Goal: Task Accomplishment & Management: Use online tool/utility

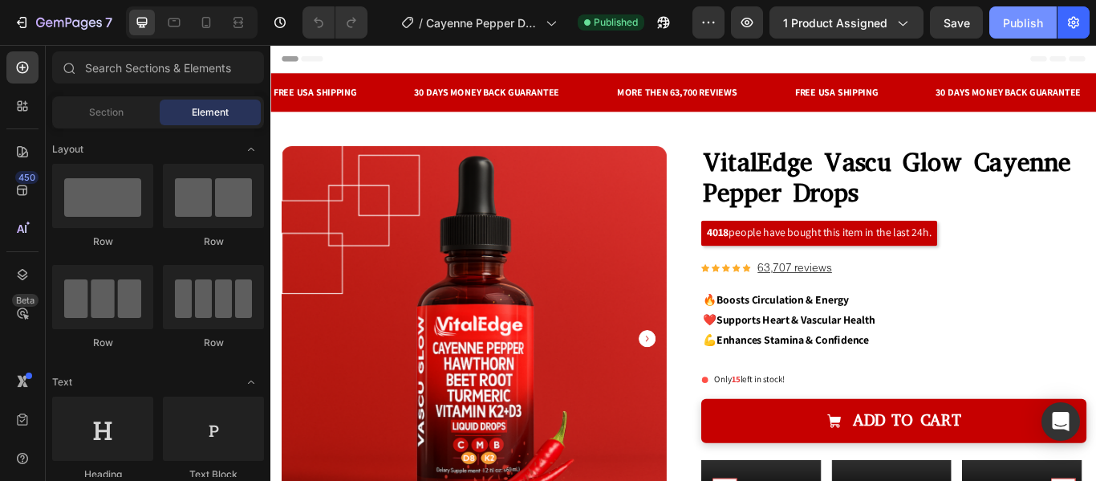
click at [1019, 17] on div "Publish" at bounding box center [1023, 22] width 40 height 17
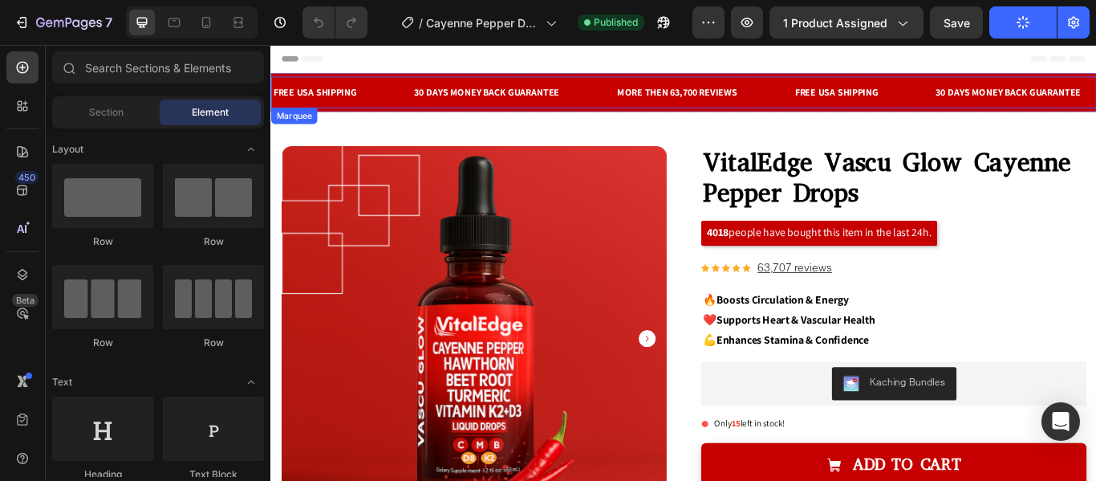
click at [655, 104] on div "30 DAYS MONEY BACK GUARANTEE Text Block" at bounding box center [554, 100] width 237 height 32
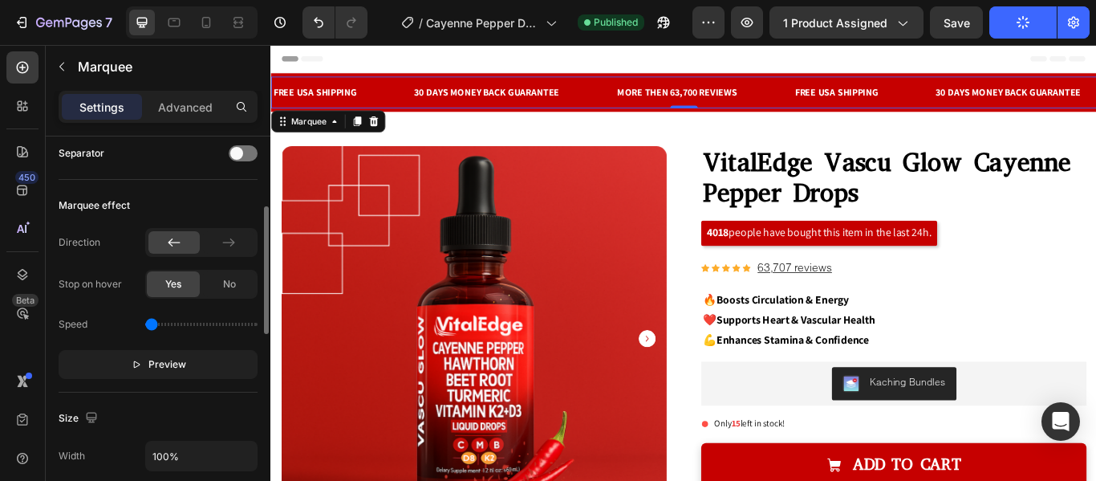
scroll to position [328, 0]
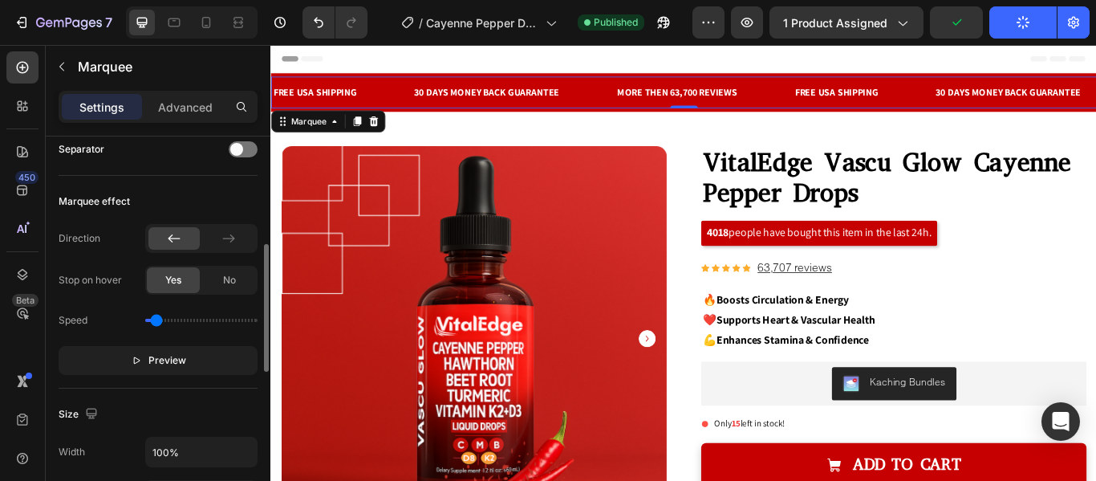
type input "0.2"
click at [157, 319] on input "range" at bounding box center [201, 320] width 112 height 3
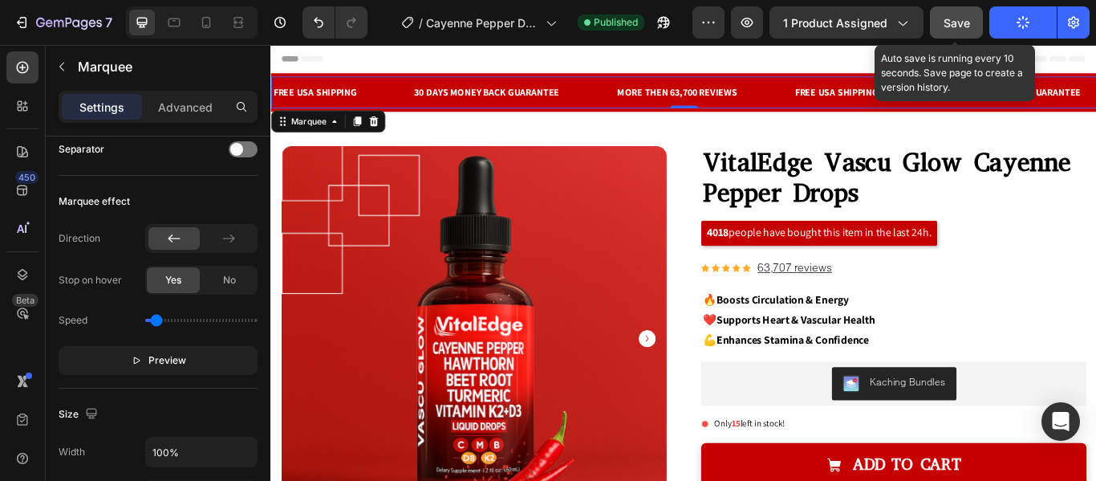
click at [972, 26] on button "Save" at bounding box center [956, 22] width 53 height 32
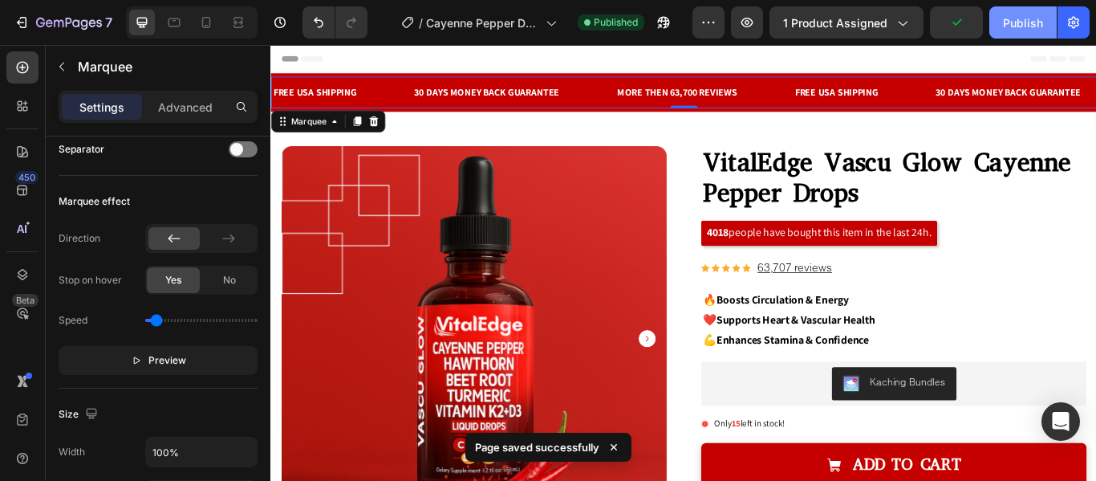
click at [1019, 21] on div "Publish" at bounding box center [1023, 22] width 40 height 17
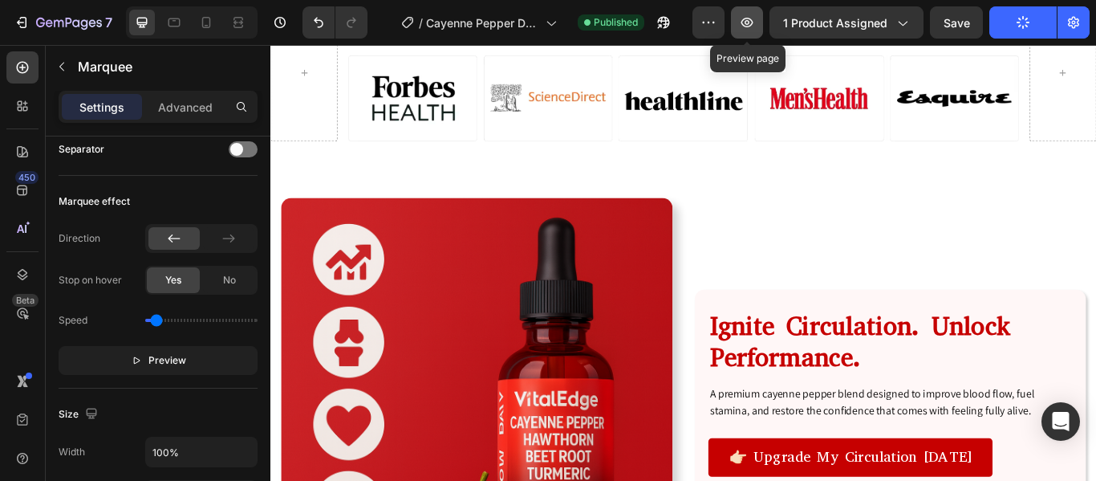
scroll to position [1108, 0]
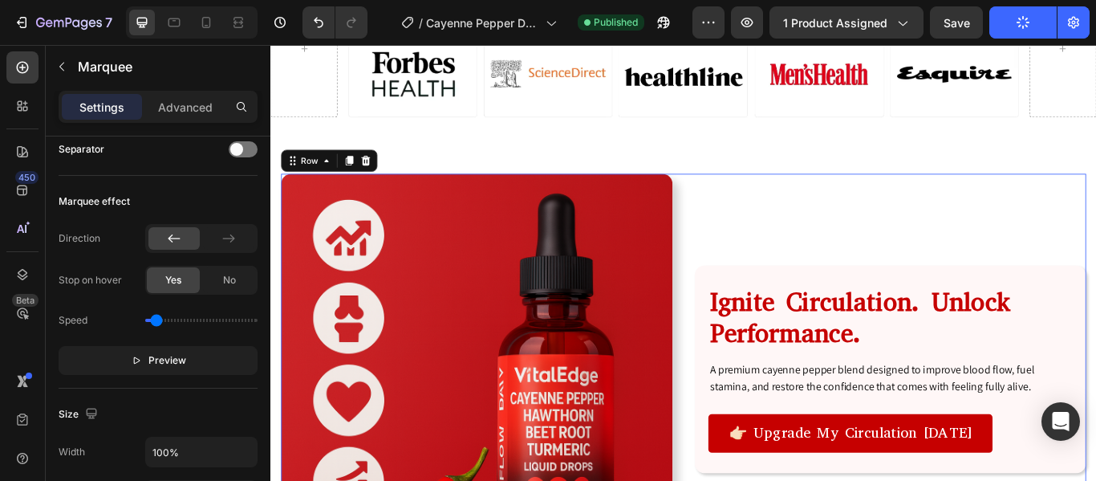
click at [823, 276] on div "Ignite Circulation. Unlock Performance. Heading A premium cayenne pepper blend …" at bounding box center [993, 423] width 457 height 457
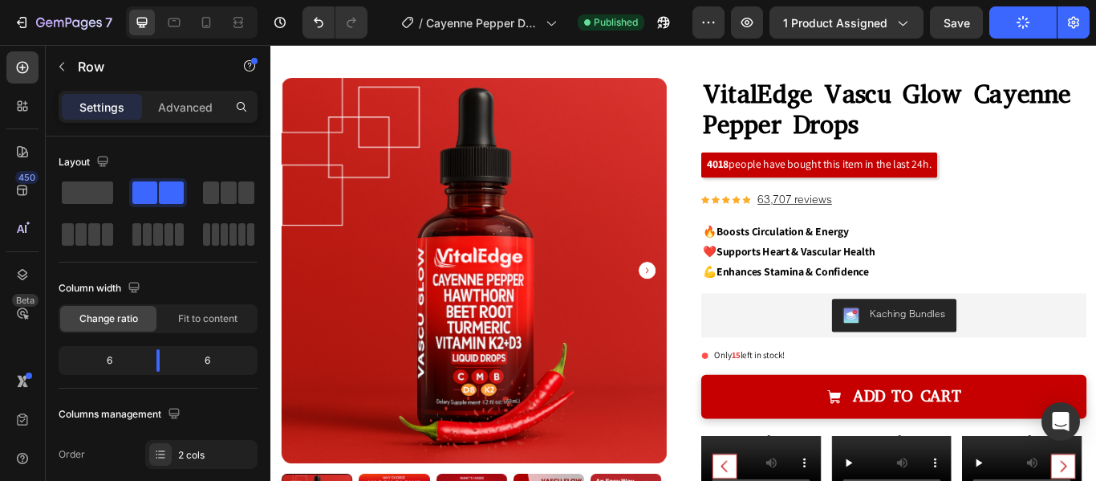
scroll to position [0, 0]
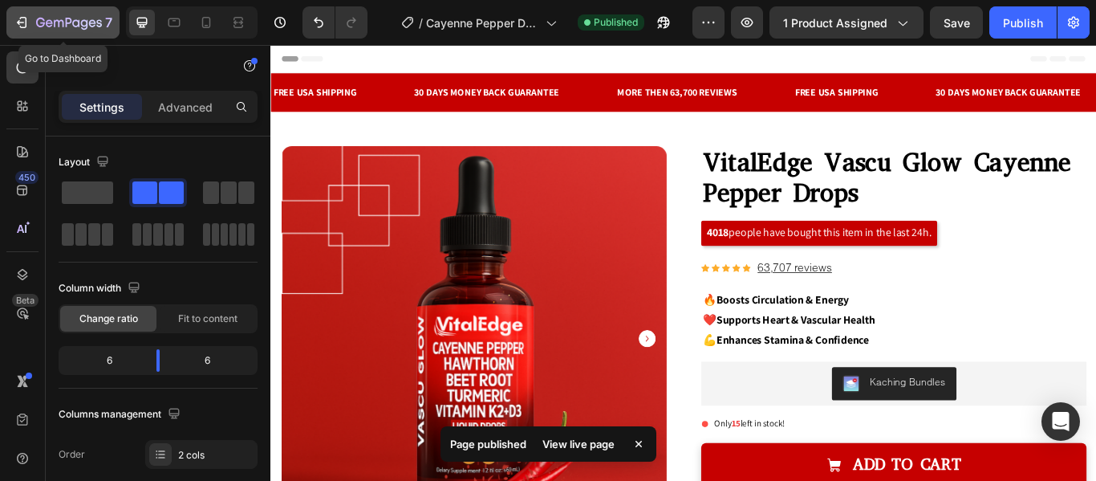
click at [16, 22] on icon "button" at bounding box center [22, 22] width 16 height 16
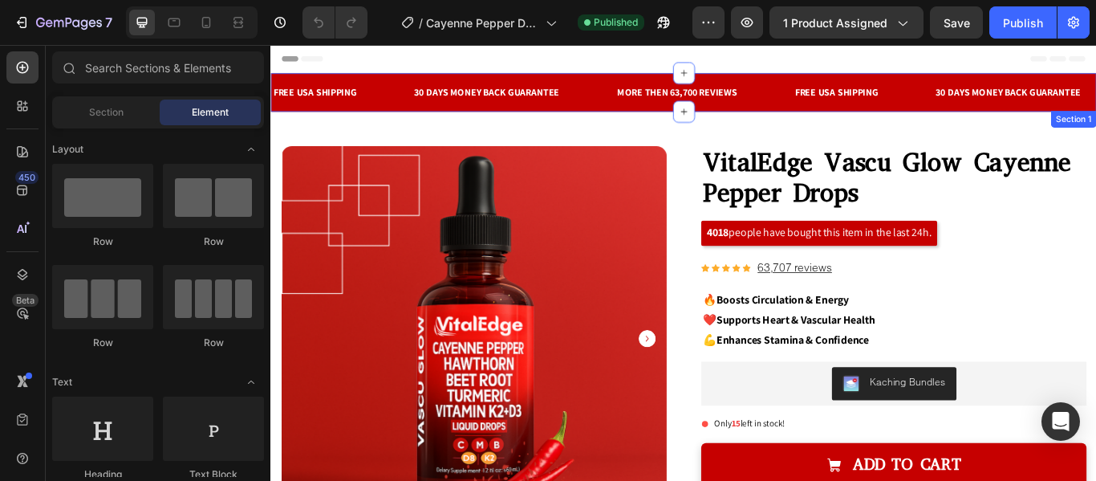
click at [628, 78] on div "FREE USA SHIPPING Text Block 30 DAYS MONEY BACK GUARANTEE Text Block MORE THEN …" at bounding box center [751, 100] width 963 height 45
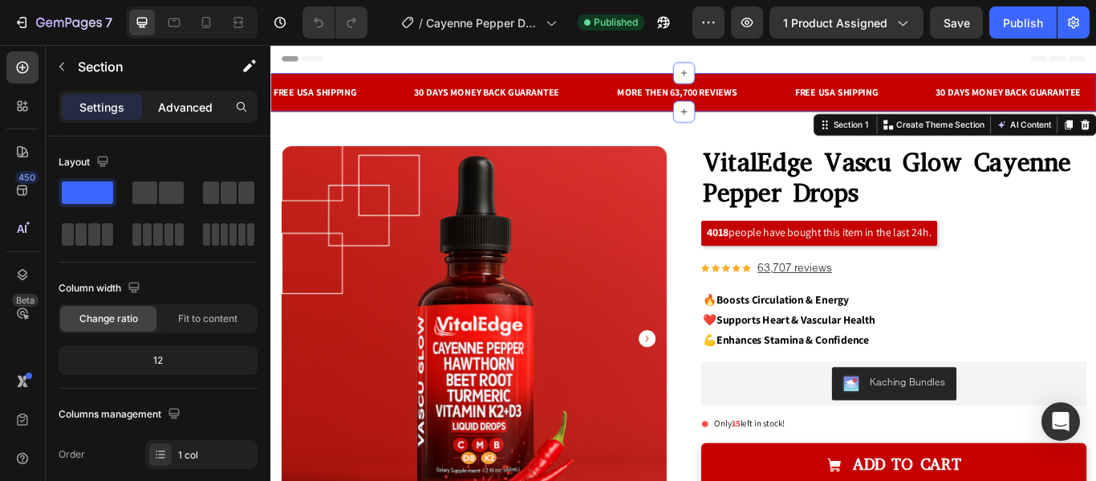
click at [197, 102] on p "Advanced" at bounding box center [185, 107] width 55 height 17
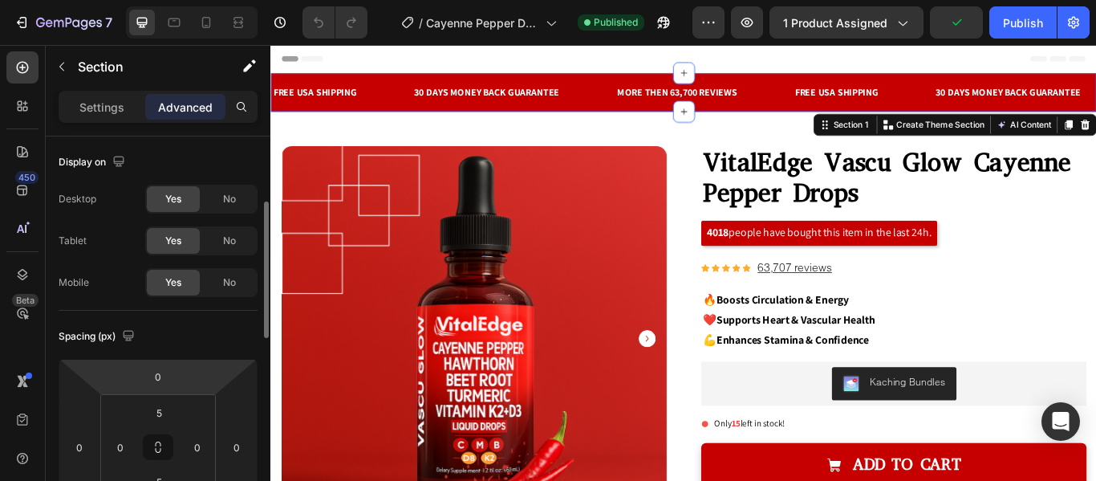
scroll to position [49, 0]
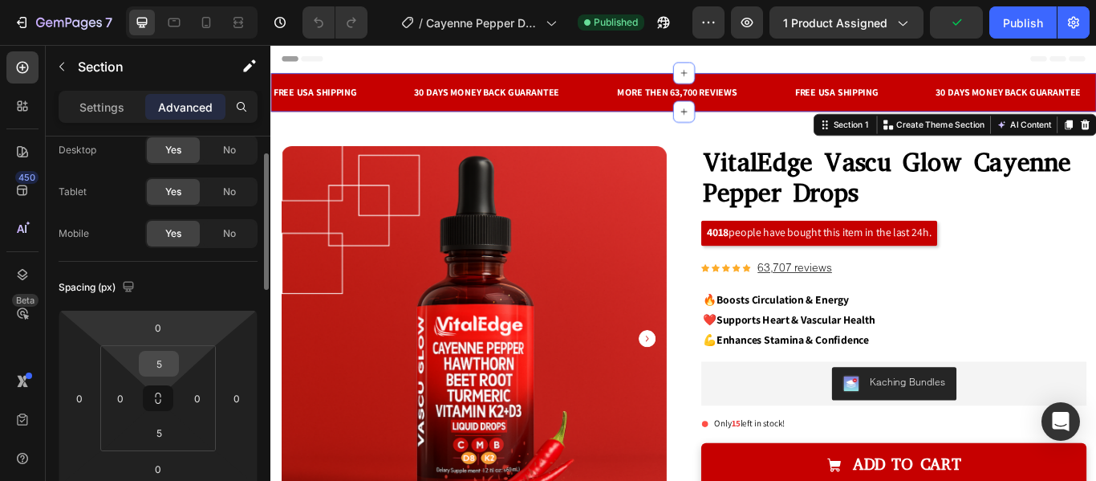
click at [163, 372] on input "5" at bounding box center [159, 364] width 32 height 24
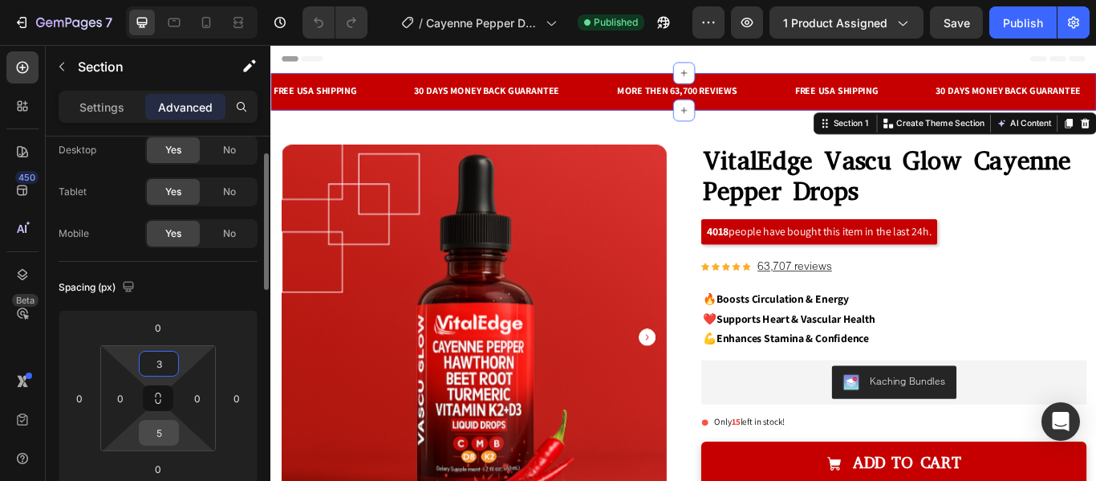
type input "3"
click at [168, 435] on input "5" at bounding box center [159, 433] width 32 height 24
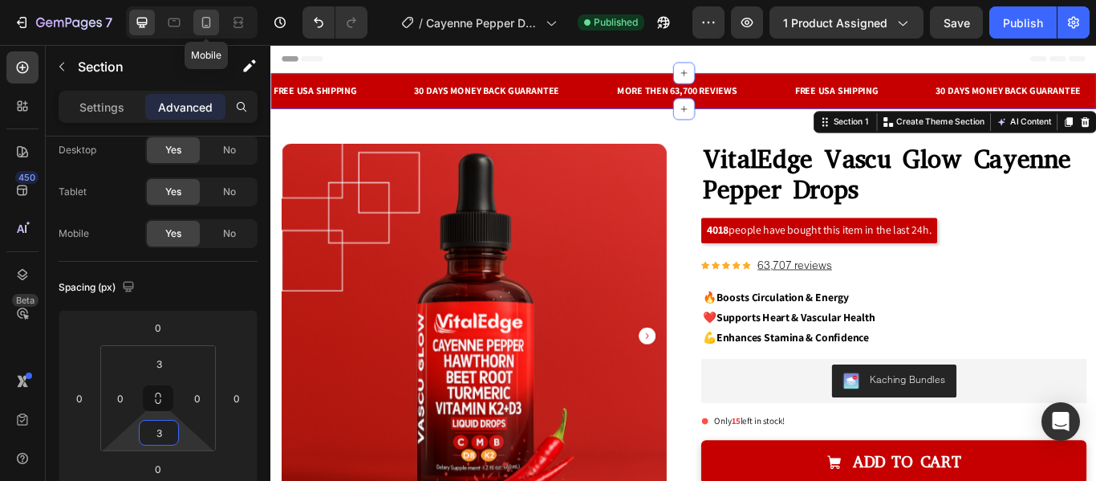
type input "3"
click at [202, 25] on icon at bounding box center [206, 22] width 9 height 11
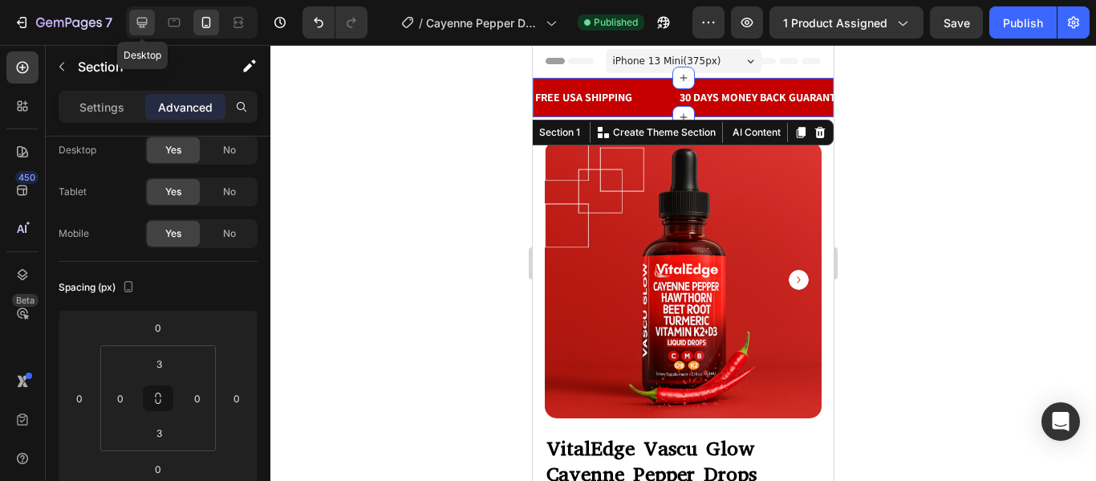
click at [137, 25] on icon at bounding box center [142, 22] width 16 height 16
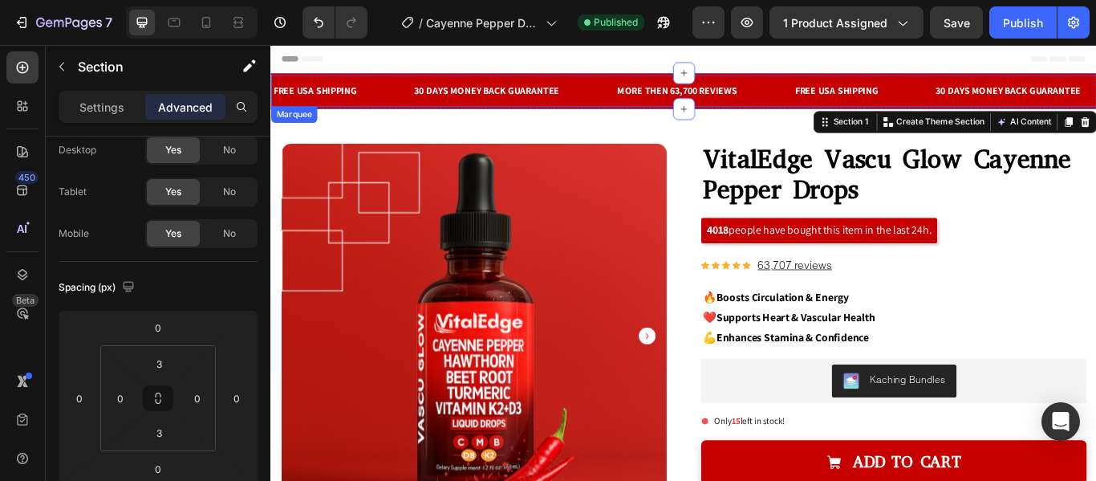
click at [657, 87] on div "30 DAYS MONEY BACK GUARANTEE Text Block" at bounding box center [554, 99] width 237 height 32
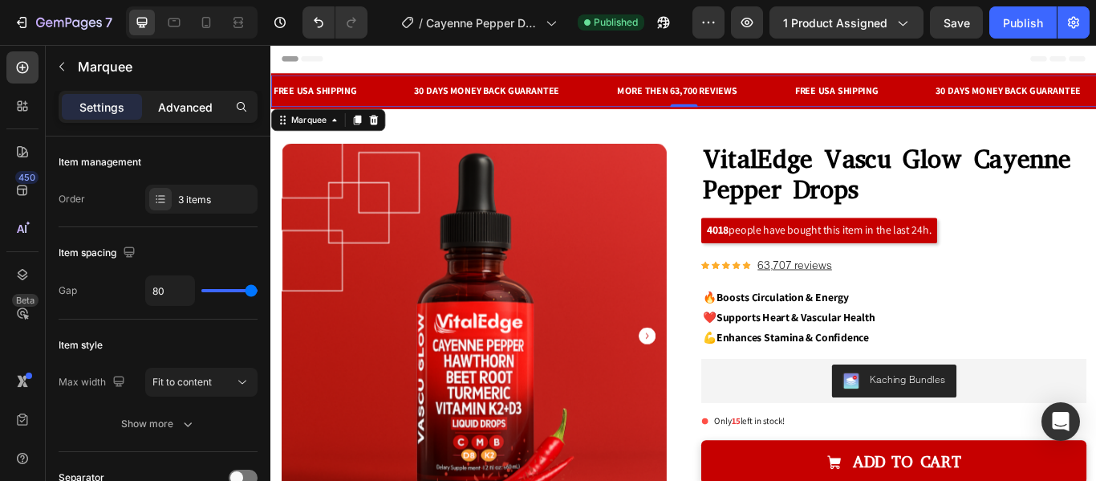
click at [179, 109] on p "Advanced" at bounding box center [185, 107] width 55 height 17
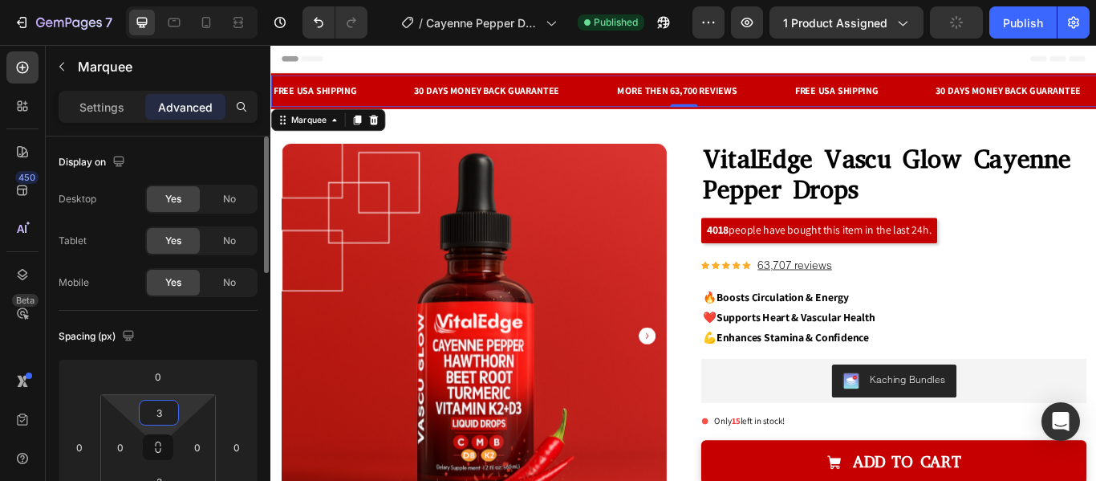
click at [158, 414] on input "3" at bounding box center [159, 412] width 32 height 24
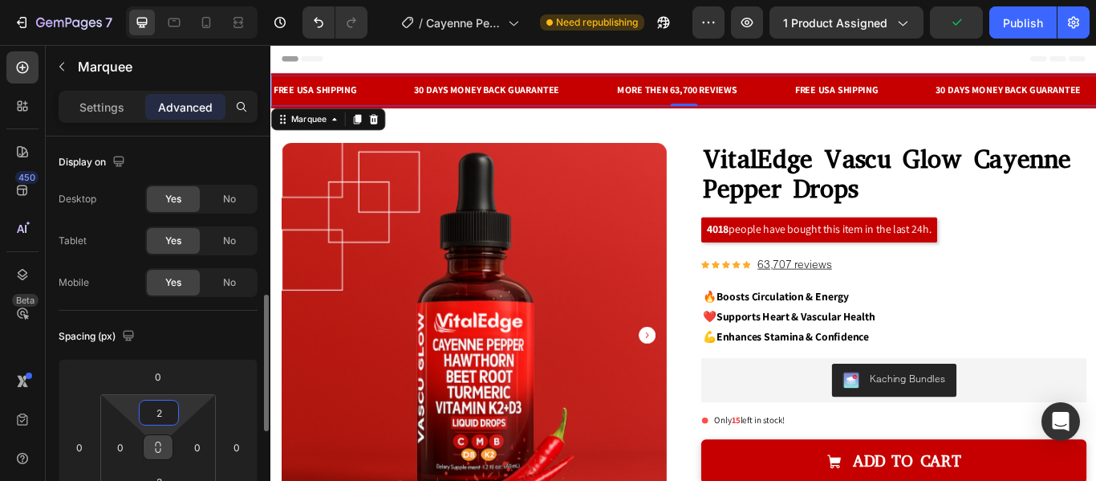
scroll to position [117, 0]
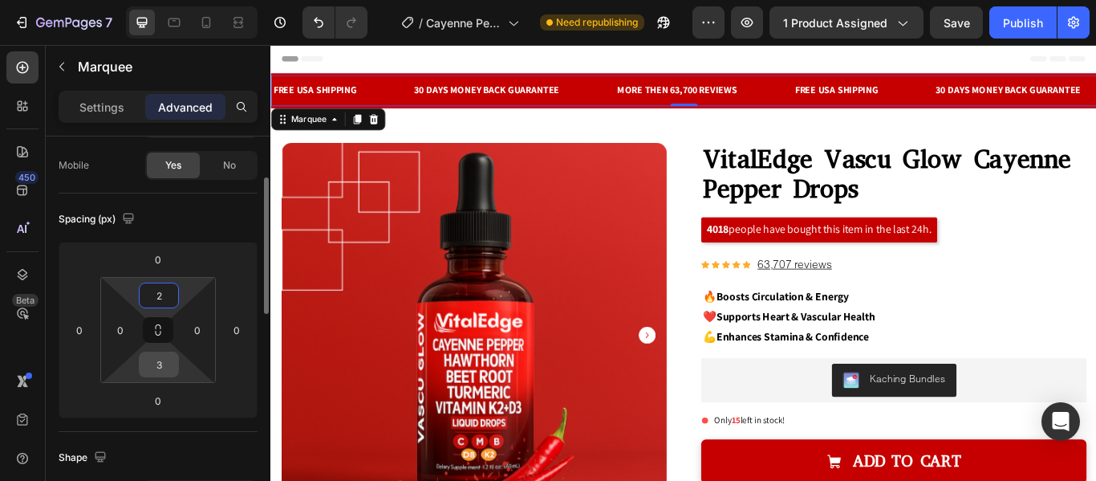
type input "2"
click at [161, 364] on input "3" at bounding box center [159, 364] width 32 height 24
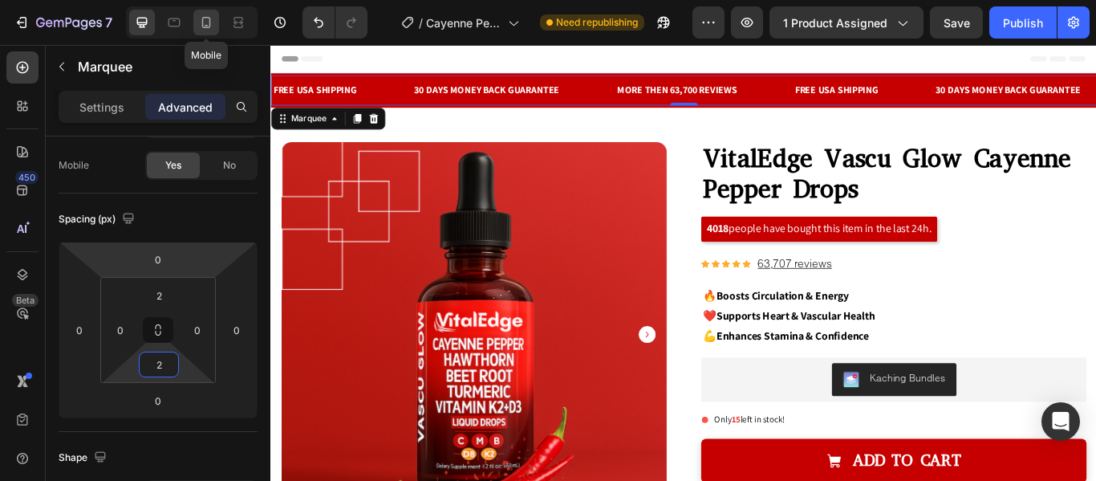
type input "2"
click at [207, 20] on icon at bounding box center [206, 22] width 16 height 16
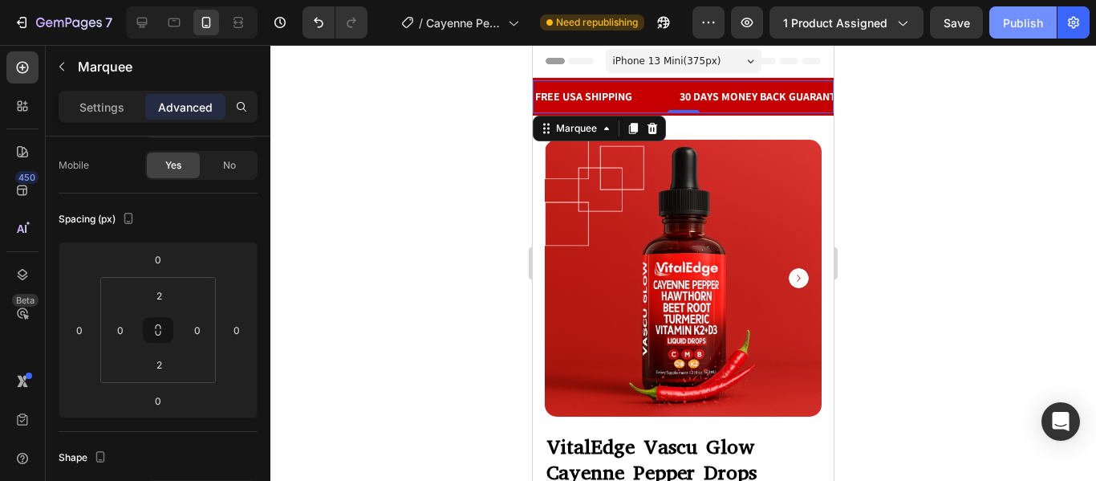
click at [1014, 29] on div "Publish" at bounding box center [1023, 22] width 40 height 17
click at [138, 24] on icon at bounding box center [142, 23] width 10 height 10
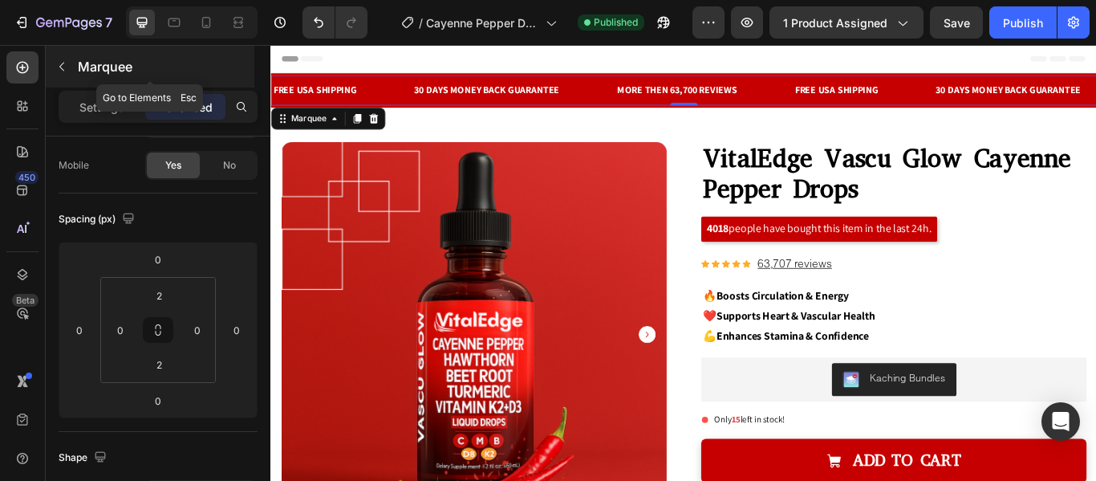
click at [61, 68] on icon "button" at bounding box center [61, 67] width 5 height 9
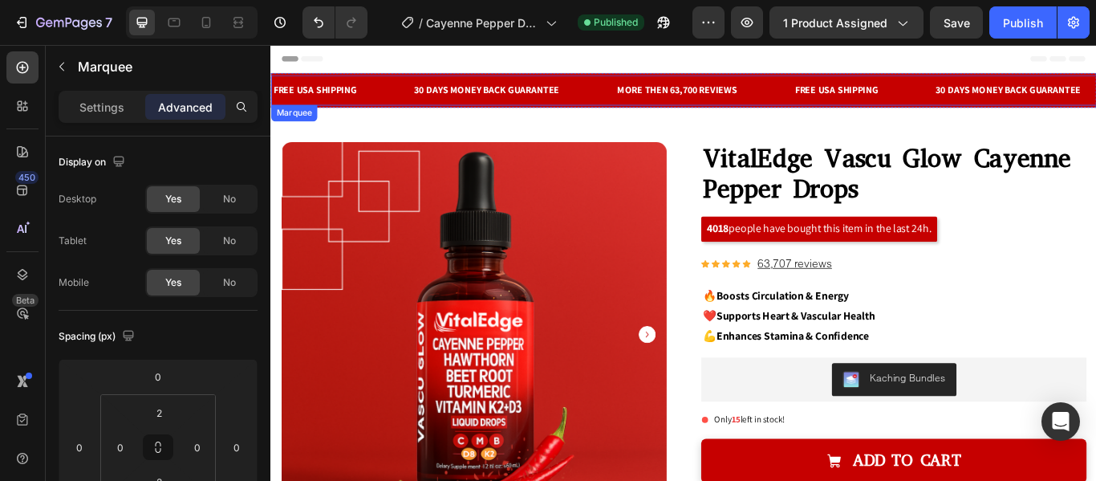
click at [406, 100] on div "FREE USA SHIPPING Text Block" at bounding box center [353, 98] width 165 height 32
click at [112, 109] on p "Settings" at bounding box center [101, 107] width 45 height 17
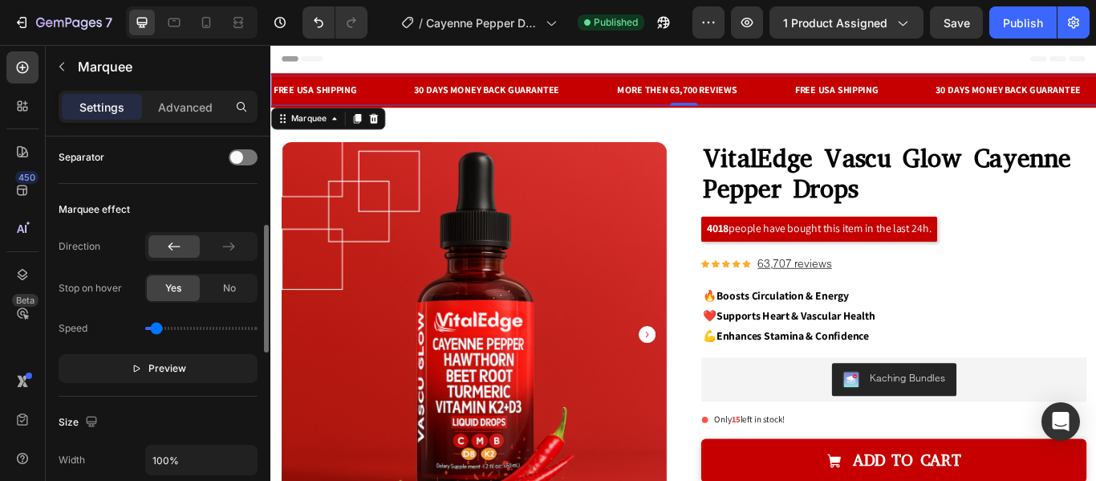
scroll to position [325, 0]
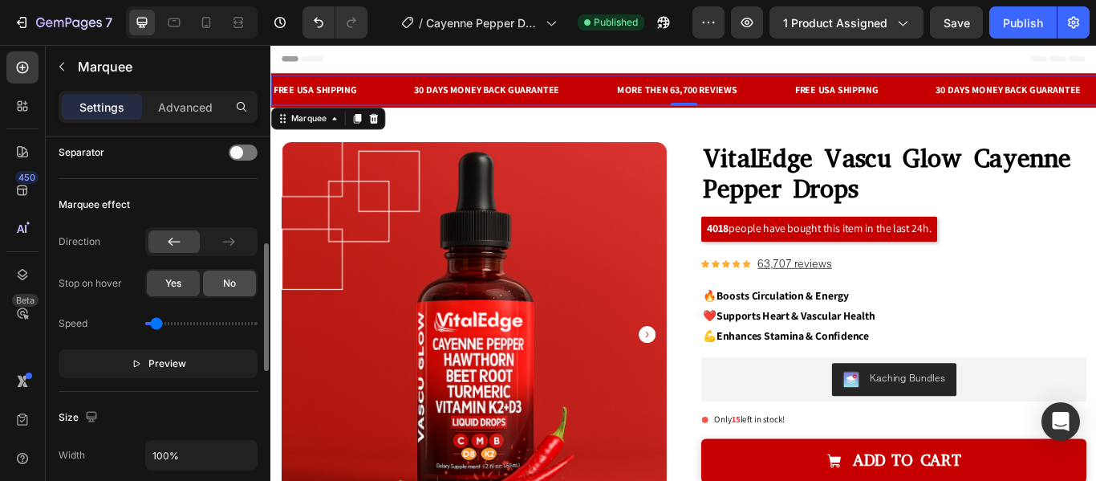
click at [236, 280] on span "No" at bounding box center [229, 283] width 13 height 14
click at [1022, 15] on div "Publish" at bounding box center [1023, 22] width 40 height 17
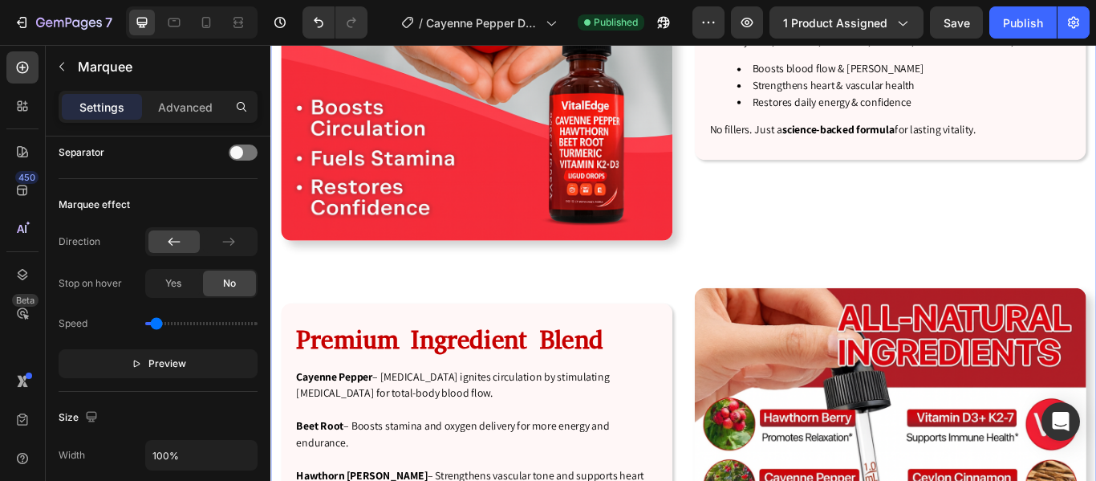
scroll to position [2882, 0]
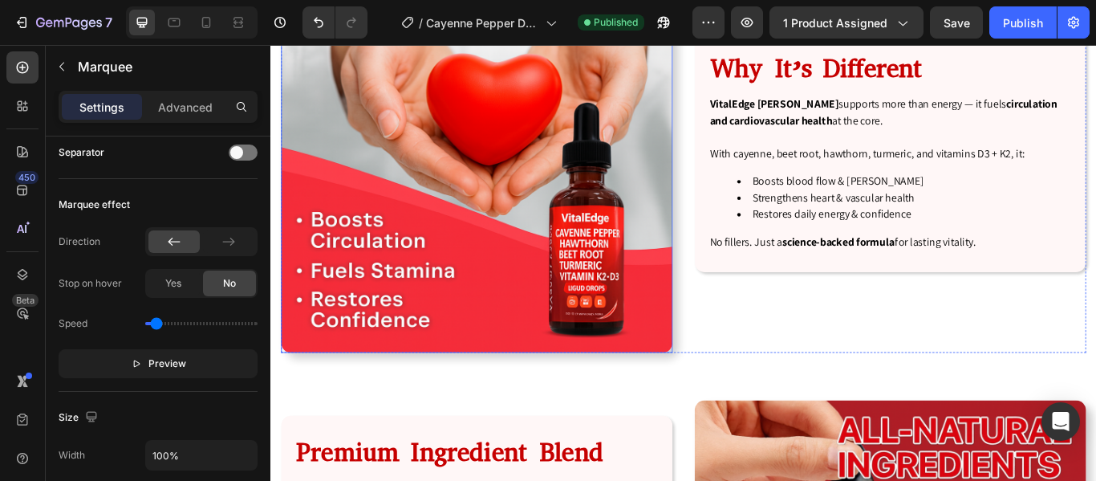
click at [533, 199] on img at bounding box center [510, 175] width 457 height 457
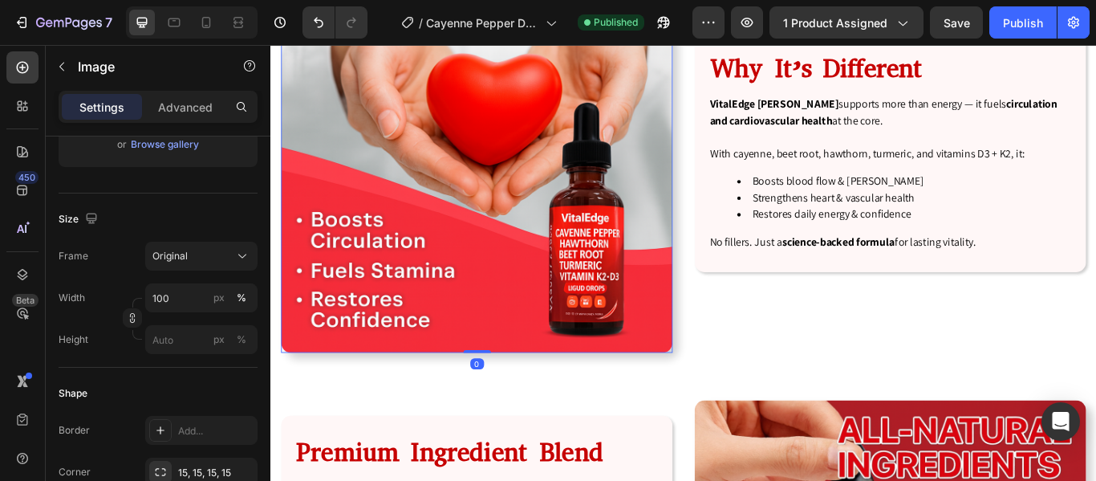
scroll to position [0, 0]
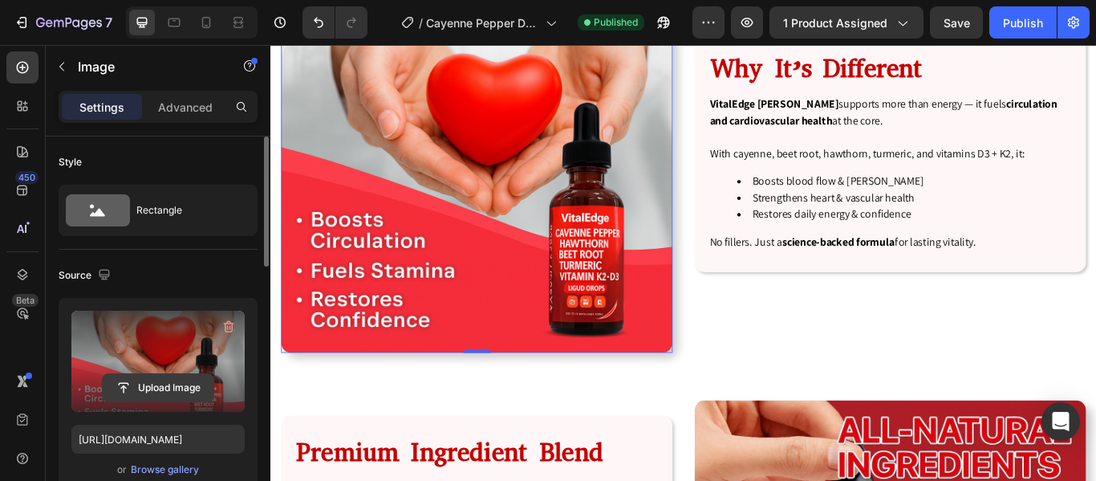
click at [177, 385] on input "file" at bounding box center [158, 387] width 111 height 27
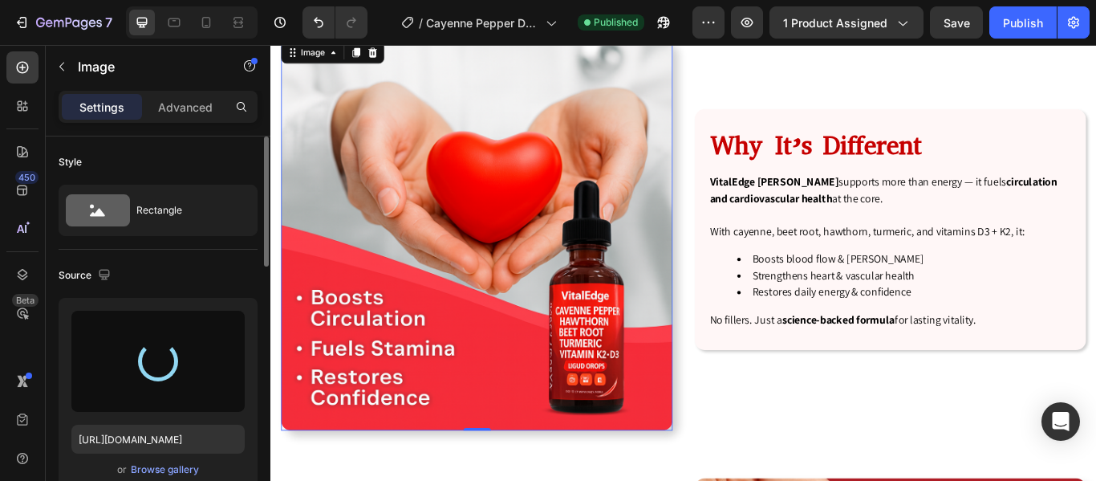
scroll to position [2787, 0]
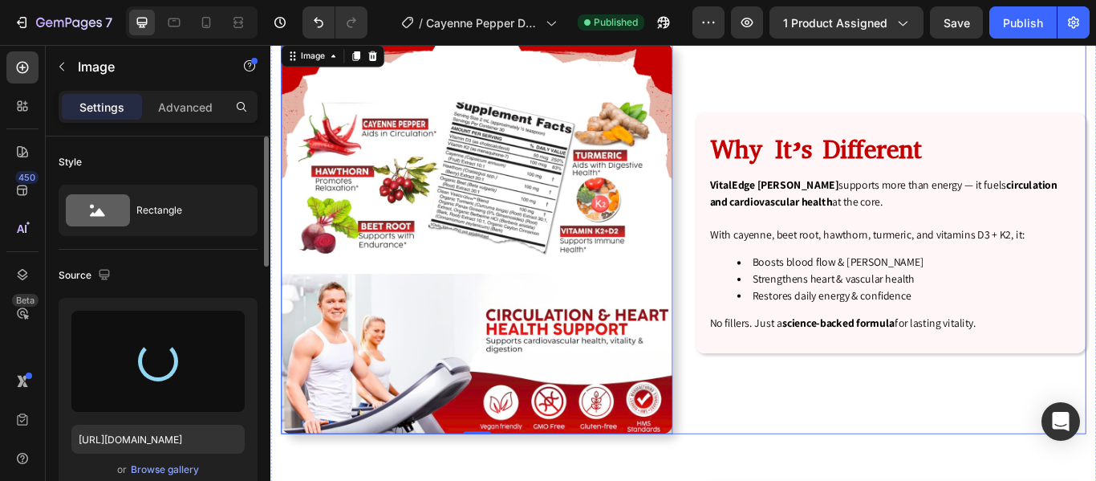
type input "[URL][DOMAIN_NAME]"
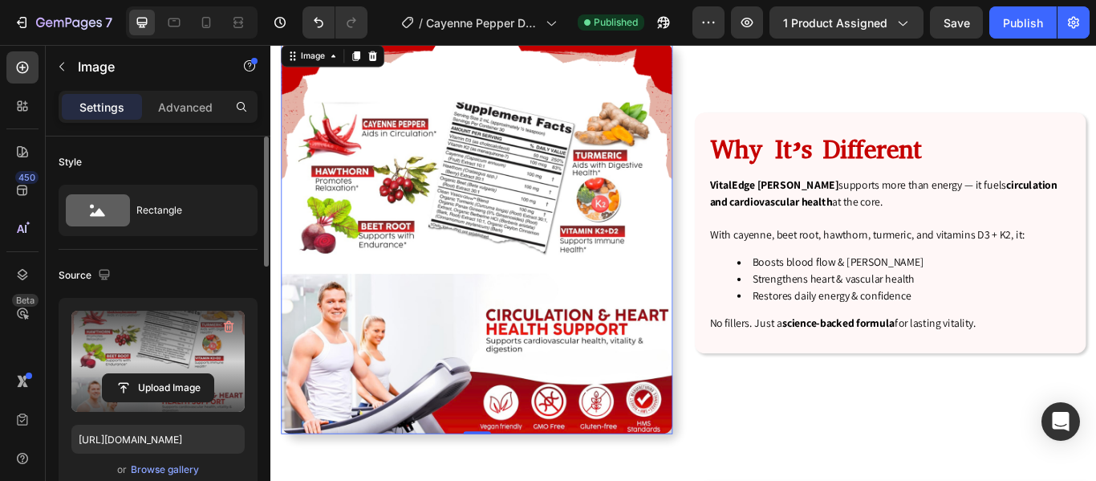
click at [689, 399] on img at bounding box center [510, 270] width 457 height 457
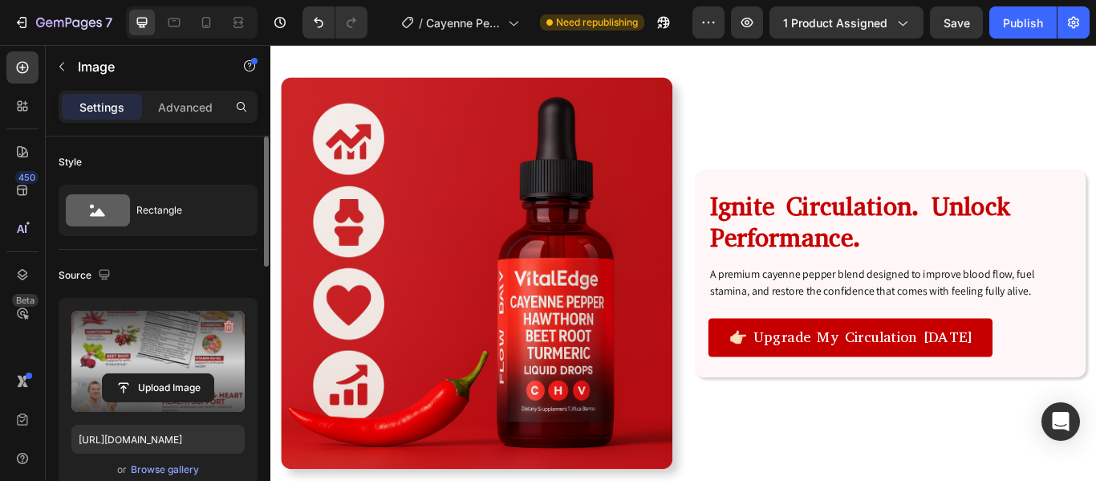
scroll to position [1129, 0]
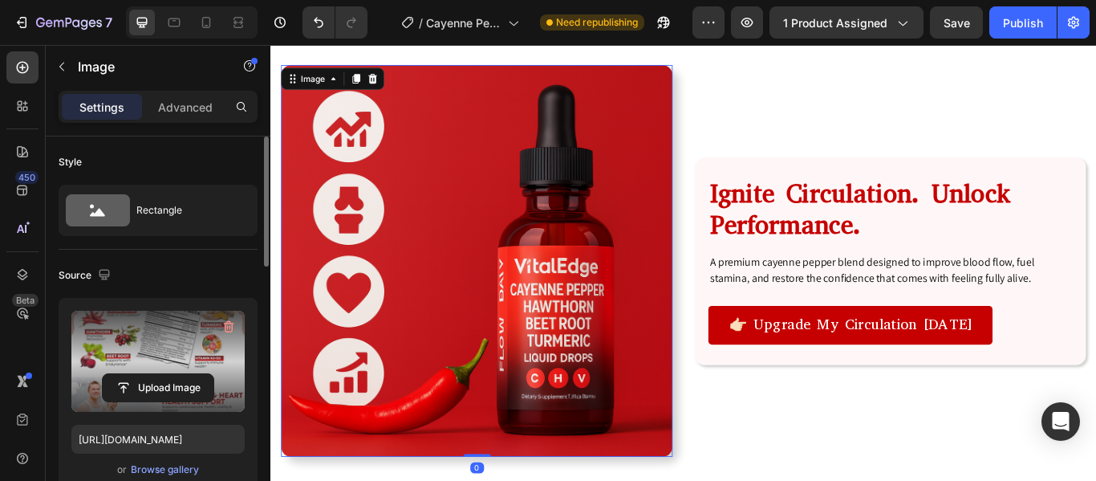
click at [638, 323] on img at bounding box center [510, 296] width 457 height 457
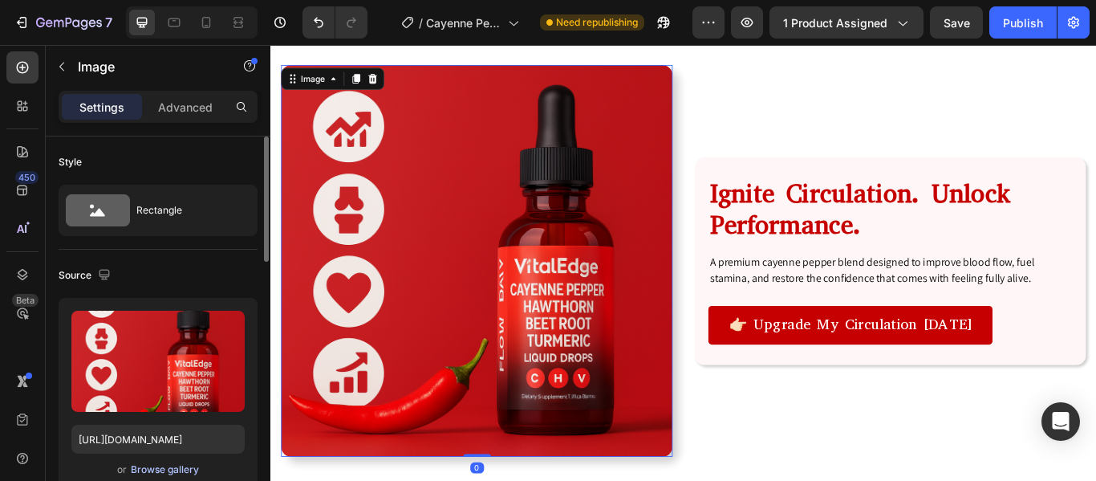
click at [181, 473] on div "Browse gallery" at bounding box center [165, 469] width 68 height 14
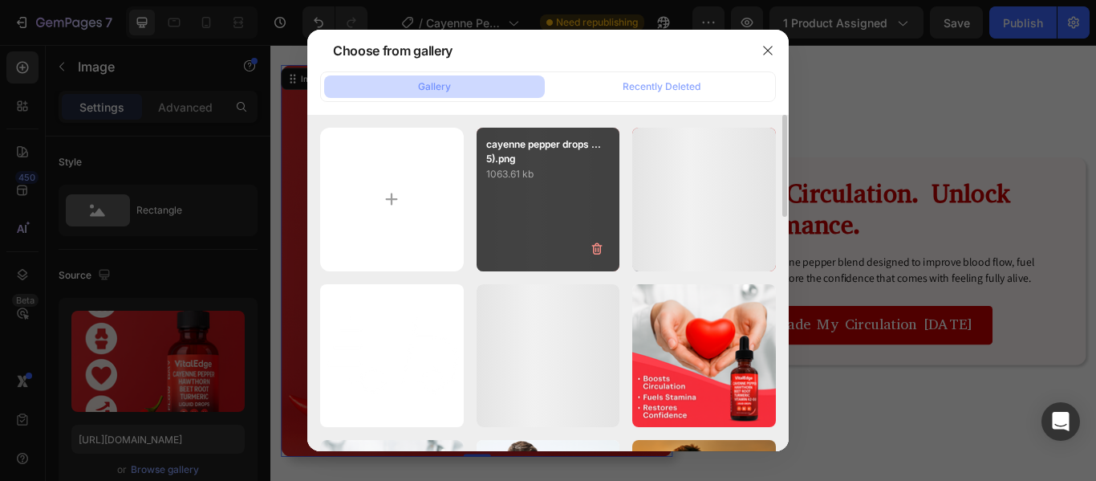
click at [543, 189] on div "cayenne pepper drops ...5).png 1063.61 kb" at bounding box center [549, 200] width 144 height 144
type input "[URL][DOMAIN_NAME]"
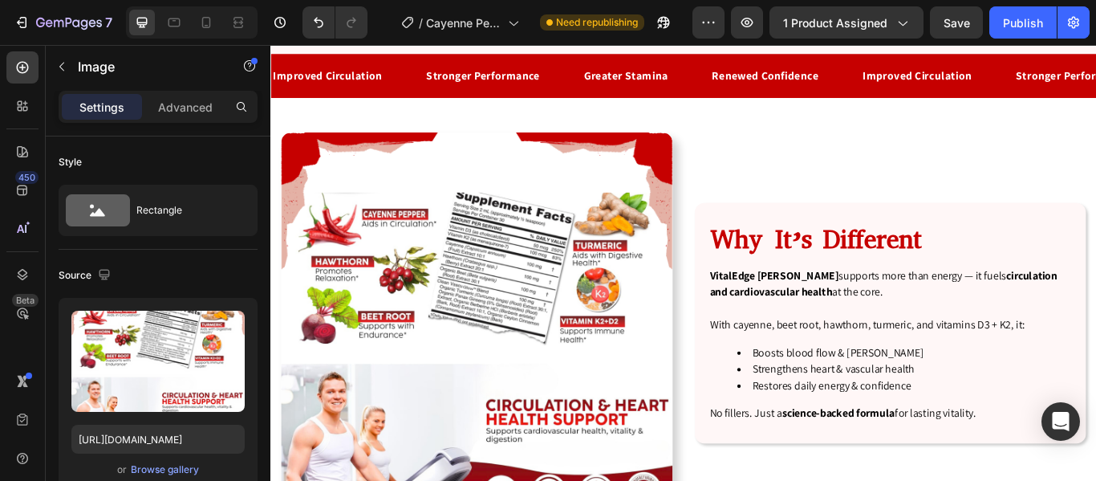
scroll to position [2684, 0]
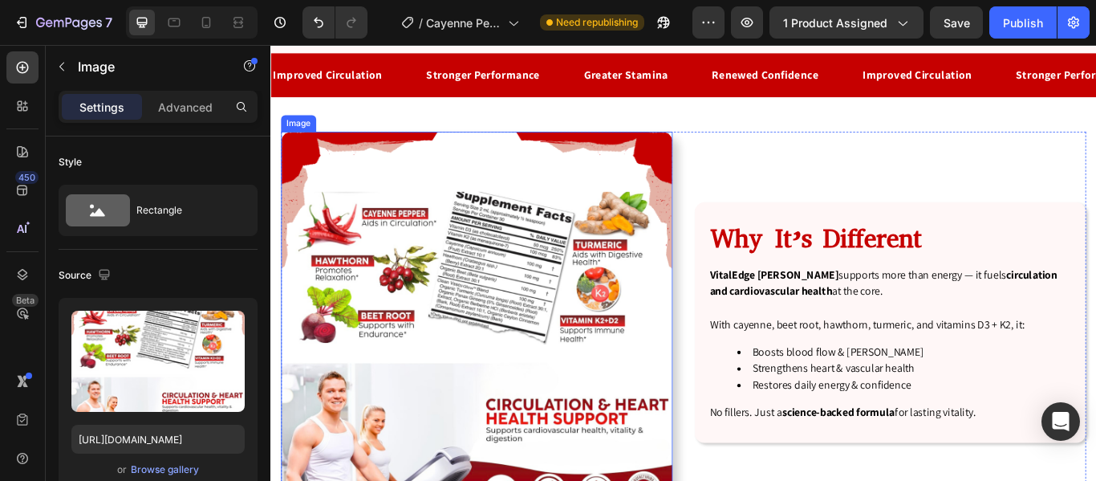
click at [506, 331] on img at bounding box center [510, 374] width 457 height 457
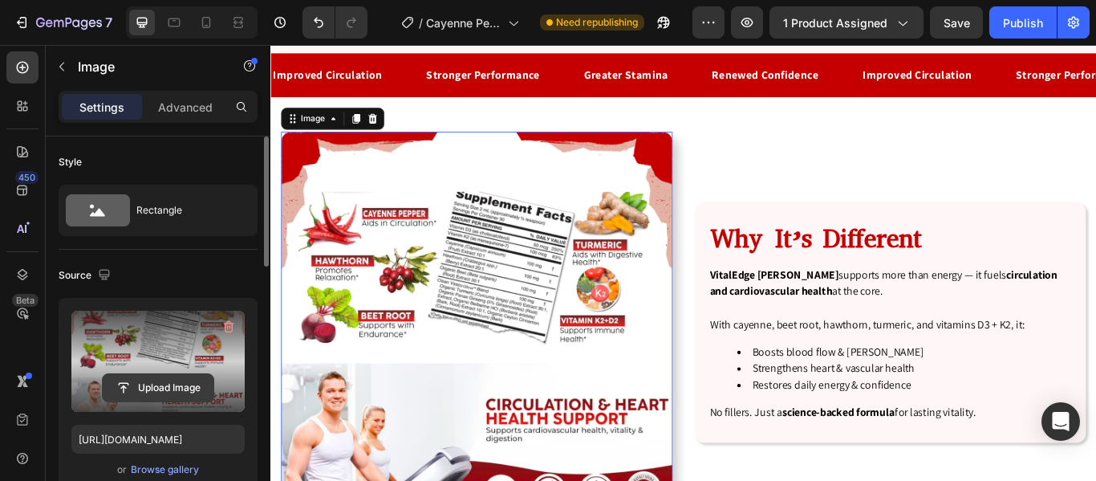
click at [166, 392] on input "file" at bounding box center [158, 387] width 111 height 27
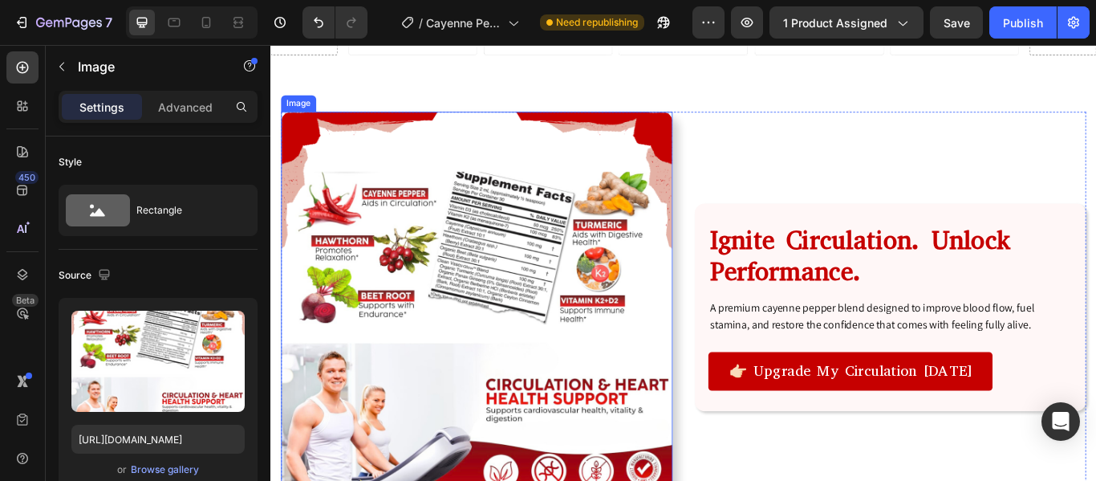
scroll to position [1177, 0]
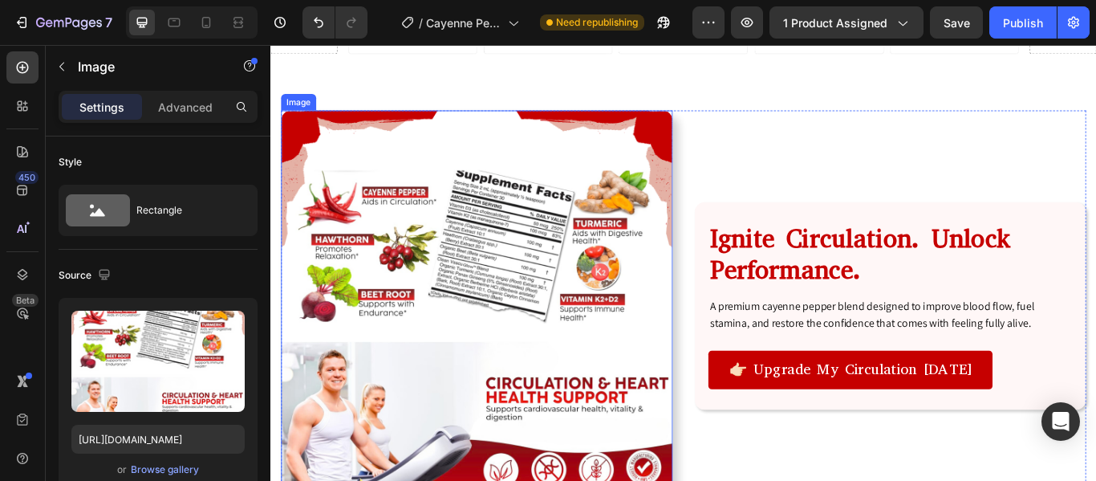
click at [526, 269] on img at bounding box center [510, 349] width 457 height 457
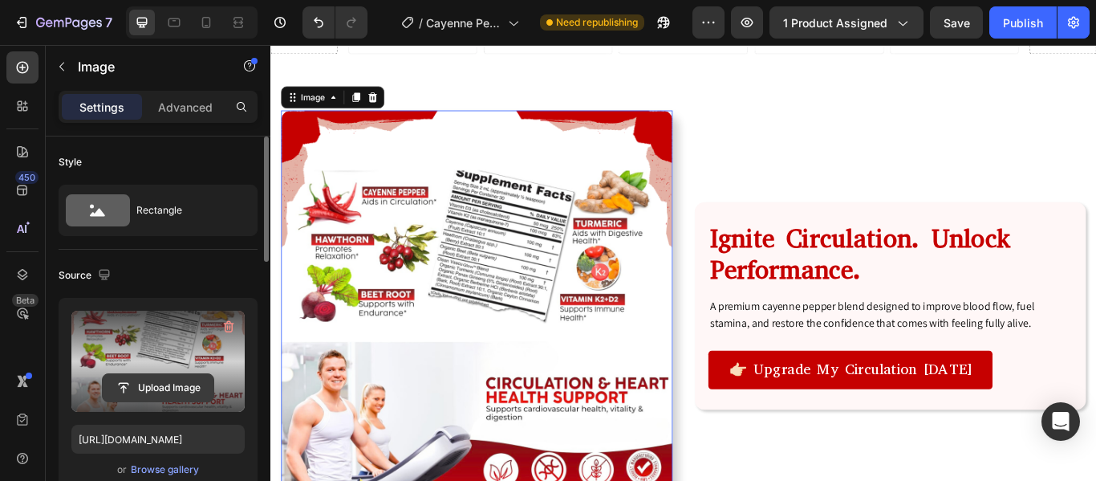
click at [161, 395] on input "file" at bounding box center [158, 387] width 111 height 27
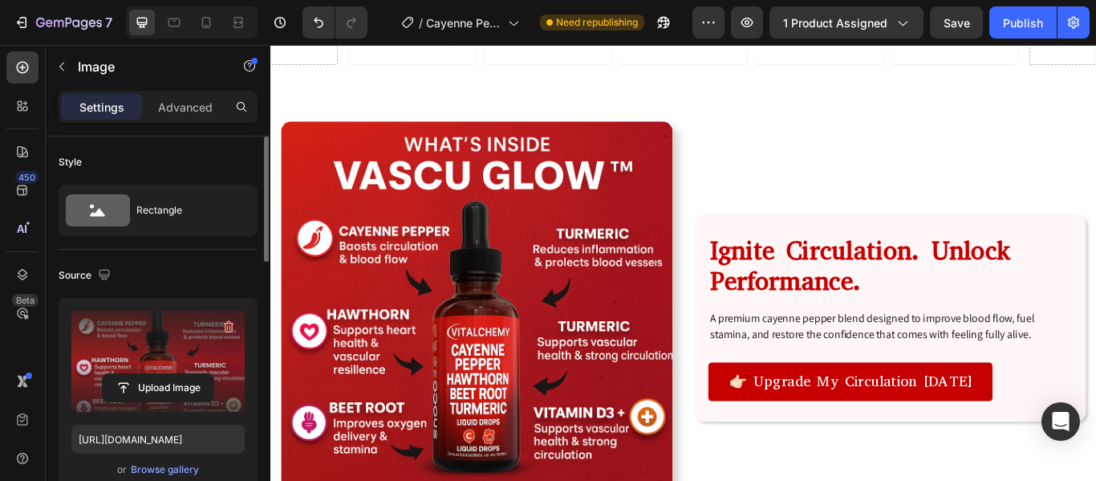
scroll to position [1033, 0]
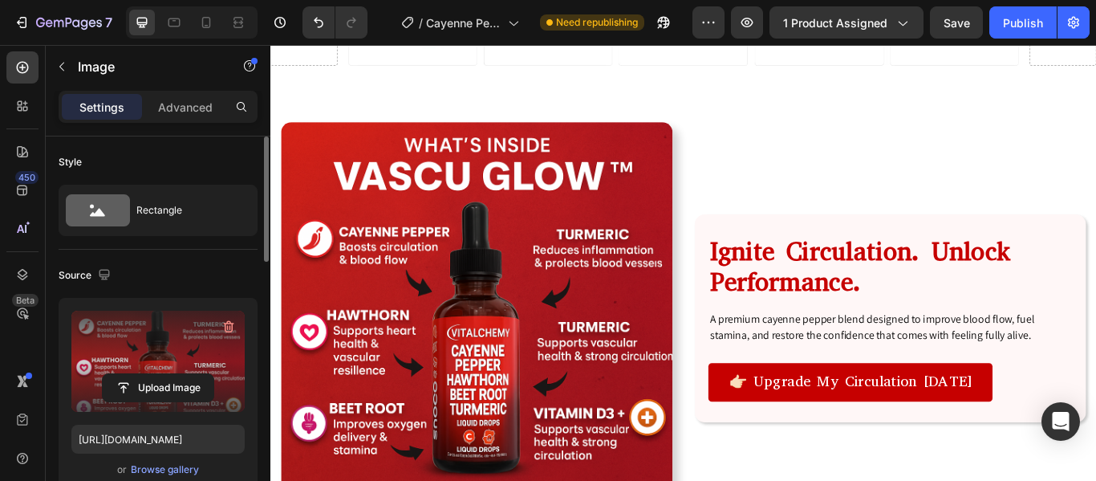
click at [599, 445] on img at bounding box center [510, 363] width 457 height 457
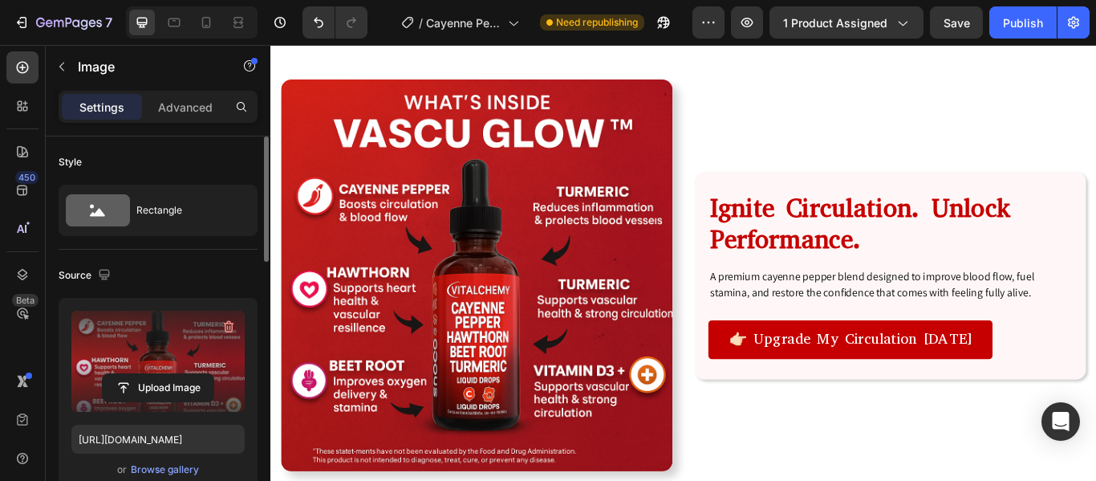
scroll to position [1083, 0]
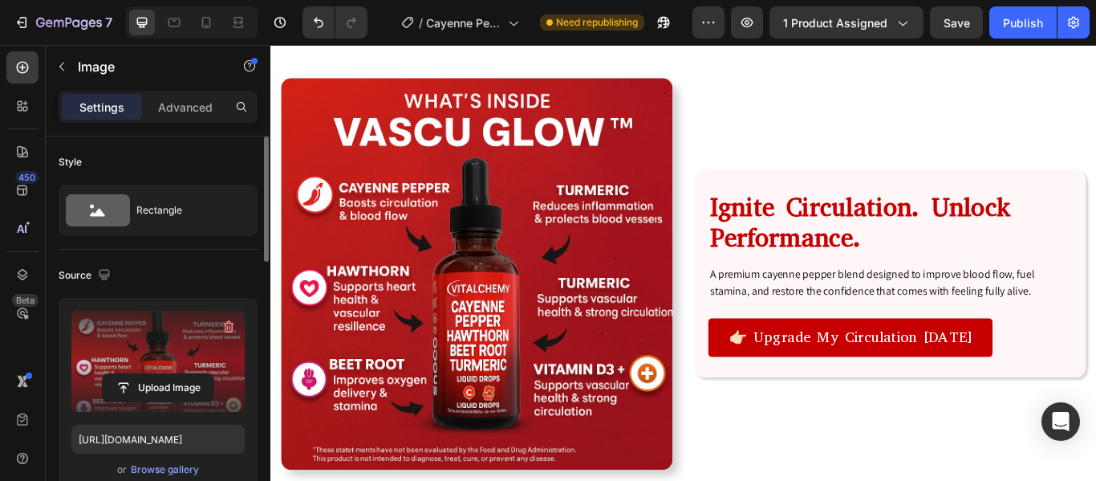
click at [452, 221] on img at bounding box center [510, 311] width 457 height 457
click at [173, 383] on input "file" at bounding box center [158, 387] width 111 height 27
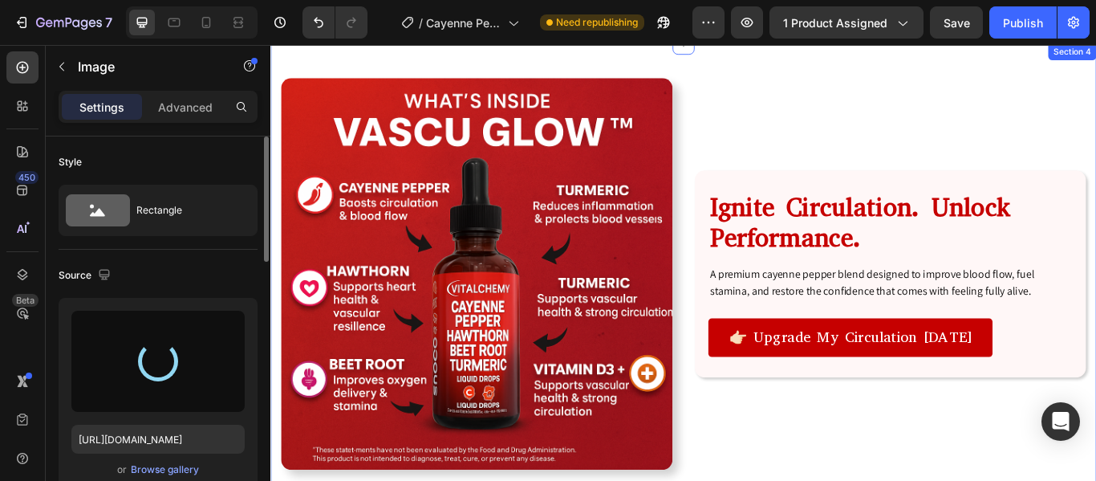
type input "[URL][DOMAIN_NAME]"
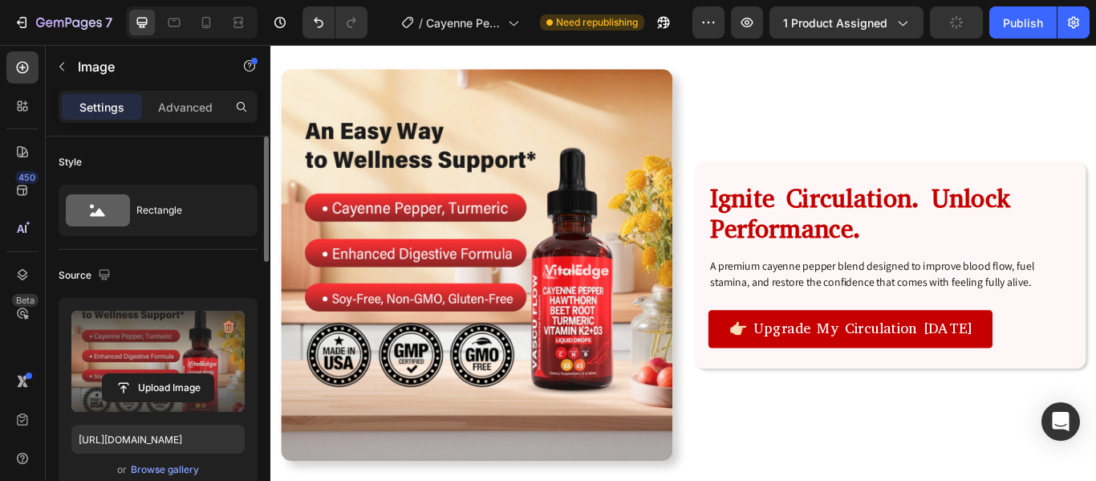
scroll to position [967, 0]
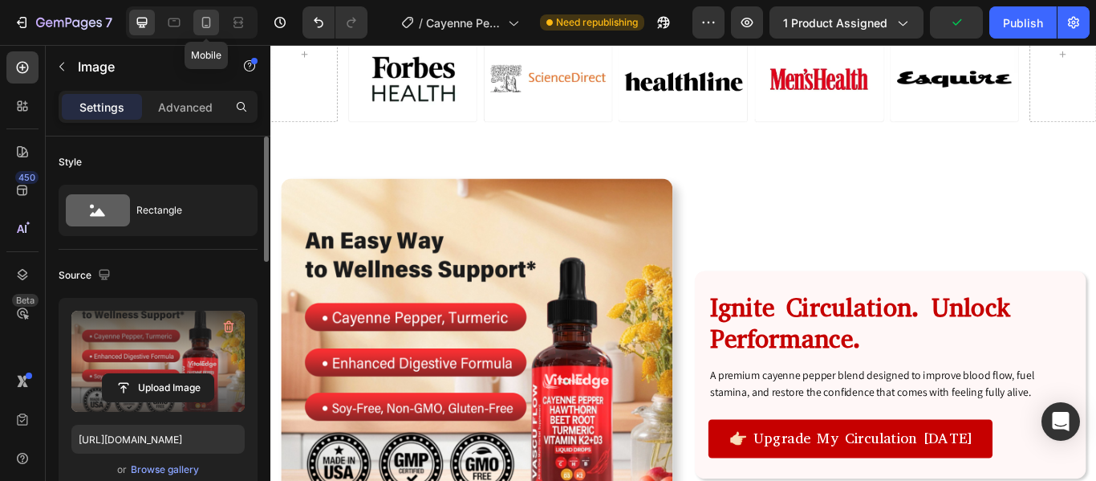
click at [208, 22] on icon at bounding box center [206, 22] width 16 height 16
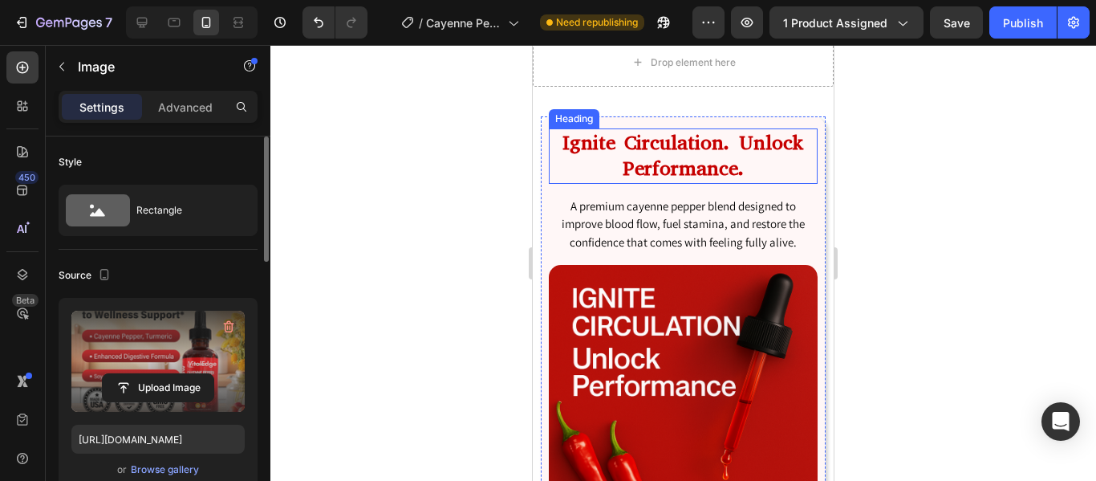
scroll to position [1009, 0]
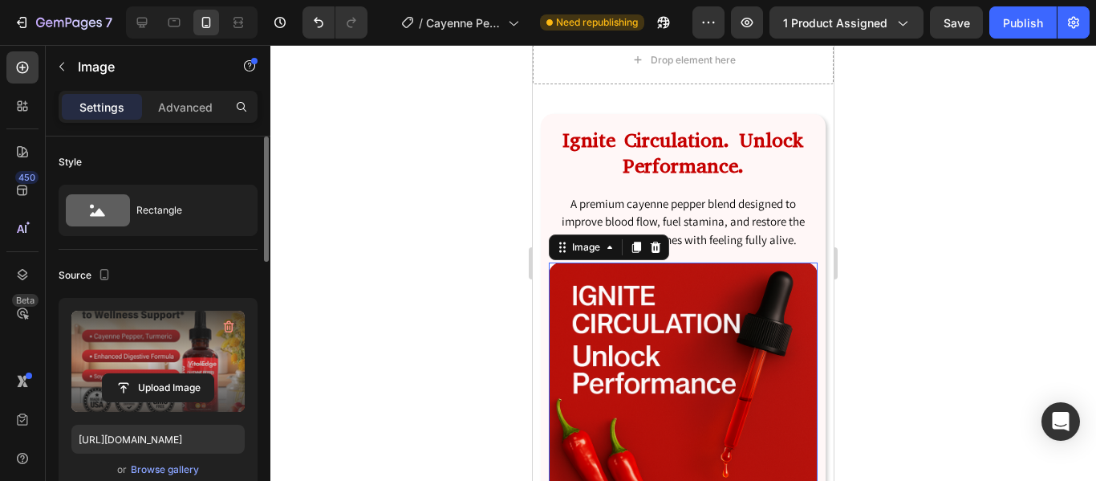
click at [690, 343] on img at bounding box center [683, 396] width 269 height 269
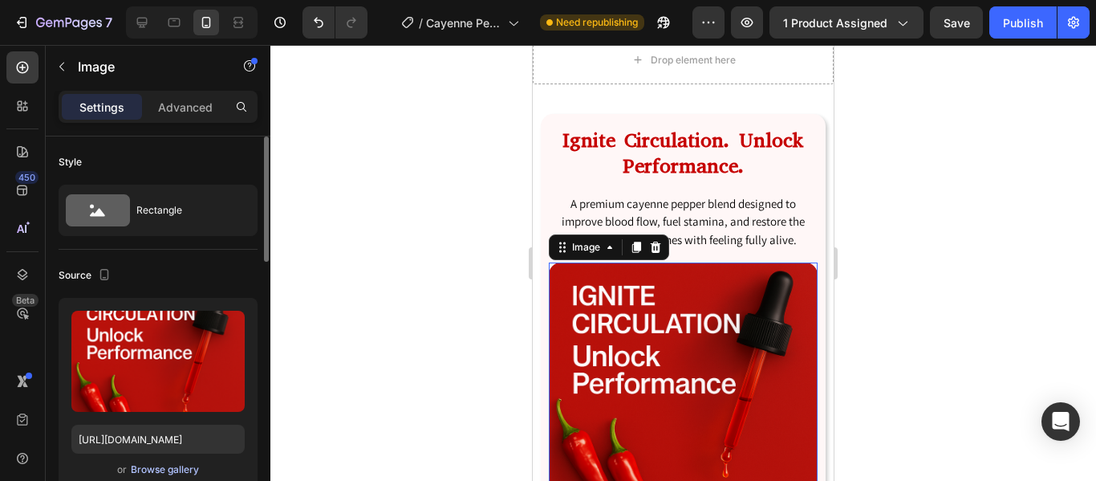
click at [166, 468] on div "Browse gallery" at bounding box center [165, 469] width 68 height 14
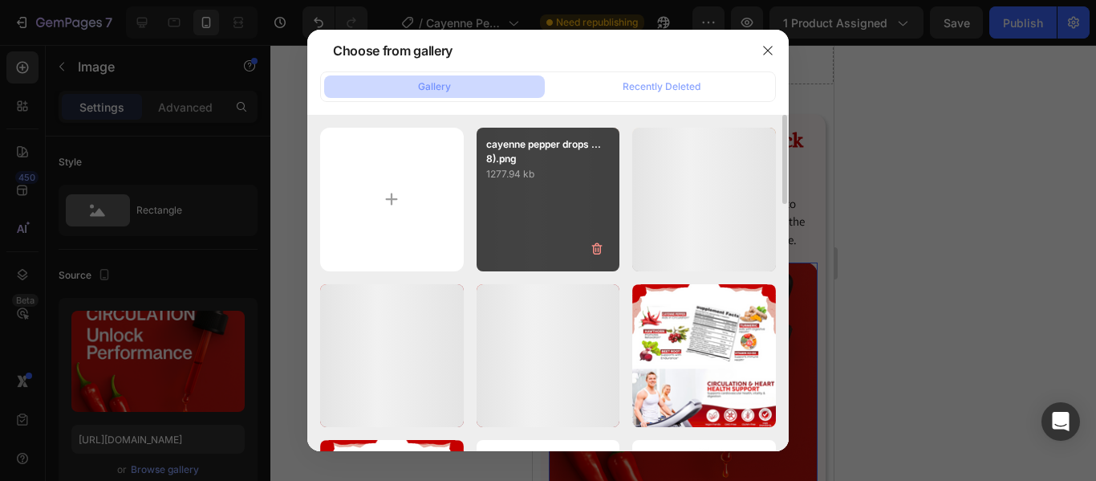
click at [580, 169] on p "1277.94 kb" at bounding box center [548, 174] width 124 height 16
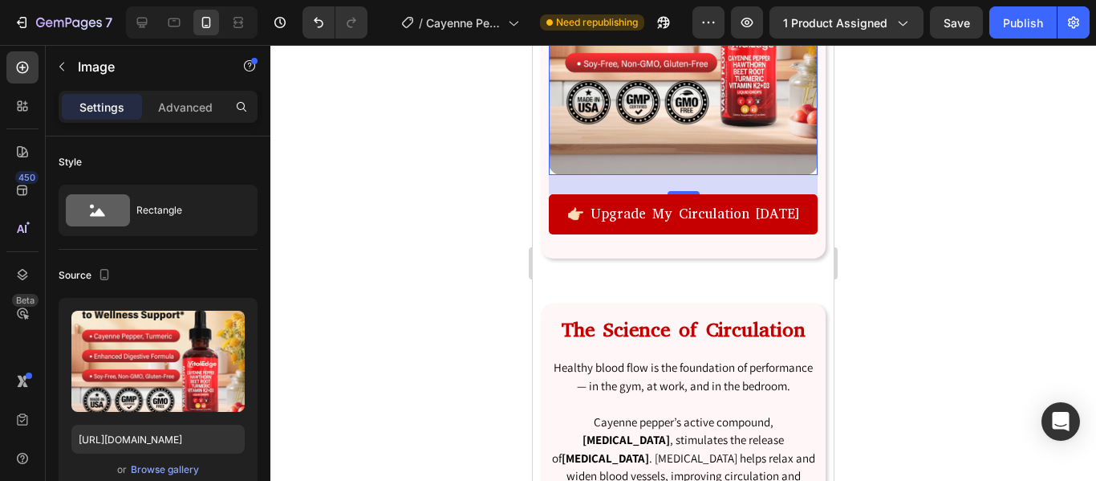
scroll to position [1379, 0]
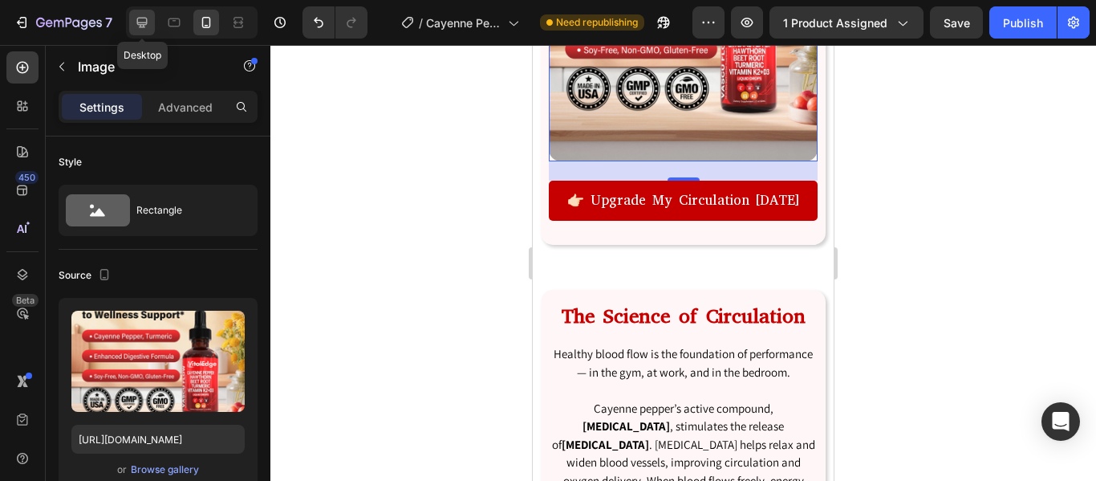
click at [142, 26] on icon at bounding box center [142, 23] width 10 height 10
type input "[URL][DOMAIN_NAME]"
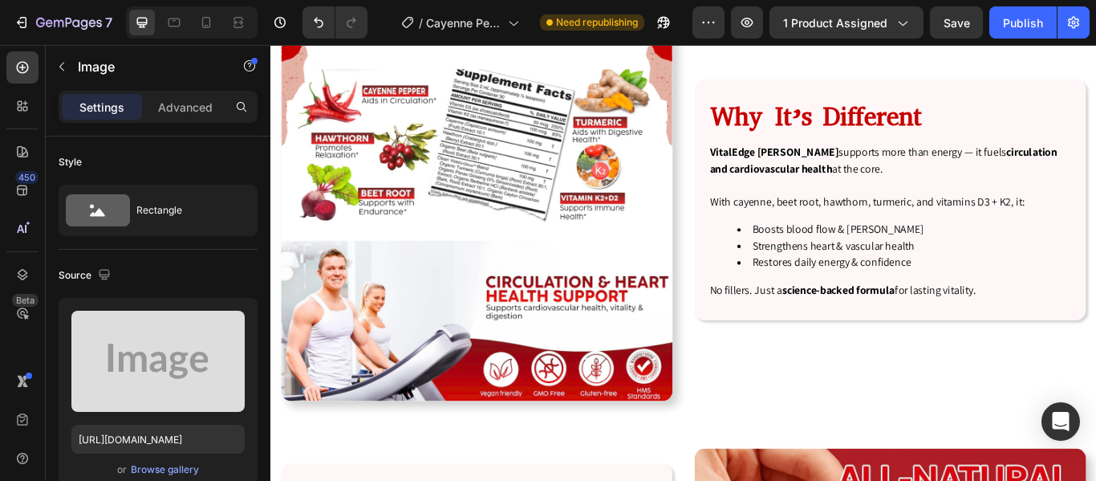
scroll to position [2730, 0]
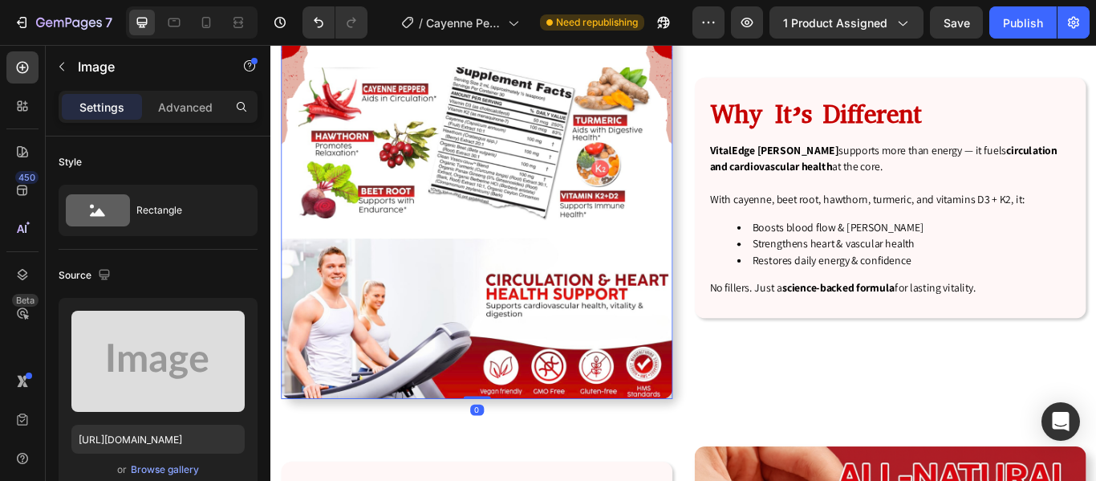
click at [550, 237] on img at bounding box center [510, 229] width 457 height 457
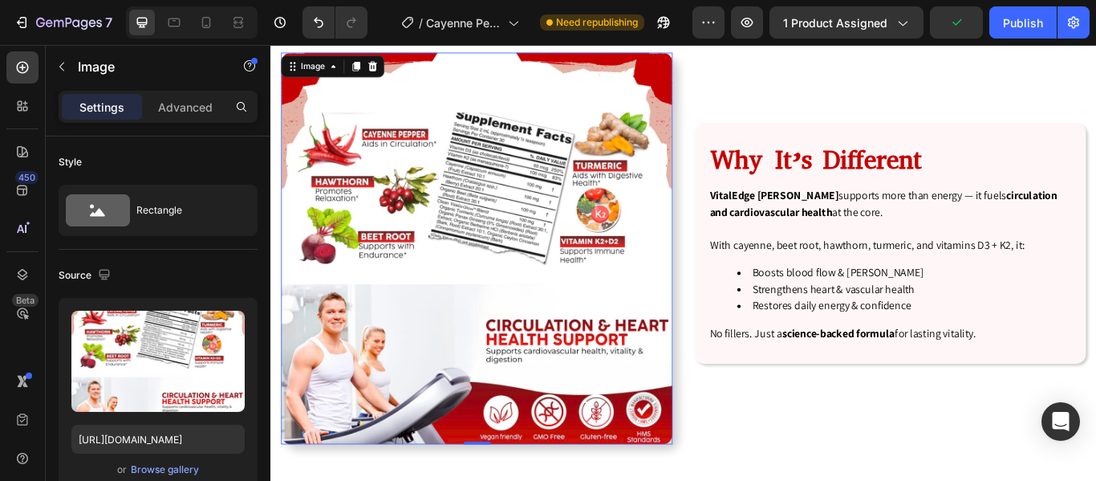
scroll to position [2585, 0]
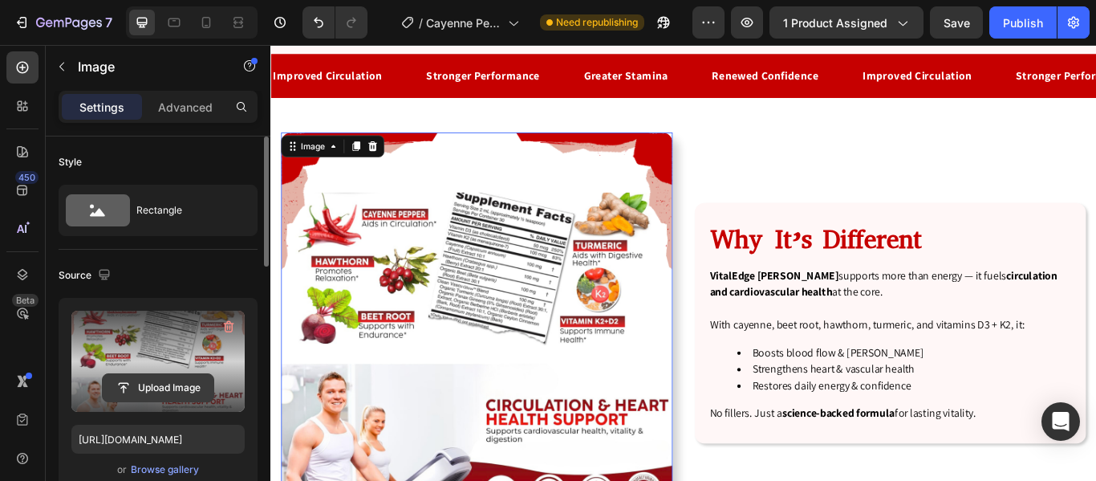
click at [177, 398] on input "file" at bounding box center [158, 387] width 111 height 27
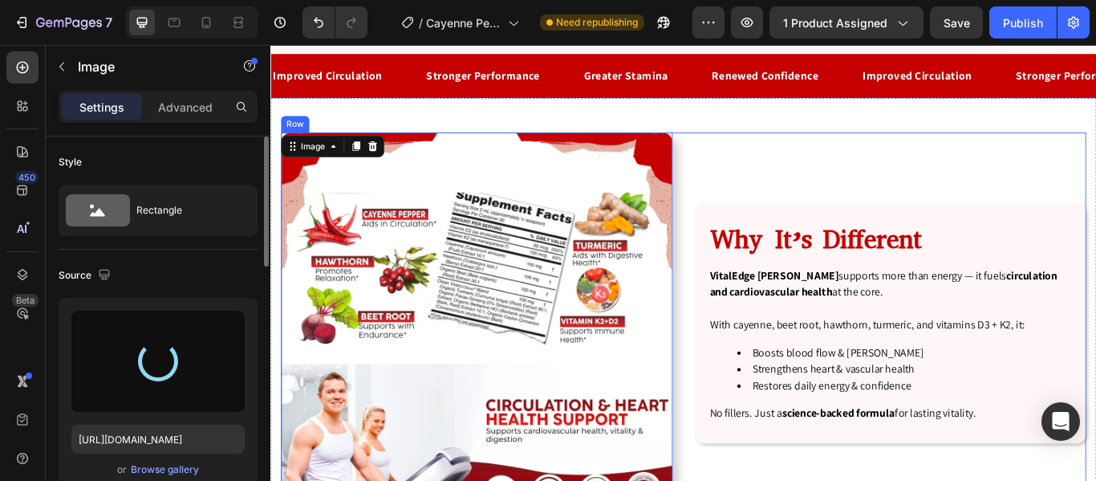
type input "[URL][DOMAIN_NAME]"
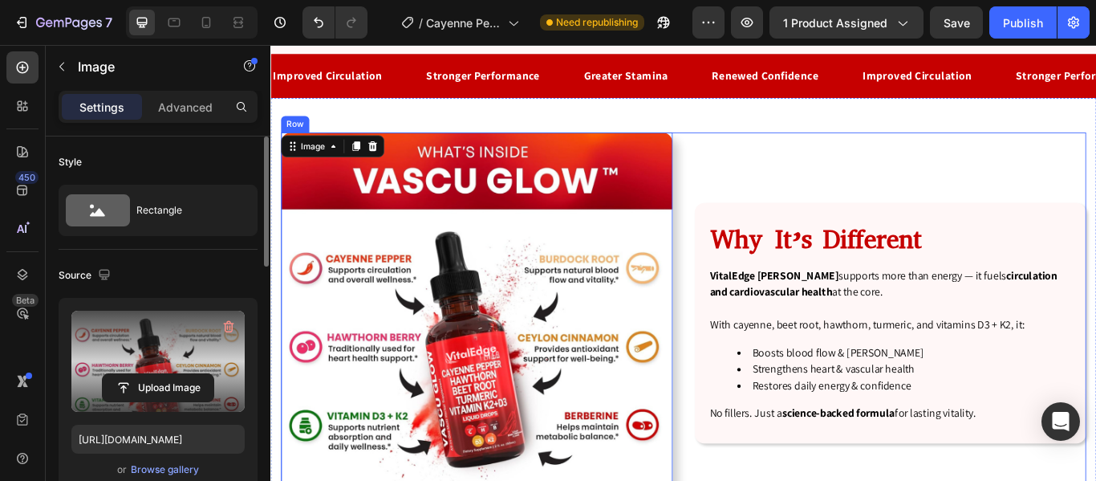
click at [757, 375] on div "Image 0 Why It’s Different Heading VitalEdge [PERSON_NAME] supports more than e…" at bounding box center [751, 375] width 939 height 457
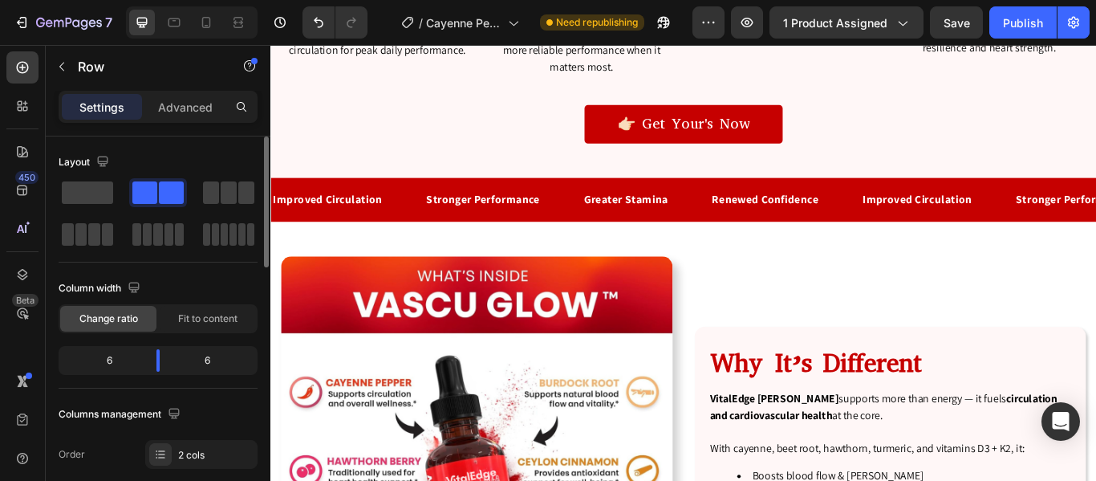
scroll to position [2420, 0]
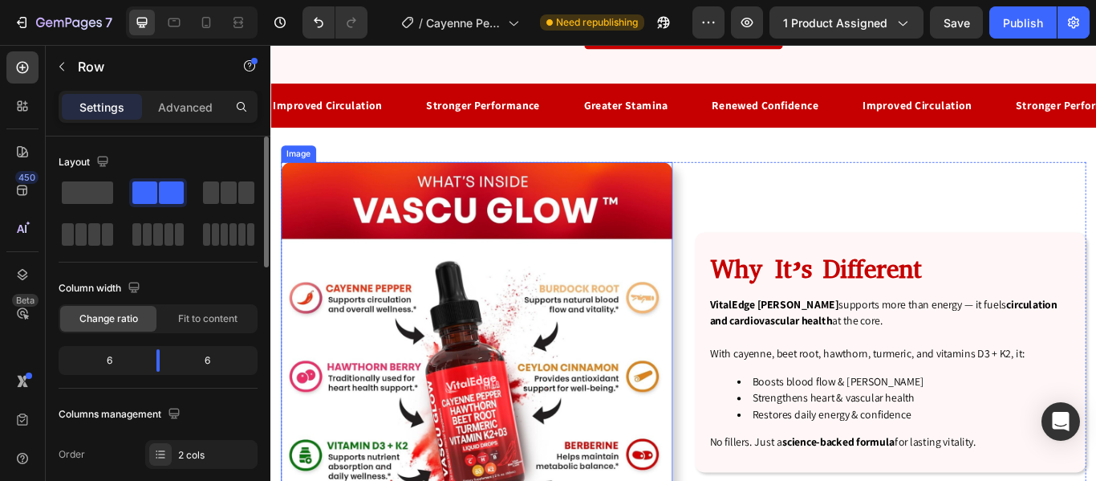
click at [510, 345] on img at bounding box center [510, 409] width 457 height 457
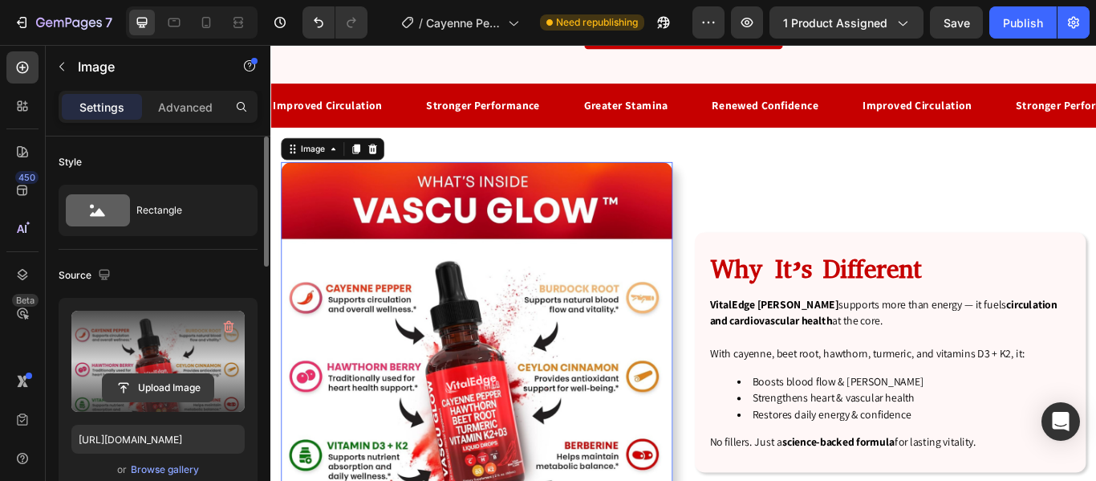
click at [144, 376] on input "file" at bounding box center [158, 387] width 111 height 27
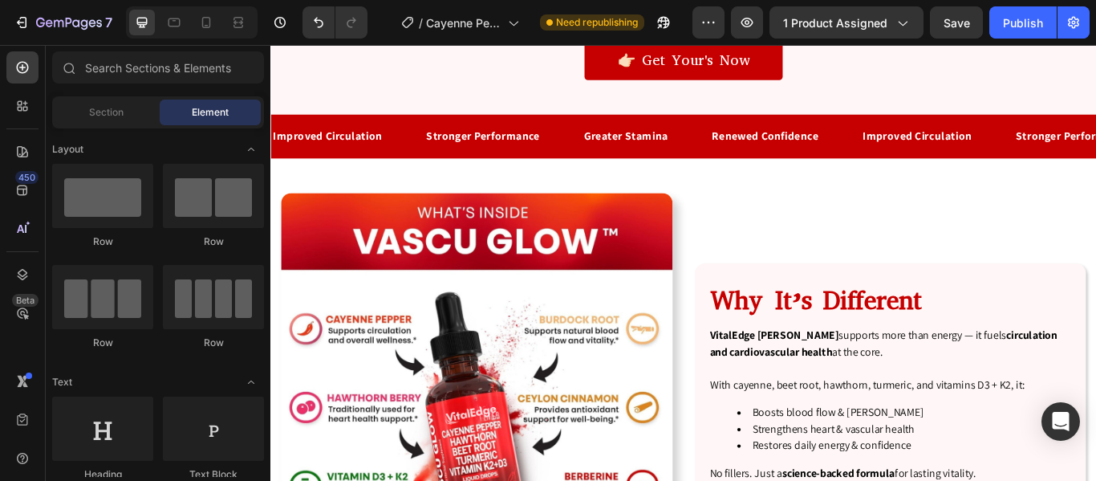
scroll to position [2371, 0]
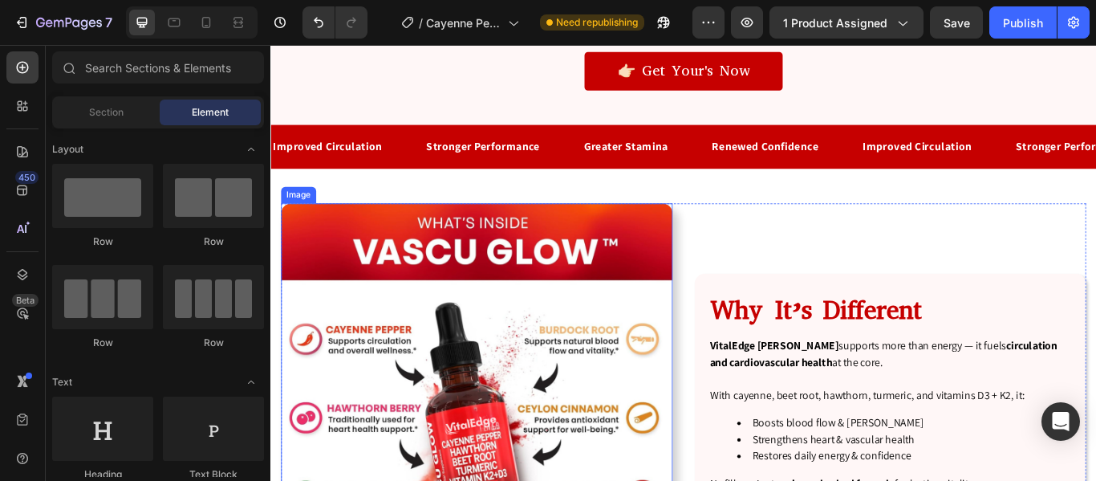
click at [660, 416] on img at bounding box center [510, 458] width 457 height 457
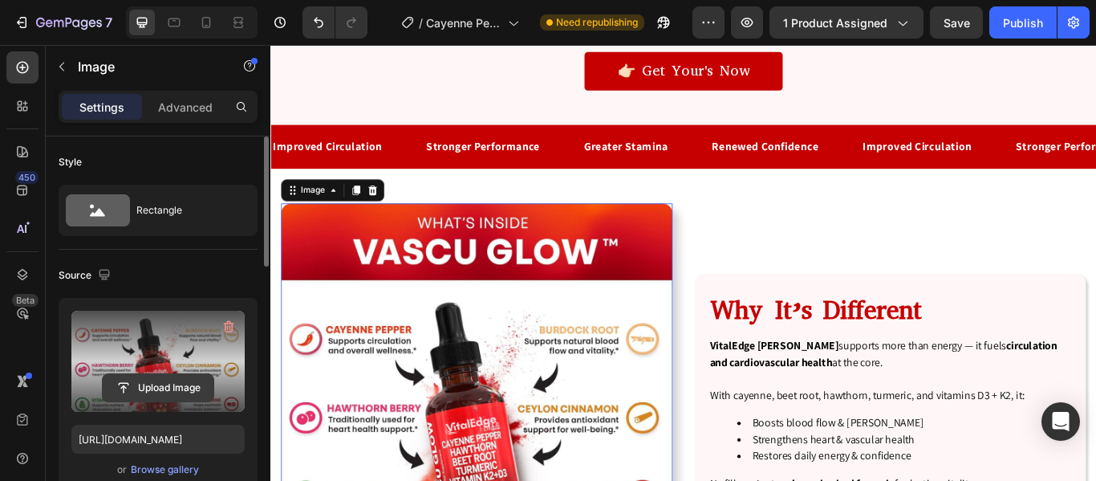
click at [179, 388] on input "file" at bounding box center [158, 387] width 111 height 27
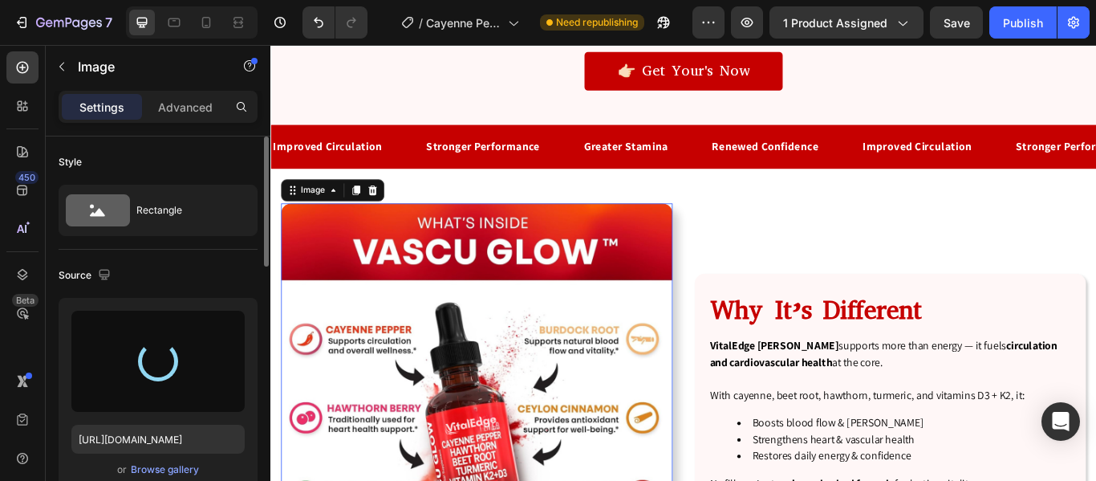
type input "[URL][DOMAIN_NAME]"
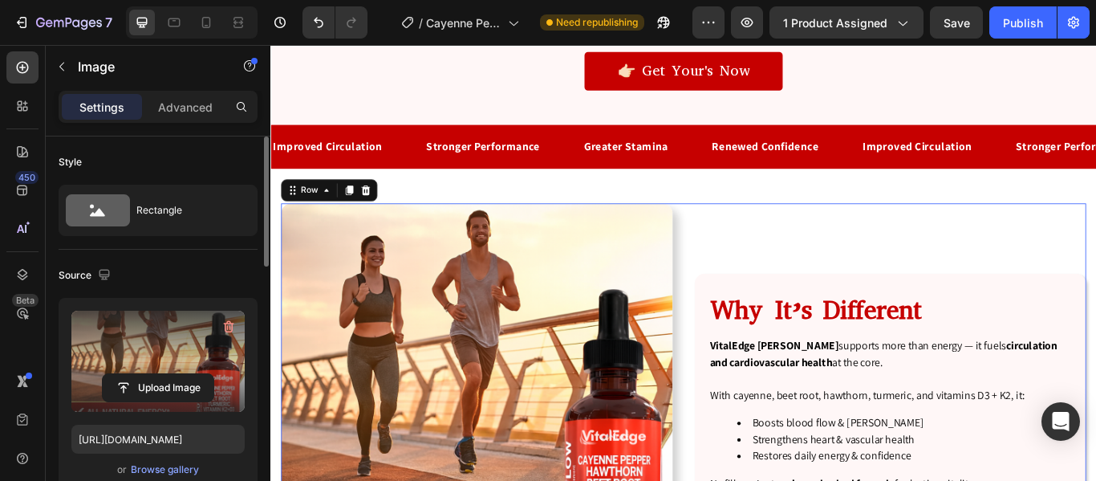
click at [916, 268] on div "Why It’s Different Heading VitalEdge [PERSON_NAME] supports more than energy — …" at bounding box center [993, 458] width 457 height 457
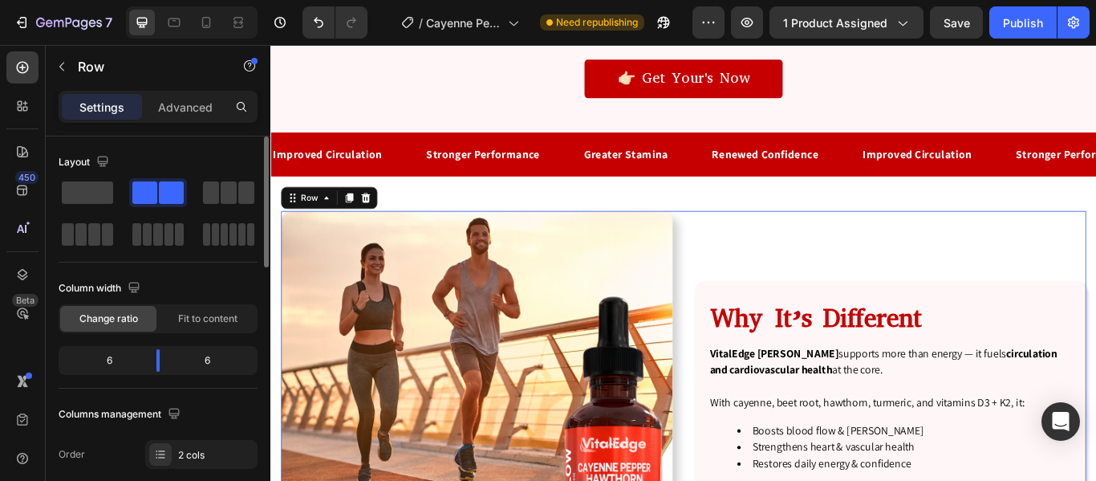
scroll to position [2375, 0]
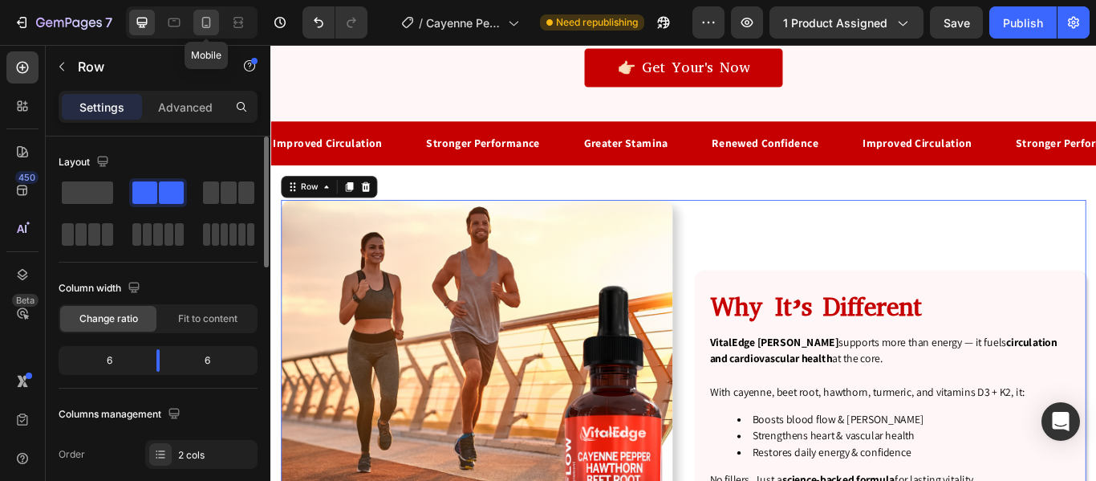
click at [199, 25] on icon at bounding box center [206, 22] width 16 height 16
type input "0"
type input "100%"
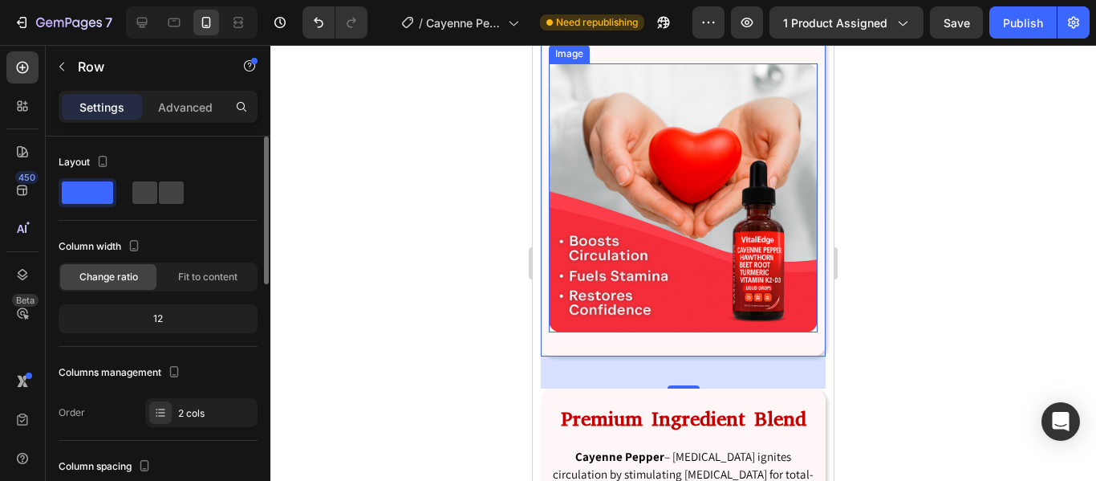
scroll to position [2985, 0]
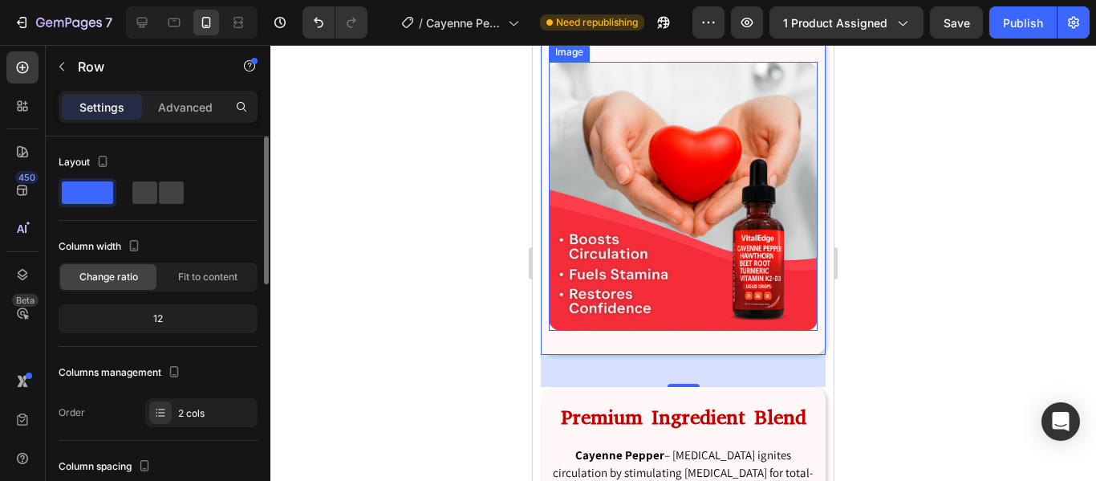
click at [702, 202] on img at bounding box center [683, 196] width 269 height 269
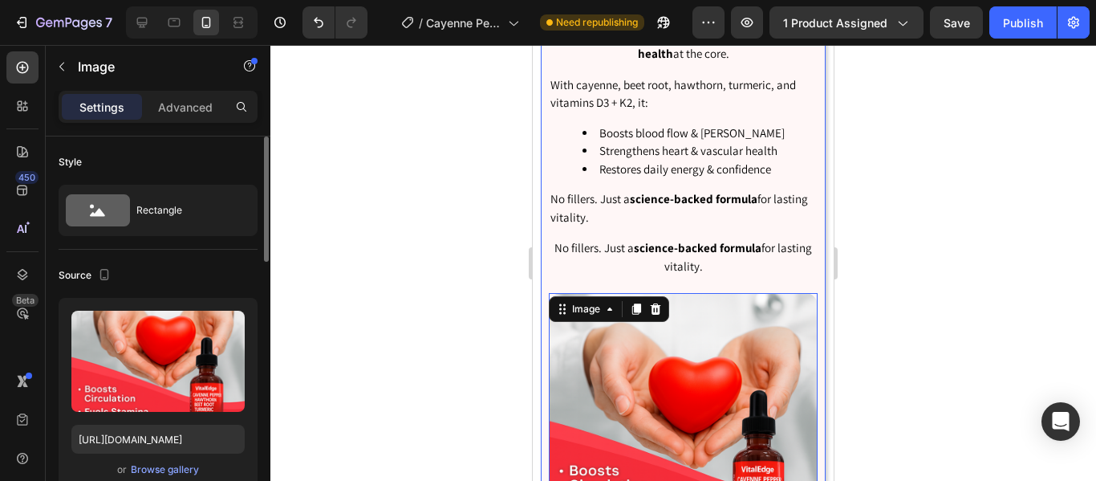
scroll to position [2749, 0]
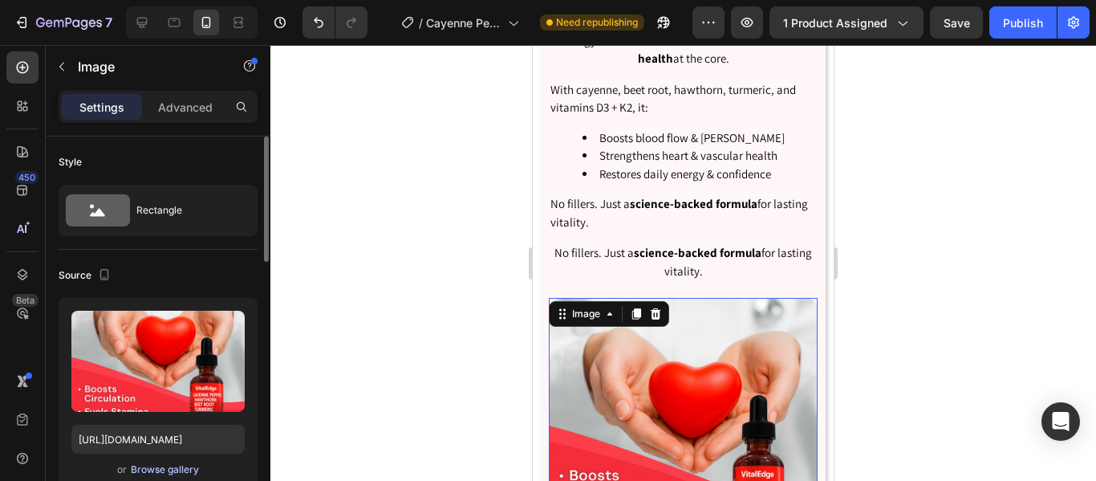
click at [181, 469] on div "Browse gallery" at bounding box center [165, 469] width 68 height 14
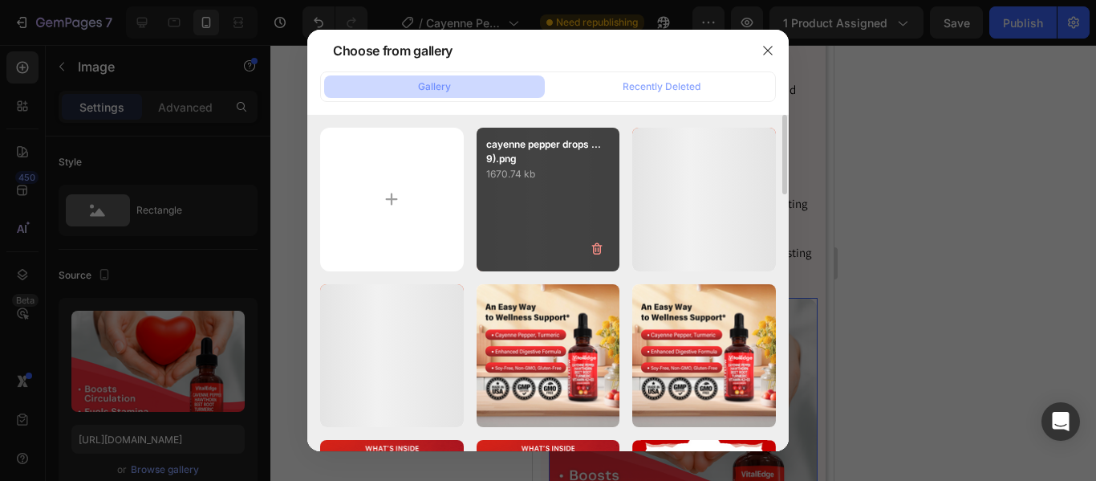
click at [506, 227] on div "cayenne pepper drops ...9).png 1670.74 kb" at bounding box center [549, 200] width 144 height 144
type input "[URL][DOMAIN_NAME]"
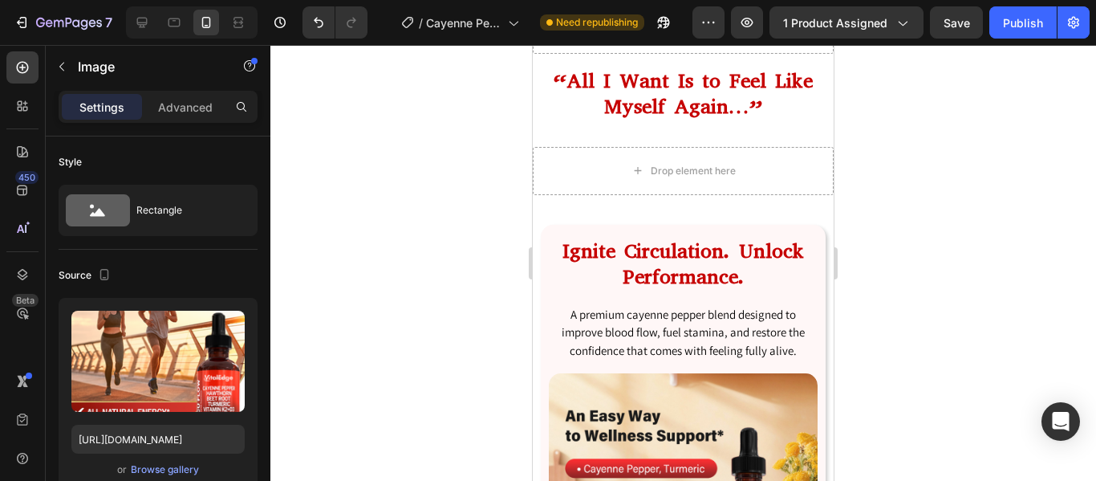
scroll to position [884, 0]
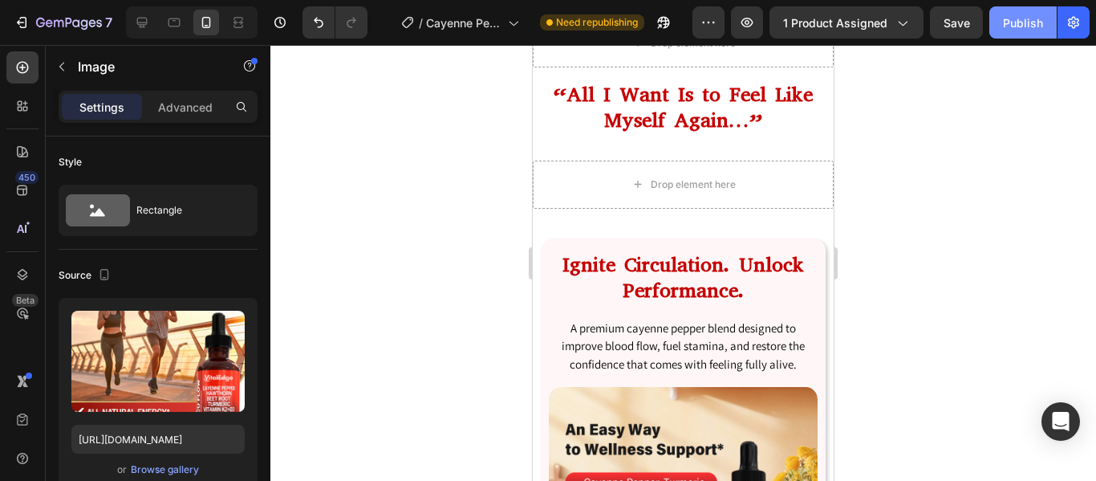
click at [1019, 25] on div "Publish" at bounding box center [1023, 22] width 40 height 17
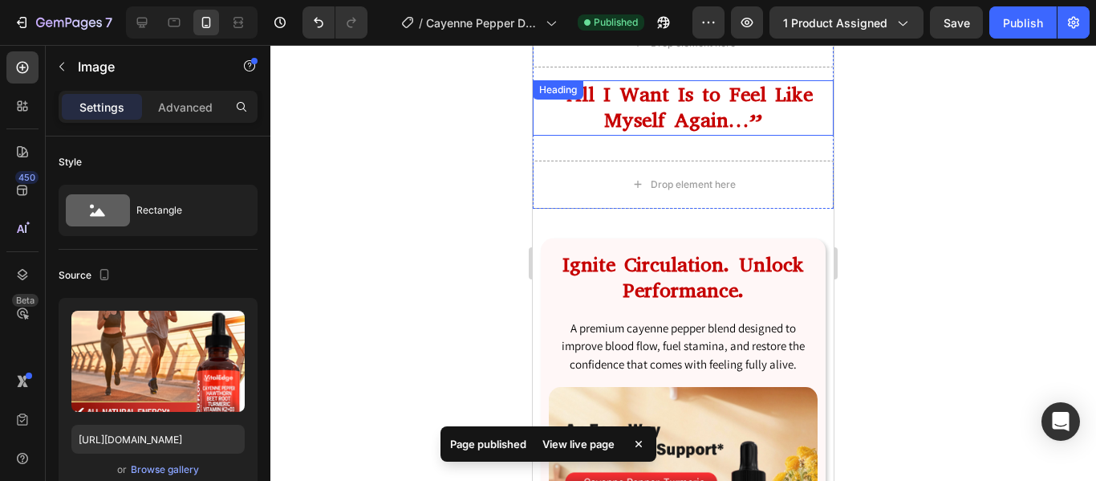
click at [658, 111] on h2 "“All I Want Is to Feel Like Myself Again…”" at bounding box center [683, 107] width 301 height 55
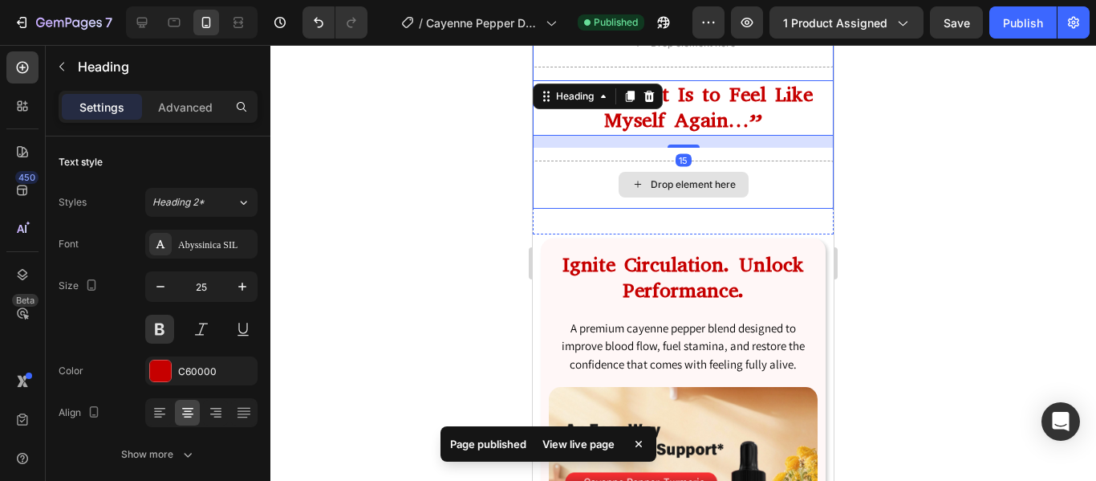
click at [578, 188] on div "Drop element here" at bounding box center [683, 185] width 301 height 48
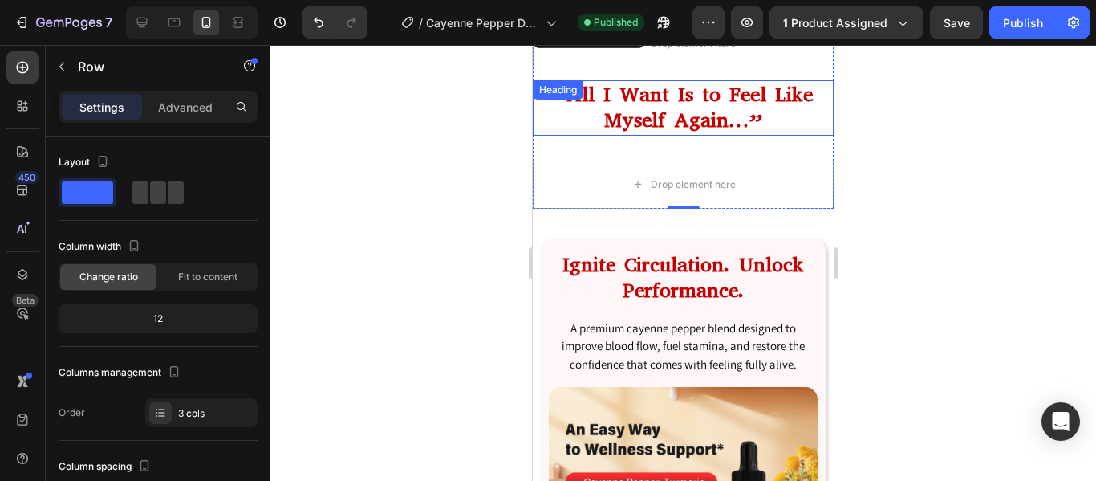
click at [709, 113] on h2 "“All I Want Is to Feel Like Myself Again…”" at bounding box center [683, 107] width 301 height 55
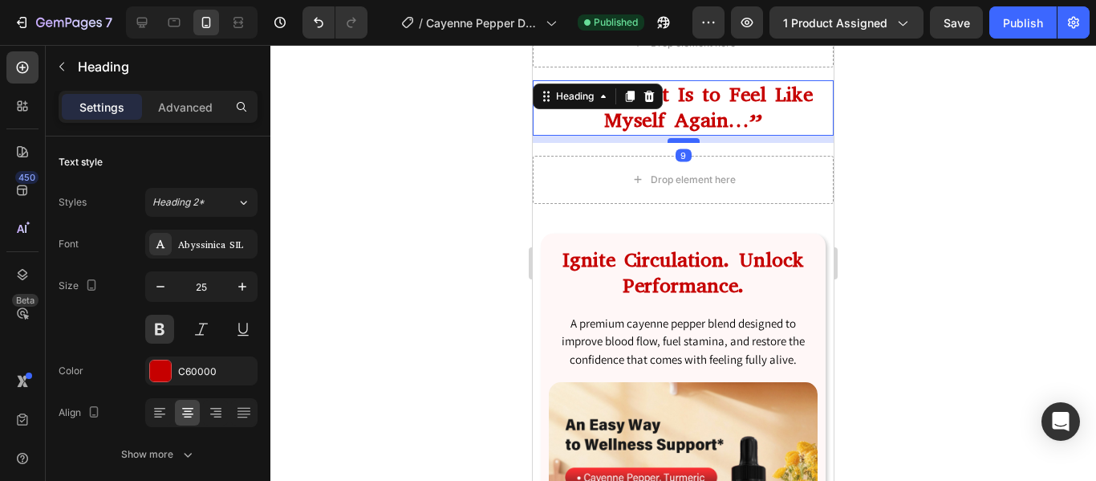
click at [689, 141] on div at bounding box center [684, 140] width 32 height 5
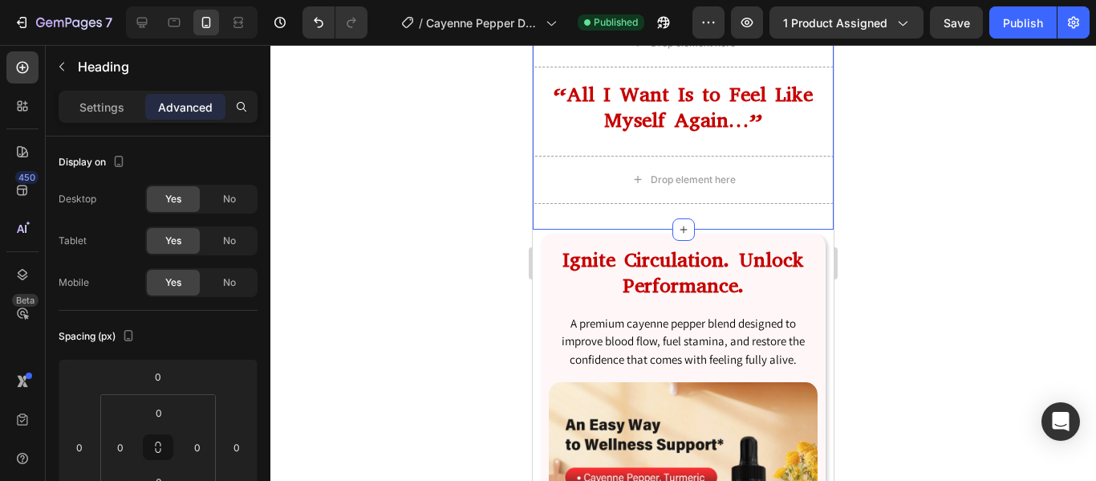
click at [779, 215] on div "Drop element here “All I Want Is to Feel Like Myself Again…” Heading Image Drop…" at bounding box center [683, 112] width 301 height 236
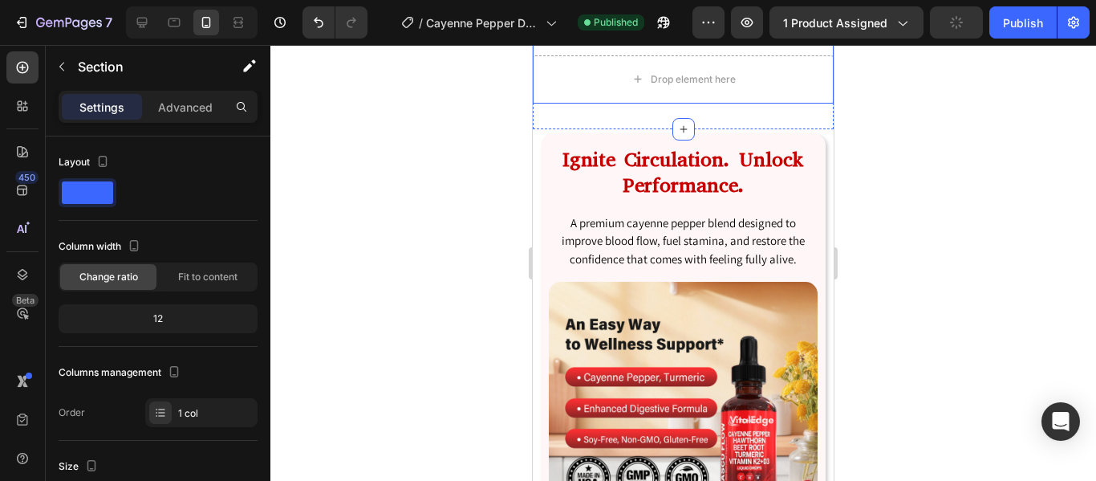
scroll to position [1162, 0]
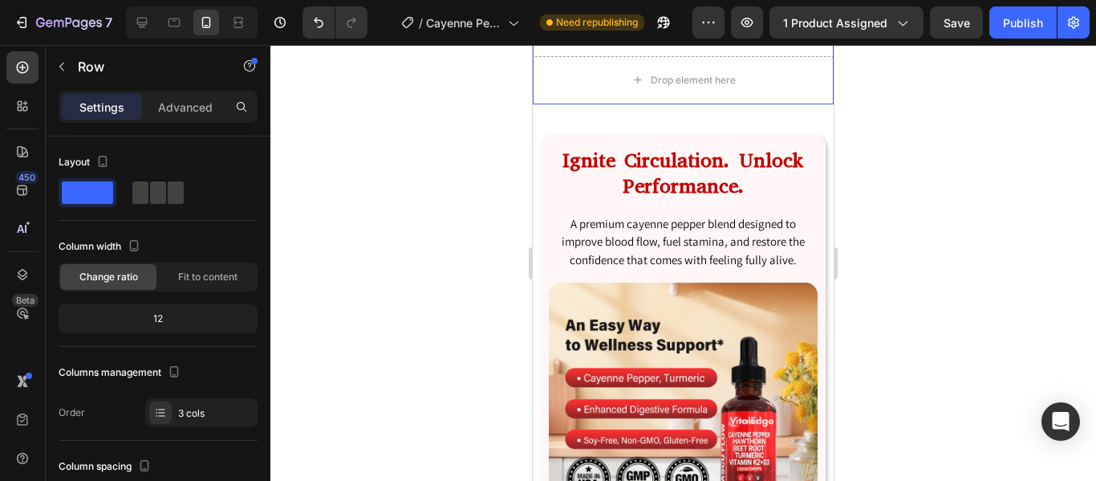
click at [567, 104] on div "Drop element here “All I Want Is to Feel Like Myself Again…” Heading Image Drop…" at bounding box center [683, 12] width 301 height 185
click at [143, 24] on icon at bounding box center [142, 23] width 10 height 10
type input "1200"
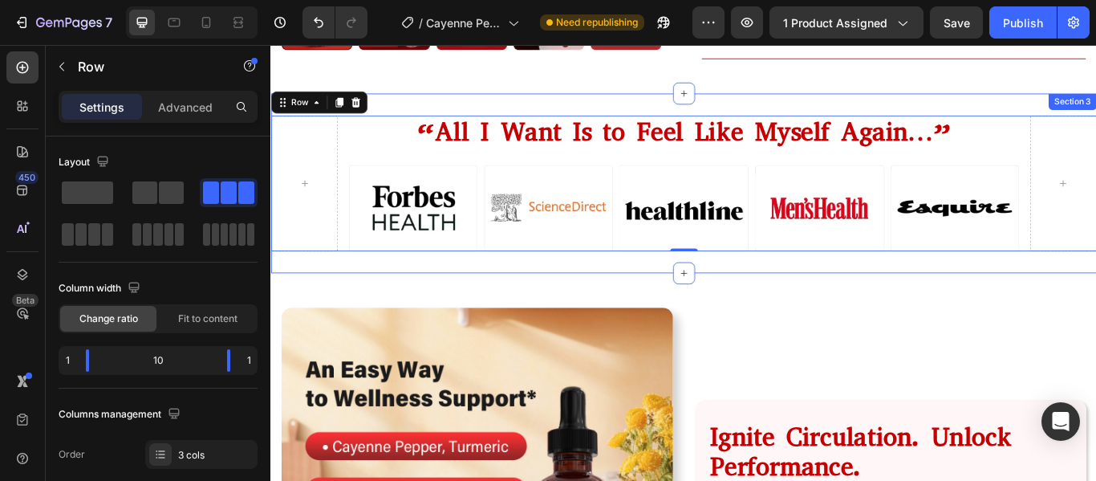
scroll to position [864, 0]
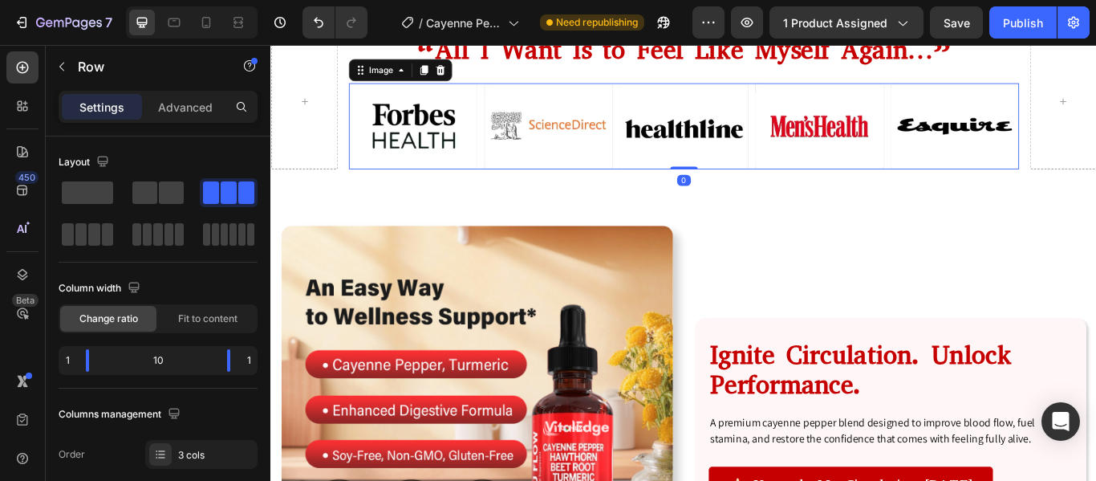
click at [371, 190] on img at bounding box center [751, 140] width 781 height 100
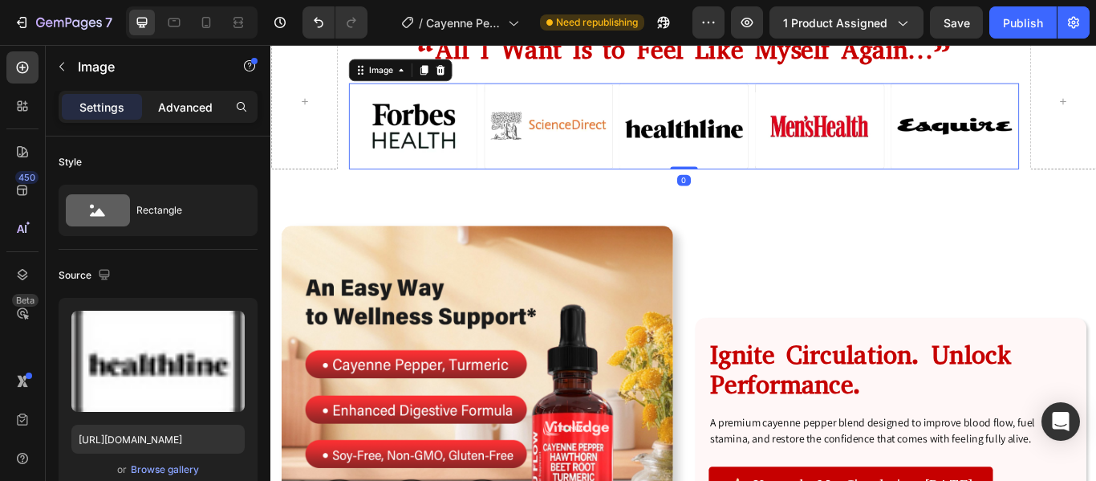
click at [193, 109] on p "Advanced" at bounding box center [185, 107] width 55 height 17
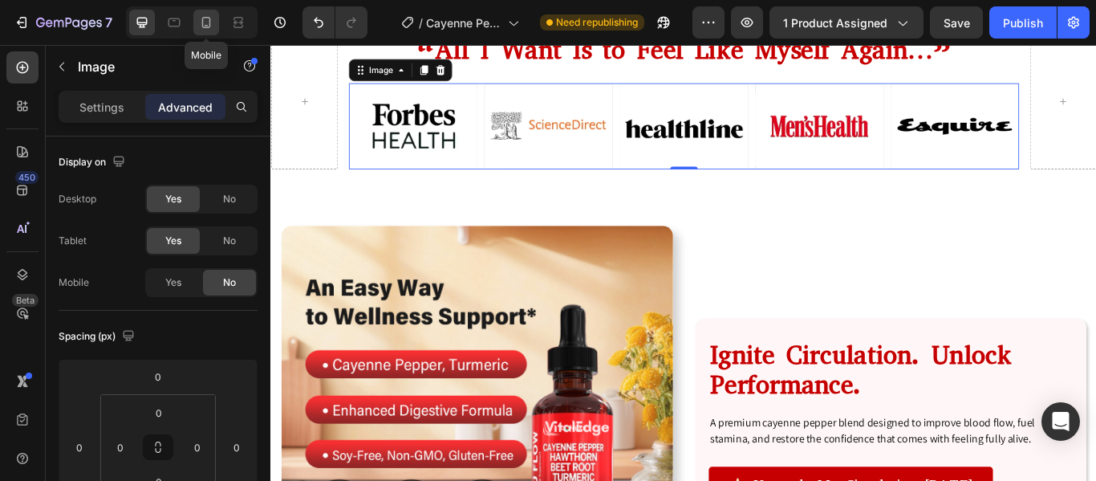
click at [202, 28] on icon at bounding box center [206, 22] width 16 height 16
type input "21"
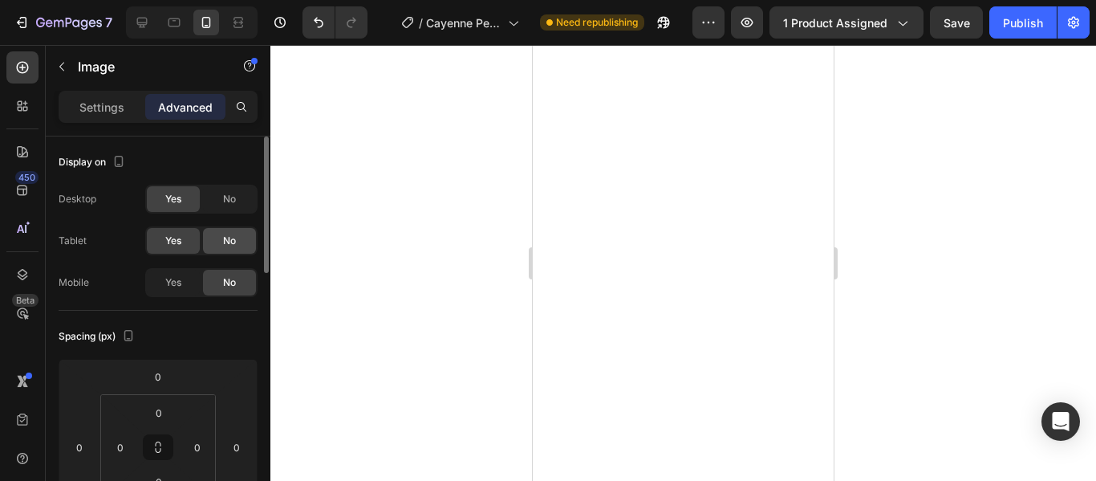
scroll to position [1057, 0]
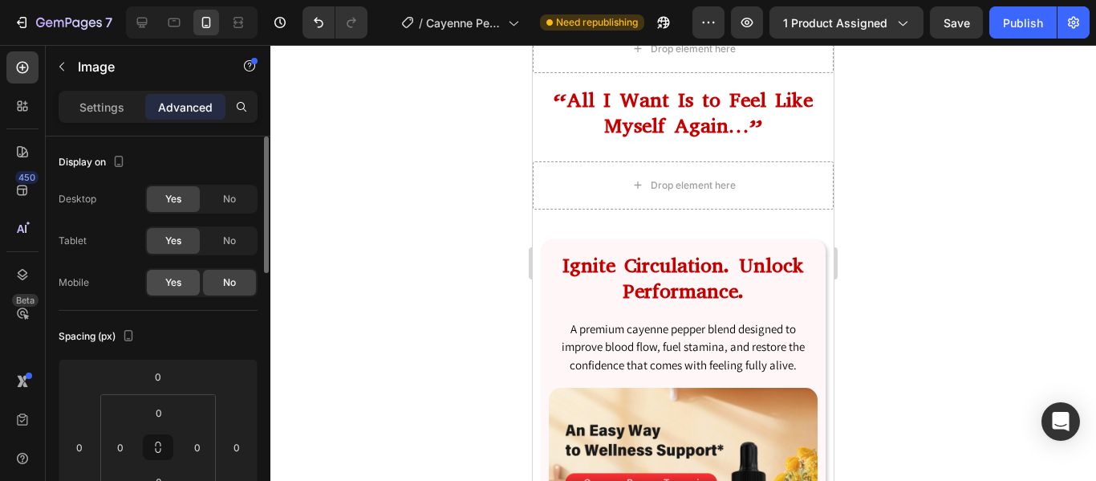
click at [175, 289] on span "Yes" at bounding box center [173, 282] width 16 height 14
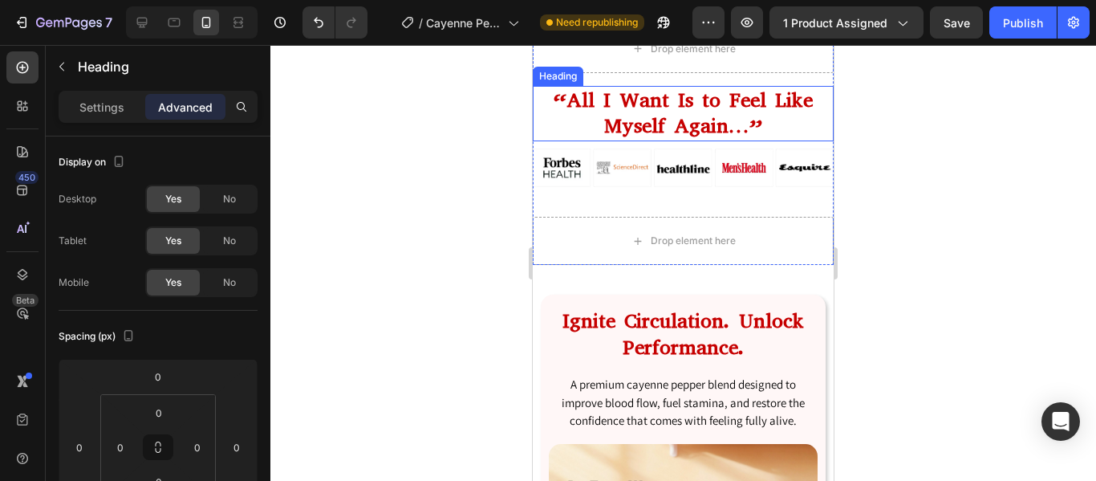
click at [620, 141] on h2 "“All I Want Is to Feel Like Myself Again…”" at bounding box center [683, 113] width 301 height 55
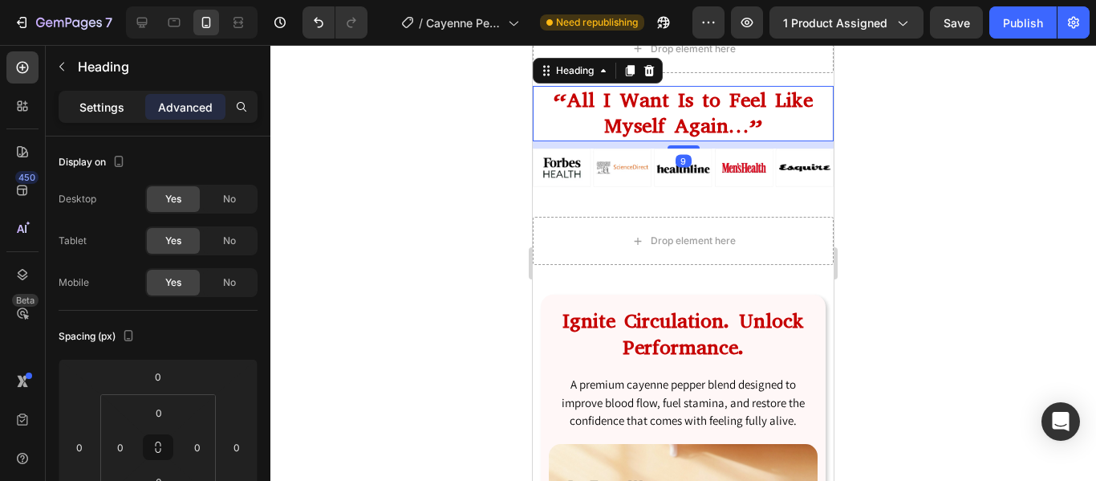
click at [98, 105] on p "Settings" at bounding box center [101, 107] width 45 height 17
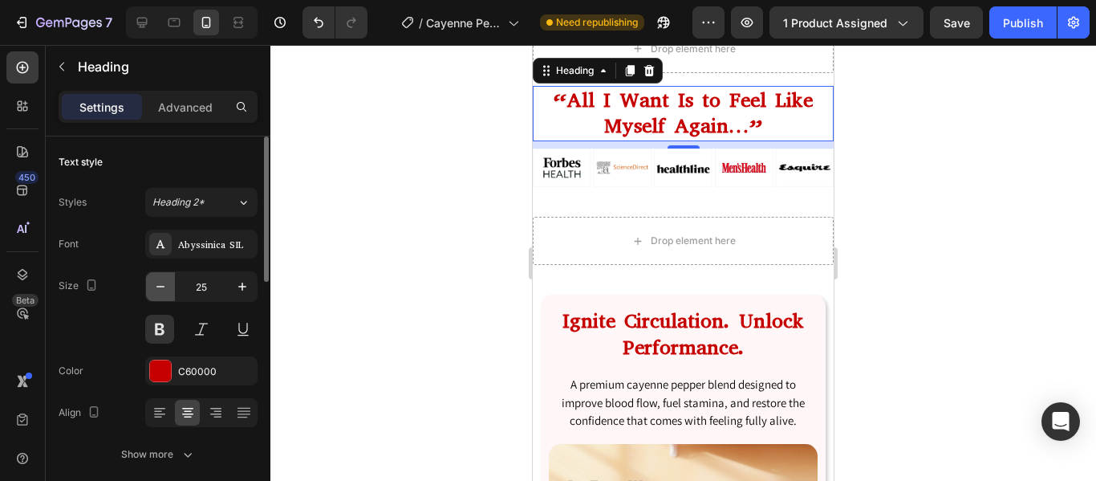
click at [156, 287] on icon "button" at bounding box center [160, 286] width 16 height 16
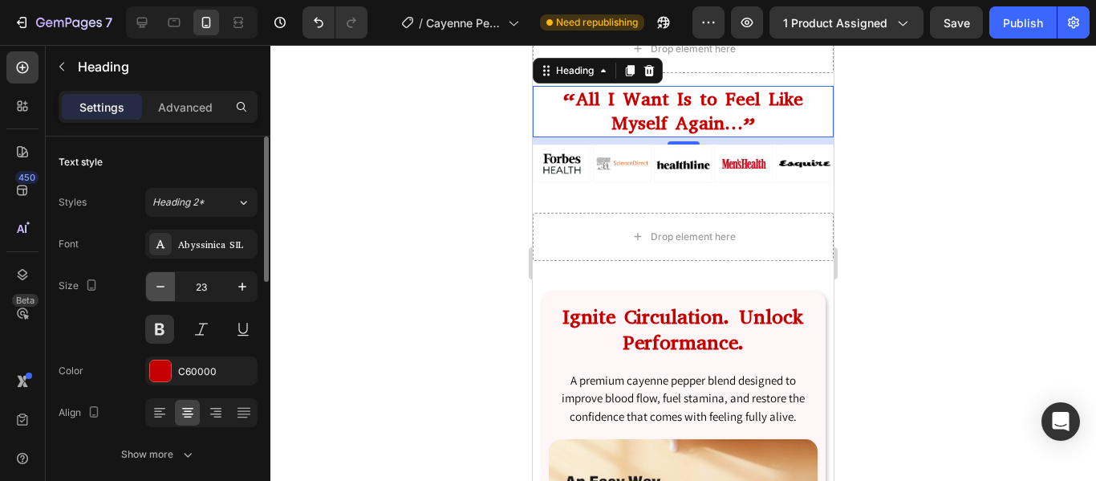
click at [156, 287] on icon "button" at bounding box center [160, 286] width 16 height 16
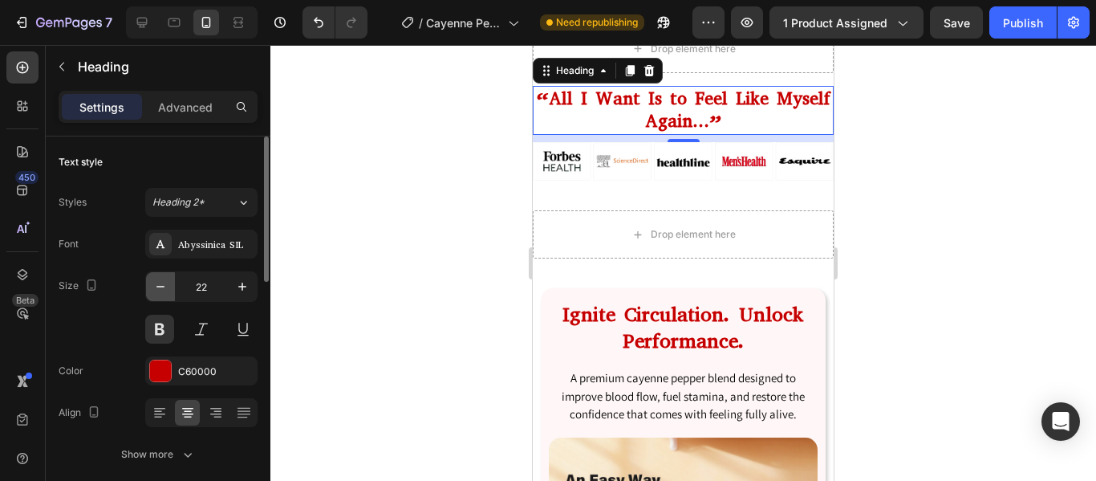
click at [156, 287] on icon "button" at bounding box center [160, 286] width 16 height 16
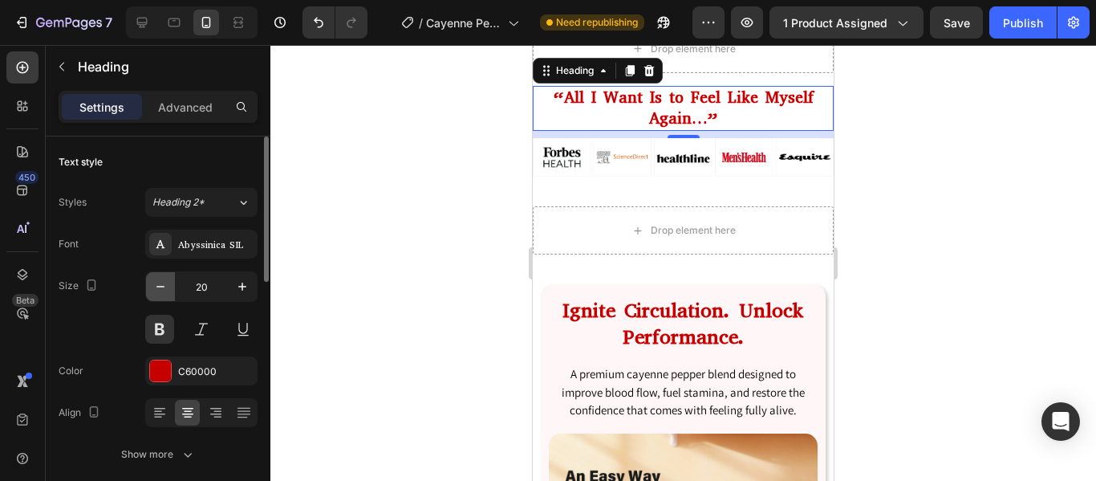
click at [156, 287] on icon "button" at bounding box center [160, 286] width 16 height 16
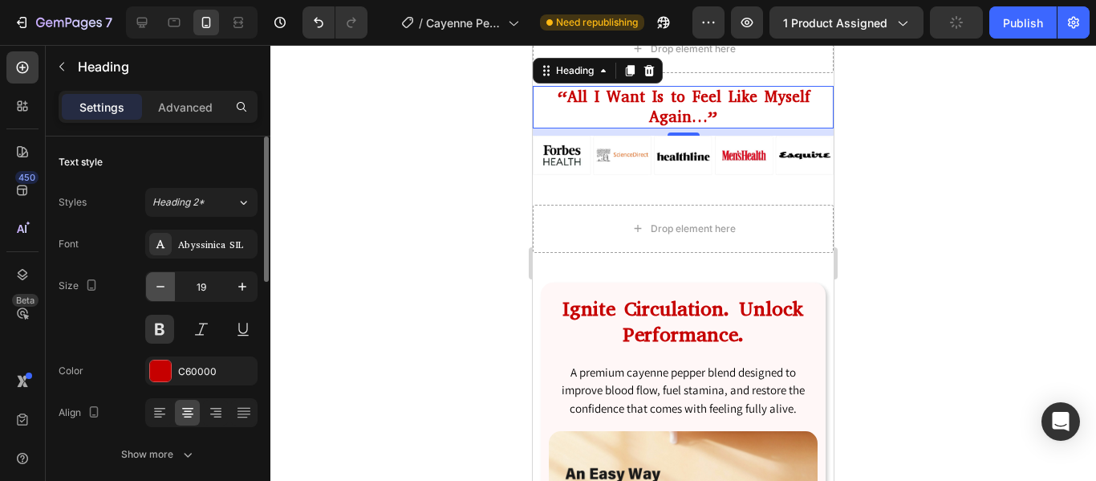
click at [156, 287] on icon "button" at bounding box center [160, 286] width 16 height 16
type input "18"
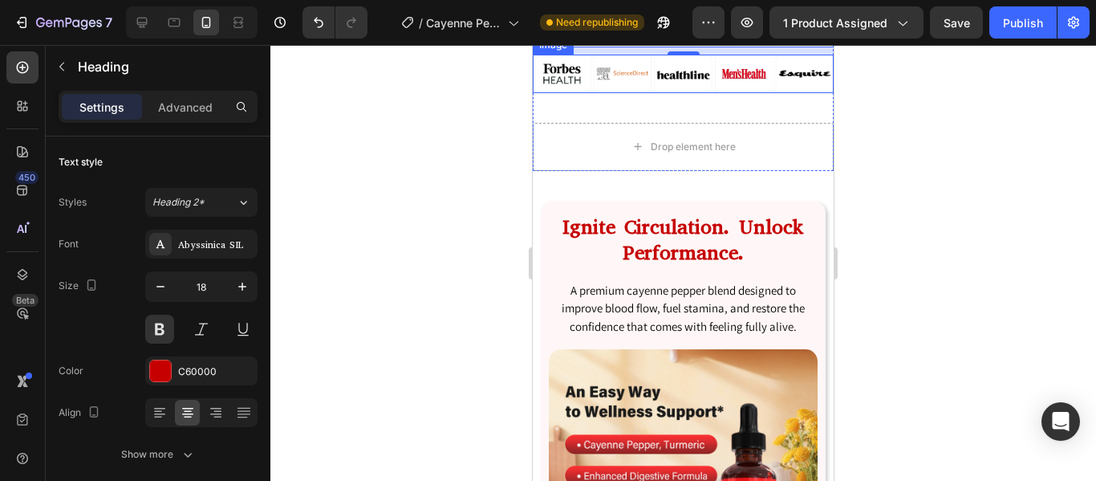
scroll to position [1139, 0]
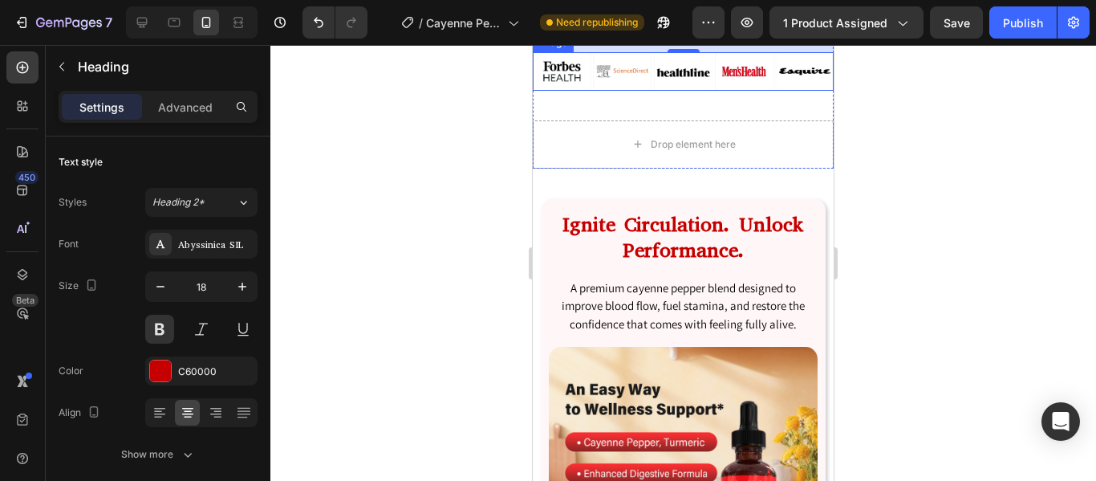
click at [657, 91] on img at bounding box center [683, 71] width 301 height 39
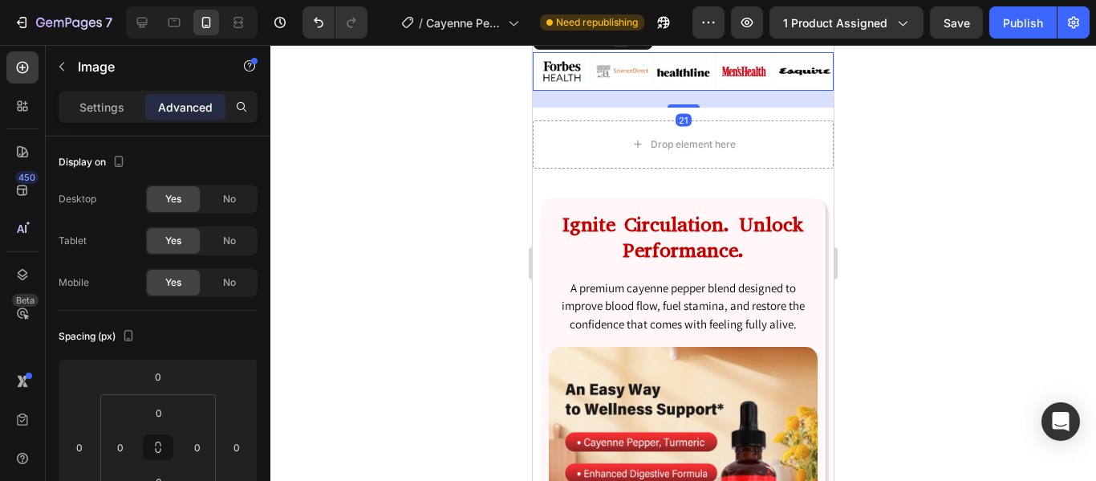
click at [622, 43] on icon at bounding box center [620, 36] width 9 height 11
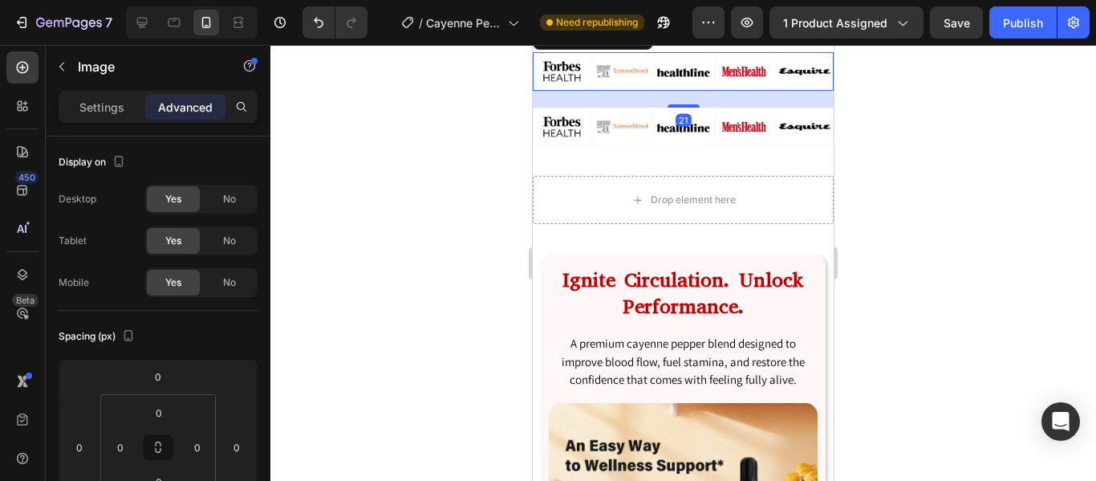
click at [704, 91] on img at bounding box center [683, 71] width 301 height 39
click at [224, 282] on span "No" at bounding box center [229, 282] width 13 height 14
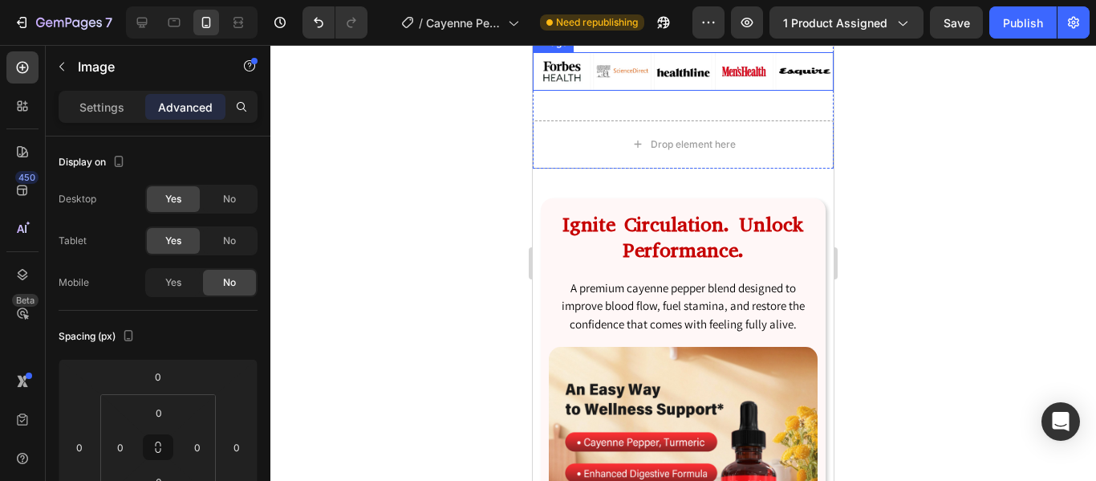
click at [647, 91] on img at bounding box center [683, 71] width 301 height 39
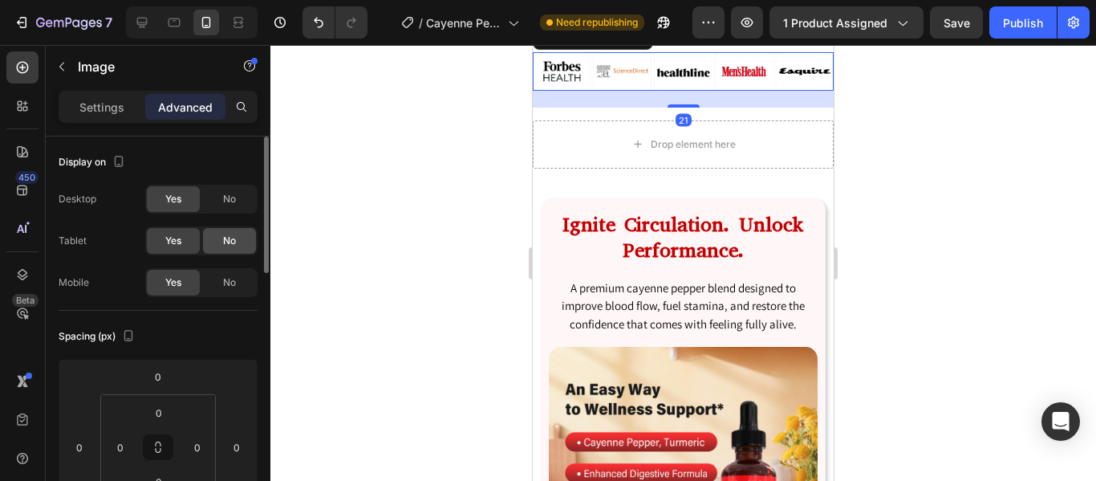
click at [235, 230] on div "No" at bounding box center [229, 241] width 53 height 26
click at [228, 205] on span "No" at bounding box center [229, 199] width 13 height 14
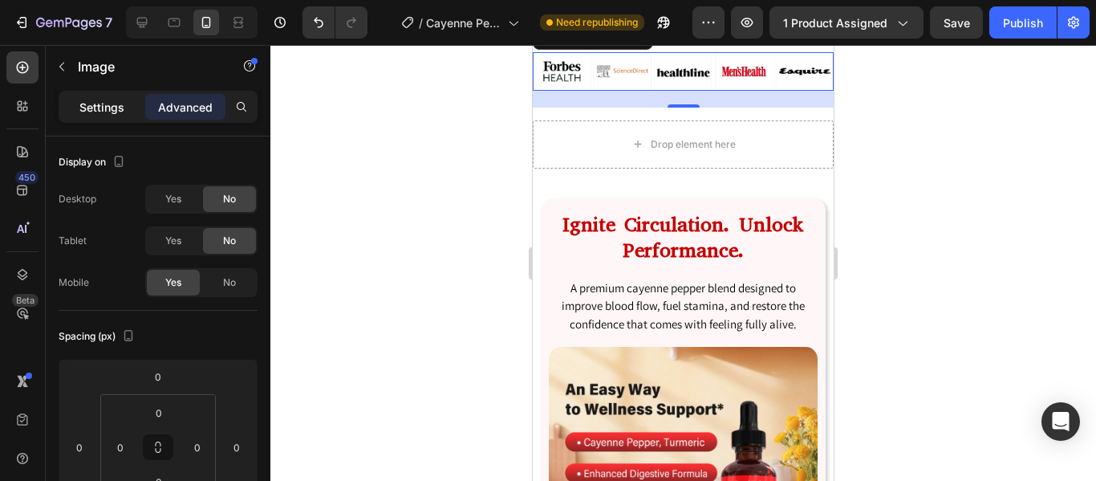
click at [101, 104] on p "Settings" at bounding box center [101, 107] width 45 height 17
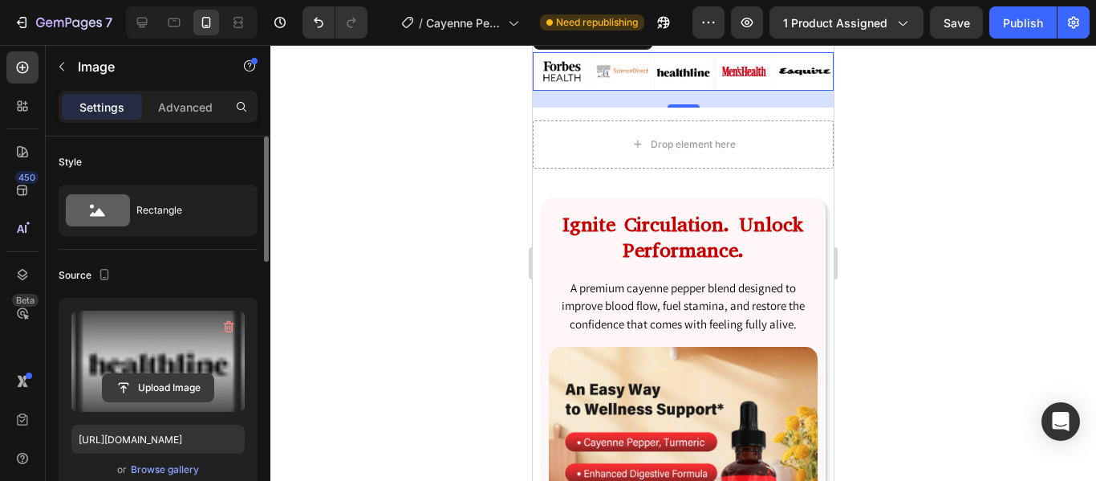
click at [156, 373] on button "Upload Image" at bounding box center [158, 387] width 112 height 29
click at [165, 388] on input "file" at bounding box center [158, 387] width 111 height 27
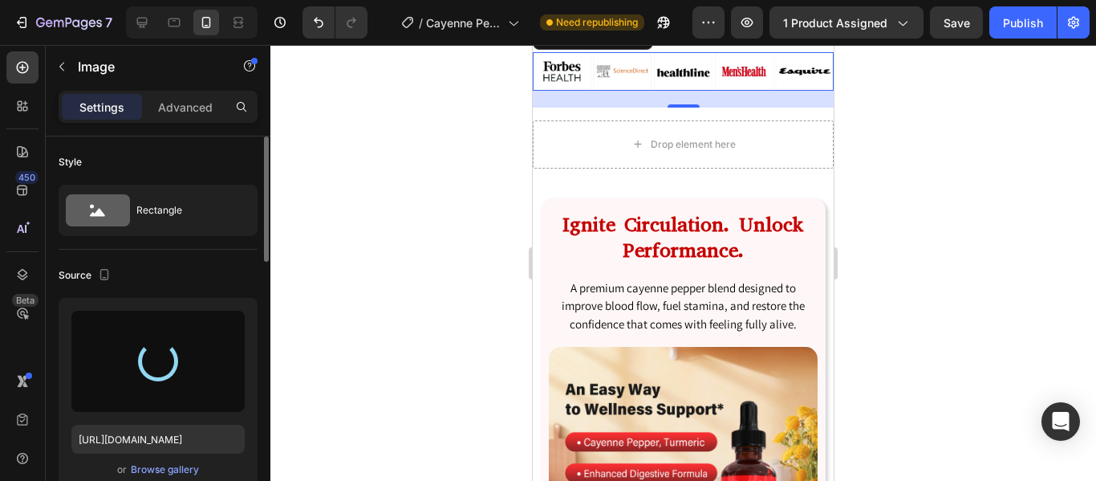
type input "[URL][DOMAIN_NAME]"
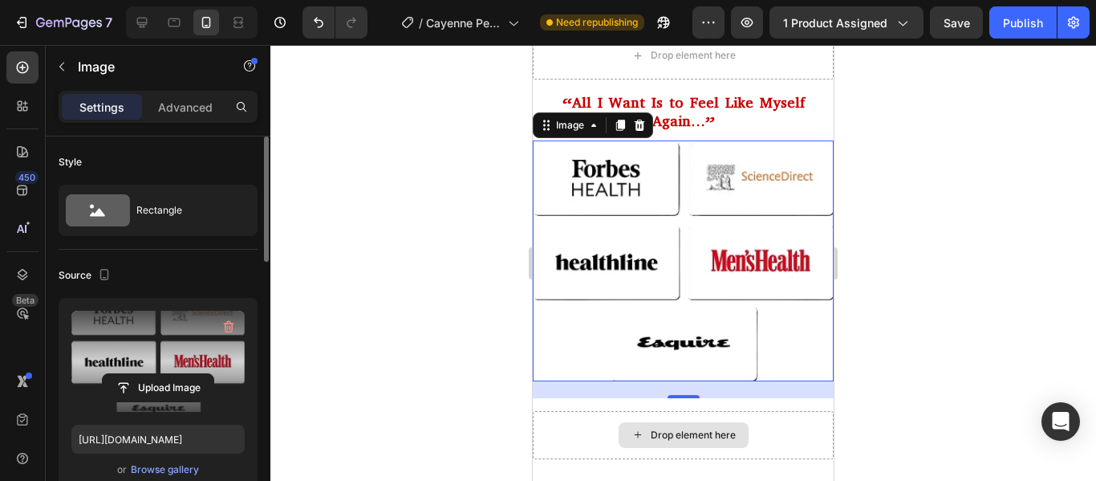
scroll to position [1254, 0]
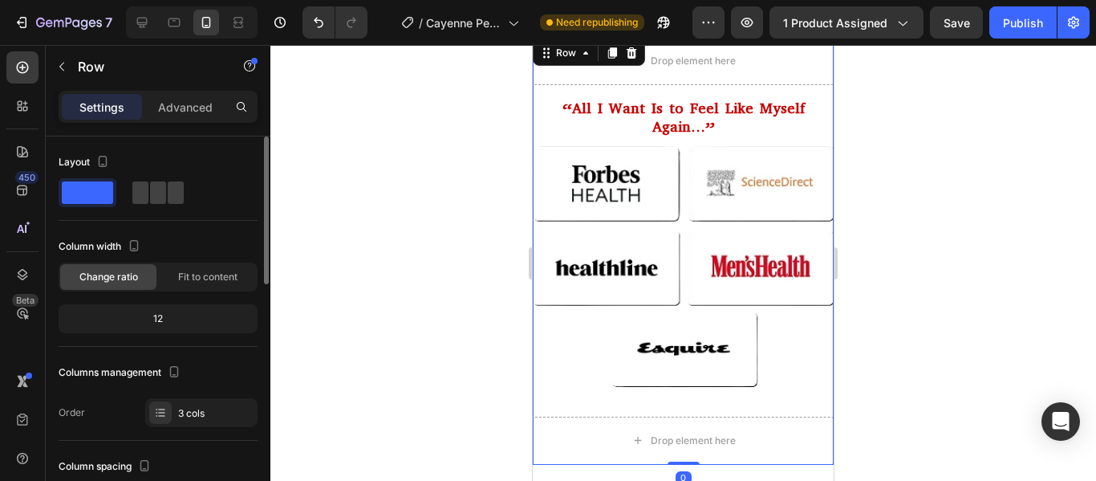
click at [734, 140] on div "“All I Want Is to Feel Like Myself Again…” Heading Image Image" at bounding box center [683, 251] width 301 height 306
click at [193, 112] on p "Advanced" at bounding box center [185, 107] width 55 height 17
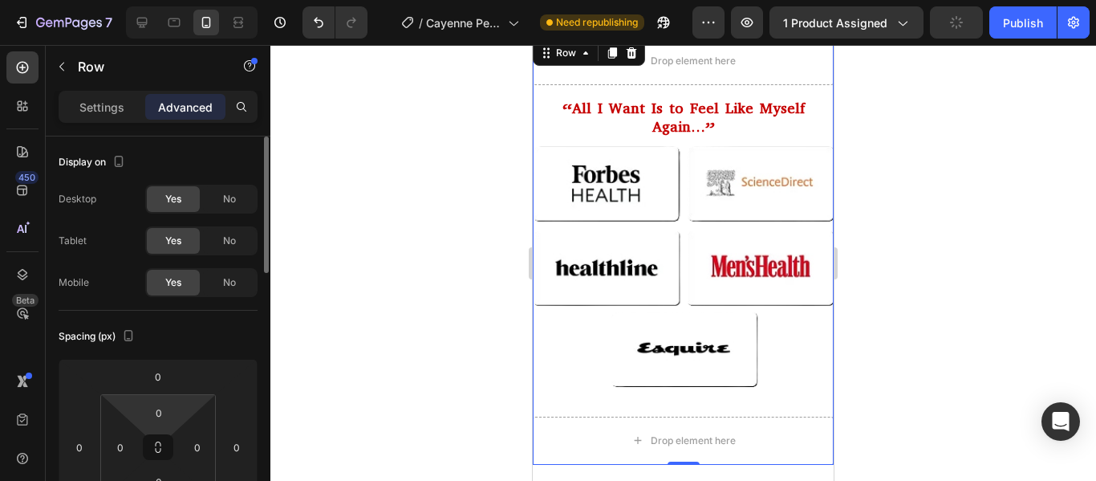
scroll to position [63, 0]
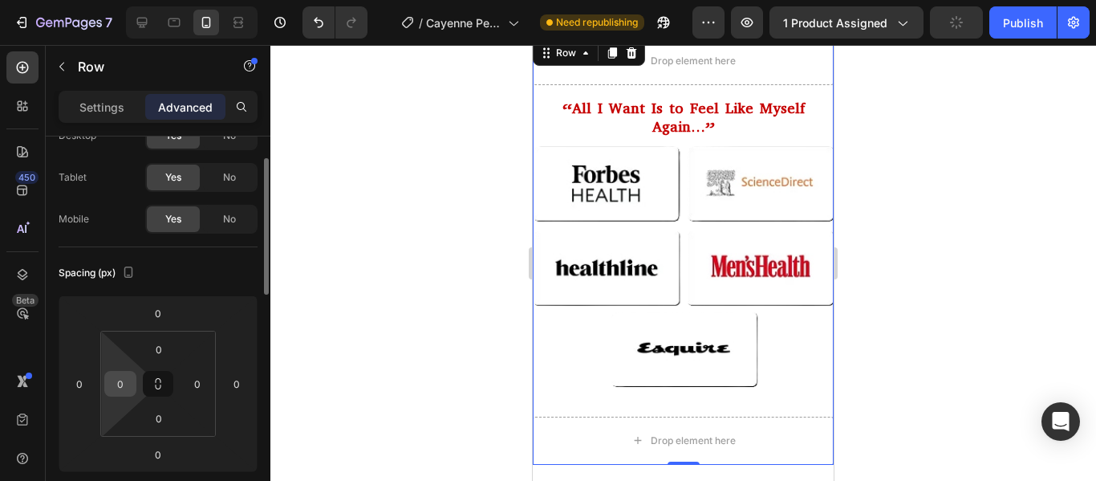
click at [128, 388] on input "0" at bounding box center [120, 384] width 24 height 24
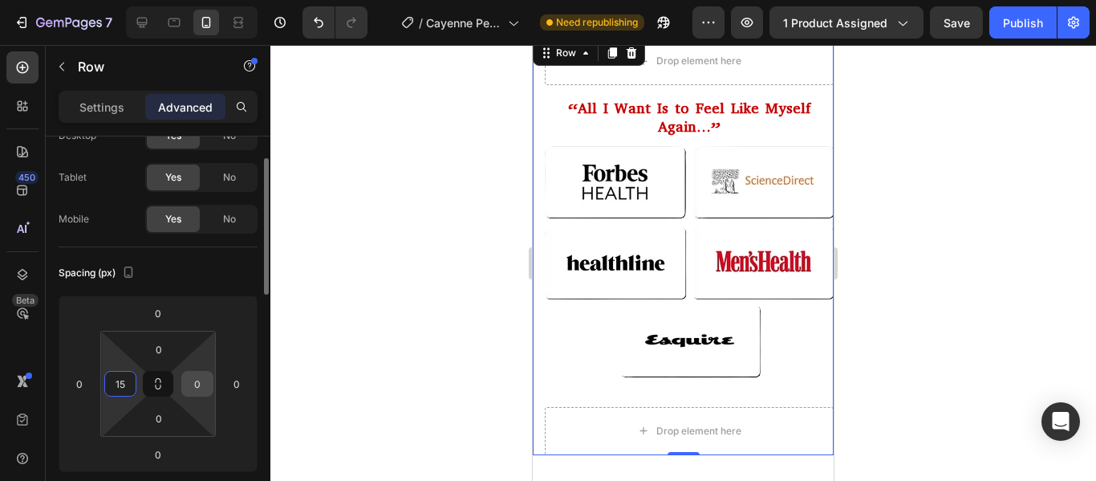
type input "15"
click at [192, 388] on input "0" at bounding box center [197, 384] width 24 height 24
type input "`5"
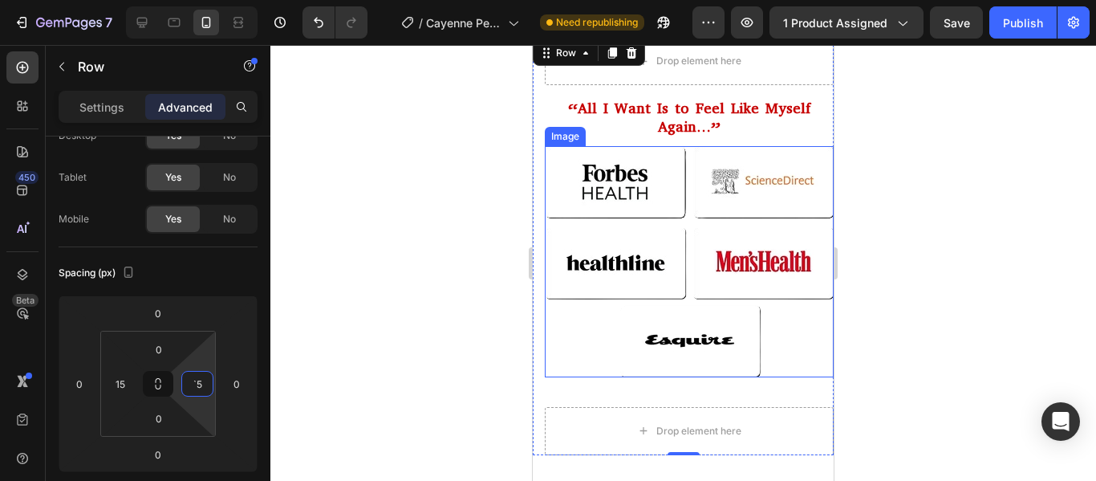
click at [621, 209] on img at bounding box center [689, 261] width 289 height 231
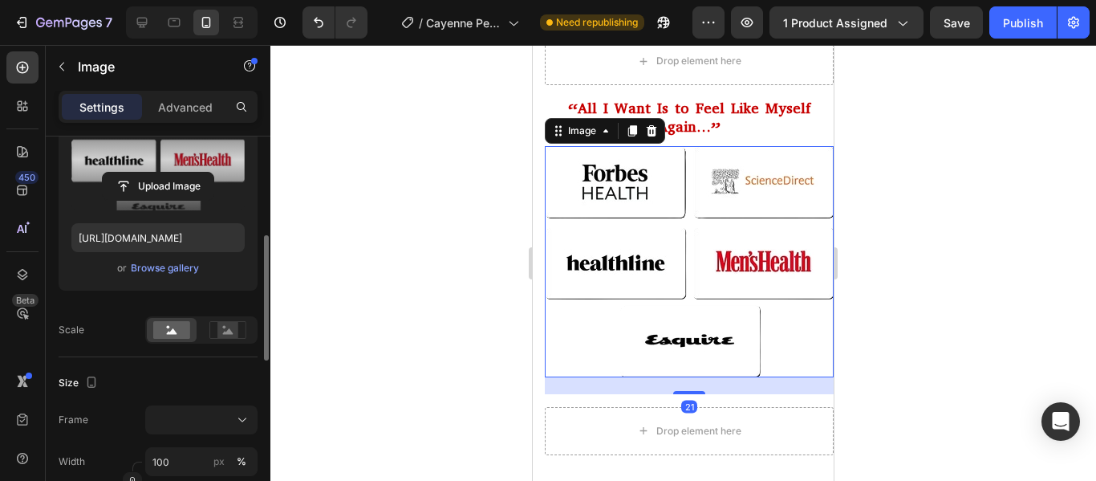
scroll to position [251, 0]
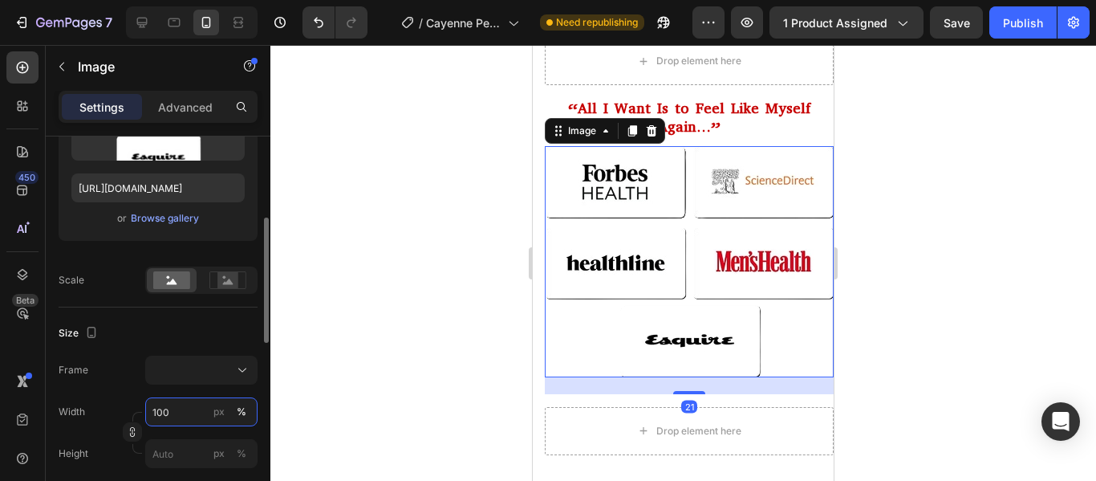
click at [176, 406] on input "100" at bounding box center [201, 411] width 112 height 29
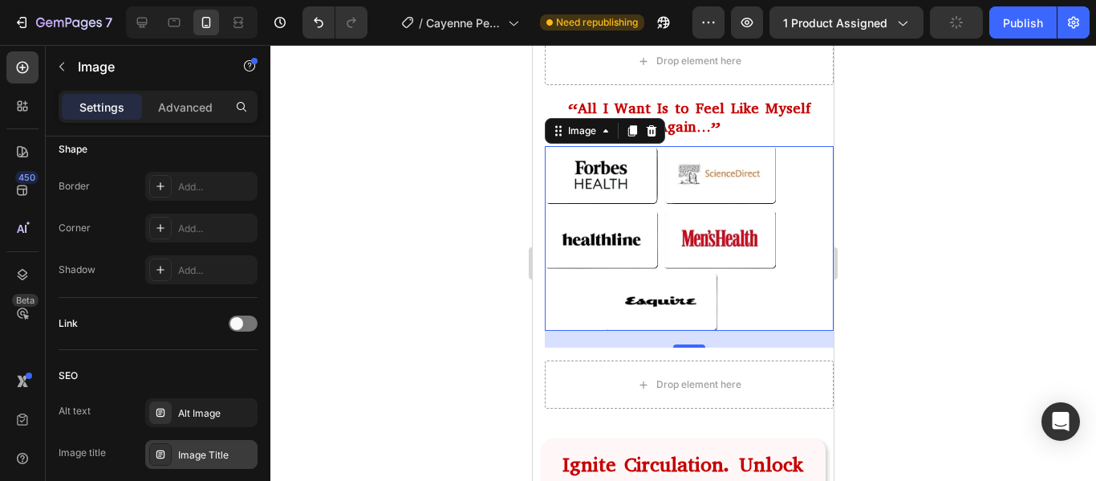
scroll to position [820, 0]
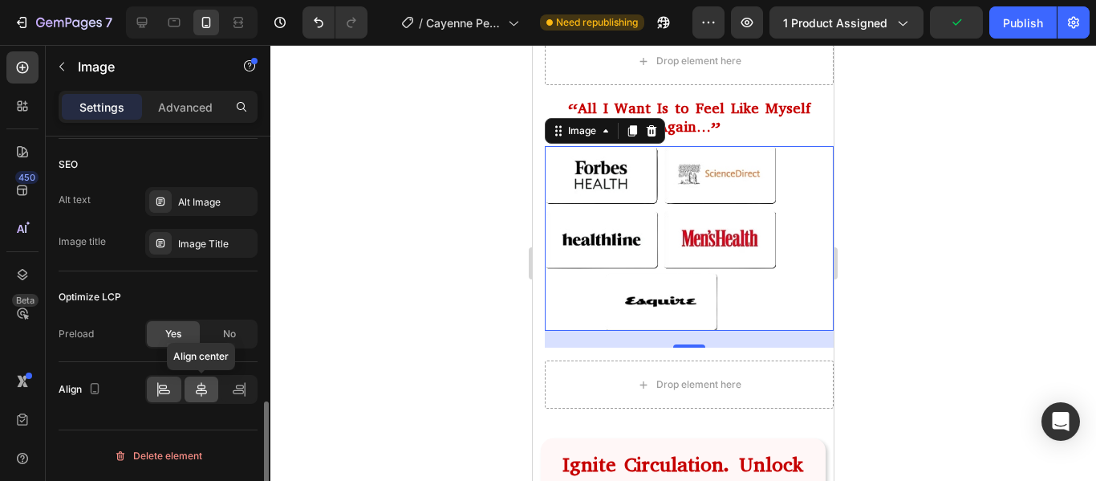
type input "80"
click at [201, 385] on icon at bounding box center [201, 389] width 11 height 14
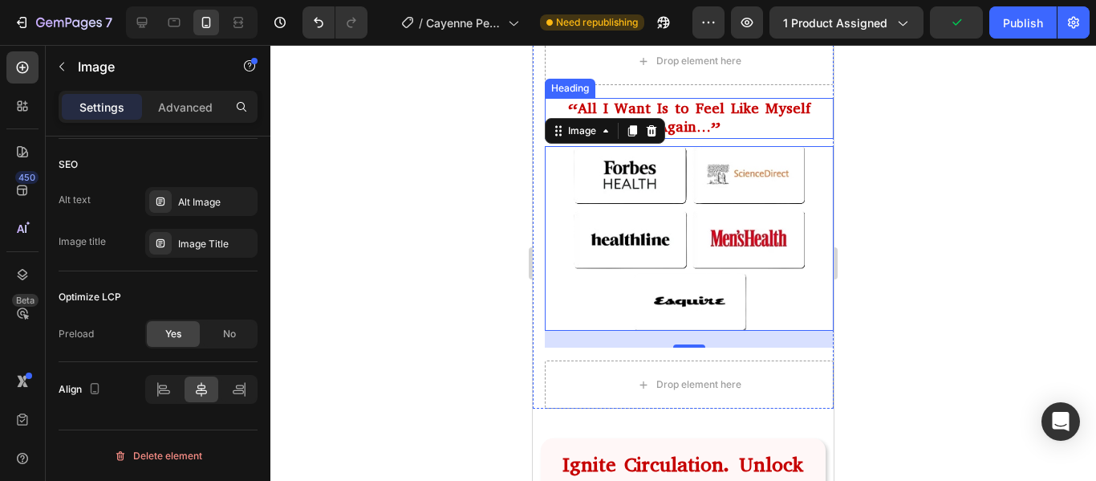
click at [739, 104] on h2 "“All I Want Is to Feel Like Myself Again…”" at bounding box center [689, 118] width 289 height 41
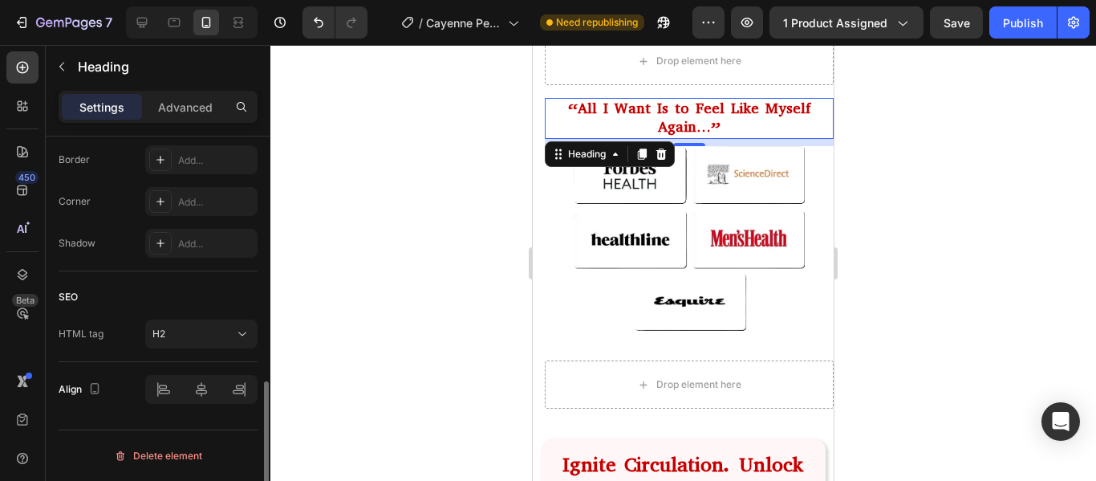
scroll to position [0, 0]
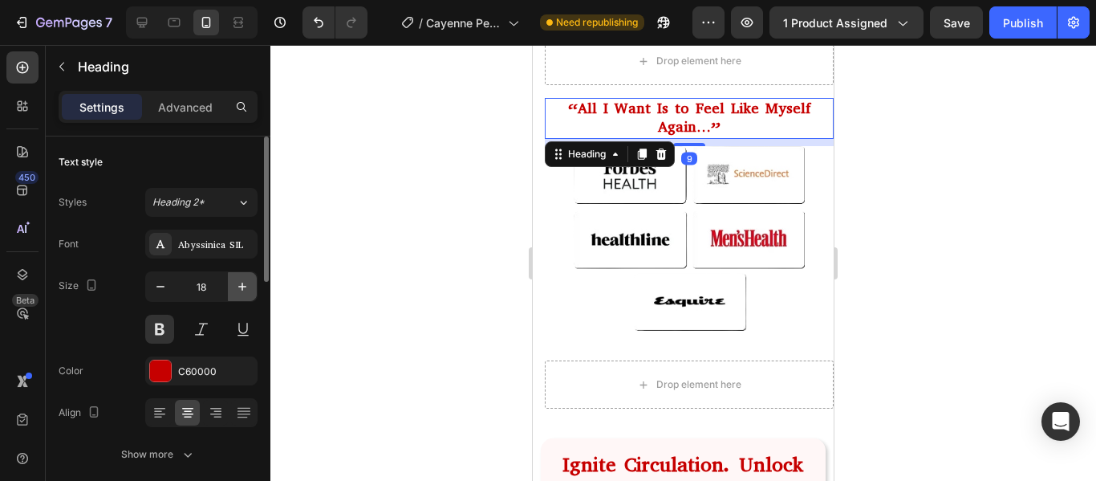
click at [245, 287] on icon "button" at bounding box center [242, 286] width 8 height 8
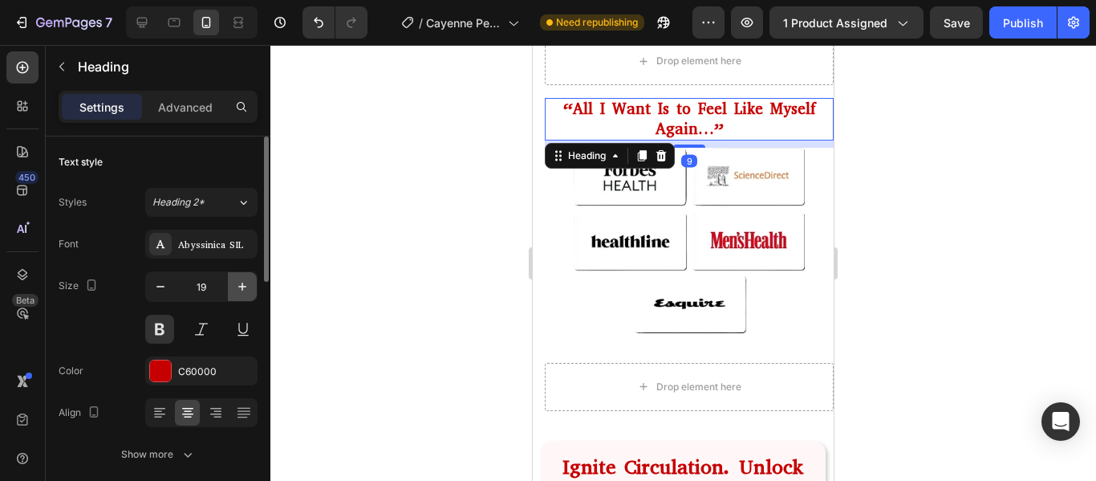
click at [245, 287] on icon "button" at bounding box center [242, 286] width 8 height 8
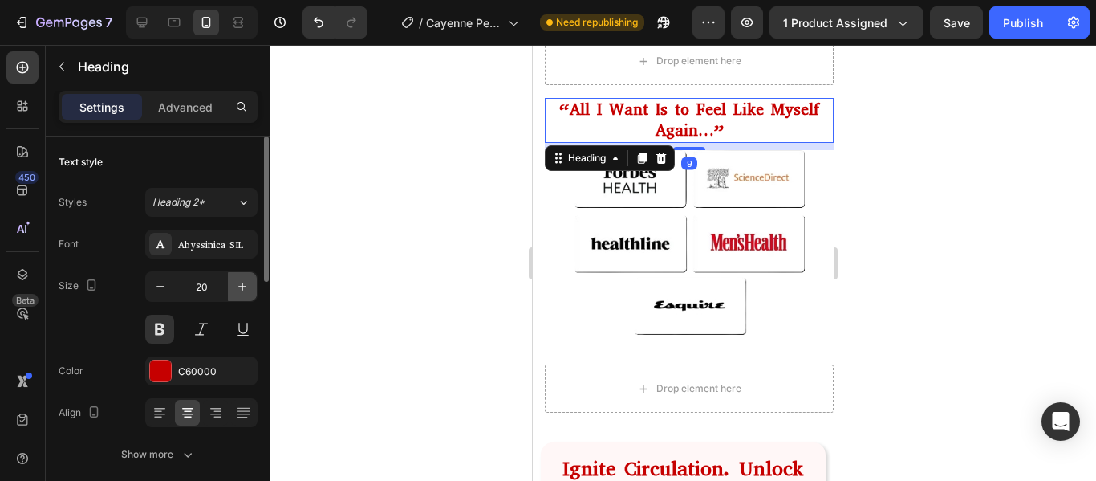
click at [245, 287] on icon "button" at bounding box center [242, 286] width 8 height 8
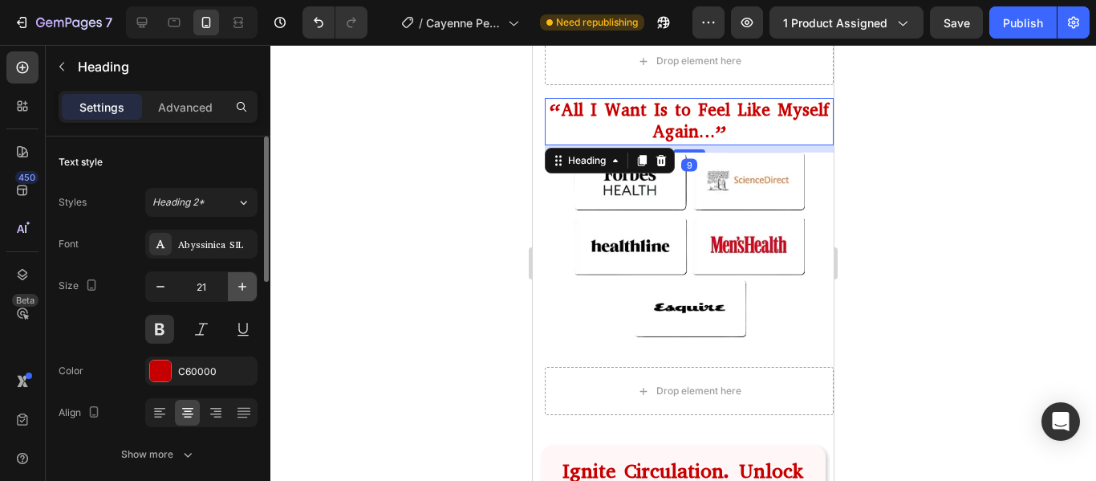
click at [245, 287] on icon "button" at bounding box center [242, 286] width 8 height 8
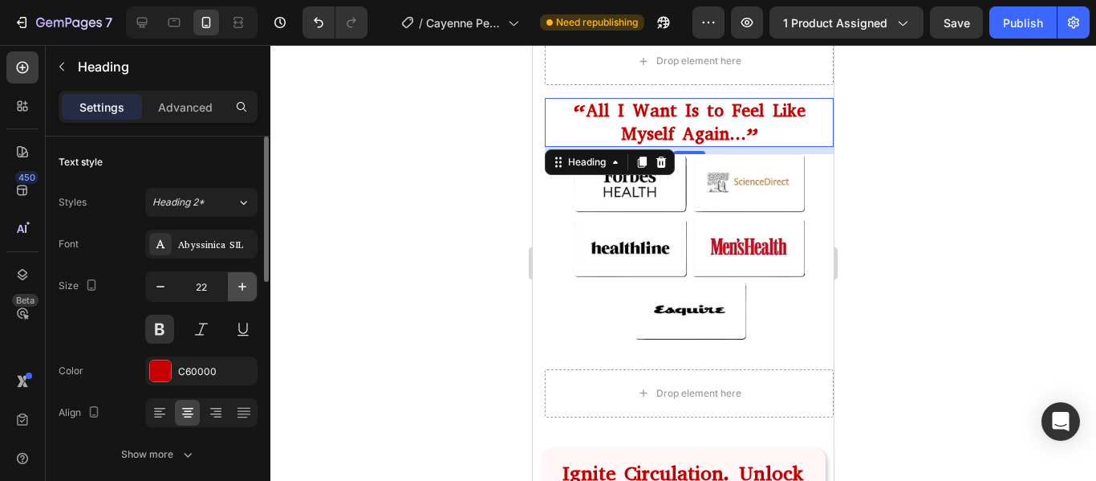
click at [245, 287] on icon "button" at bounding box center [242, 286] width 8 height 8
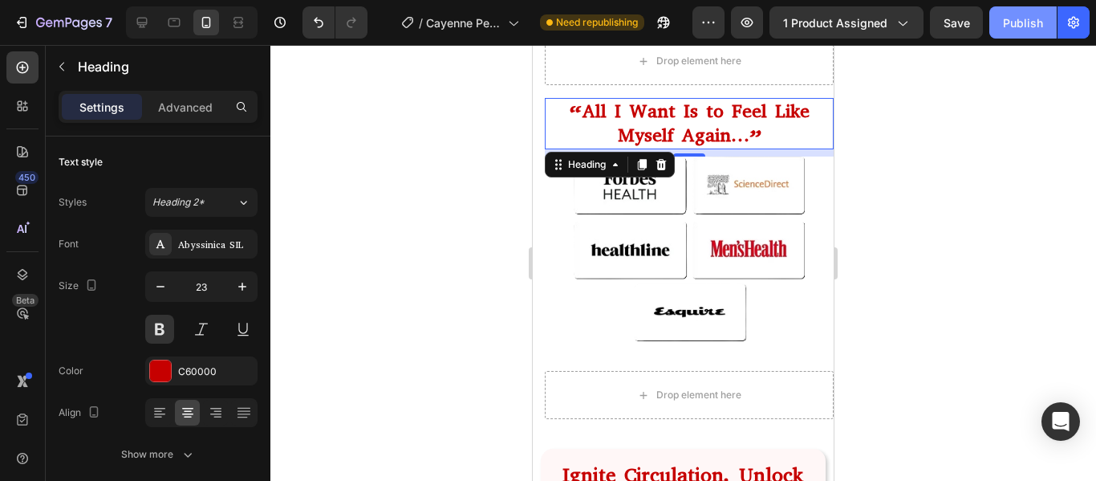
click at [1010, 30] on div "Publish" at bounding box center [1023, 22] width 40 height 17
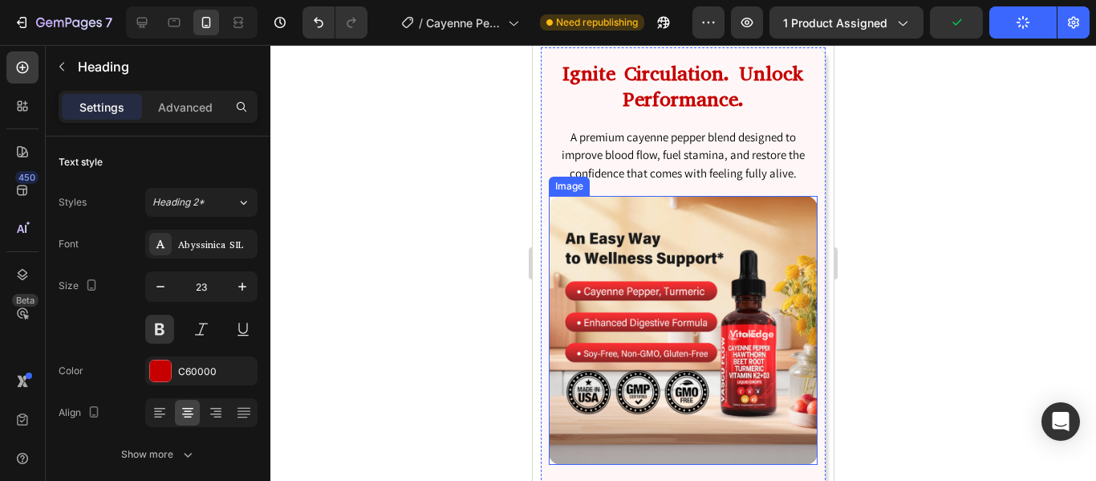
scroll to position [1737, 0]
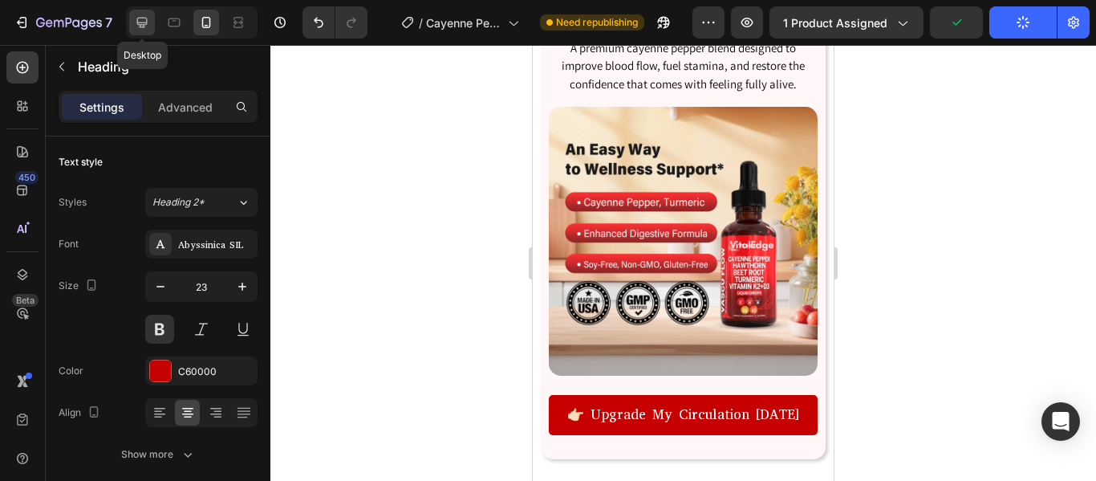
click at [140, 21] on icon at bounding box center [142, 22] width 16 height 16
type input "37"
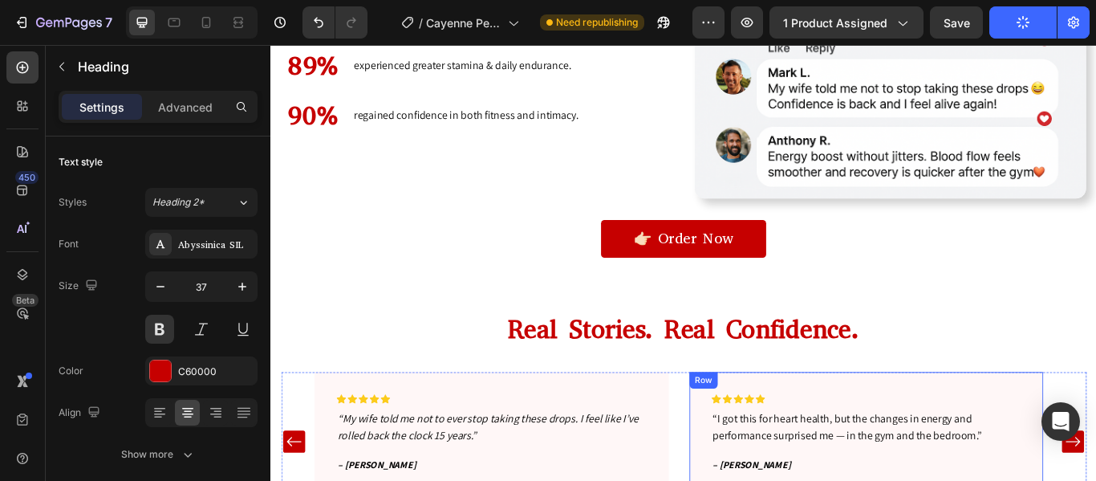
scroll to position [5647, 0]
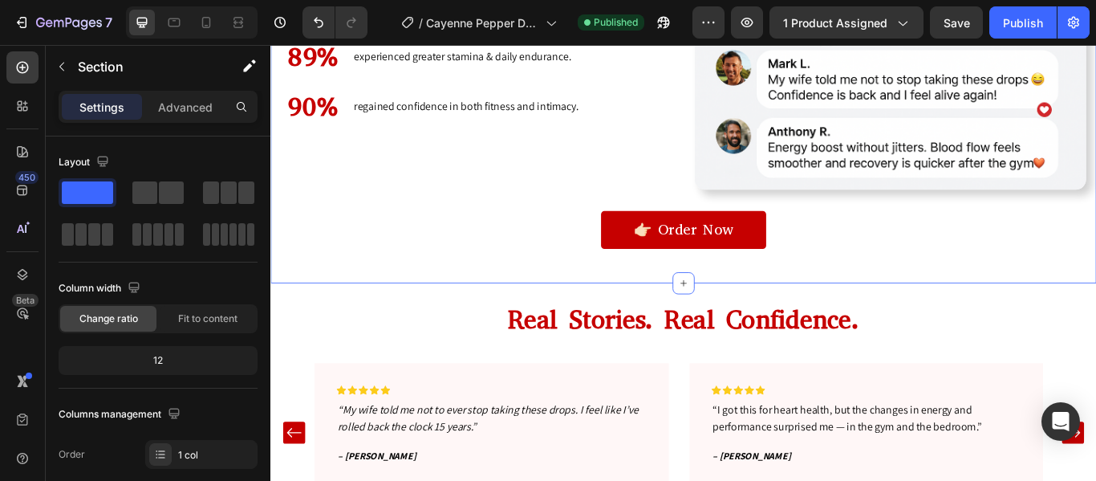
click at [598, 222] on div "Image Image Results That Matter Heading In user reports: Text block 92% Heading…" at bounding box center [751, 20] width 939 height 526
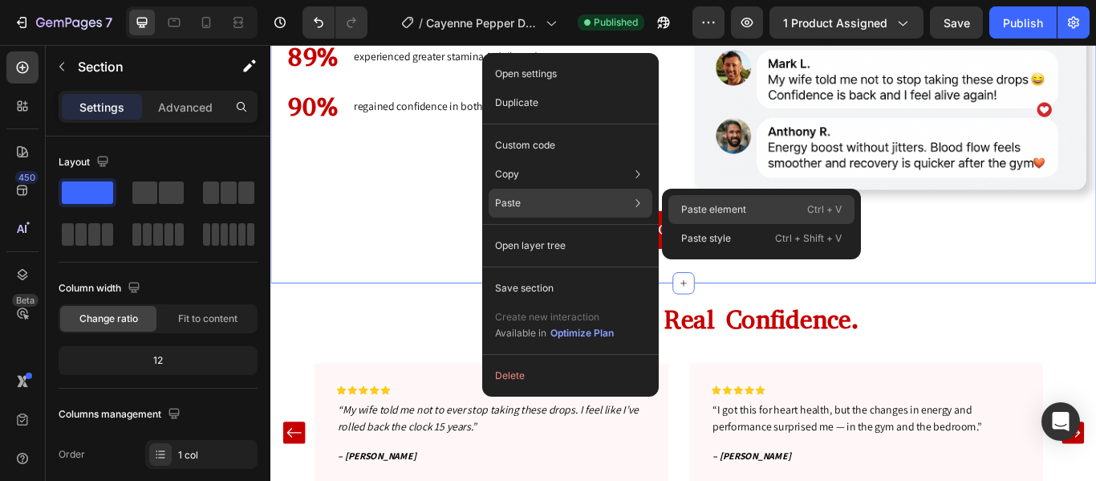
drag, startPoint x: 460, startPoint y: 192, endPoint x: 680, endPoint y: 210, distance: 220.7
click at [680, 224] on div "Paste element Ctrl + V" at bounding box center [762, 238] width 186 height 29
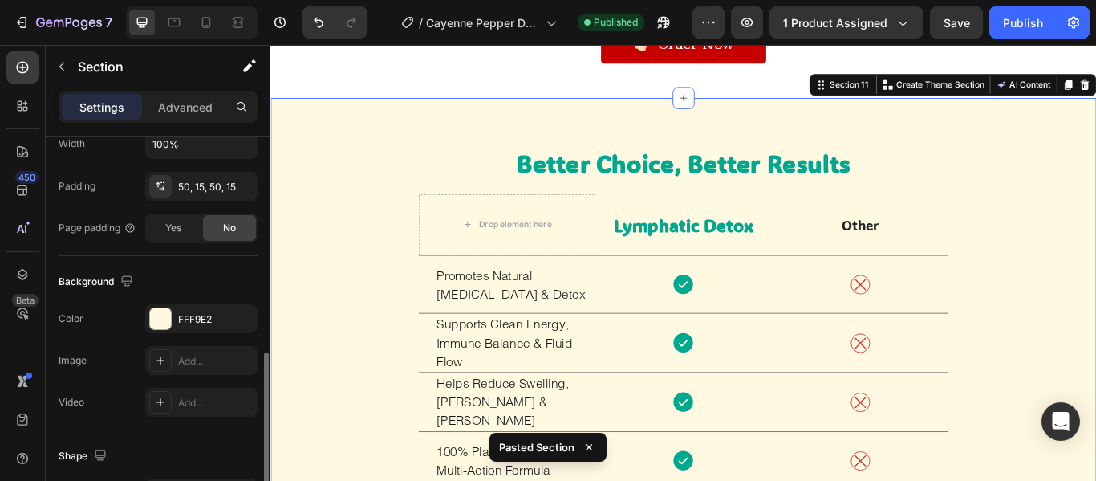
scroll to position [444, 0]
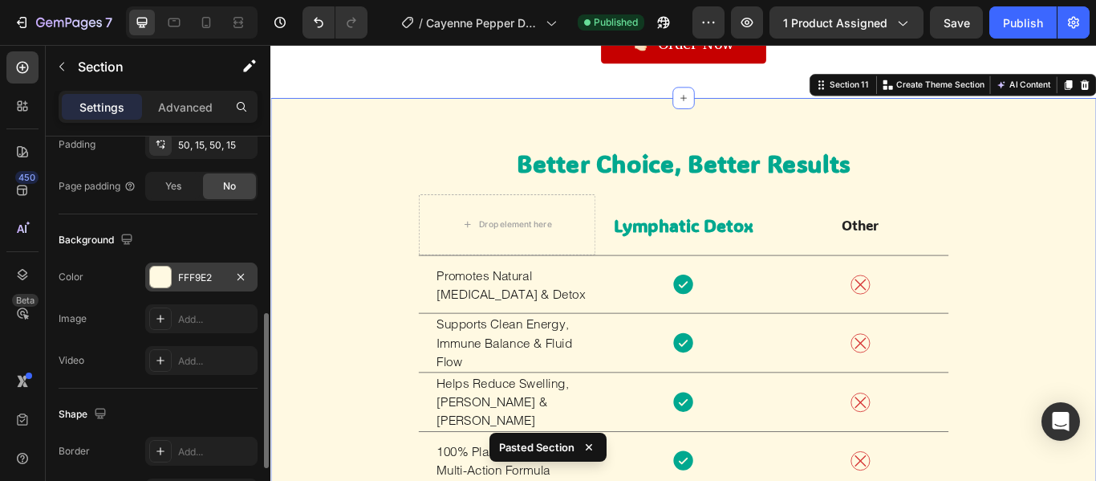
click at [166, 270] on div at bounding box center [160, 276] width 21 height 21
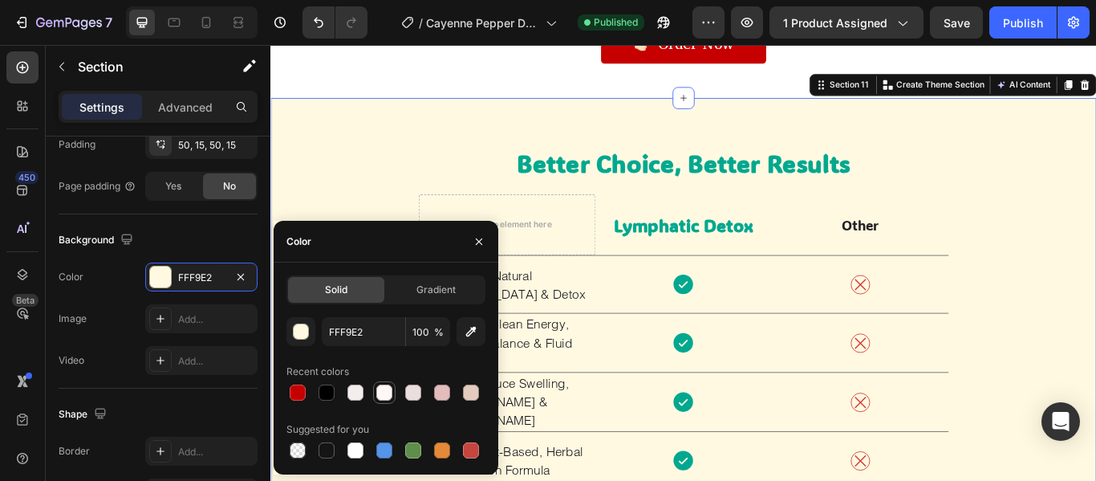
click at [387, 395] on div at bounding box center [384, 392] width 16 height 16
type input "FFF7F7"
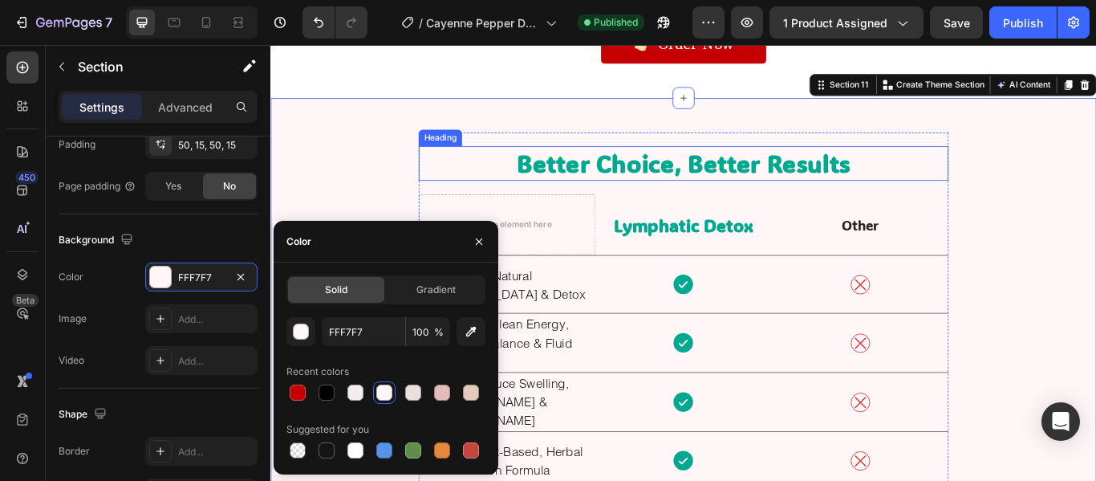
click at [599, 168] on strong "Better Choice, Better Results" at bounding box center [752, 182] width 388 height 37
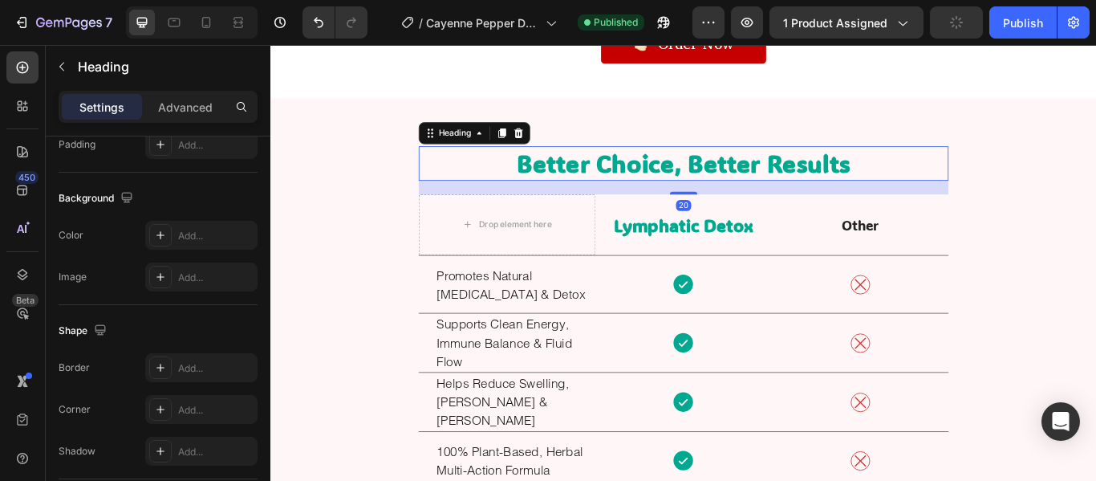
scroll to position [0, 0]
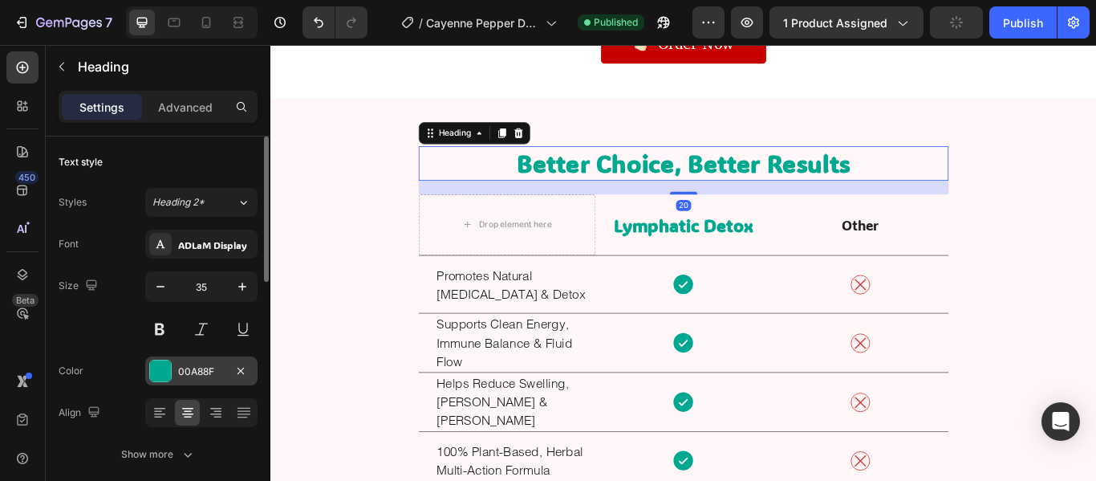
click at [160, 368] on div at bounding box center [160, 370] width 21 height 21
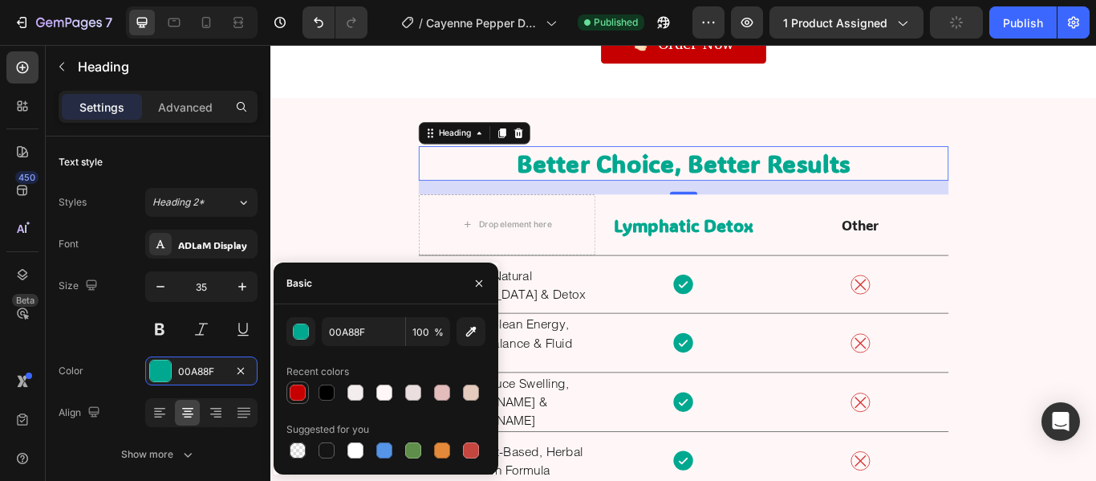
click at [299, 394] on div at bounding box center [298, 392] width 16 height 16
type input "C60000"
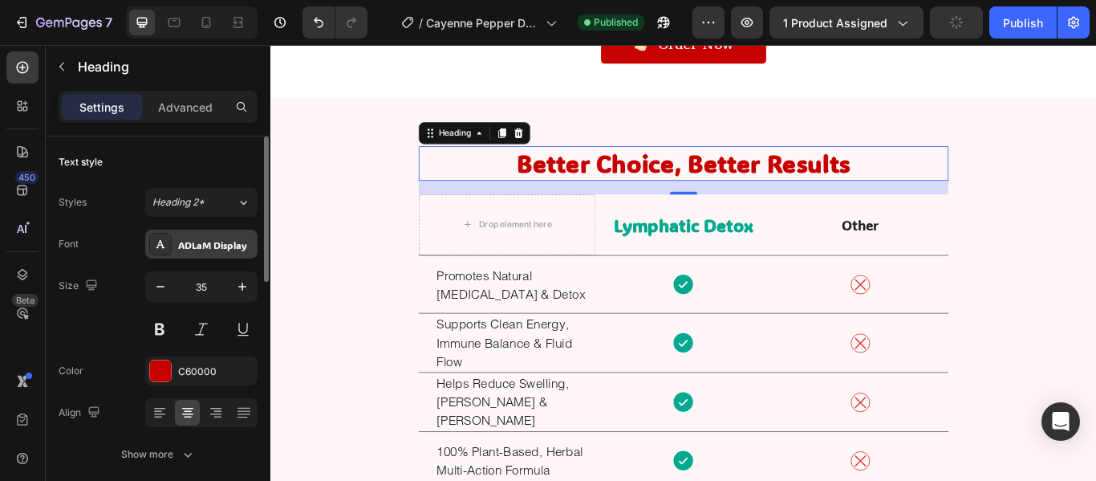
click at [222, 243] on div "ADLaM Display" at bounding box center [215, 245] width 75 height 14
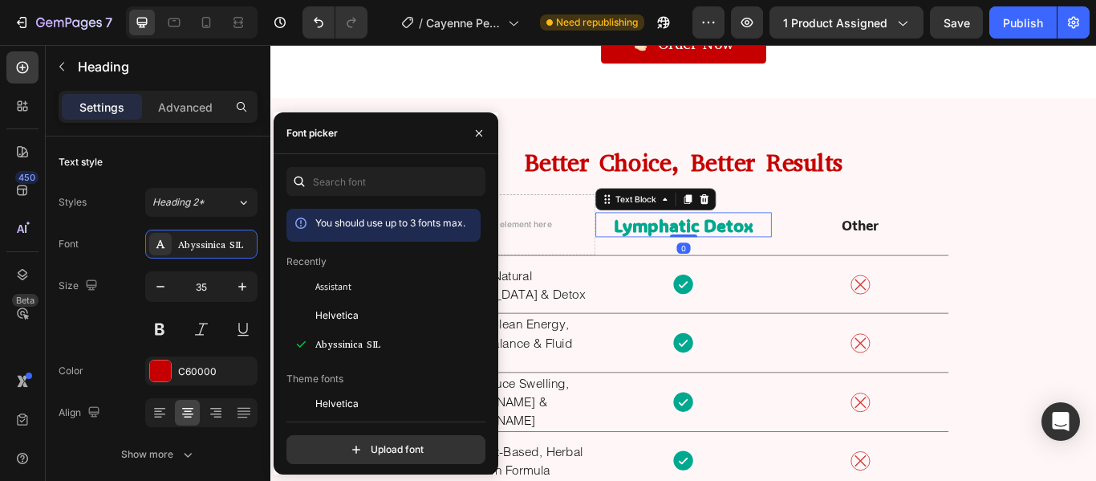
click at [753, 244] on p "Lymphatic Detox" at bounding box center [752, 255] width 203 height 26
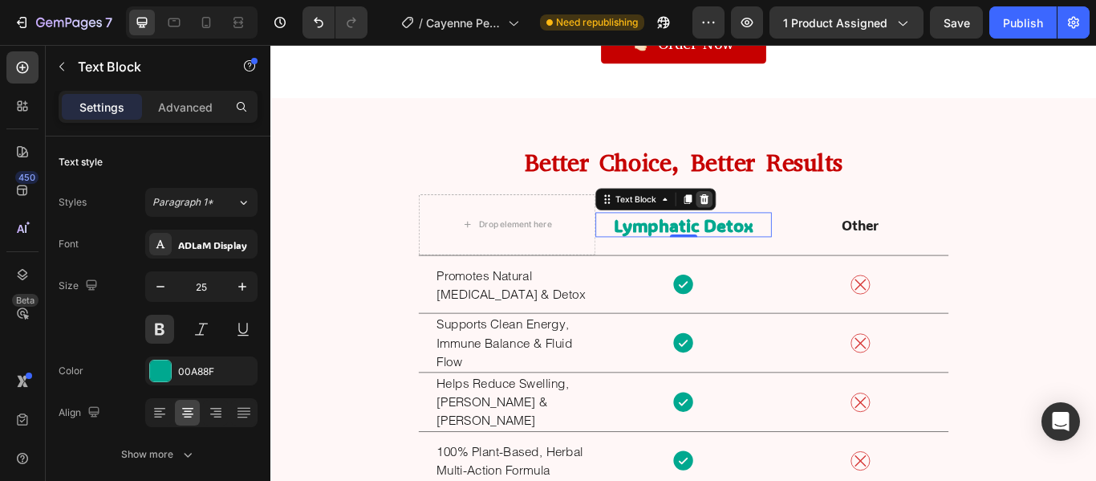
click at [770, 221] on icon at bounding box center [776, 224] width 13 height 13
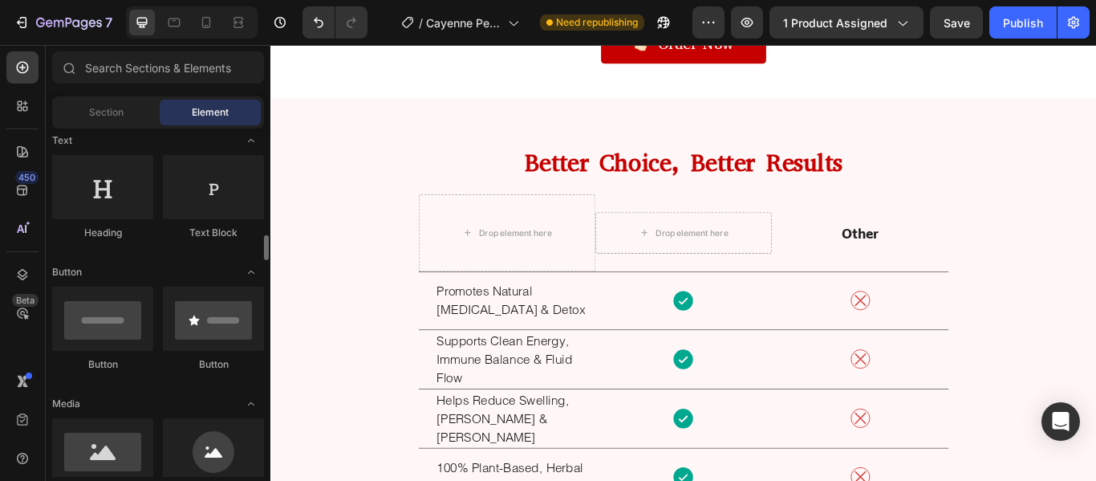
scroll to position [389, 0]
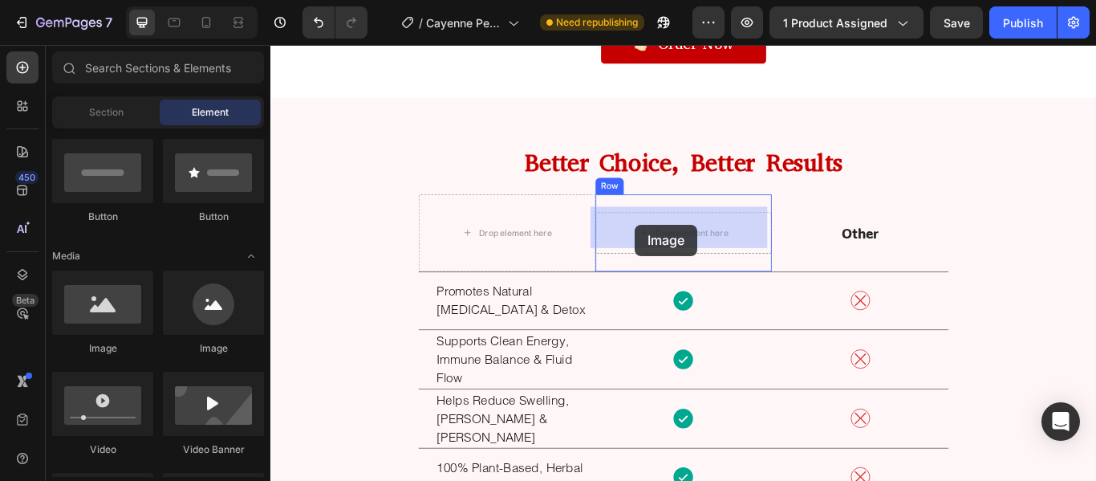
drag, startPoint x: 359, startPoint y: 364, endPoint x: 695, endPoint y: 254, distance: 353.8
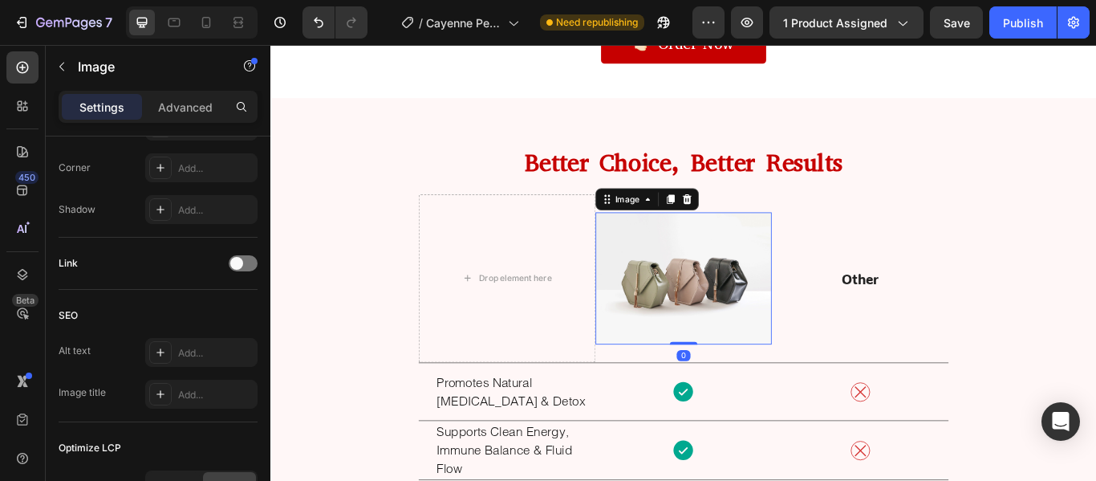
scroll to position [822, 0]
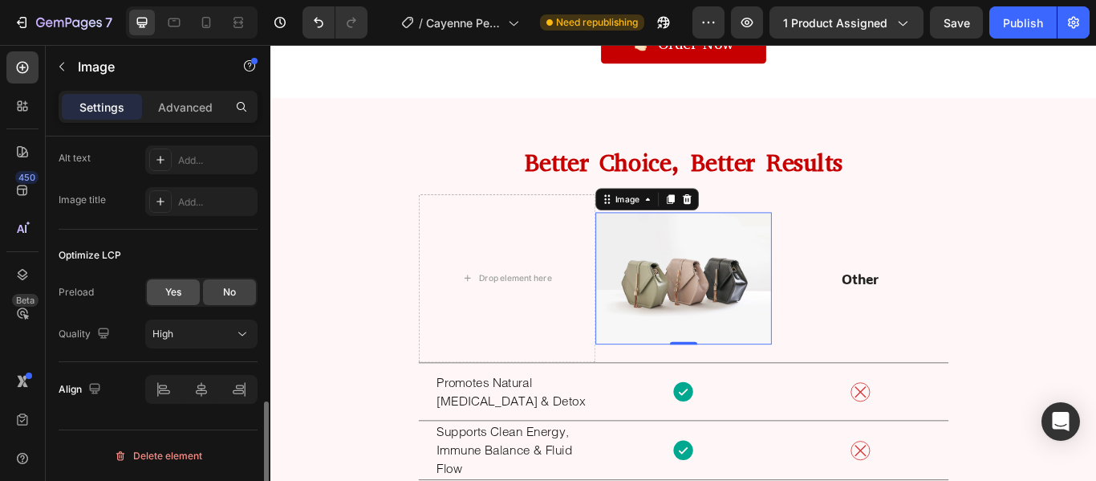
click at [164, 294] on div "Yes" at bounding box center [173, 292] width 53 height 26
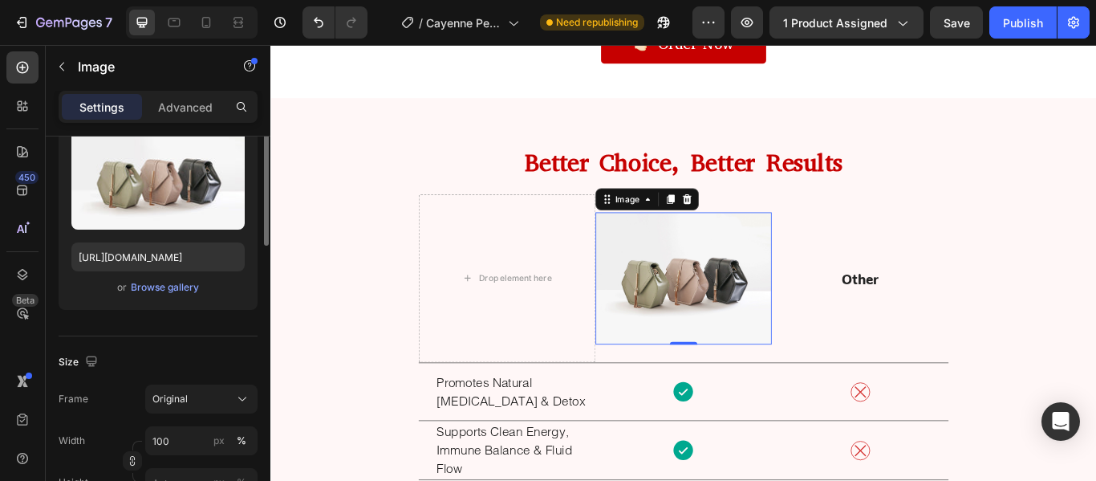
scroll to position [121, 0]
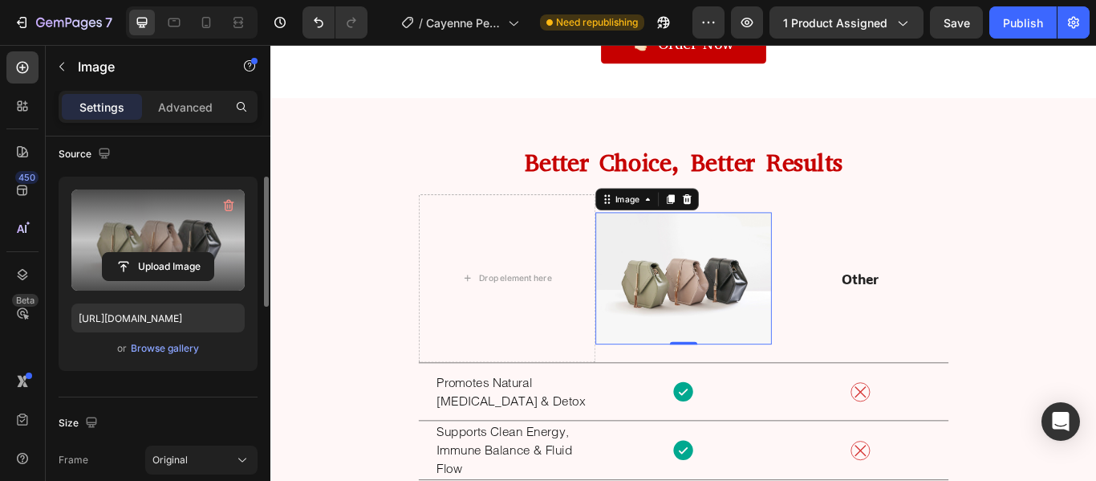
click at [171, 251] on label at bounding box center [157, 239] width 173 height 101
click at [171, 253] on input "file" at bounding box center [158, 266] width 111 height 27
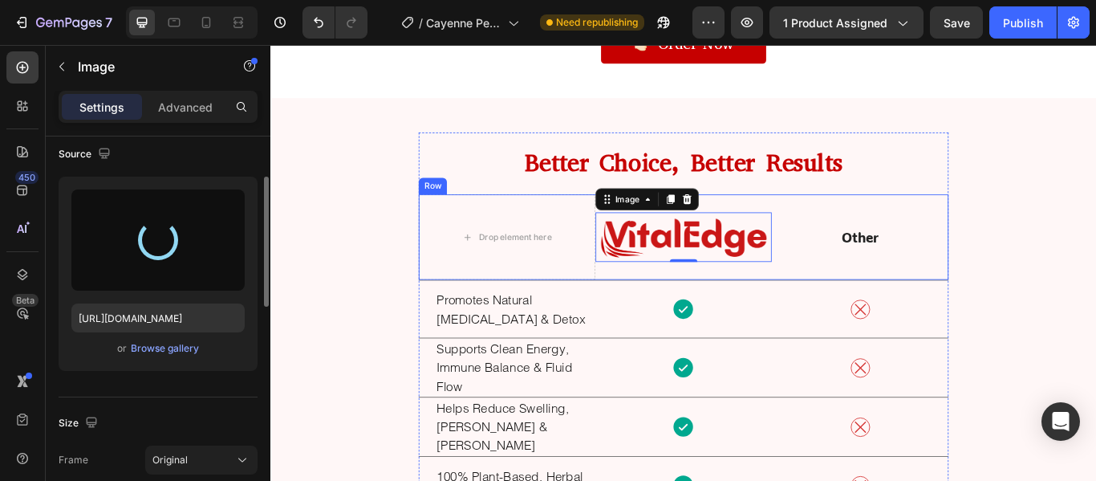
type input "[URL][DOMAIN_NAME]"
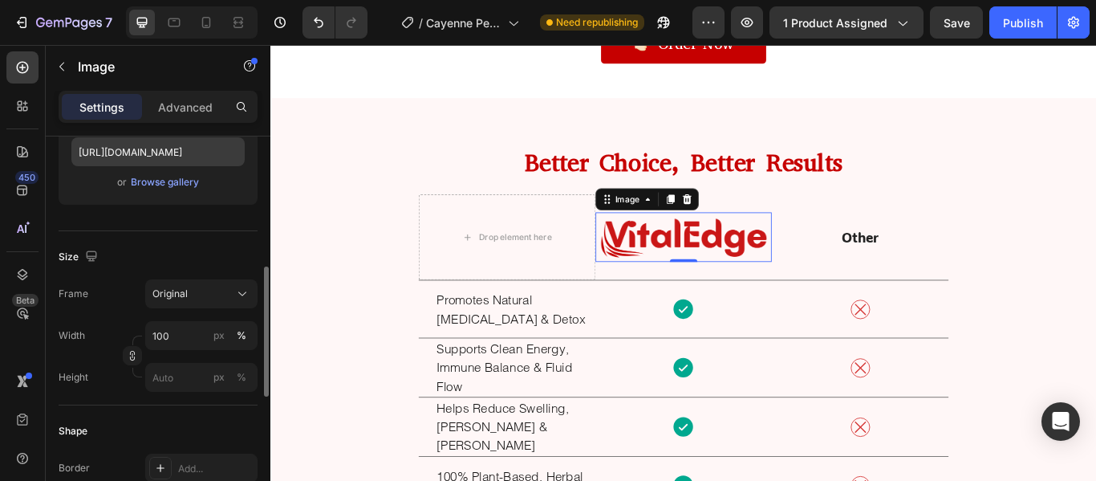
scroll to position [314, 0]
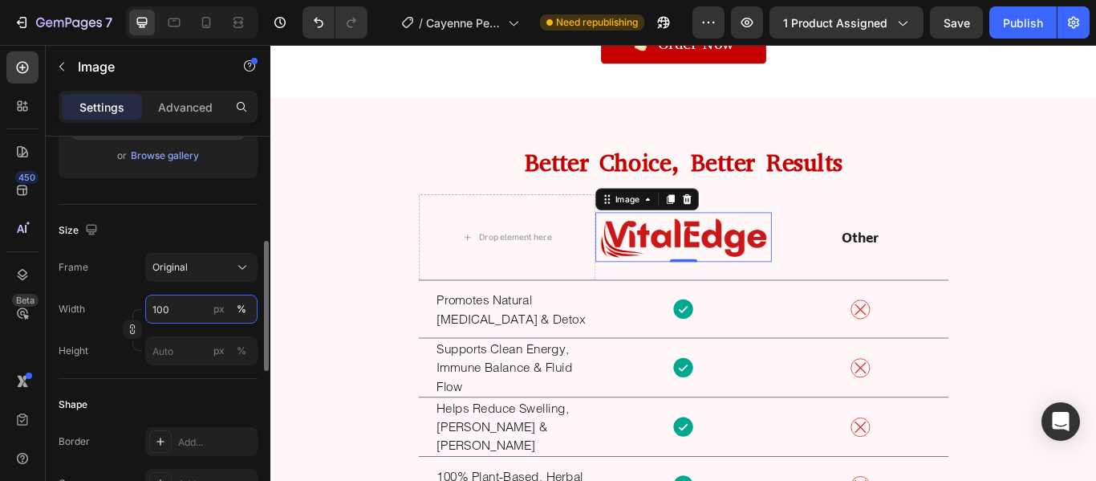
click at [173, 311] on input "100" at bounding box center [201, 309] width 112 height 29
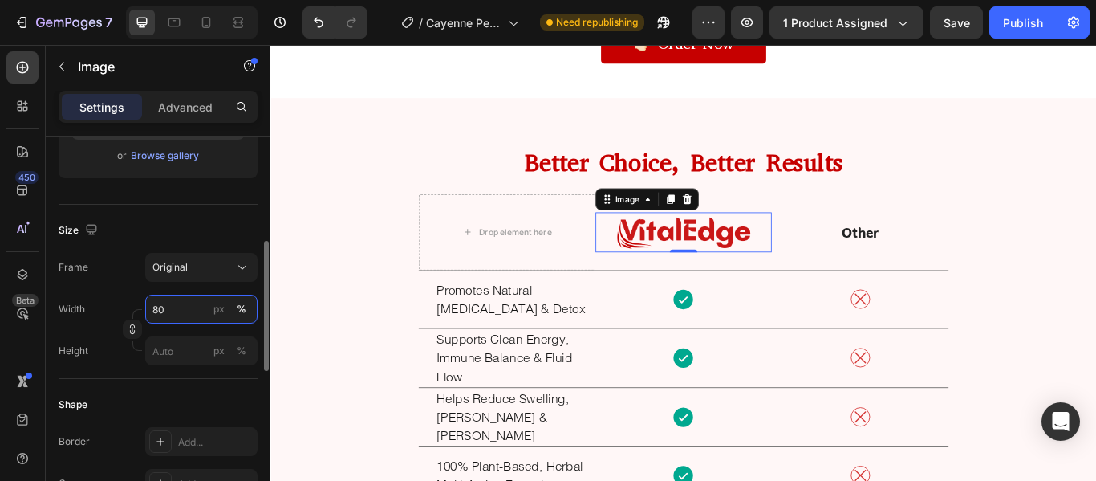
drag, startPoint x: 164, startPoint y: 318, endPoint x: 147, endPoint y: 317, distance: 16.9
click at [147, 317] on input "80" at bounding box center [201, 309] width 112 height 29
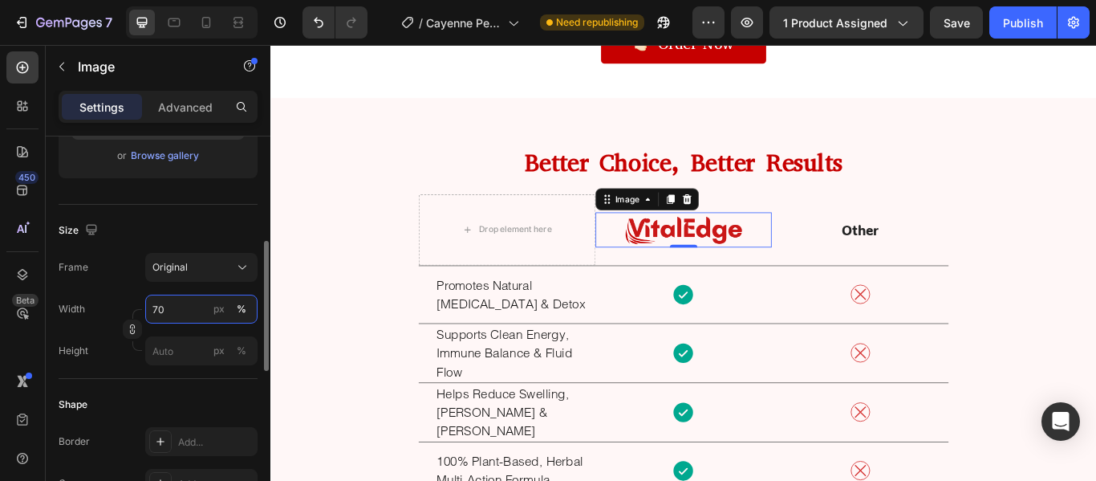
type input "70"
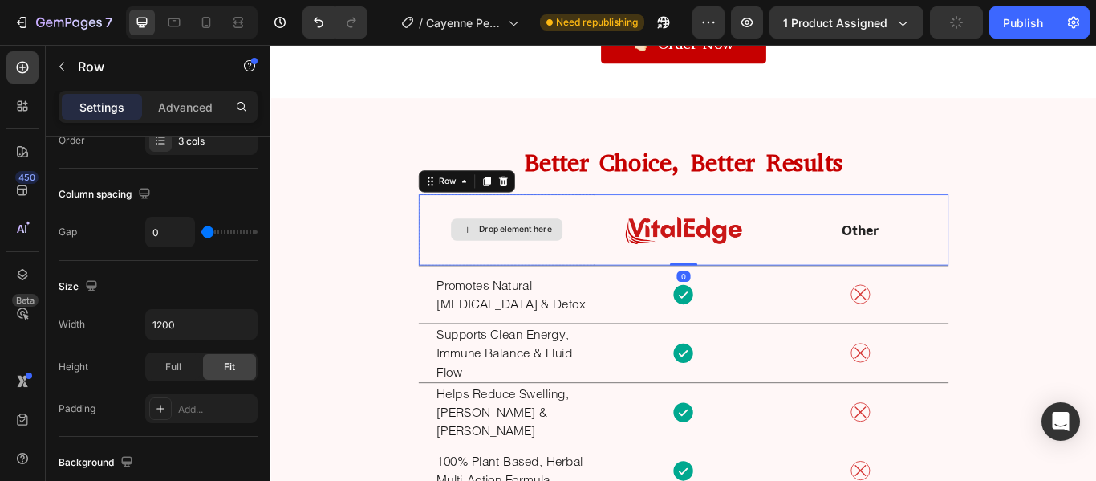
click at [632, 274] on div "Drop element here" at bounding box center [546, 260] width 206 height 83
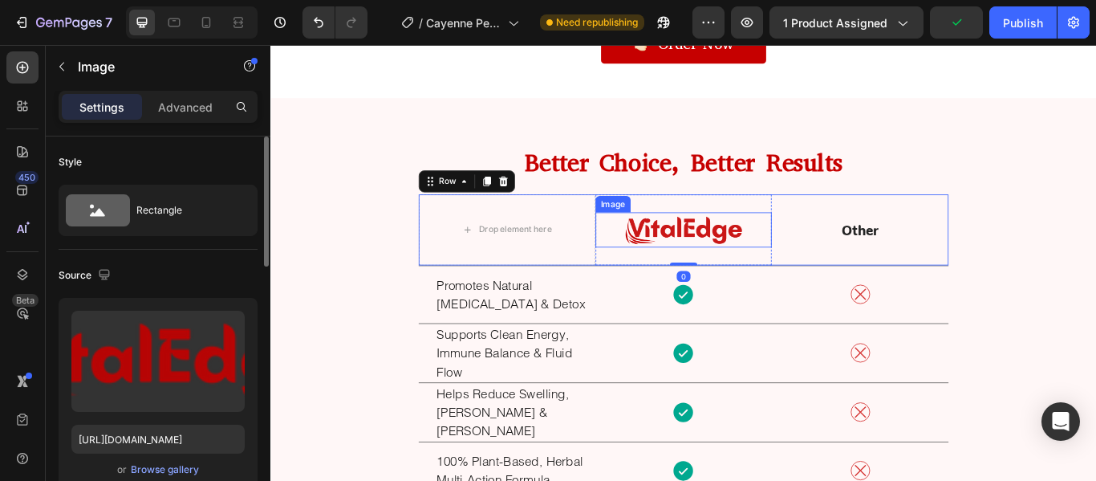
click at [723, 262] on img at bounding box center [752, 260] width 144 height 41
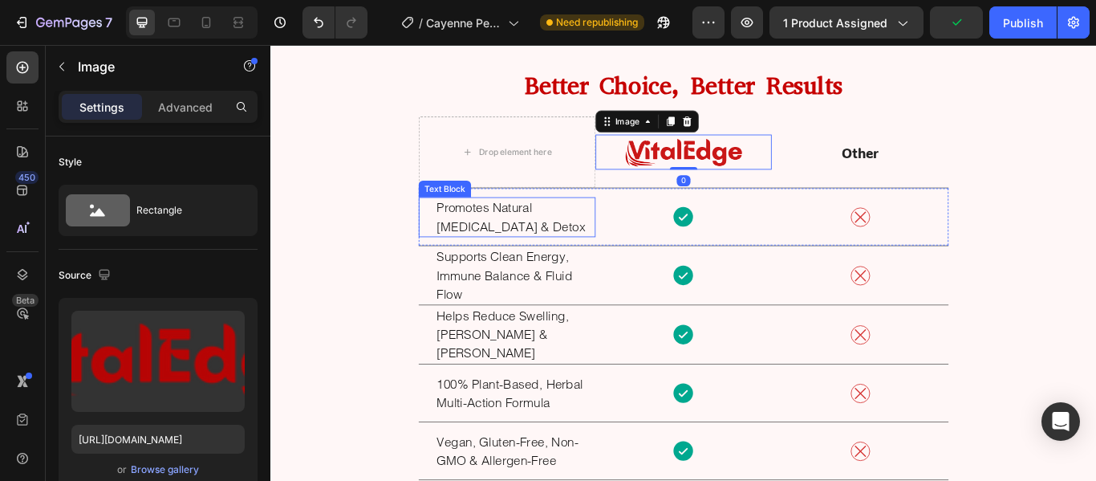
scroll to position [5952, 0]
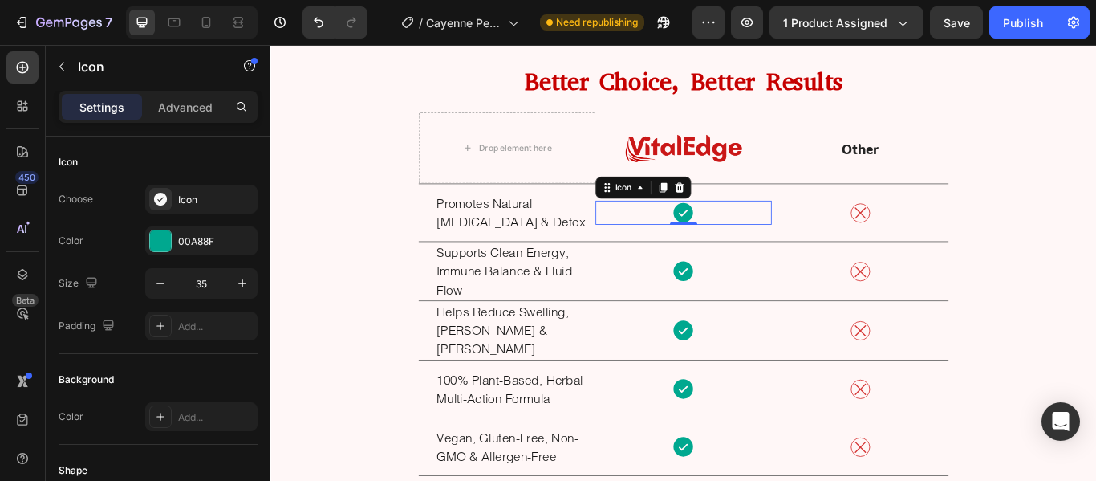
click at [751, 249] on icon at bounding box center [752, 240] width 22 height 22
click at [162, 250] on div at bounding box center [160, 240] width 21 height 21
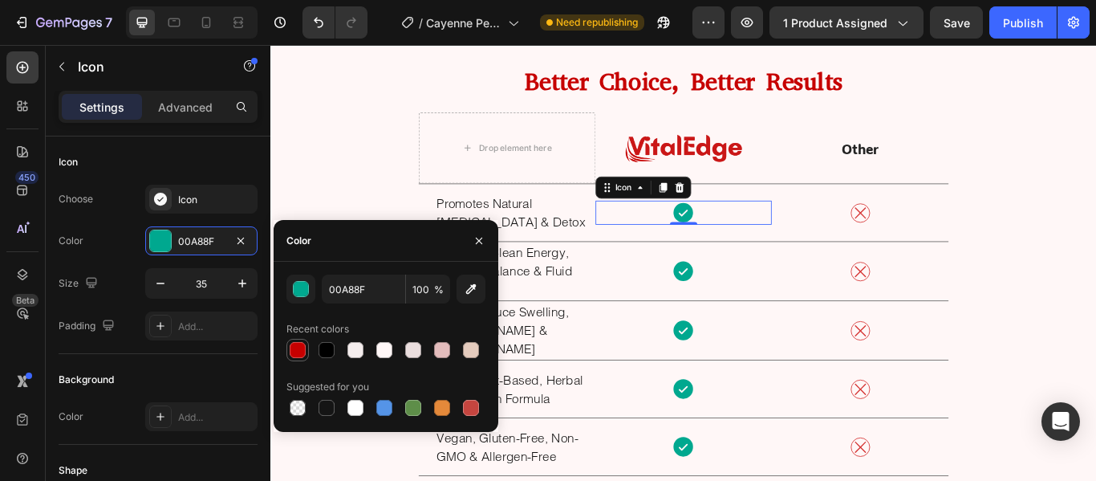
click at [307, 355] on div at bounding box center [297, 349] width 19 height 19
type input "C60000"
click at [748, 307] on icon at bounding box center [752, 309] width 28 height 28
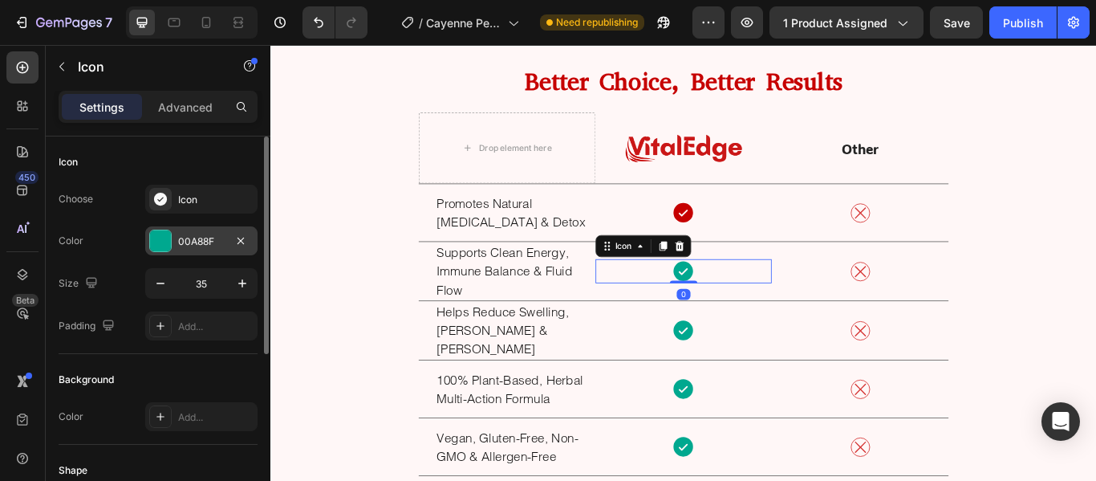
click at [176, 241] on div "00A88F" at bounding box center [201, 240] width 112 height 29
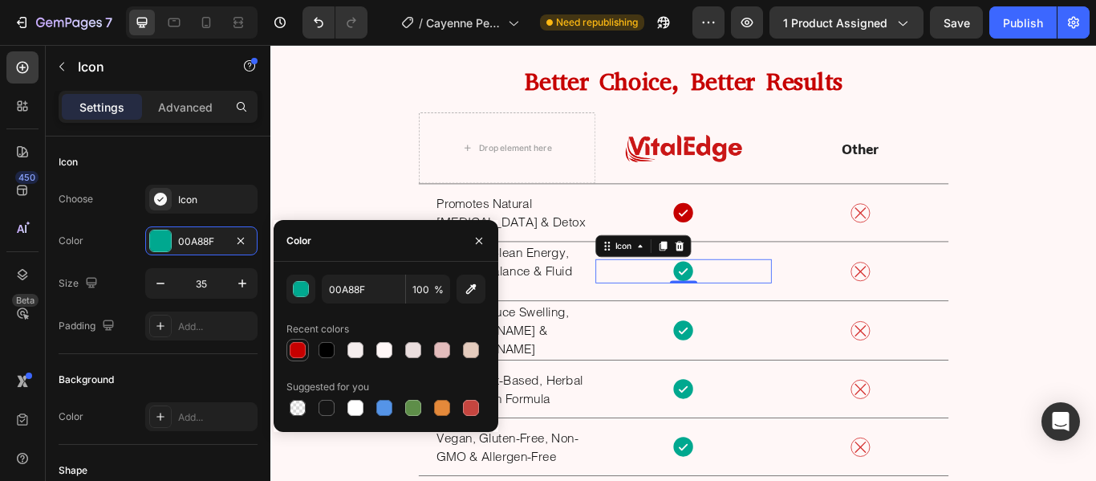
click at [297, 354] on div at bounding box center [298, 350] width 16 height 16
type input "C60000"
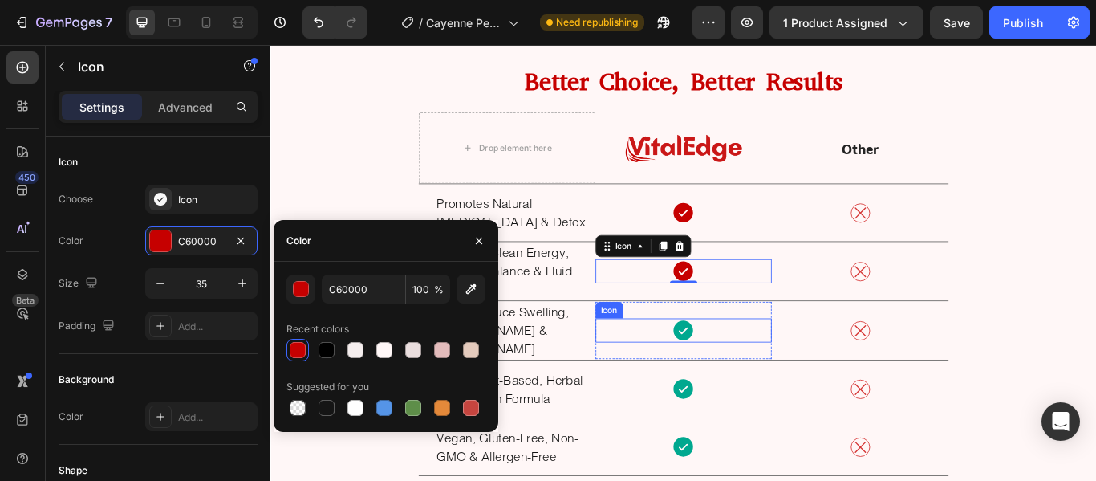
click at [747, 375] on icon at bounding box center [752, 377] width 22 height 22
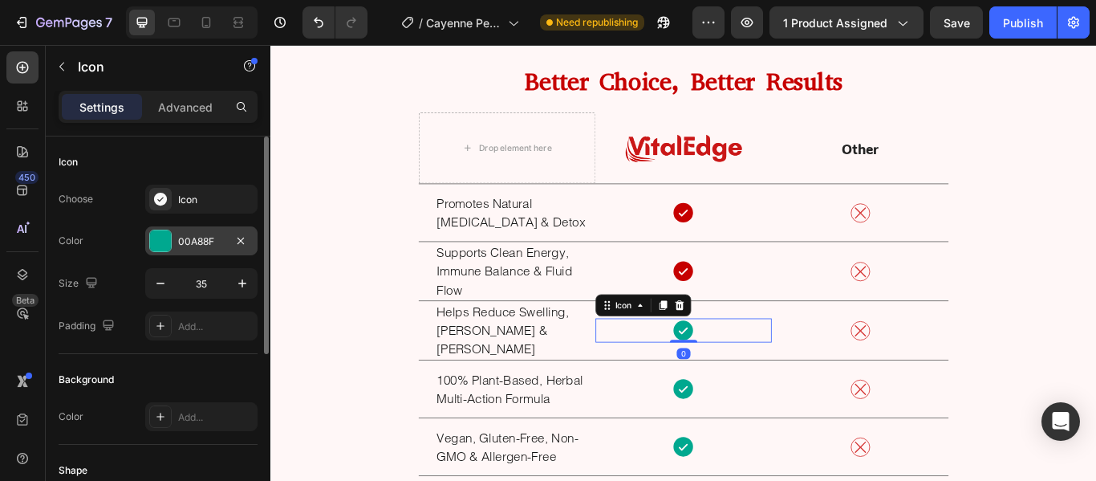
click at [154, 234] on div at bounding box center [160, 240] width 21 height 21
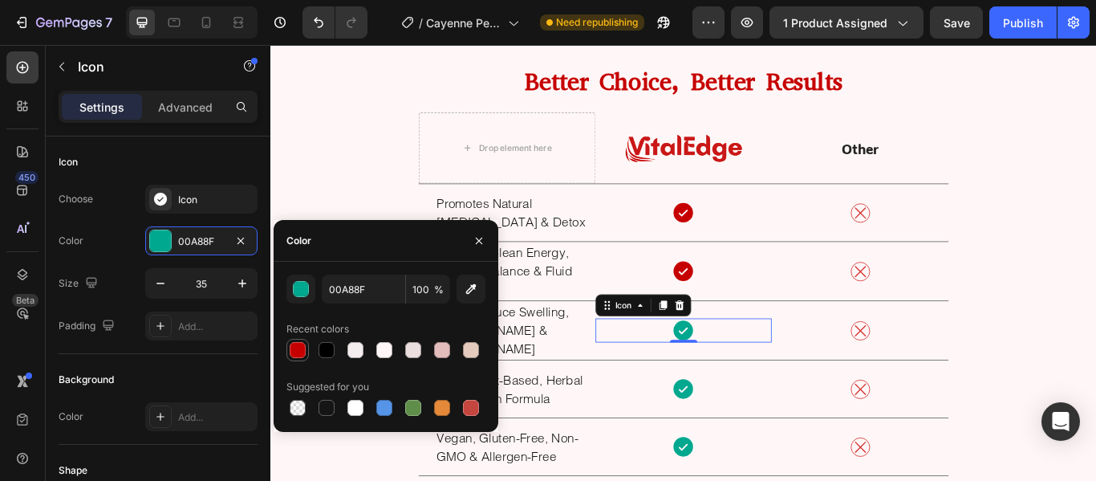
click at [298, 348] on div at bounding box center [298, 350] width 16 height 16
type input "C60000"
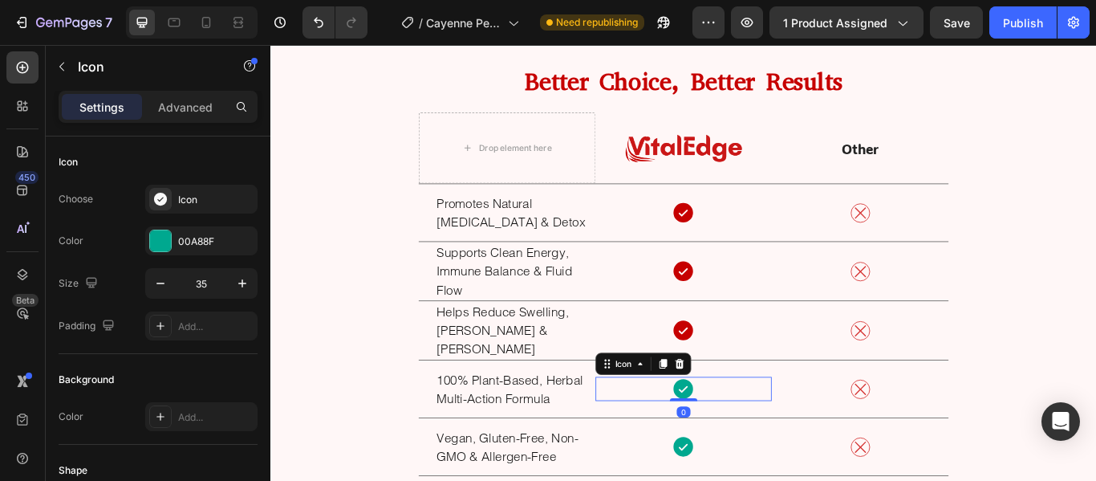
click at [745, 455] on div "Icon 0" at bounding box center [752, 446] width 206 height 28
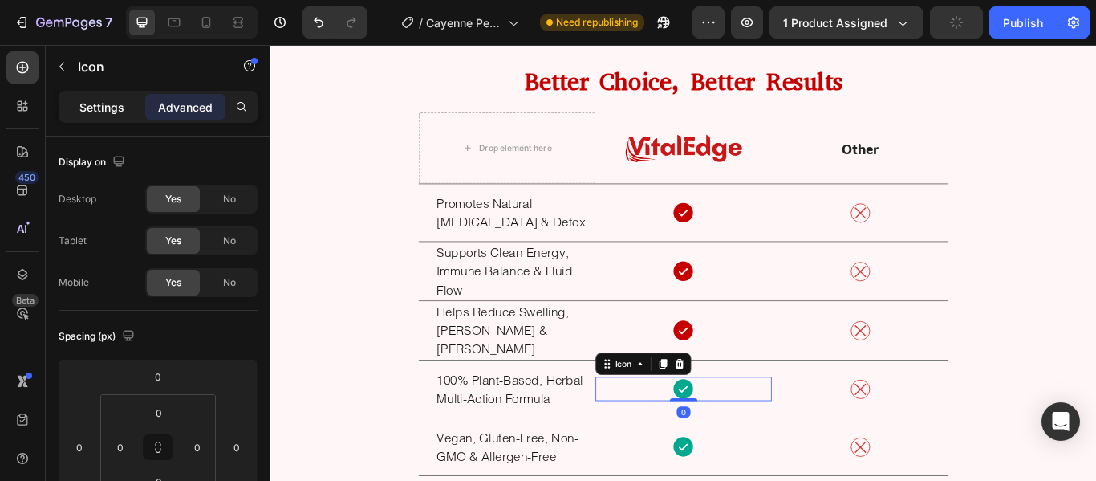
click at [116, 104] on p "Settings" at bounding box center [101, 107] width 45 height 17
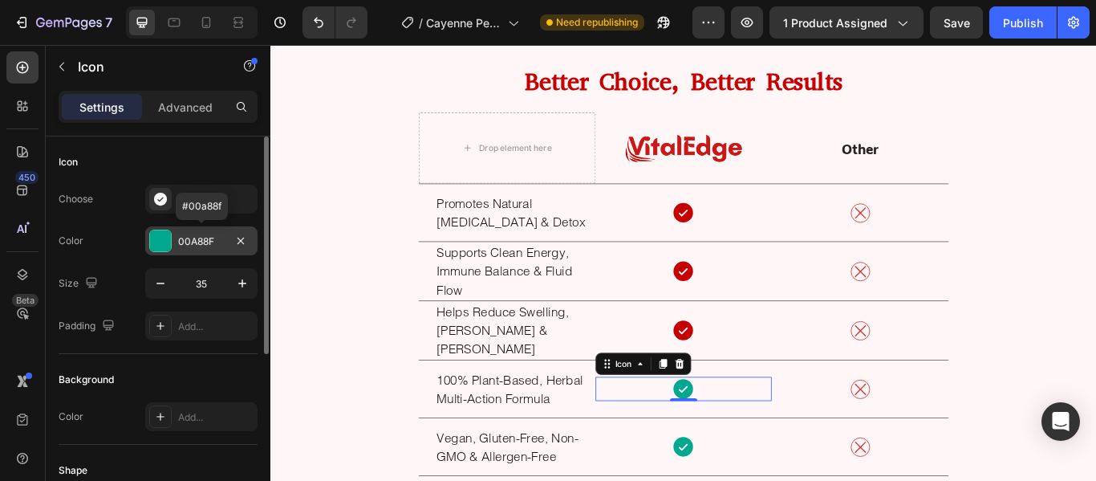
click at [162, 250] on div at bounding box center [160, 240] width 21 height 21
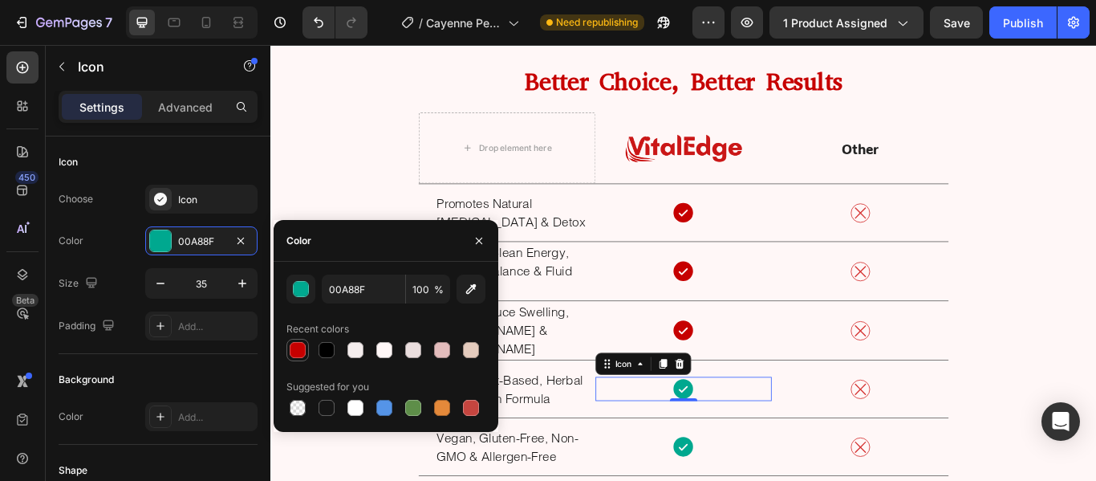
click at [298, 348] on div at bounding box center [298, 350] width 16 height 16
type input "C60000"
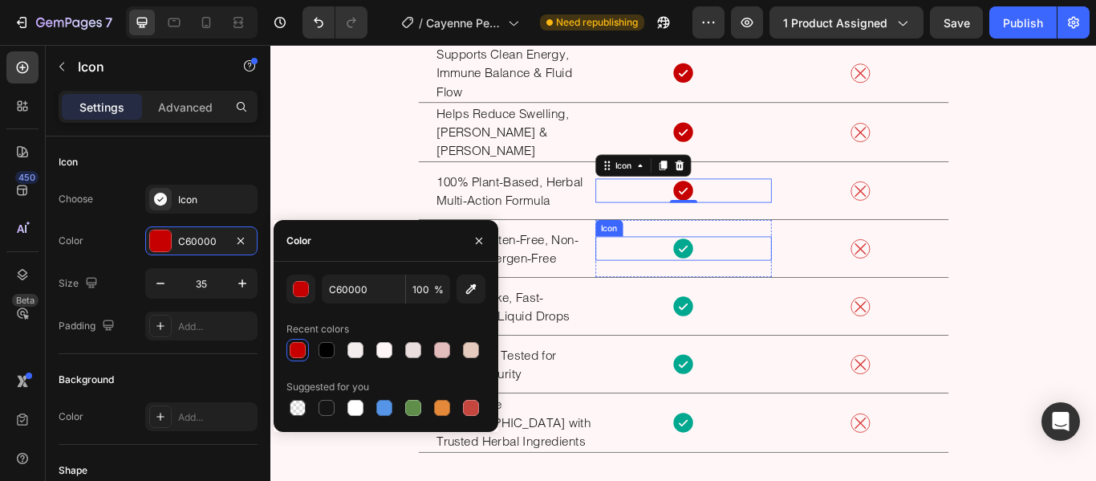
scroll to position [6185, 0]
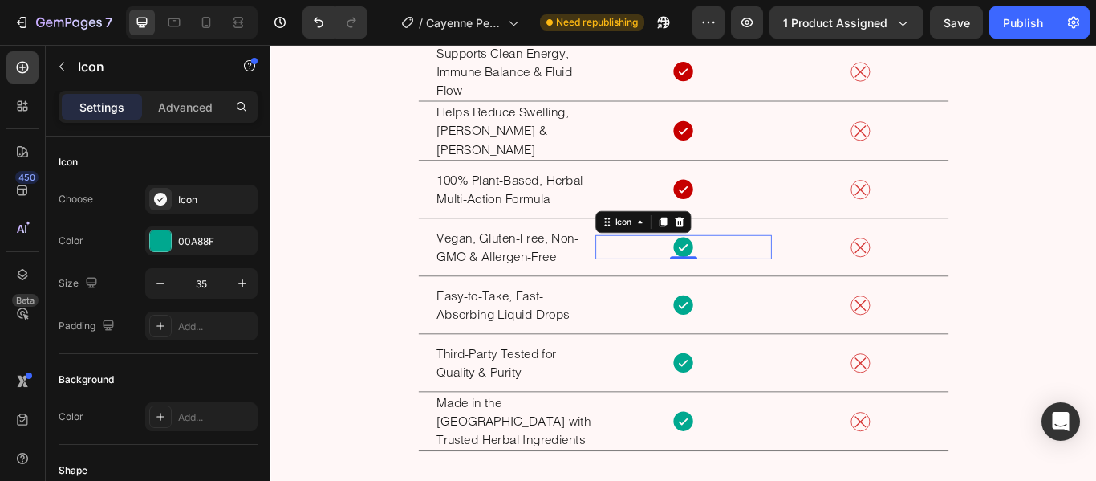
click at [742, 284] on icon at bounding box center [752, 280] width 22 height 22
click at [151, 236] on div at bounding box center [160, 240] width 21 height 21
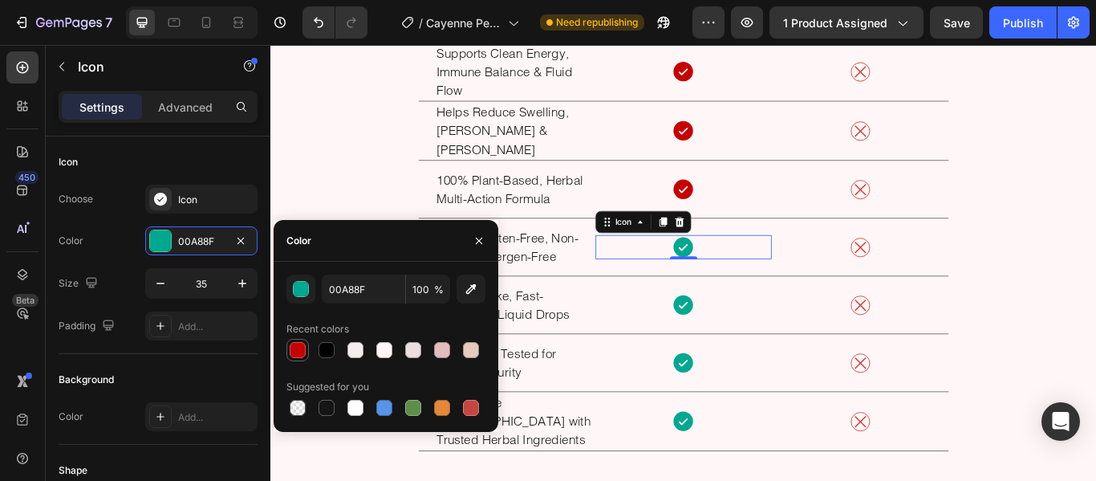
click at [299, 349] on div at bounding box center [298, 350] width 16 height 16
type input "C60000"
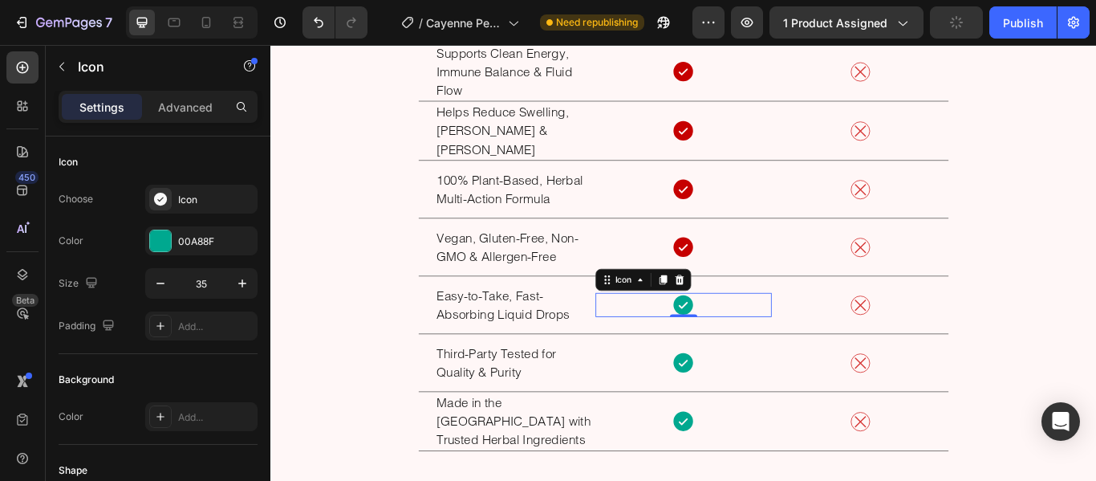
click at [747, 339] on icon at bounding box center [752, 347] width 22 height 22
click at [150, 235] on div at bounding box center [160, 240] width 21 height 21
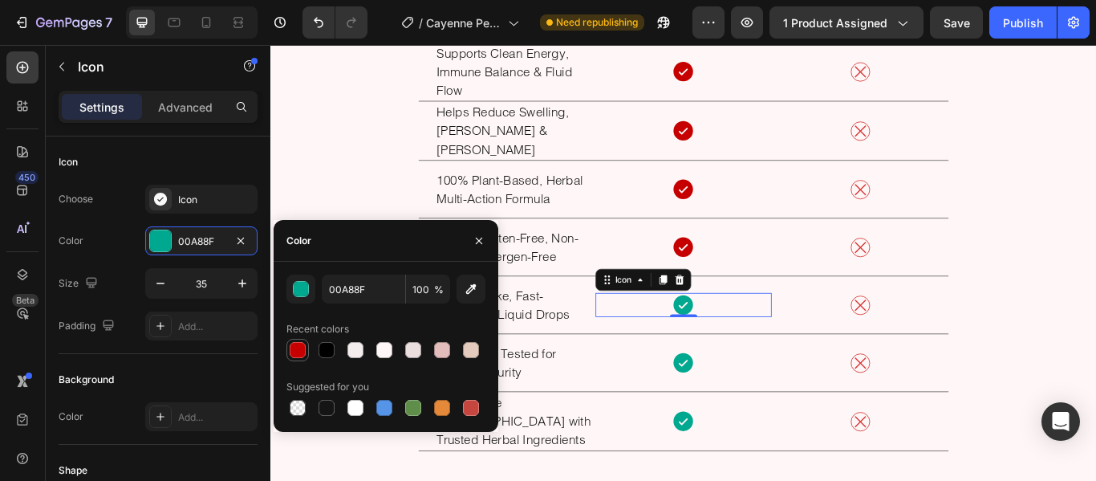
click at [299, 351] on div at bounding box center [298, 350] width 16 height 16
type input "C60000"
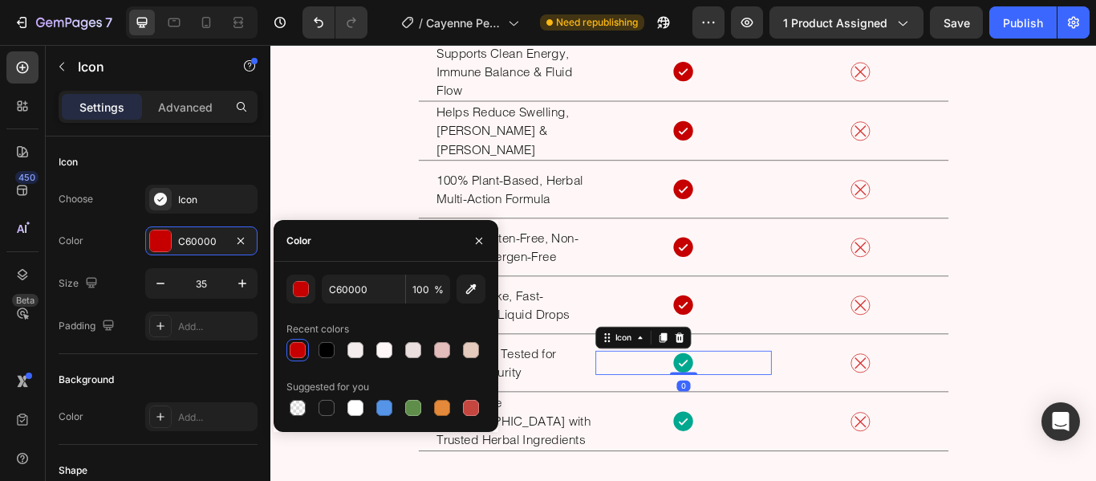
click at [742, 414] on icon at bounding box center [752, 415] width 28 height 28
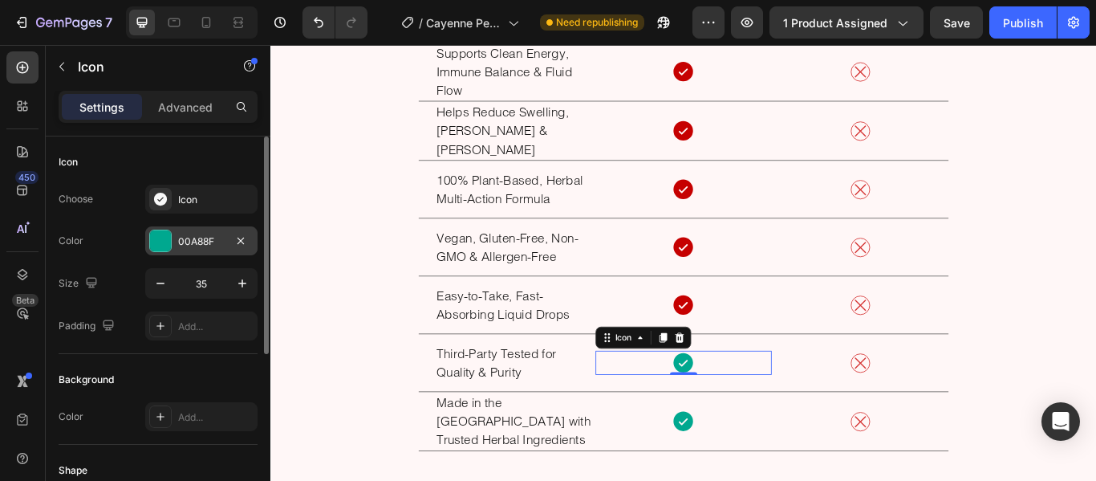
click at [163, 236] on div at bounding box center [160, 240] width 21 height 21
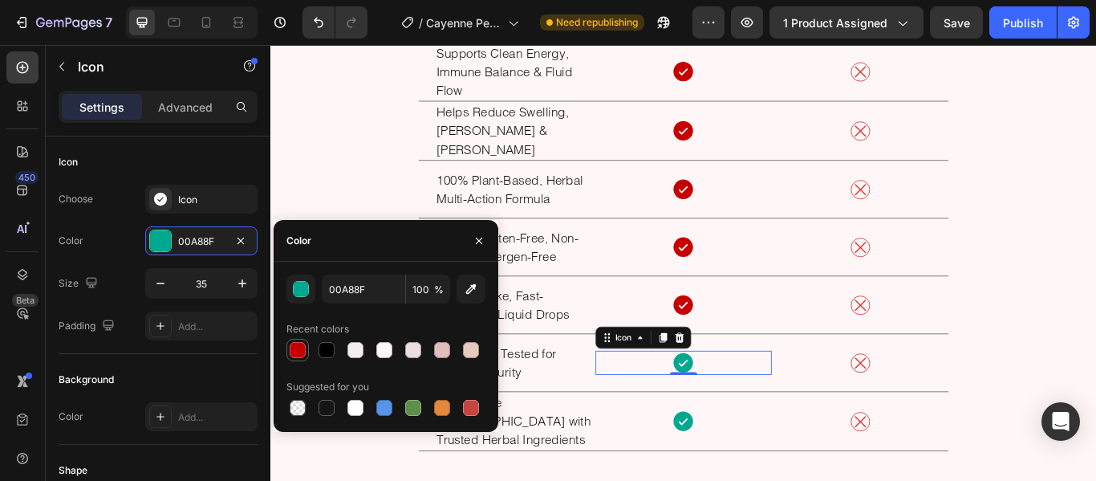
click at [302, 351] on div at bounding box center [298, 350] width 16 height 16
type input "C60000"
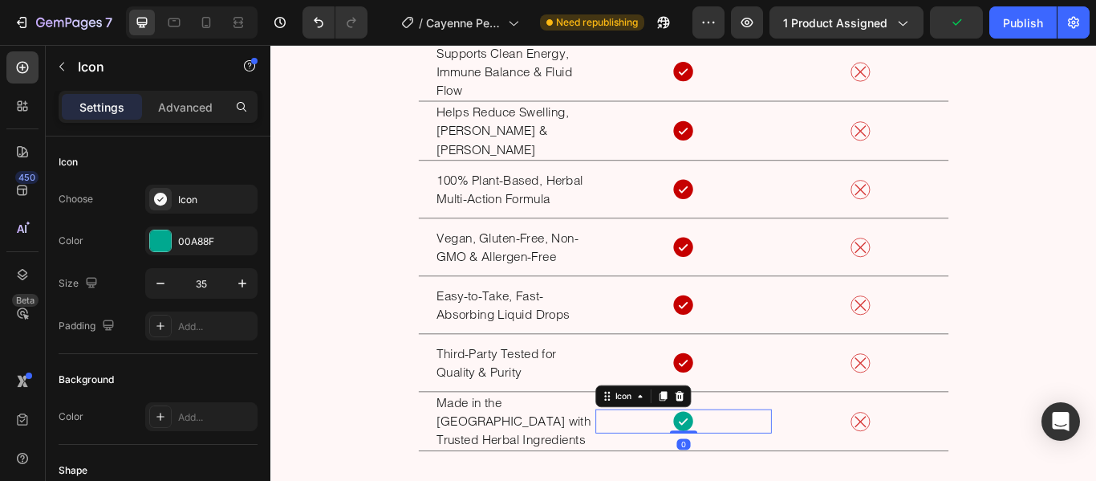
click at [747, 480] on icon at bounding box center [752, 483] width 28 height 28
click at [169, 248] on div at bounding box center [160, 240] width 21 height 21
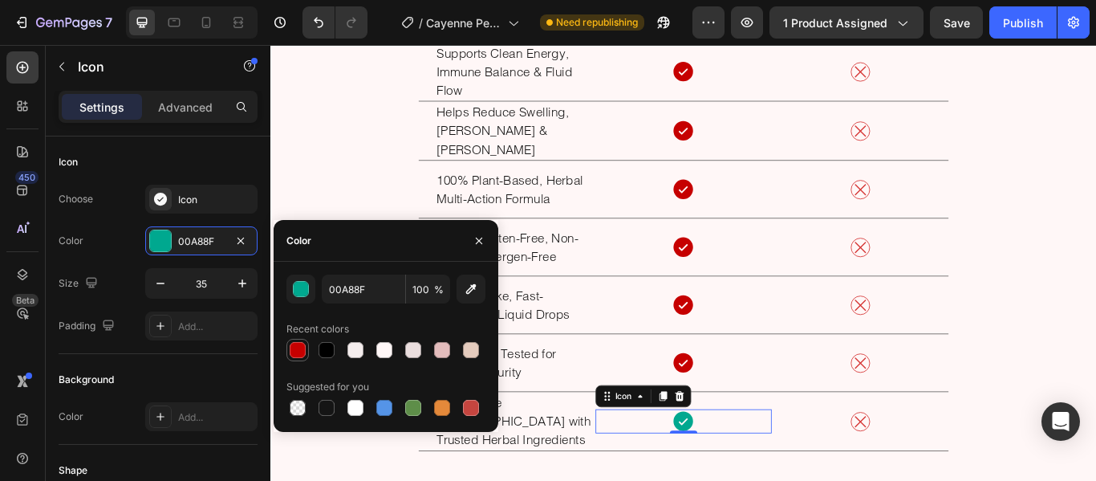
click at [298, 352] on div at bounding box center [298, 350] width 16 height 16
type input "C60000"
click at [125, 266] on div "Choose Icon Color C60000 Size 35 Padding Add..." at bounding box center [158, 263] width 199 height 156
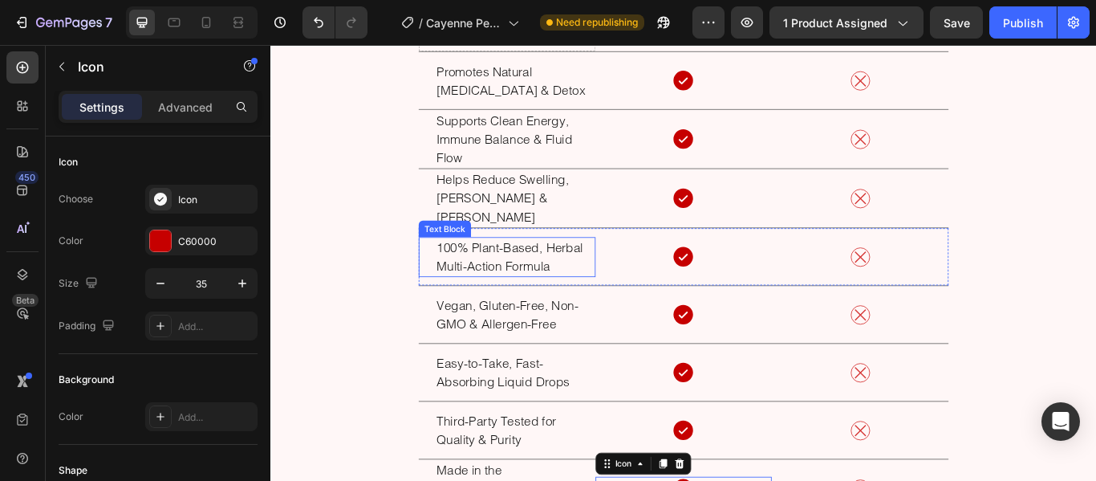
scroll to position [5912, 0]
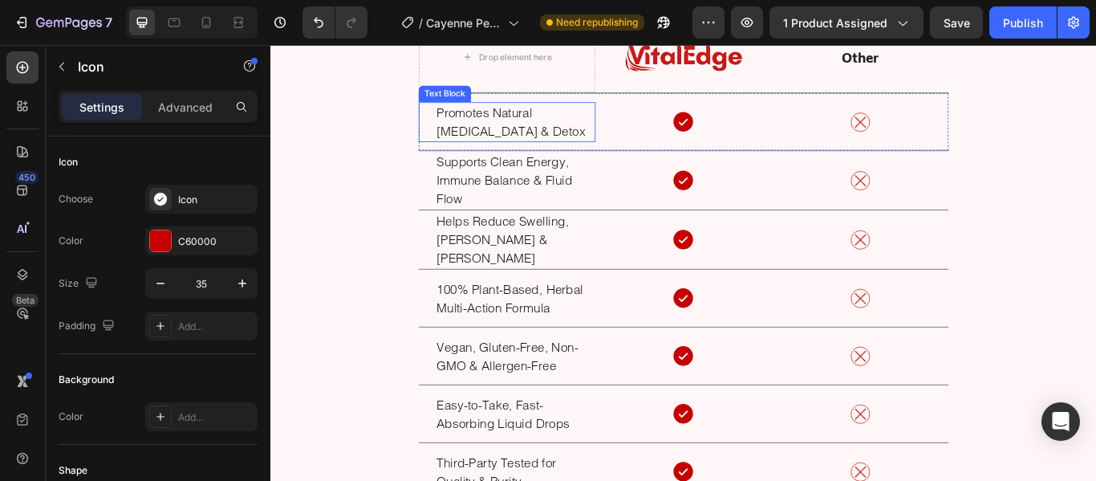
click at [553, 142] on p "Promotes Natural [MEDICAL_DATA] & Detox" at bounding box center [556, 134] width 184 height 43
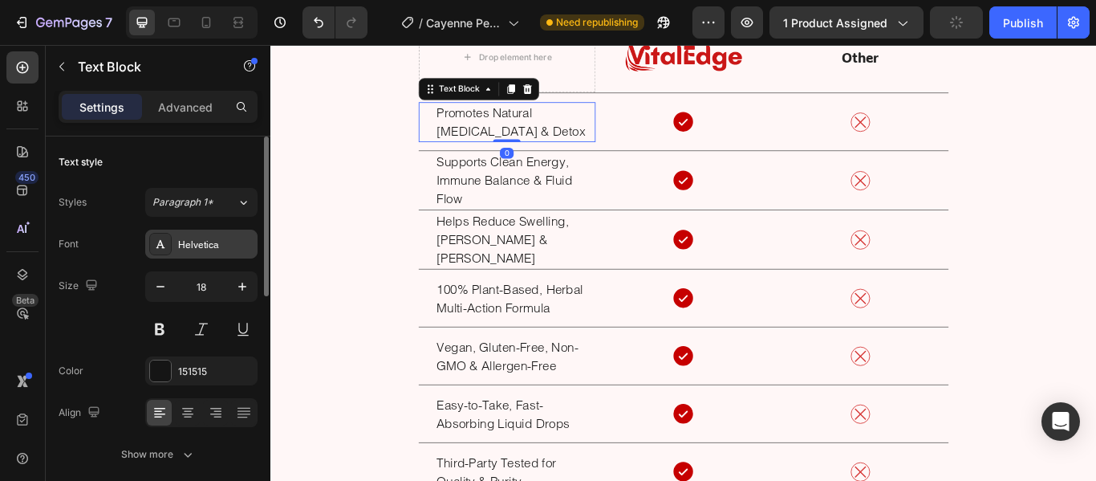
click at [217, 244] on div "Helvetica" at bounding box center [215, 245] width 75 height 14
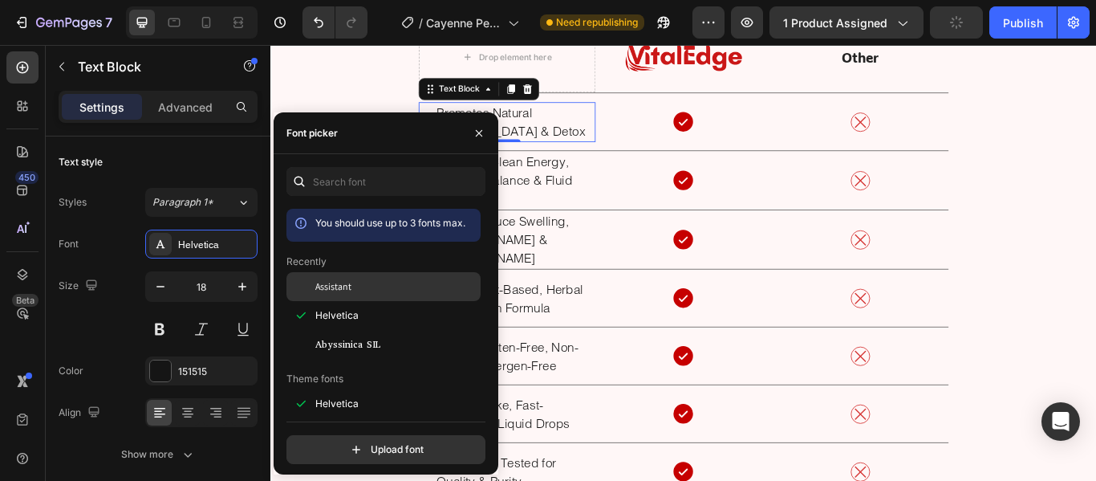
click at [334, 287] on span "Assistant" at bounding box center [333, 286] width 36 height 14
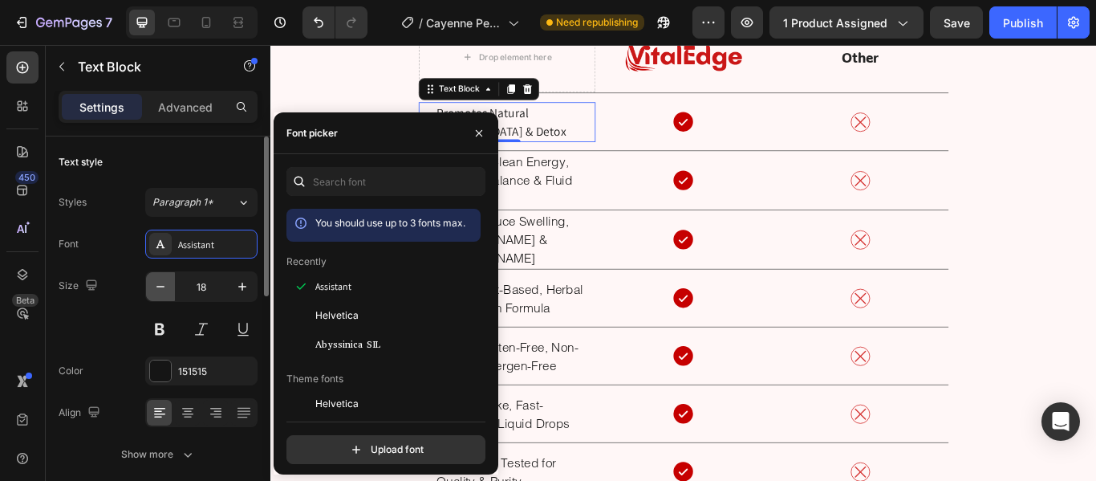
click at [169, 292] on button "button" at bounding box center [160, 286] width 29 height 29
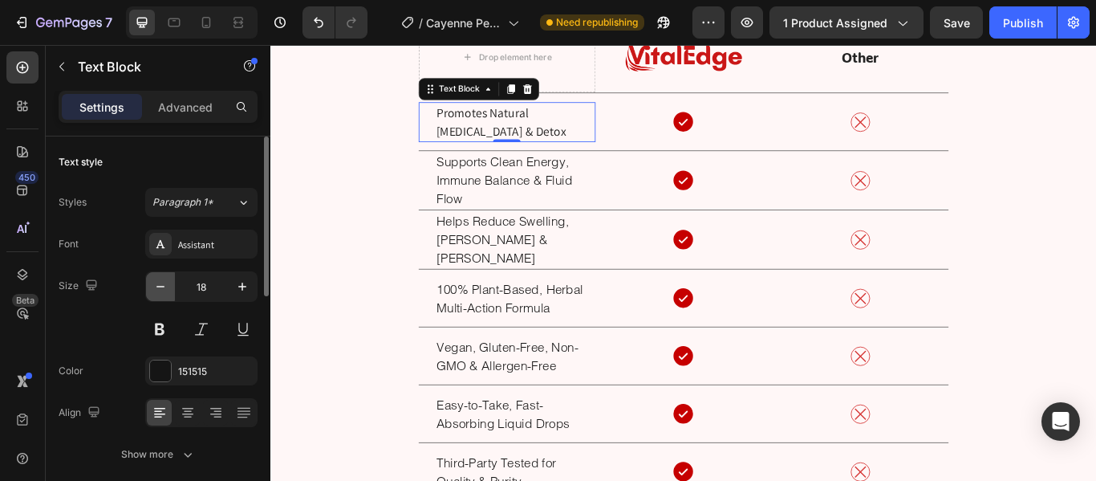
click at [169, 292] on button "button" at bounding box center [160, 286] width 29 height 29
type input "16"
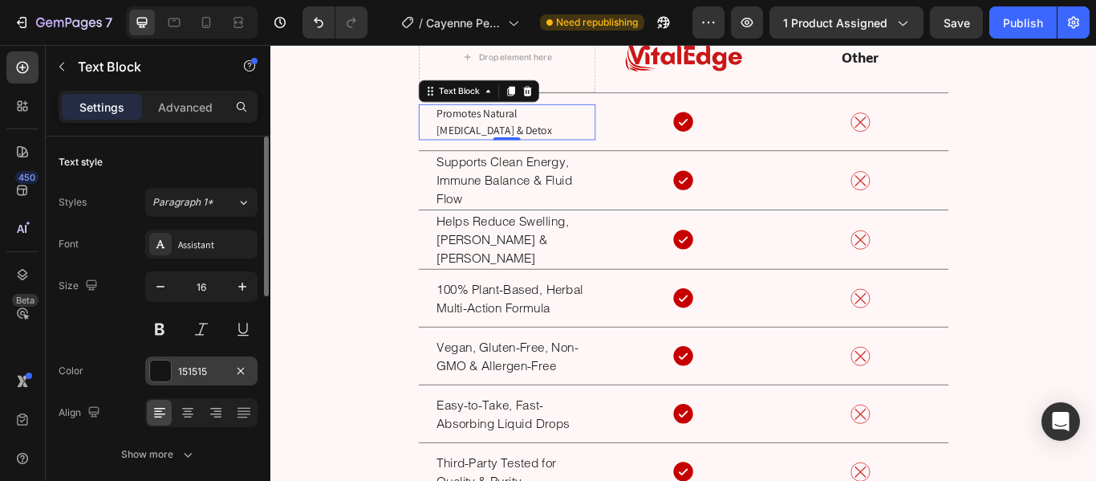
scroll to position [116, 0]
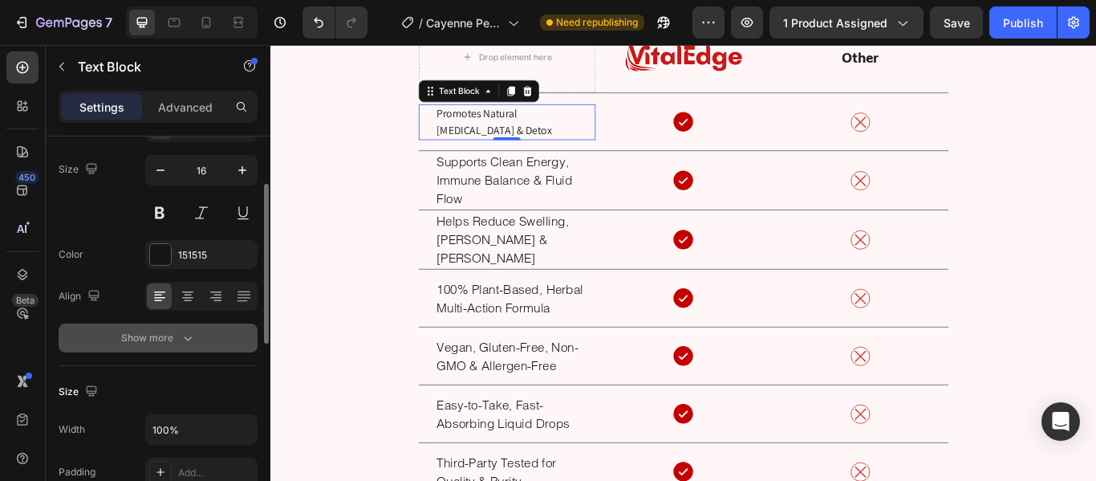
click at [191, 340] on icon "button" at bounding box center [188, 338] width 16 height 16
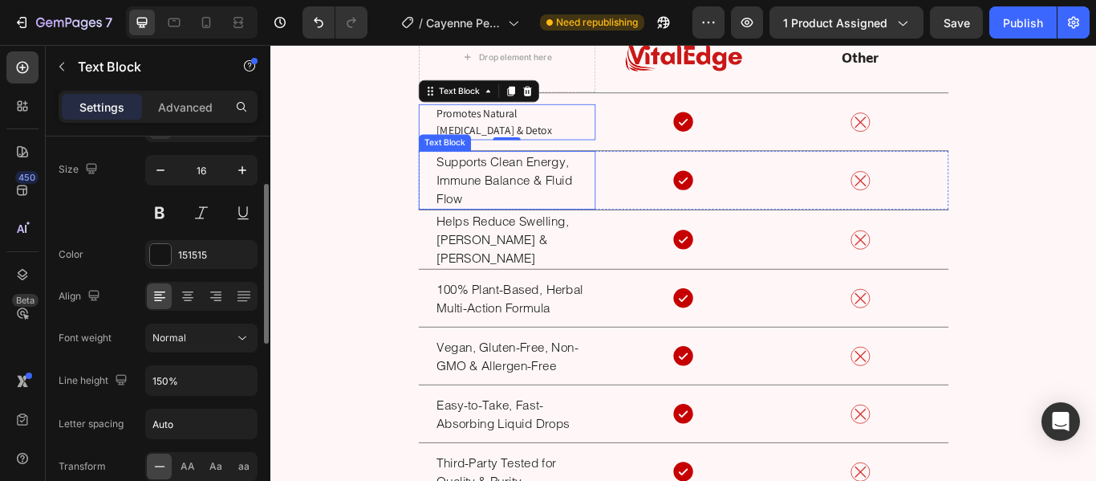
click at [520, 184] on p "Supports Clean Energy, Immune Balance & Fluid Flow" at bounding box center [556, 202] width 184 height 65
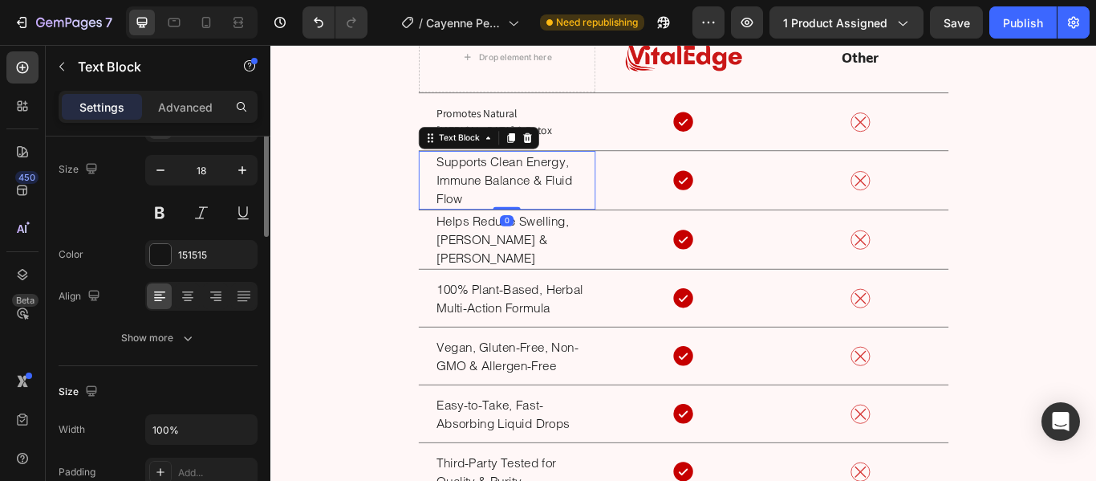
scroll to position [0, 0]
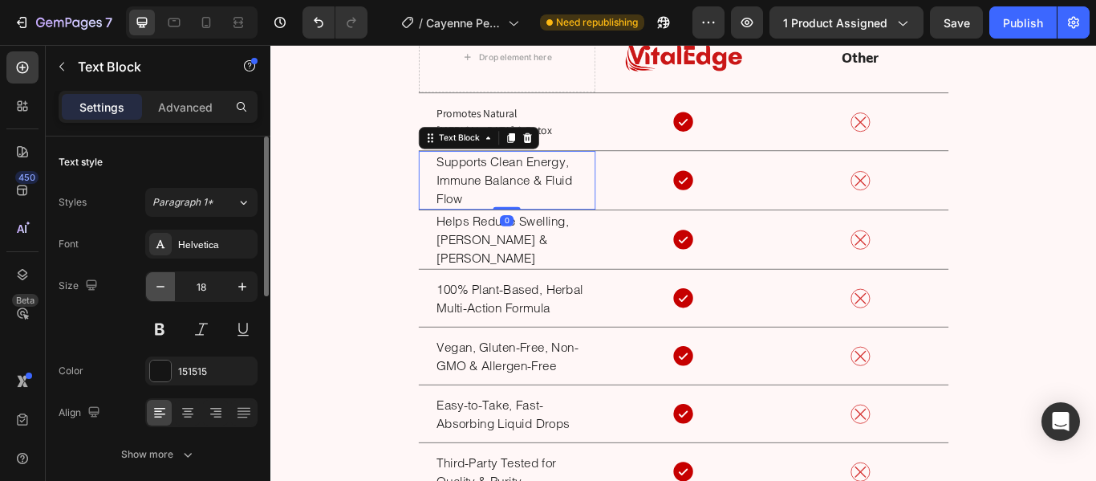
click at [171, 287] on button "button" at bounding box center [160, 286] width 29 height 29
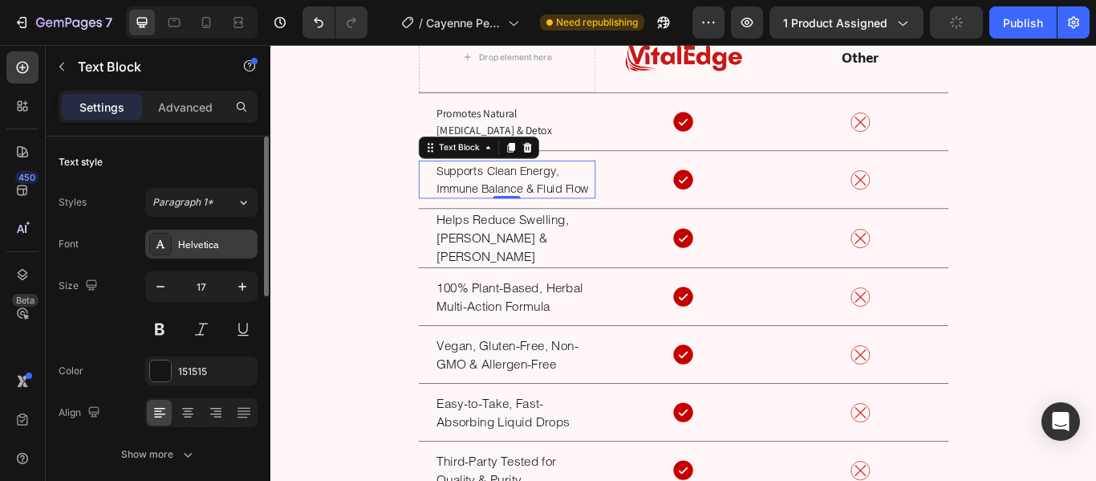
type input "16"
click at [230, 253] on div "Helvetica" at bounding box center [201, 244] width 112 height 29
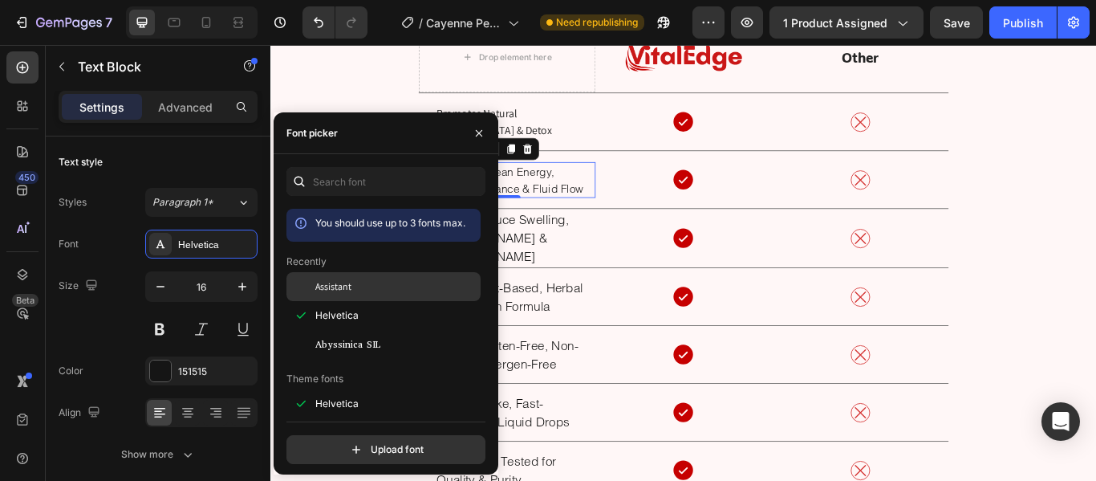
click at [356, 290] on div "Assistant" at bounding box center [396, 286] width 162 height 14
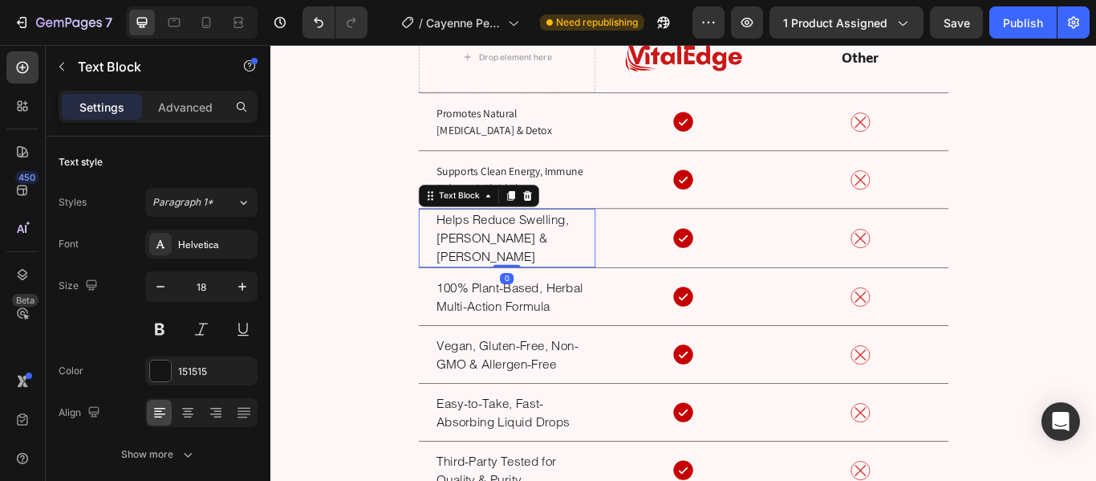
click at [635, 280] on p "Helps Reduce Swelling, [PERSON_NAME] & [PERSON_NAME]" at bounding box center [556, 270] width 184 height 65
click at [227, 243] on div "Helvetica" at bounding box center [215, 245] width 75 height 14
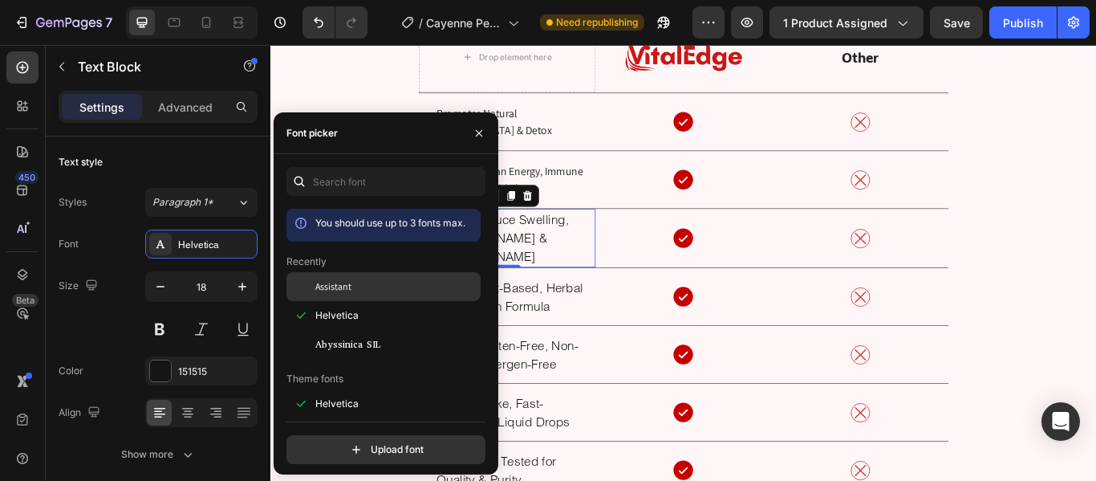
click at [389, 291] on div "Assistant" at bounding box center [396, 286] width 162 height 14
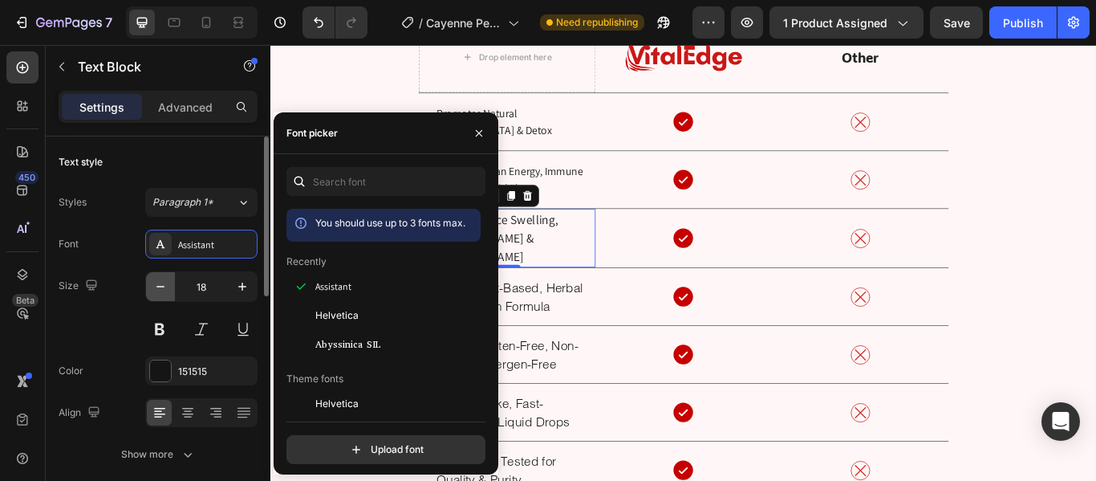
click at [163, 286] on icon "button" at bounding box center [160, 286] width 16 height 16
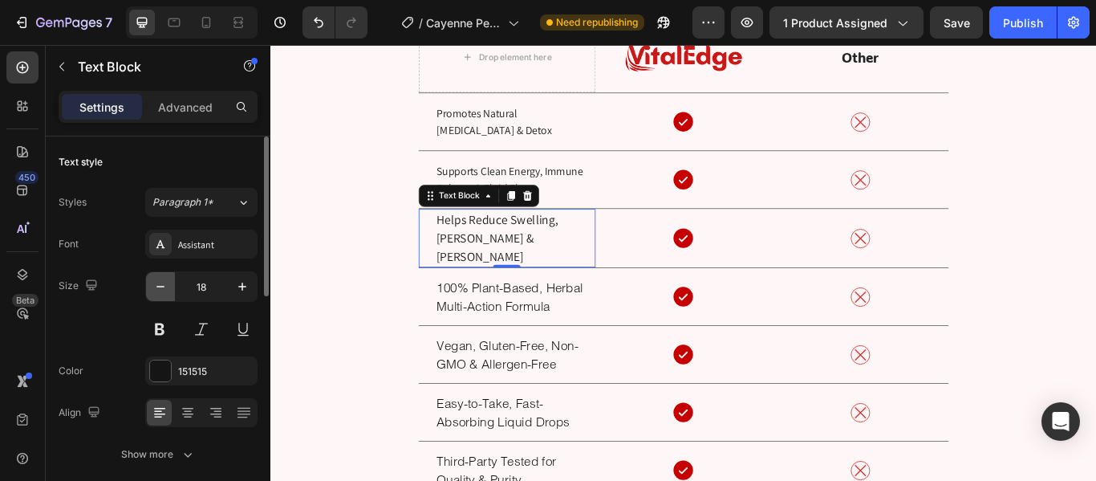
click at [163, 286] on icon "button" at bounding box center [160, 286] width 16 height 16
type input "16"
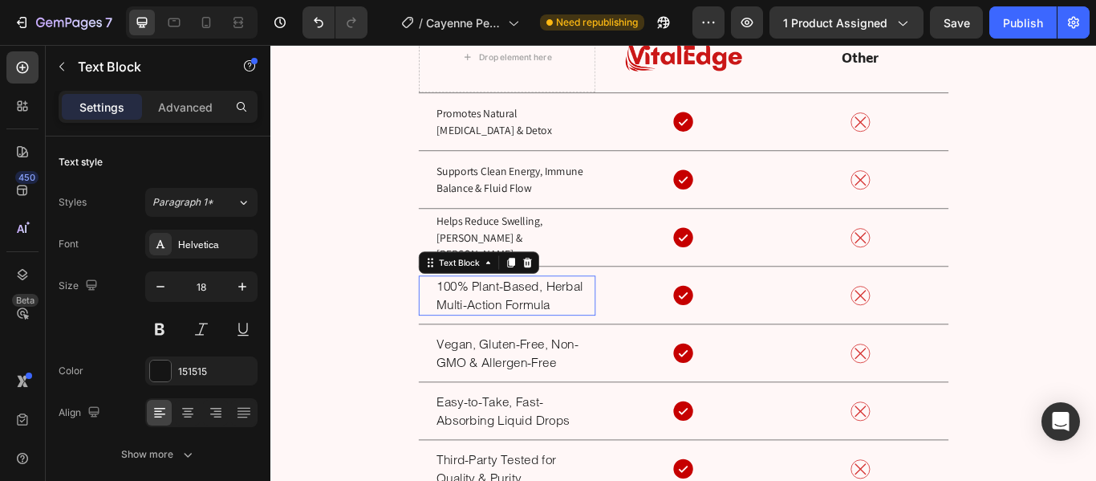
click at [519, 330] on p "100% Plant-Based, Herbal Multi-Action Formula" at bounding box center [556, 336] width 184 height 43
click at [198, 248] on div "Helvetica" at bounding box center [215, 245] width 75 height 14
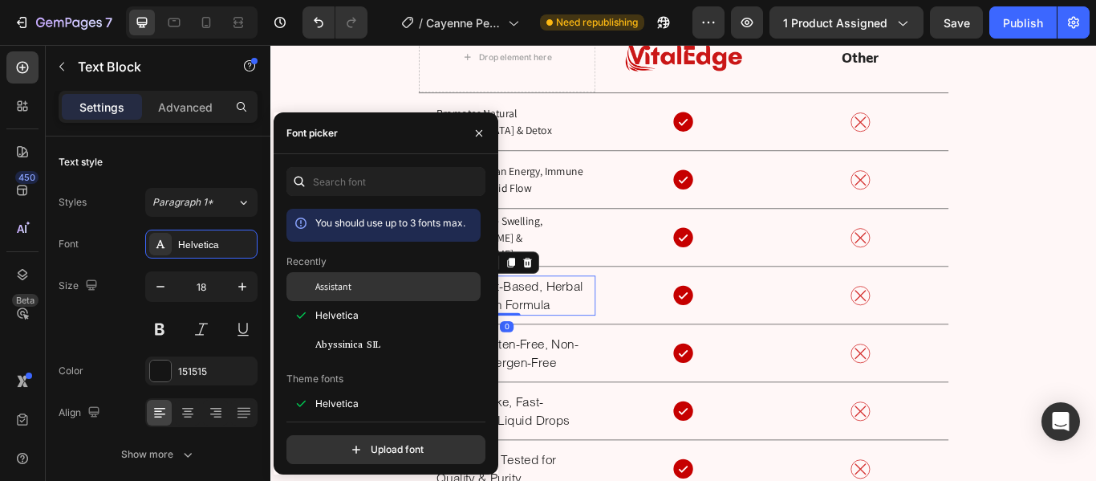
click at [360, 287] on div "Assistant" at bounding box center [396, 286] width 162 height 14
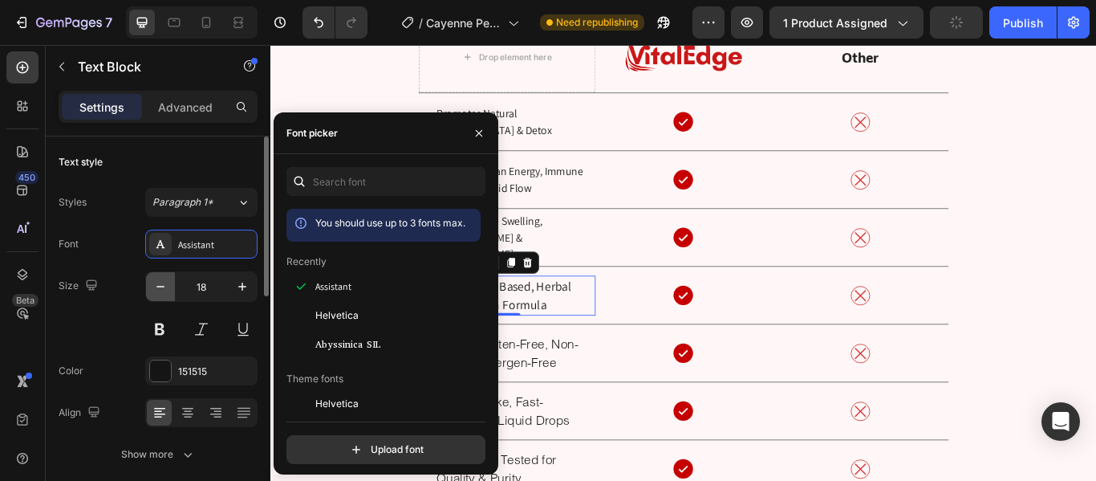
click at [150, 287] on button "button" at bounding box center [160, 286] width 29 height 29
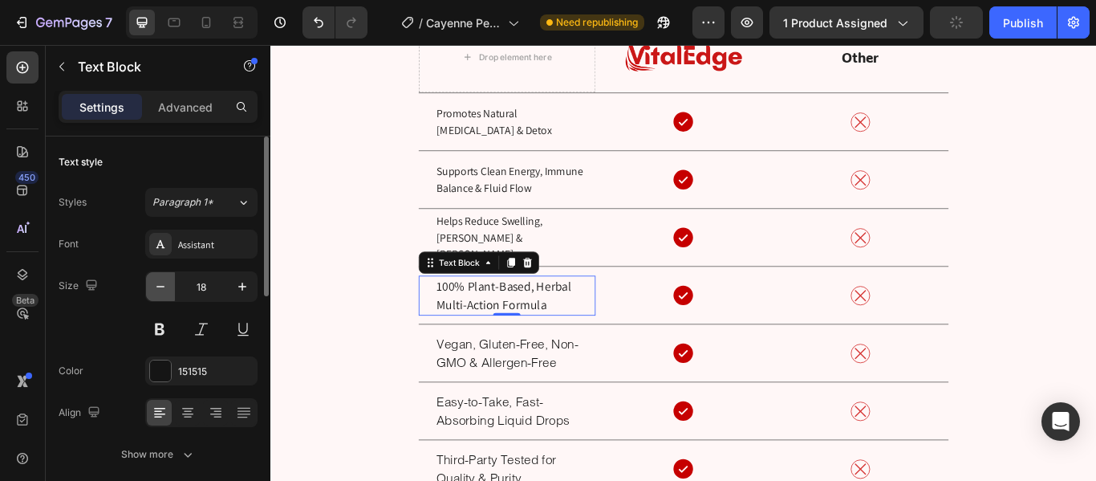
click at [150, 287] on button "button" at bounding box center [160, 286] width 29 height 29
type input "16"
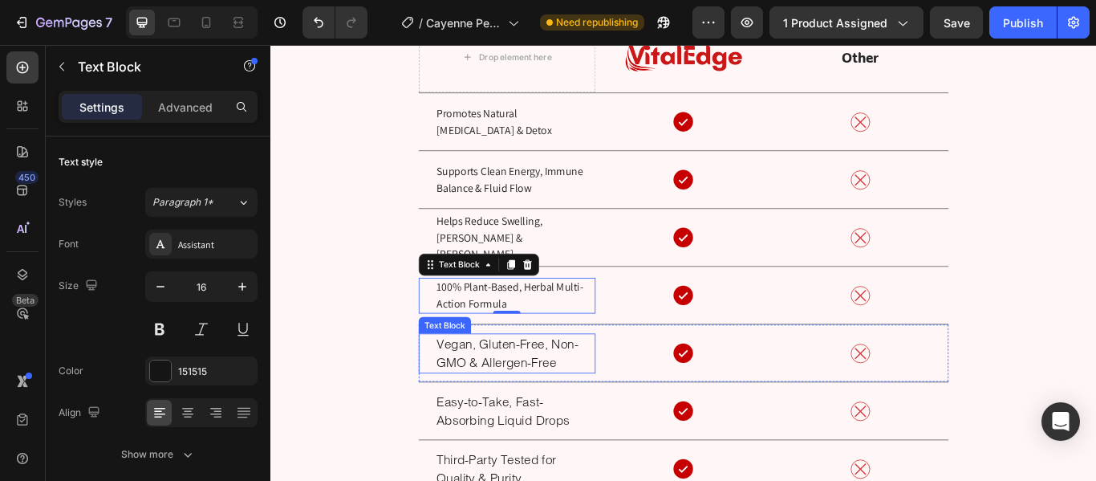
click at [530, 400] on p "Vegan, Gluten-Free, Non-GMO & Allergen-Free" at bounding box center [556, 404] width 184 height 43
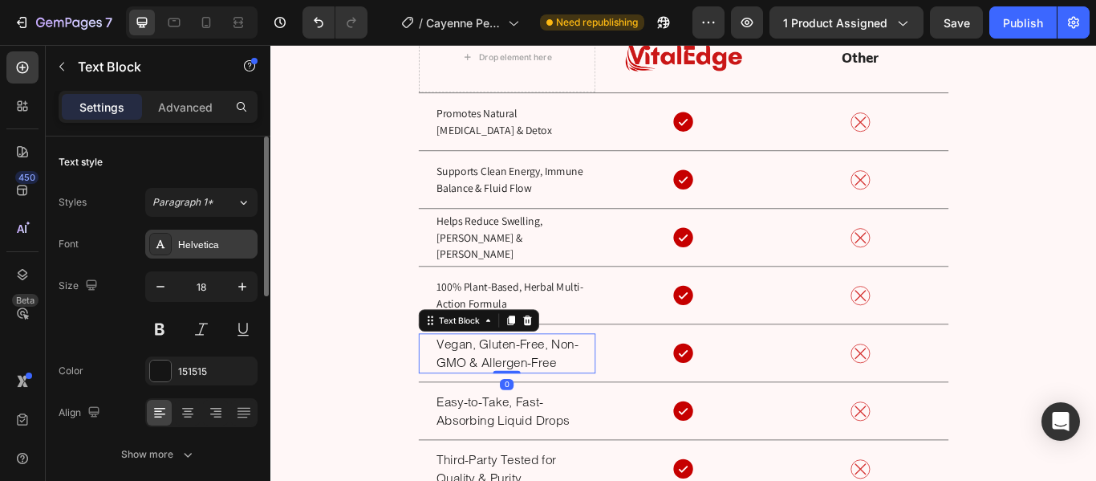
click at [217, 241] on div "Helvetica" at bounding box center [215, 245] width 75 height 14
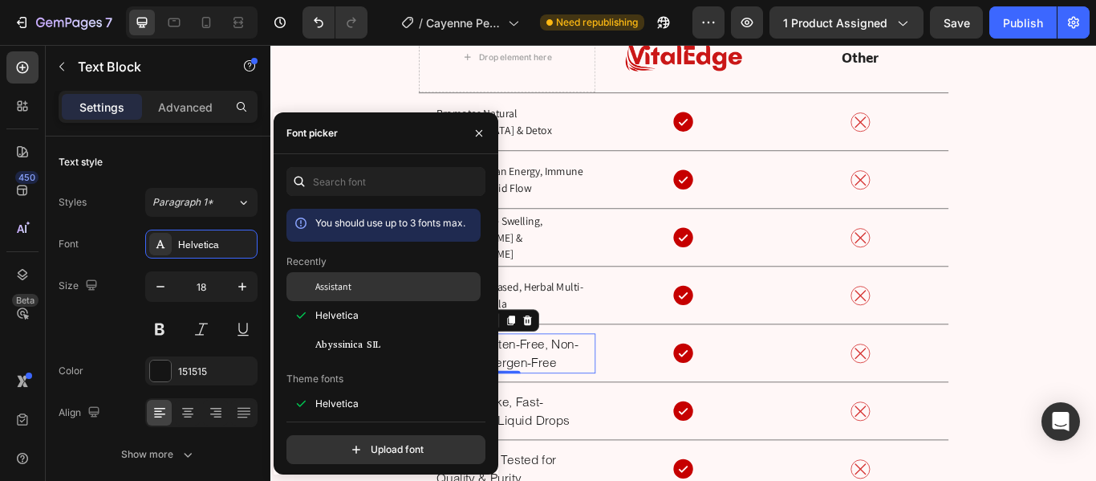
click at [369, 283] on div "Assistant" at bounding box center [396, 286] width 162 height 14
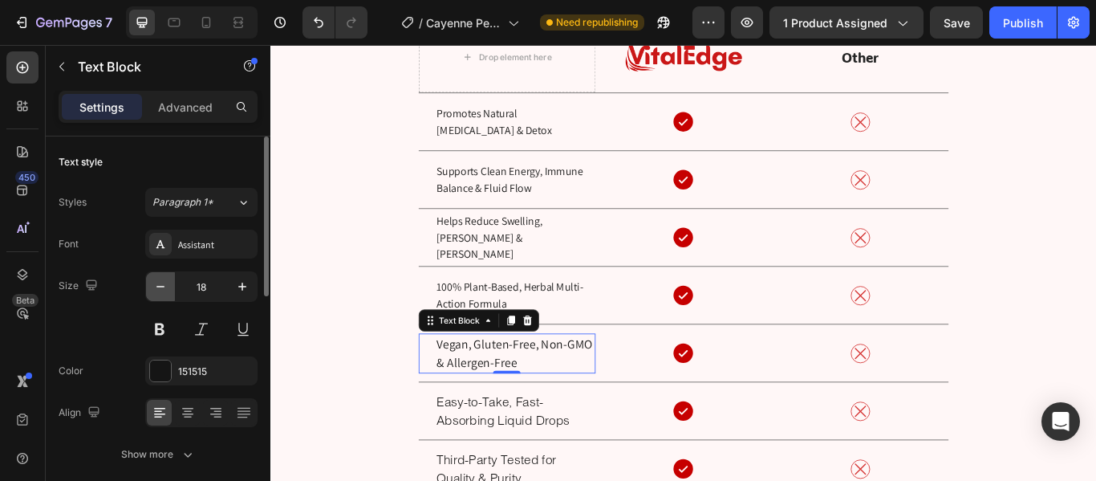
click at [165, 295] on button "button" at bounding box center [160, 286] width 29 height 29
type input "16"
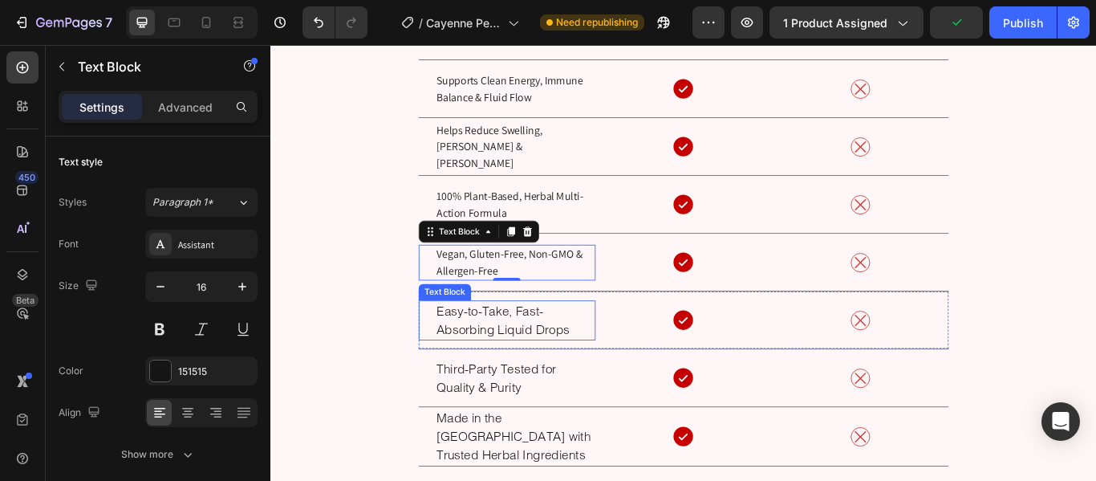
scroll to position [6019, 0]
click at [563, 368] on p "Easy-to-Take, Fast-Absorbing Liquid Drops" at bounding box center [556, 364] width 184 height 43
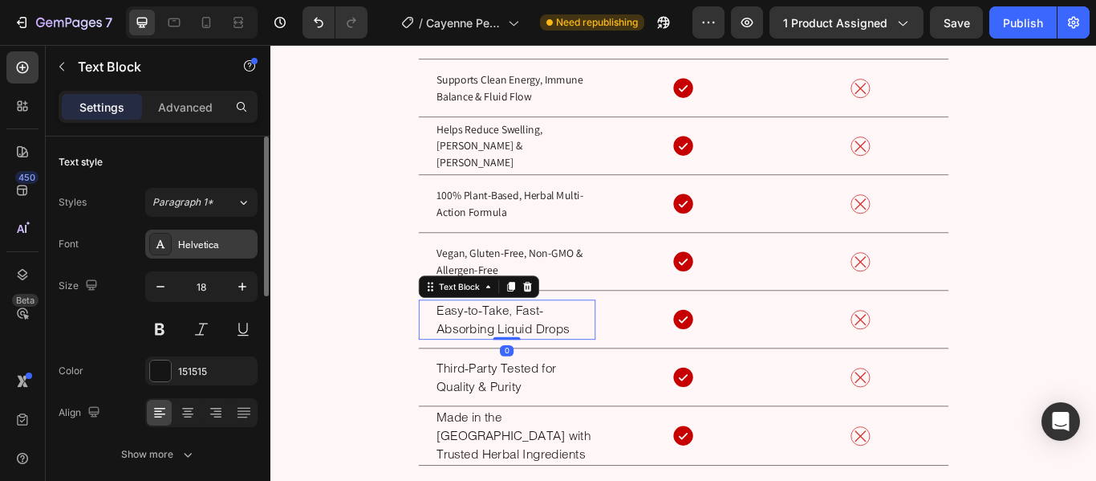
click at [226, 243] on div "Helvetica" at bounding box center [215, 245] width 75 height 14
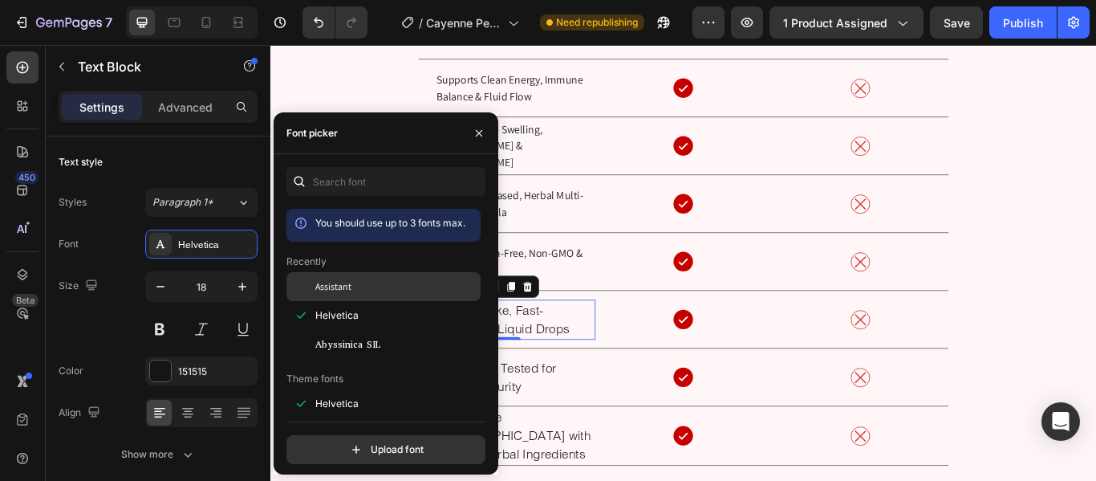
click at [350, 389] on div "Assistant" at bounding box center [384, 403] width 194 height 29
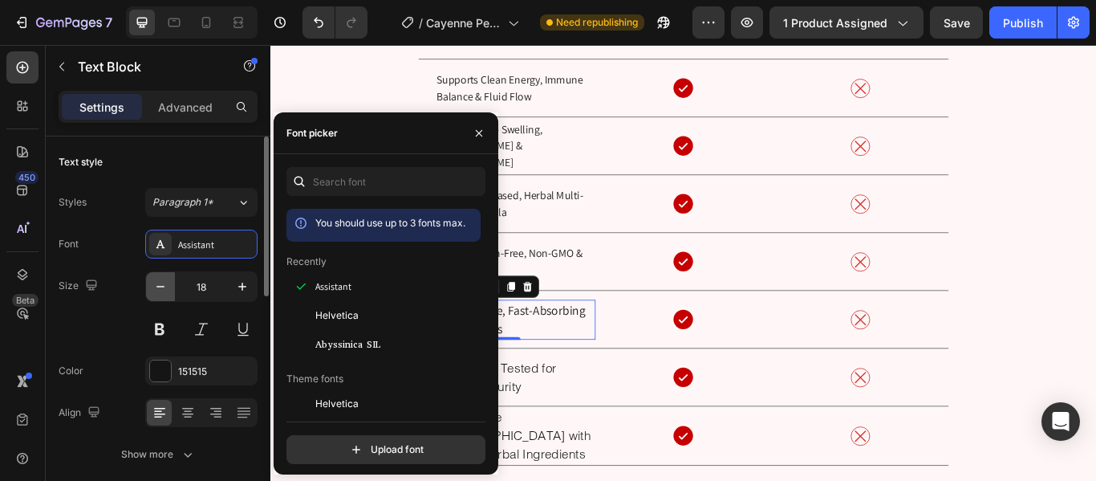
click at [163, 293] on icon "button" at bounding box center [160, 286] width 16 height 16
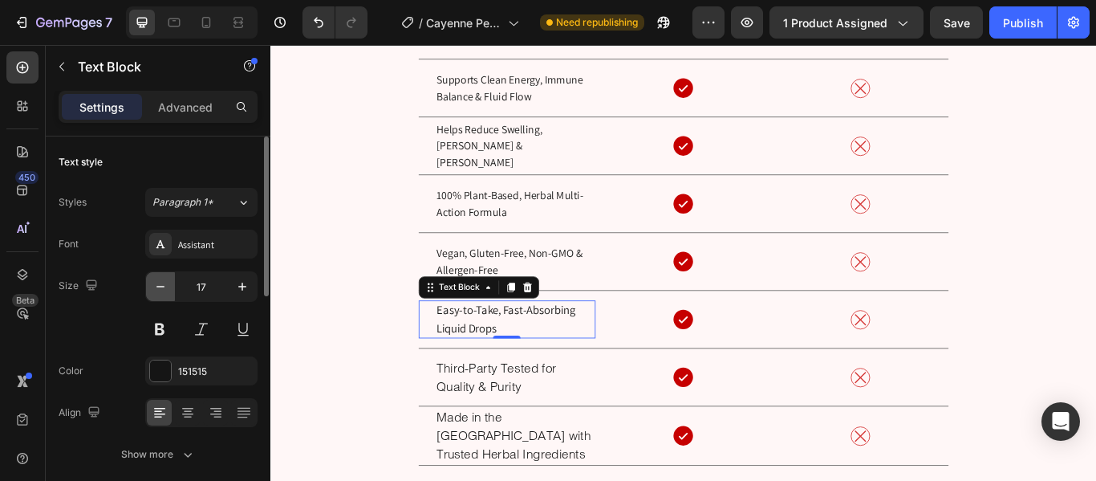
type input "16"
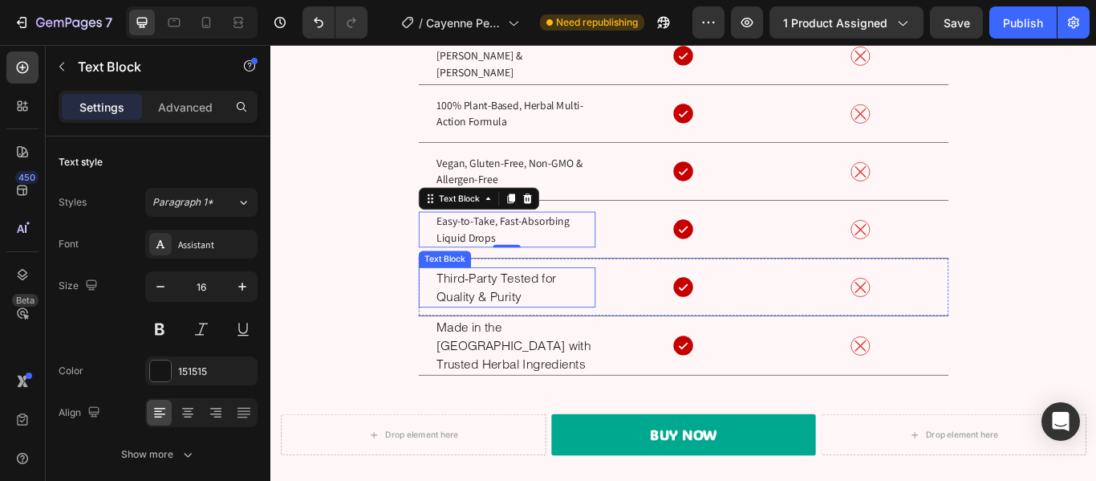
scroll to position [6140, 0]
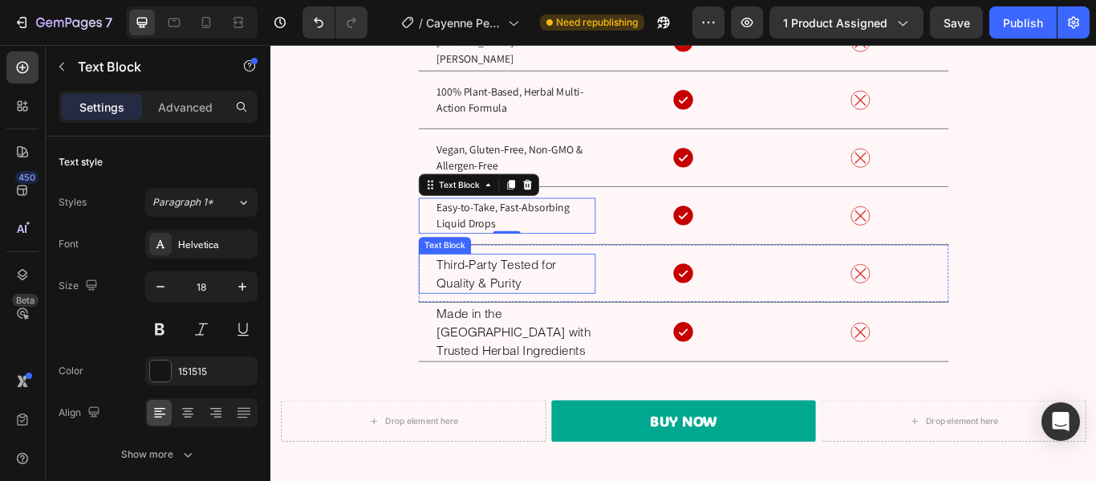
click at [535, 313] on p "Third-Party Tested for Quality & Purity" at bounding box center [556, 311] width 184 height 43
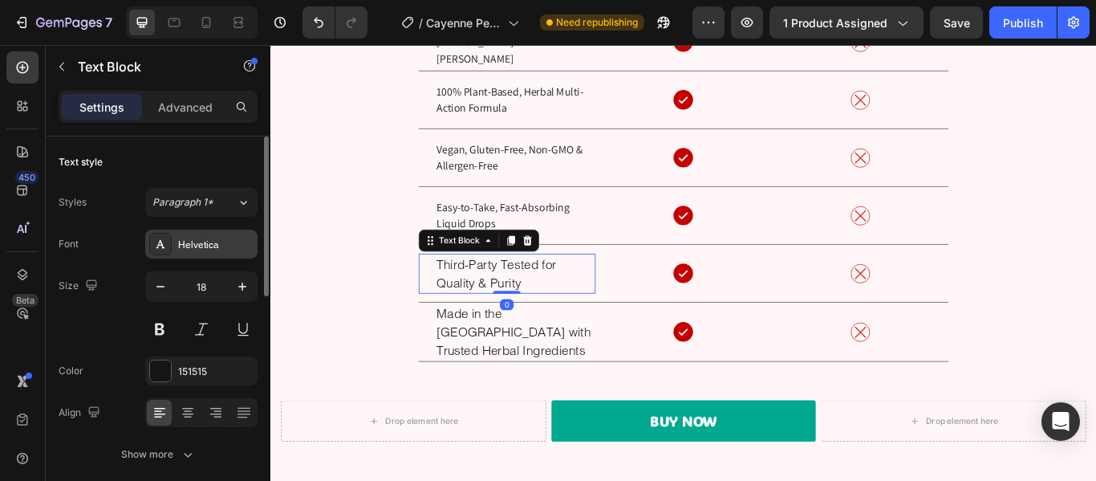
click at [217, 247] on div "Helvetica" at bounding box center [215, 245] width 75 height 14
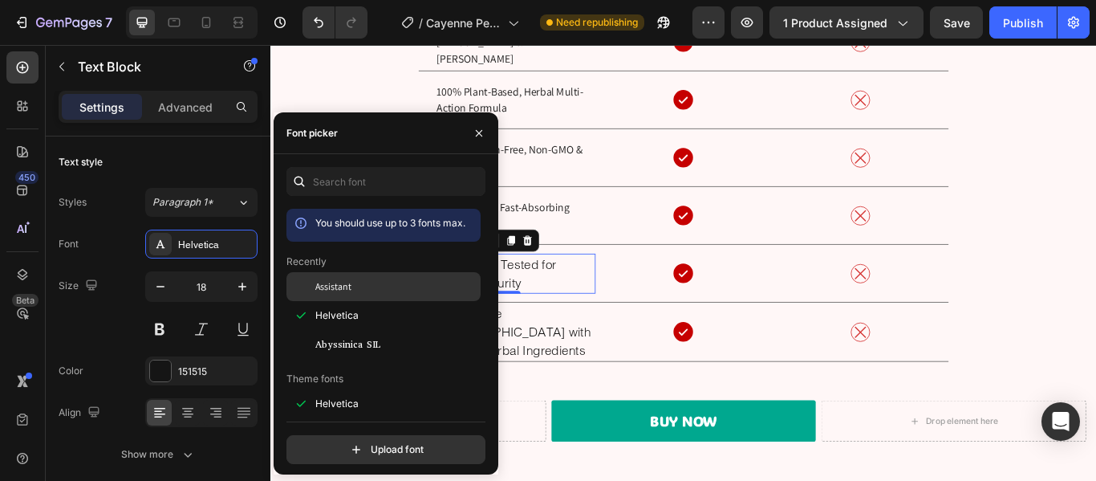
click at [345, 288] on span "Assistant" at bounding box center [333, 286] width 36 height 14
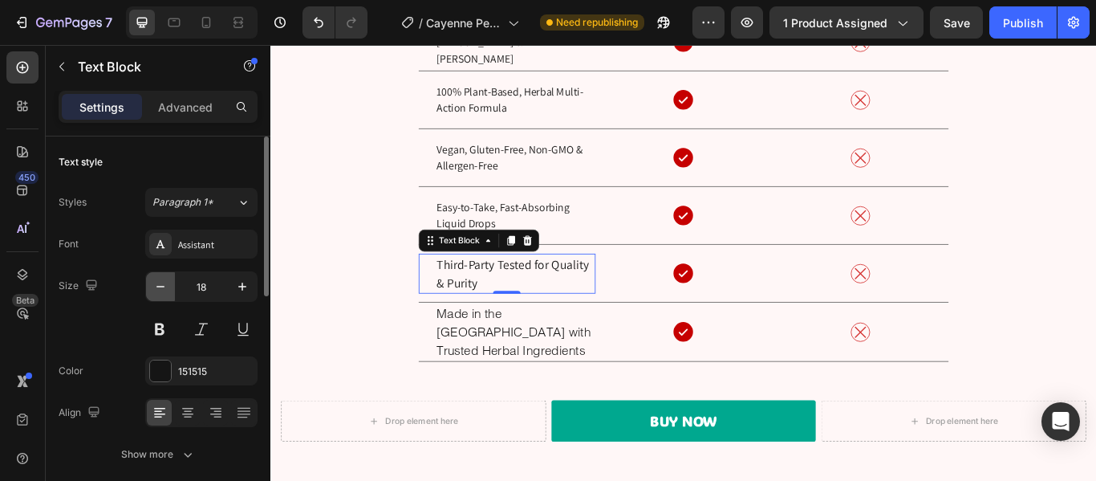
click at [163, 289] on icon "button" at bounding box center [160, 286] width 16 height 16
type input "16"
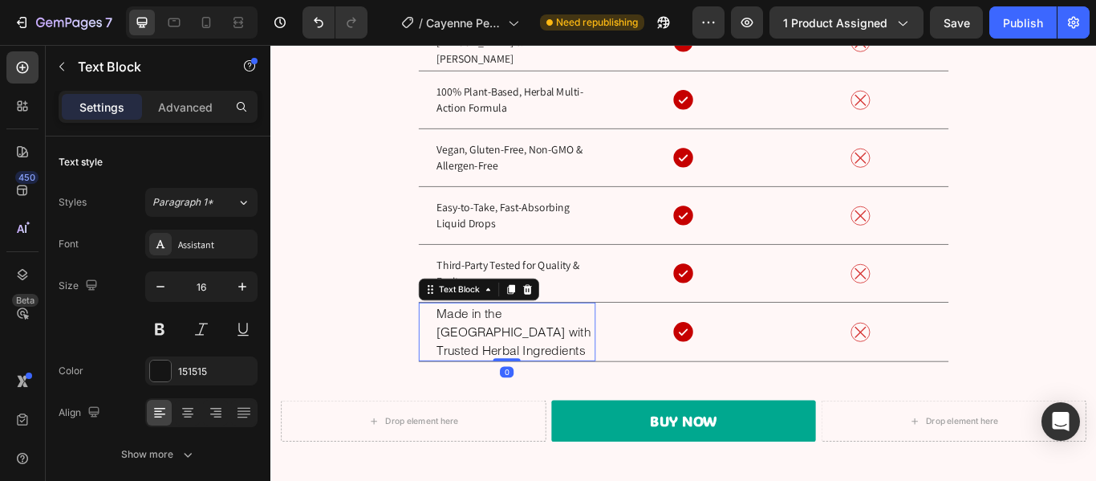
click at [564, 381] on p "Made in the [GEOGRAPHIC_DATA] with Trusted Herbal Ingredients" at bounding box center [556, 379] width 184 height 65
click at [163, 282] on icon "button" at bounding box center [160, 286] width 16 height 16
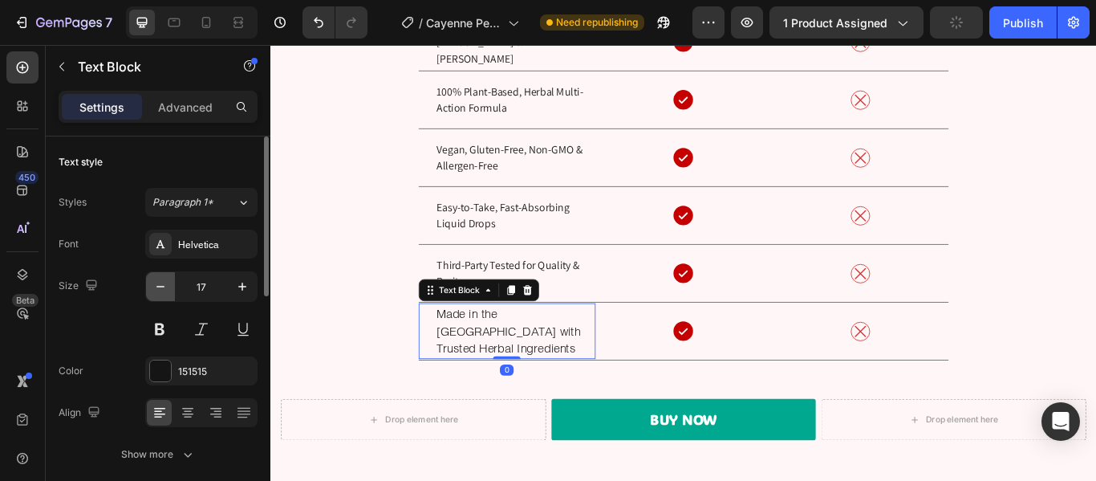
type input "16"
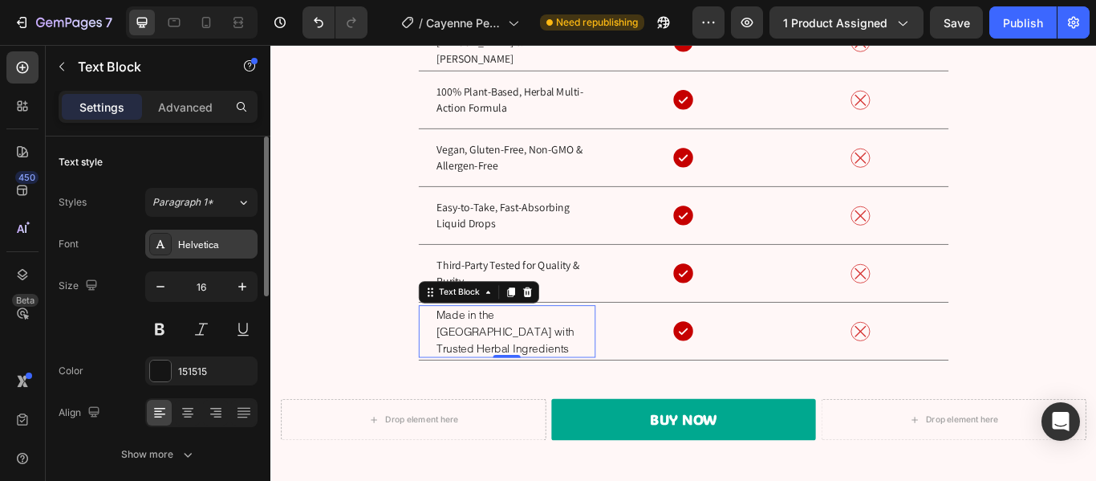
click at [241, 250] on div "Helvetica" at bounding box center [215, 245] width 75 height 14
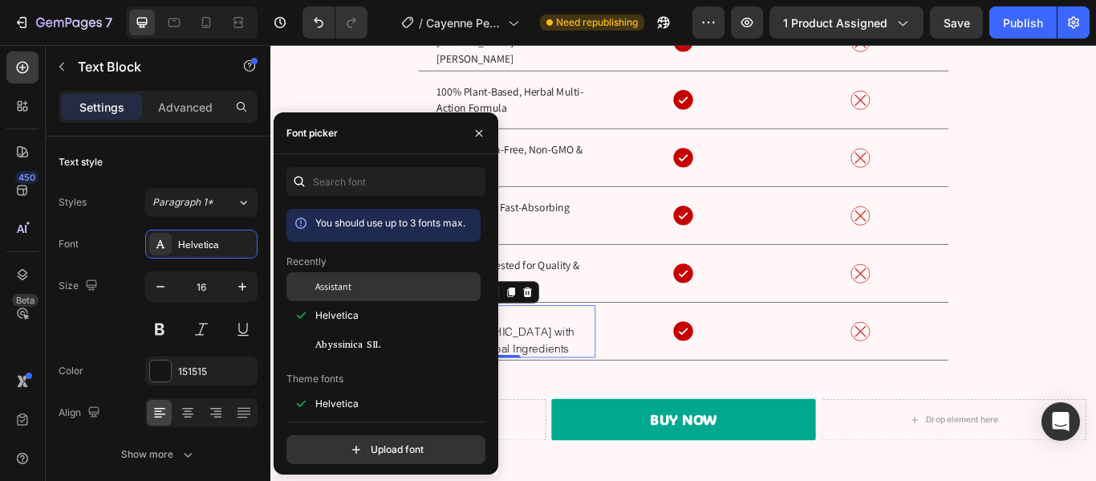
click at [372, 284] on div "Assistant" at bounding box center [396, 286] width 162 height 14
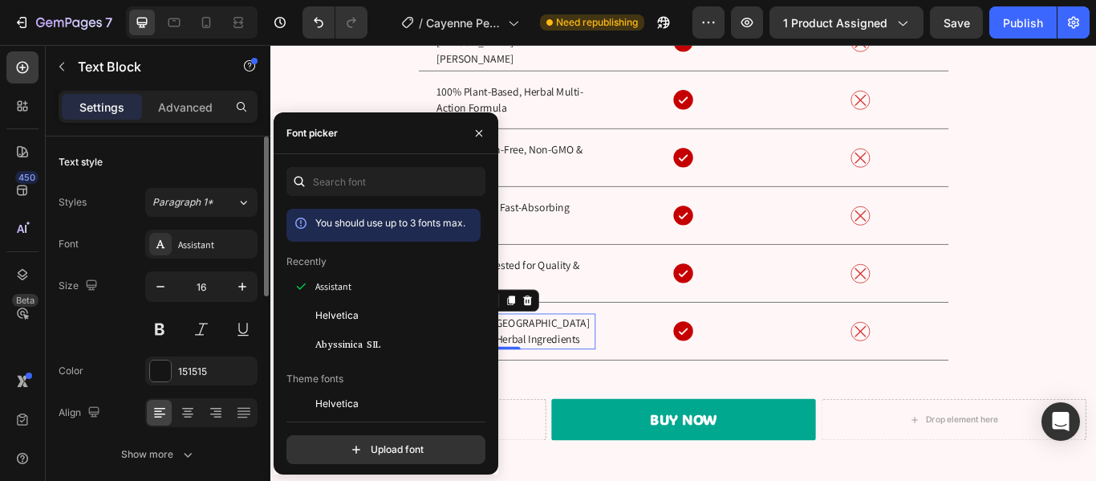
click at [118, 305] on div "Size 16" at bounding box center [158, 307] width 199 height 72
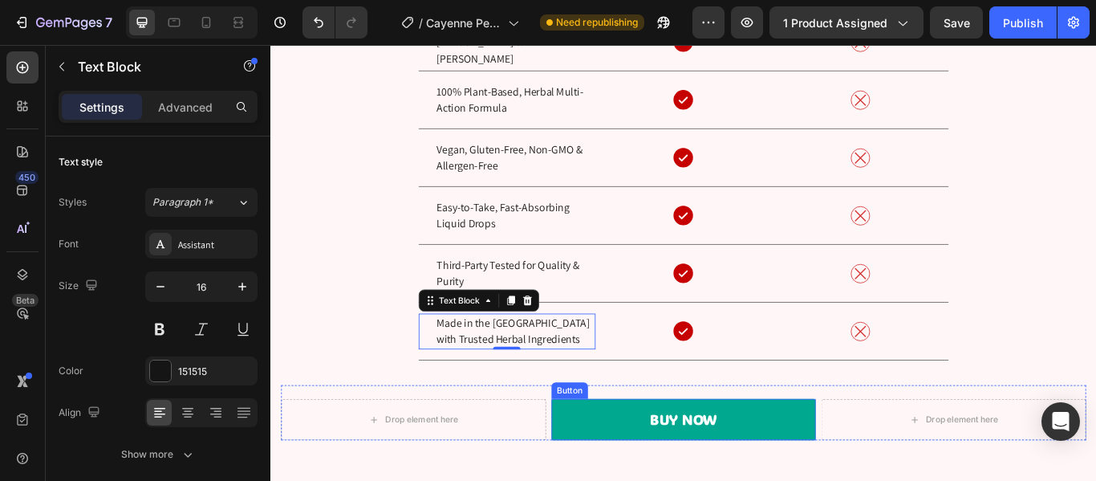
click at [617, 469] on link "buy now" at bounding box center [752, 481] width 309 height 48
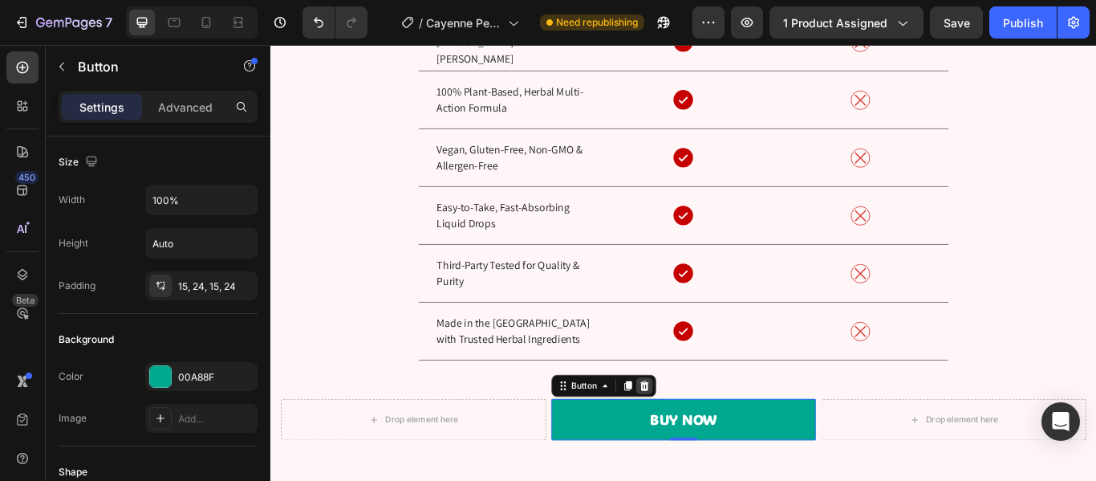
click at [705, 441] on icon at bounding box center [706, 442] width 10 height 11
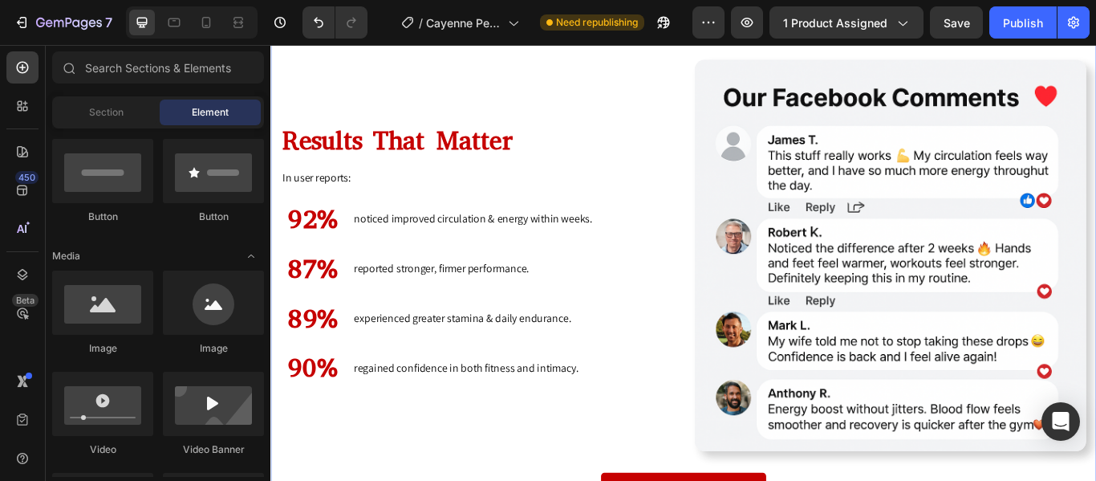
scroll to position [5458, 0]
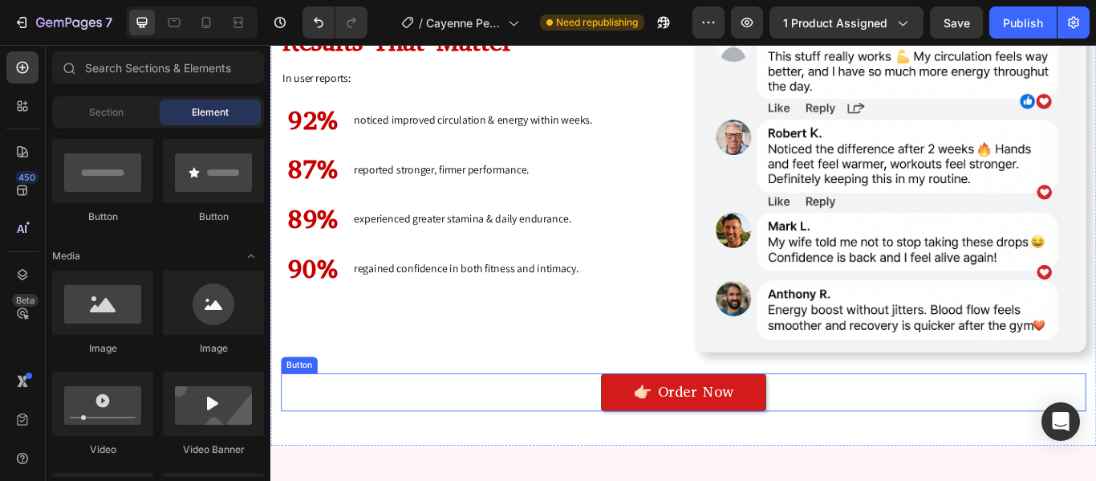
click at [656, 458] on link "👉🏻 Order Now" at bounding box center [752, 450] width 193 height 45
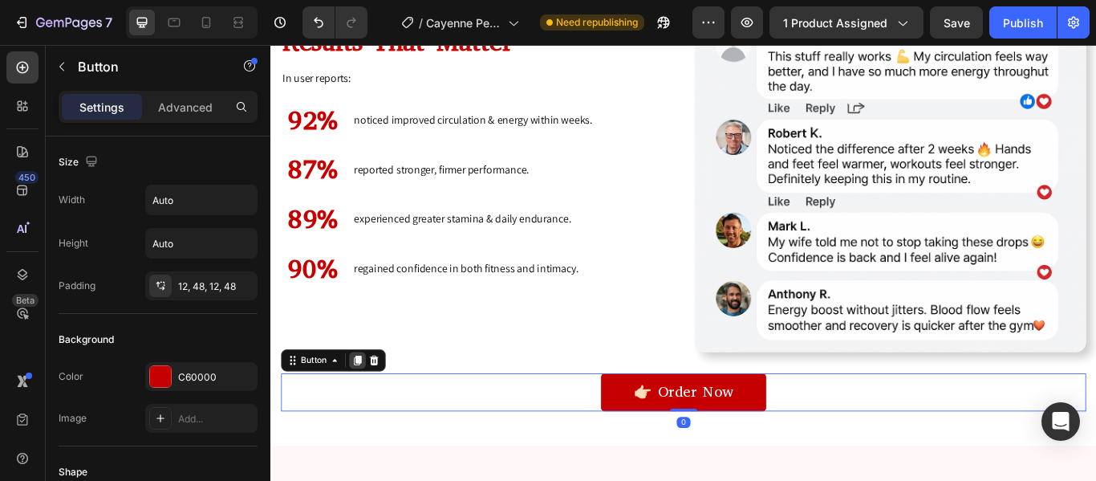
click at [369, 406] on icon at bounding box center [371, 412] width 13 height 13
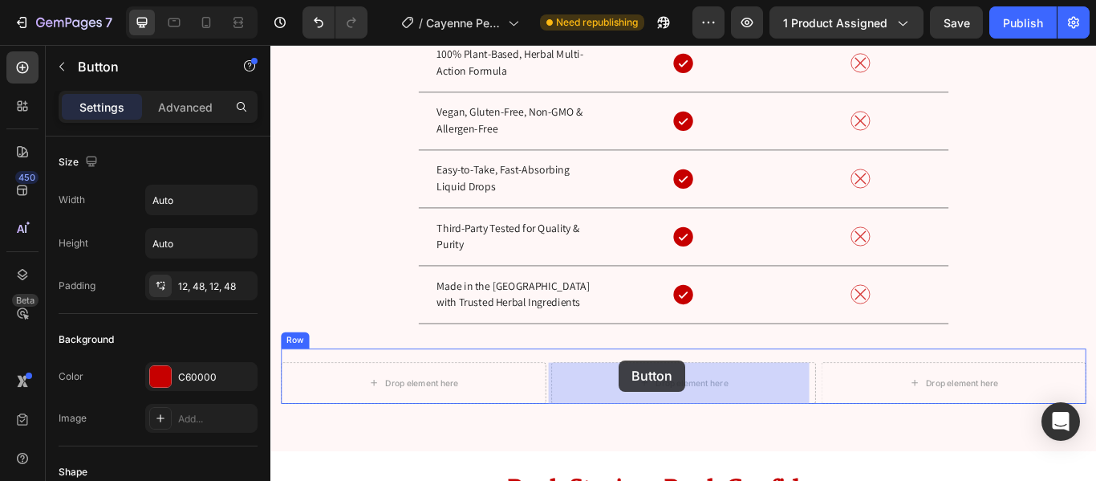
scroll to position [6458, 0]
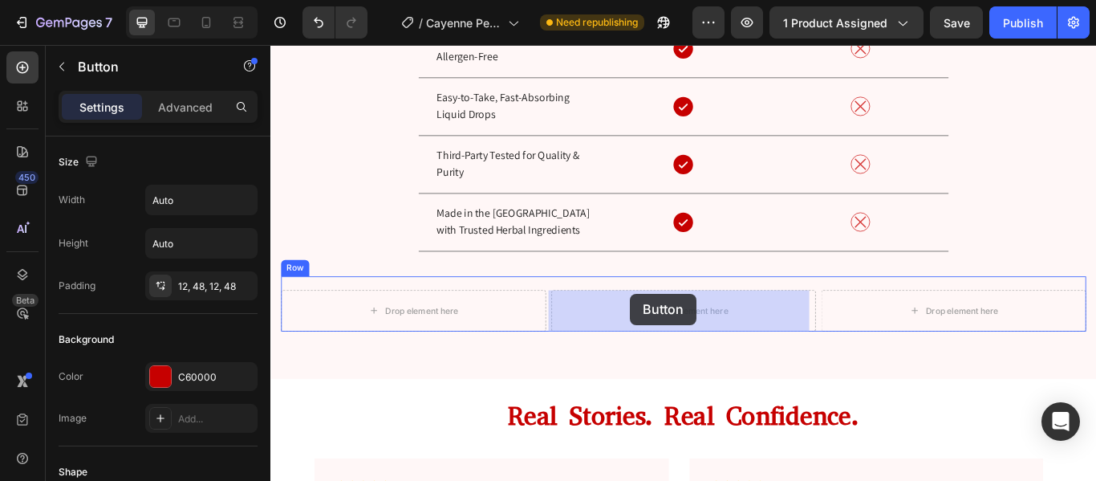
drag, startPoint x: 294, startPoint y: 451, endPoint x: 690, endPoint y: 335, distance: 413.2
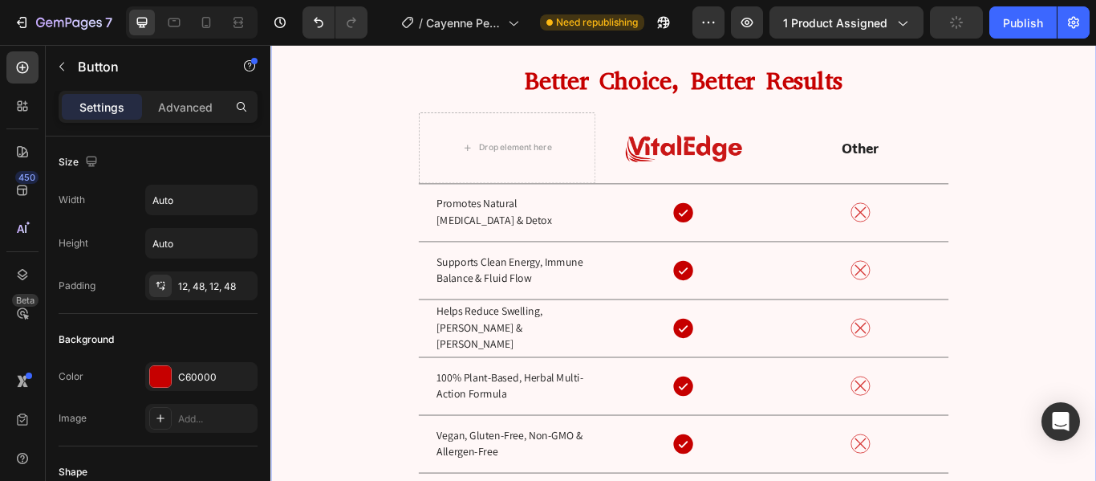
scroll to position [5996, 0]
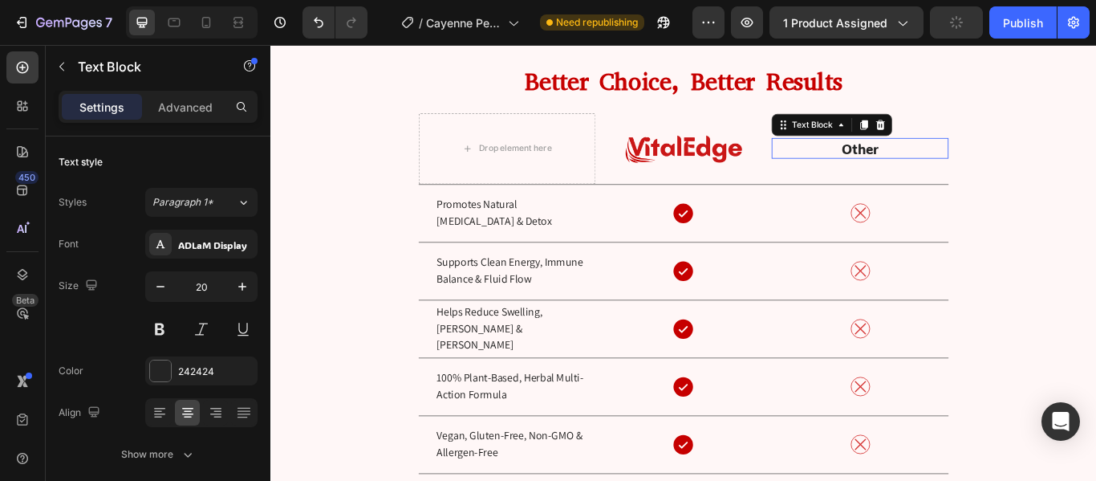
click at [944, 166] on p "Other" at bounding box center [957, 165] width 203 height 21
click at [201, 255] on div "ADLaM Display" at bounding box center [201, 244] width 112 height 29
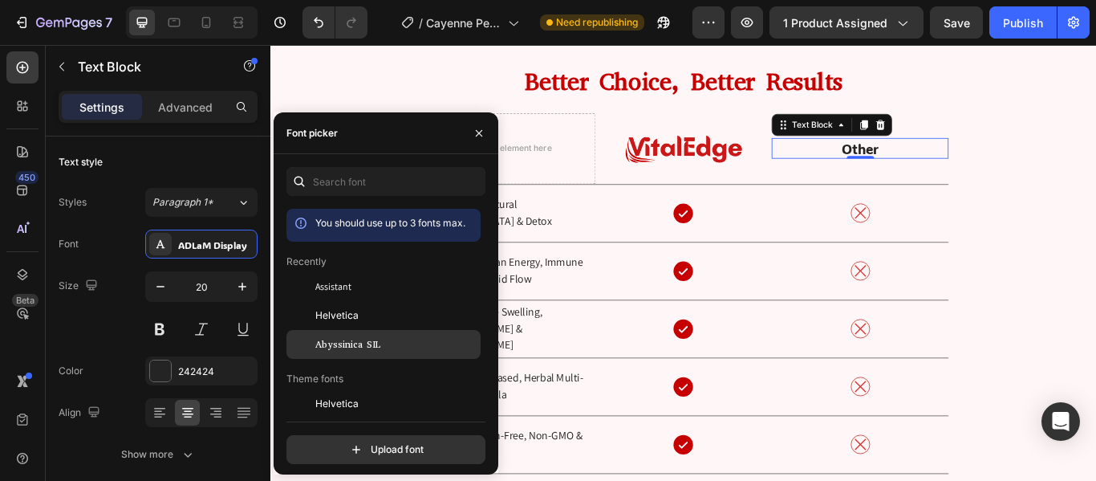
click at [381, 339] on div "Abyssinica SIL" at bounding box center [396, 344] width 162 height 14
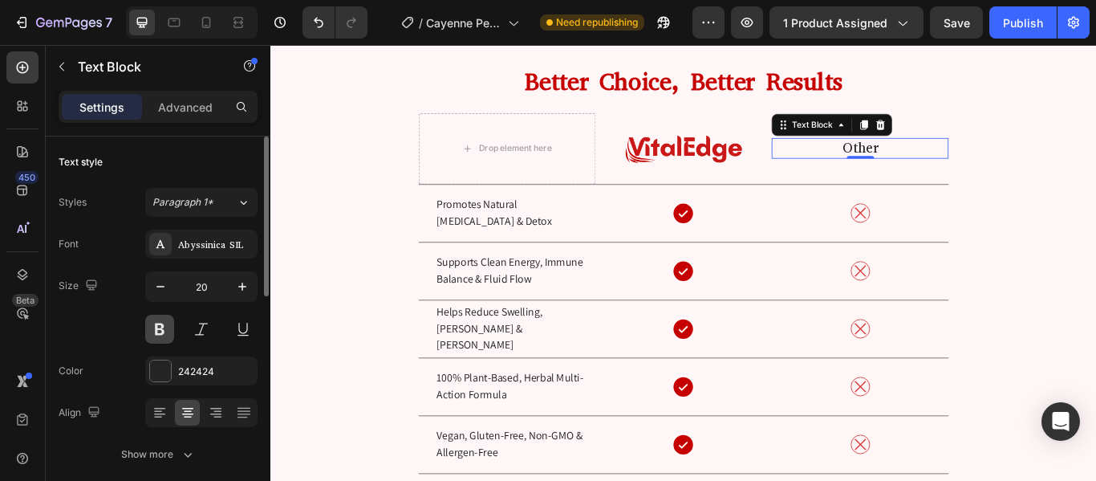
click at [163, 326] on button at bounding box center [159, 329] width 29 height 29
click at [114, 290] on div "Size 20" at bounding box center [158, 307] width 199 height 72
click at [165, 369] on div at bounding box center [160, 370] width 21 height 21
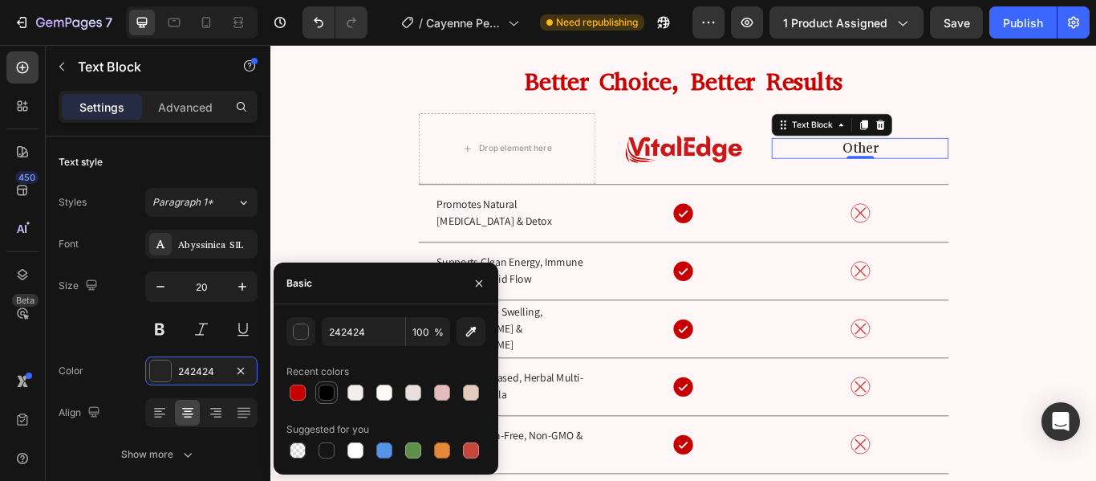
click at [331, 396] on div at bounding box center [327, 392] width 16 height 16
type input "000000"
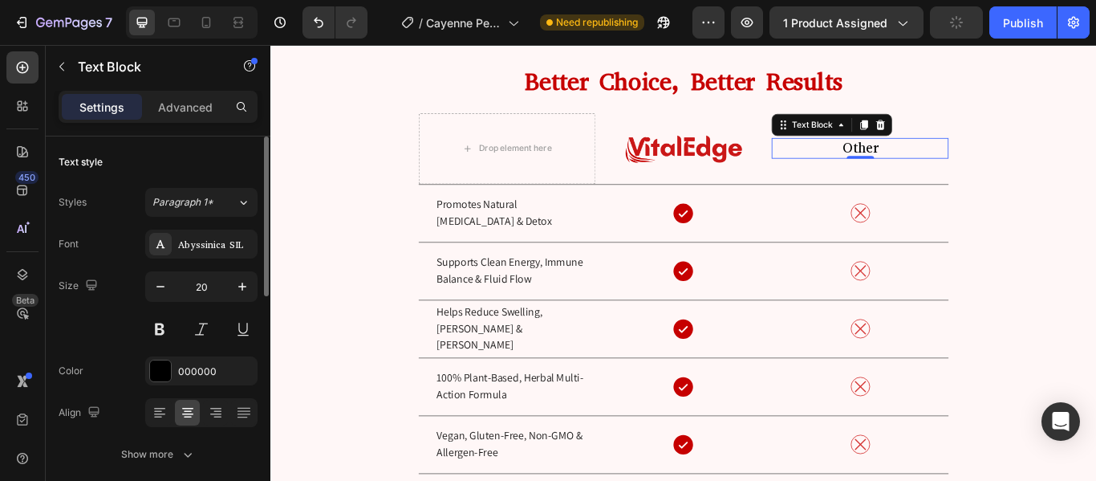
click at [100, 341] on div "Size 20" at bounding box center [158, 307] width 199 height 72
click at [748, 21] on icon "button" at bounding box center [748, 23] width 12 height 10
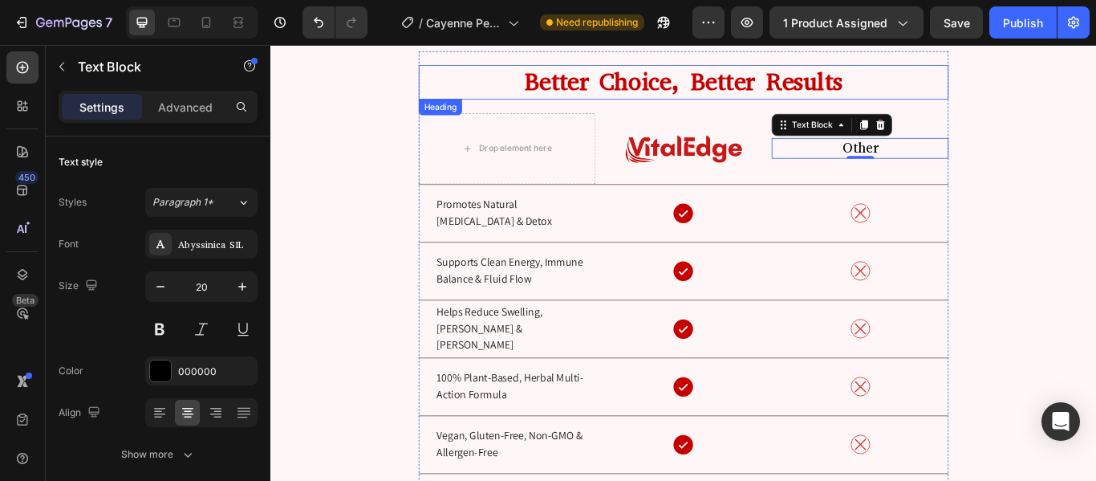
click at [582, 96] on strong "Better Choice, Better Results" at bounding box center [752, 88] width 371 height 38
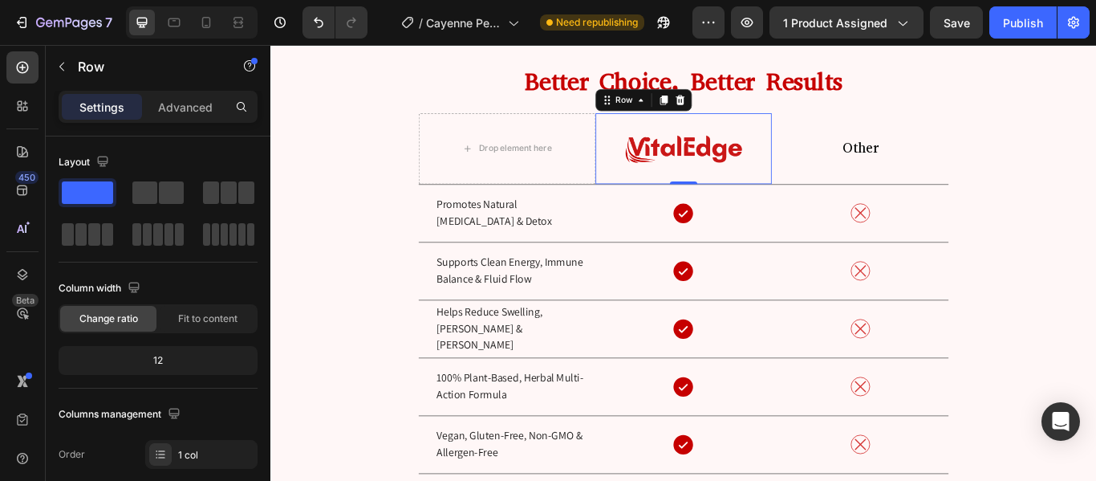
click at [673, 190] on div "Image Row 0" at bounding box center [752, 165] width 206 height 83
click at [182, 108] on p "Advanced" at bounding box center [185, 107] width 55 height 17
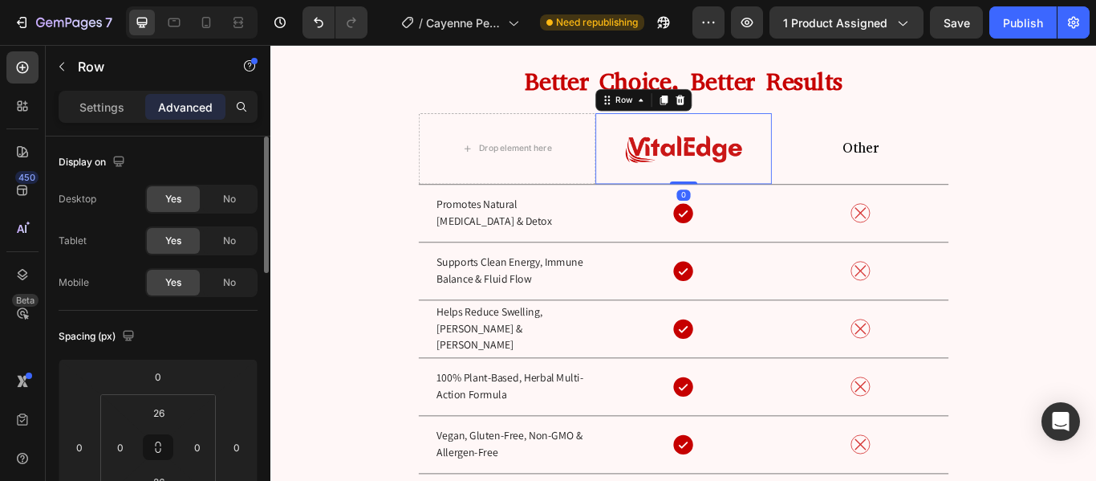
scroll to position [104, 0]
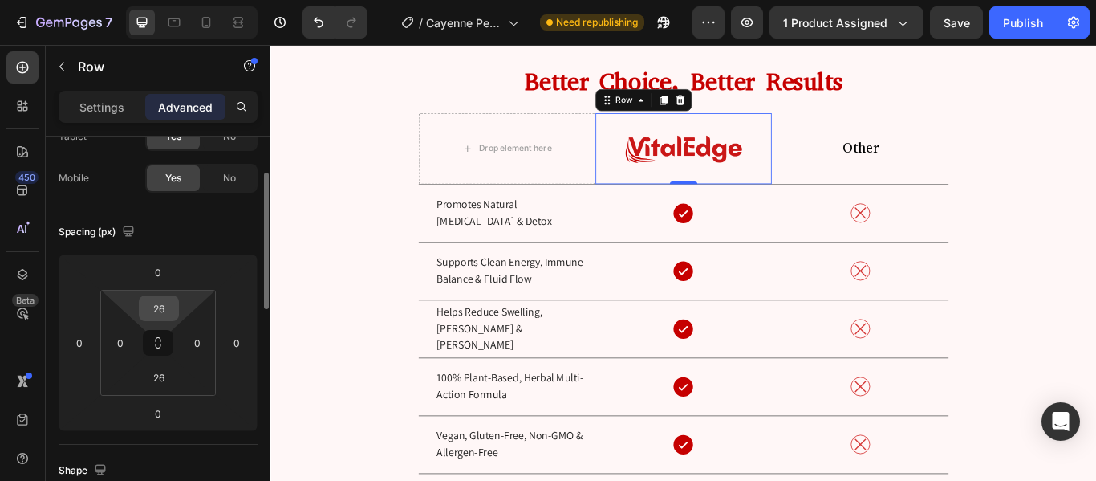
click at [160, 310] on input "26" at bounding box center [159, 308] width 32 height 24
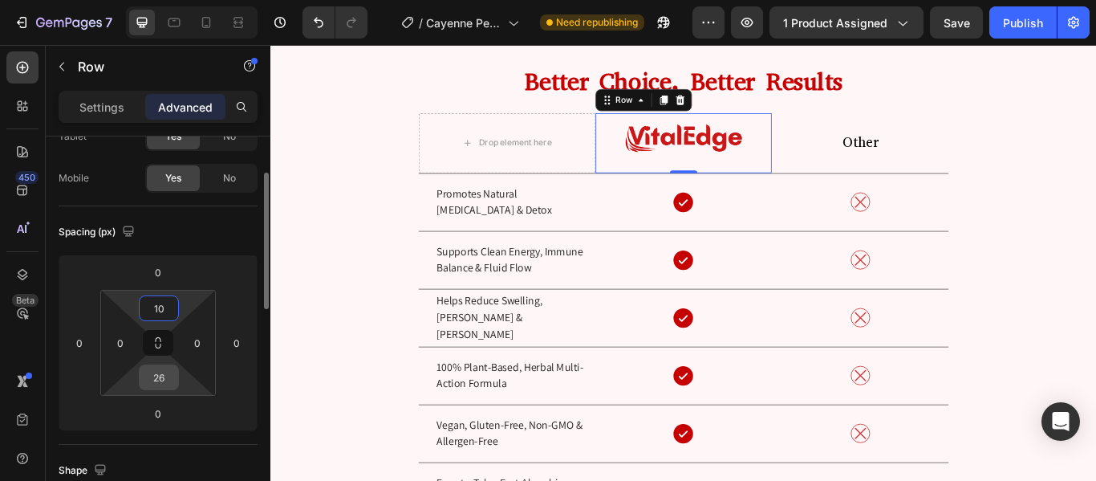
type input "10"
click at [168, 378] on input "26" at bounding box center [159, 377] width 32 height 24
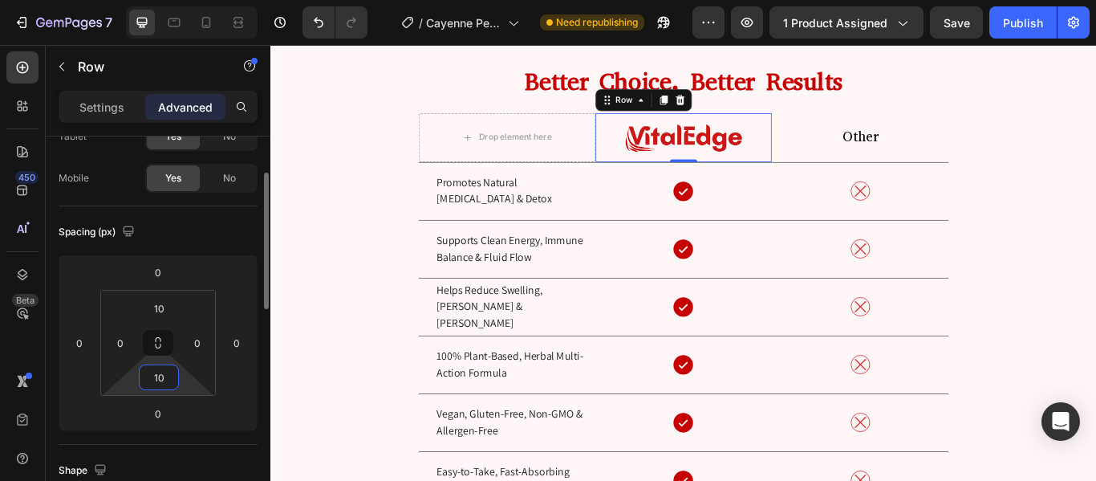
type input "10"
click at [0, 0] on div "Spacing (px) 0 0 0 0 10 0 10 0" at bounding box center [0, 0] width 0 height 0
click at [215, 25] on div at bounding box center [206, 23] width 26 height 26
type input "15"
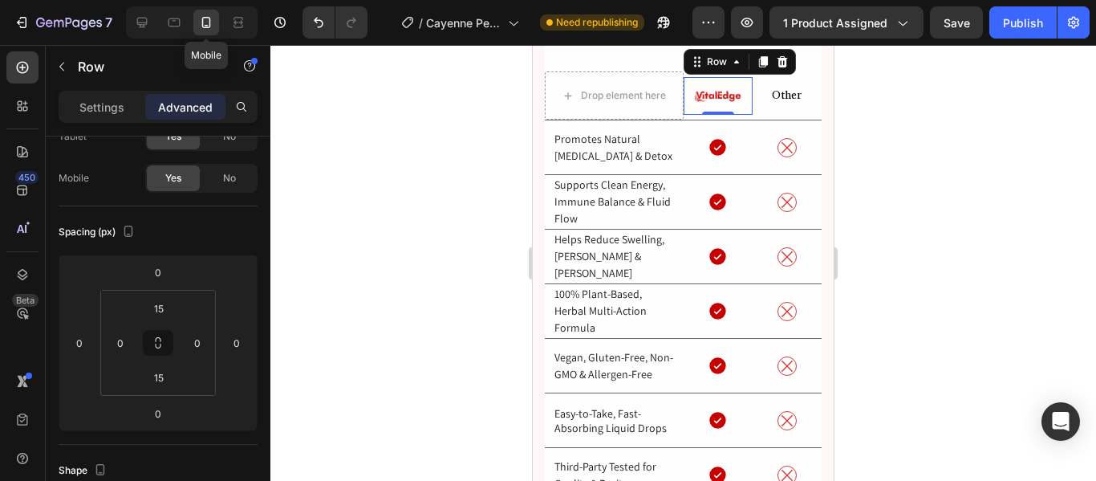
scroll to position [5803, 0]
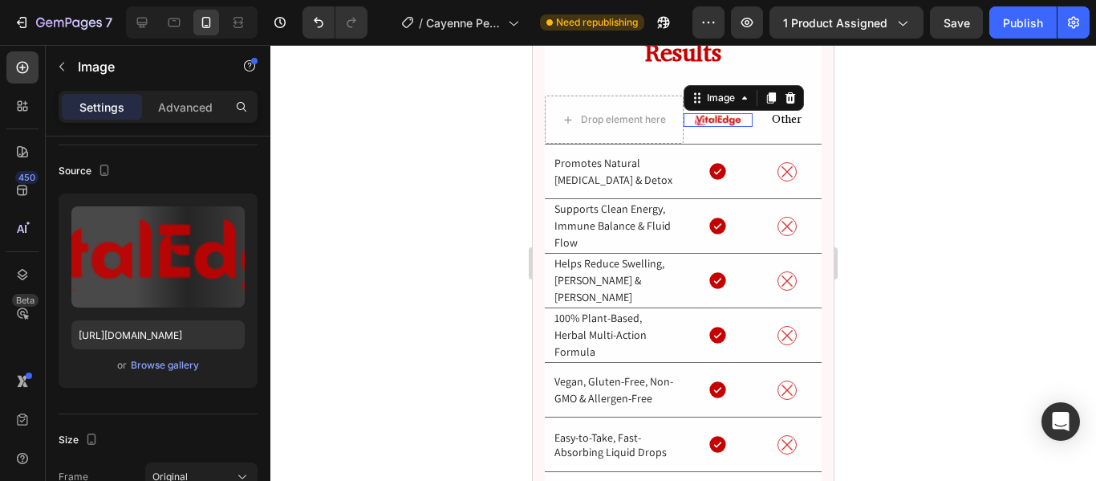
click at [721, 120] on img at bounding box center [717, 120] width 48 height 14
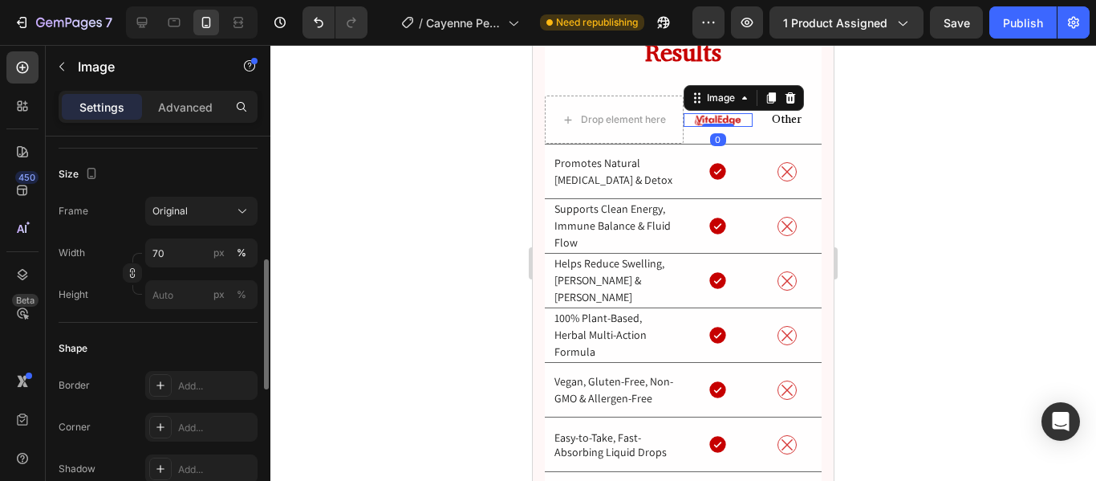
scroll to position [371, 0]
click at [173, 242] on input "70" at bounding box center [201, 252] width 112 height 29
click at [182, 294] on p "Full 100%" at bounding box center [198, 290] width 93 height 14
type input "100"
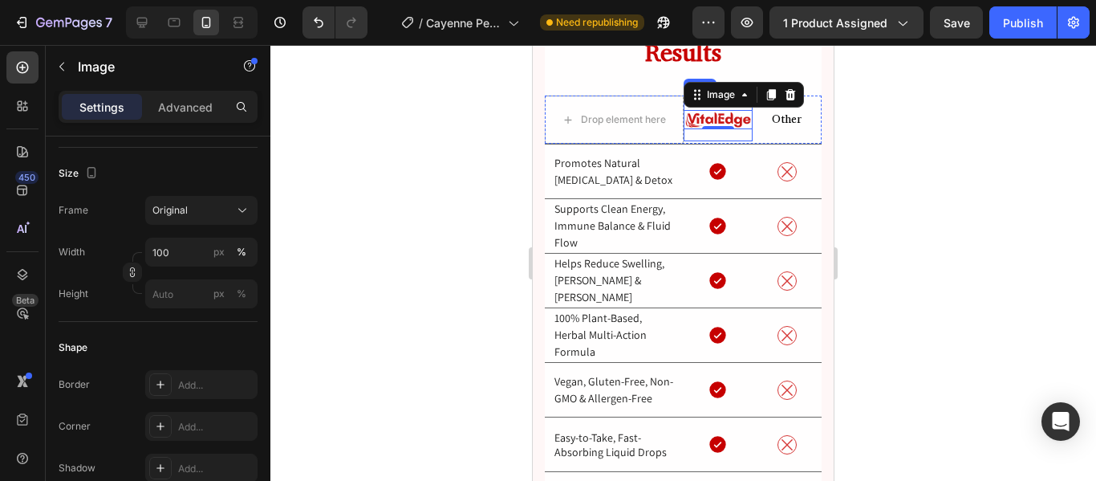
click at [700, 136] on div "Image 0 Row" at bounding box center [718, 119] width 69 height 43
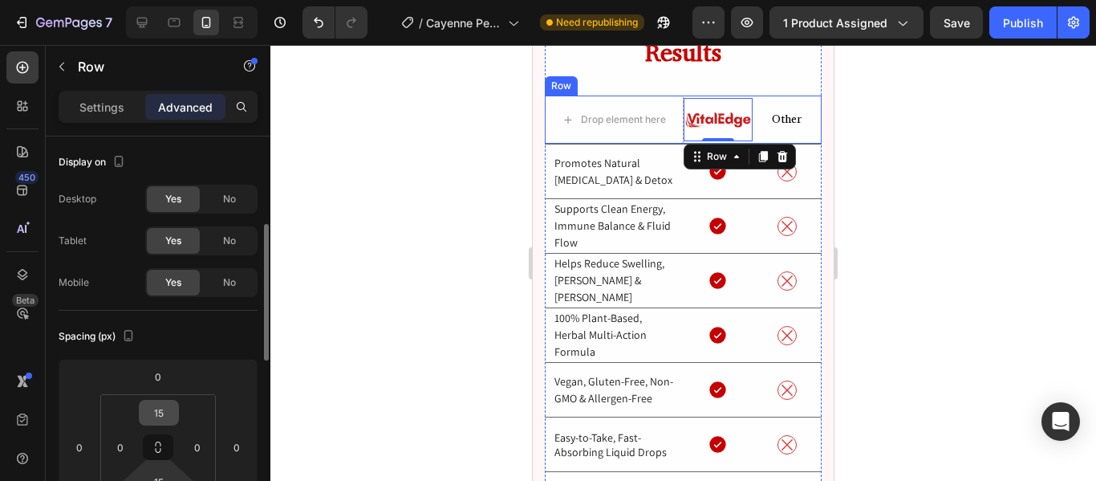
scroll to position [128, 0]
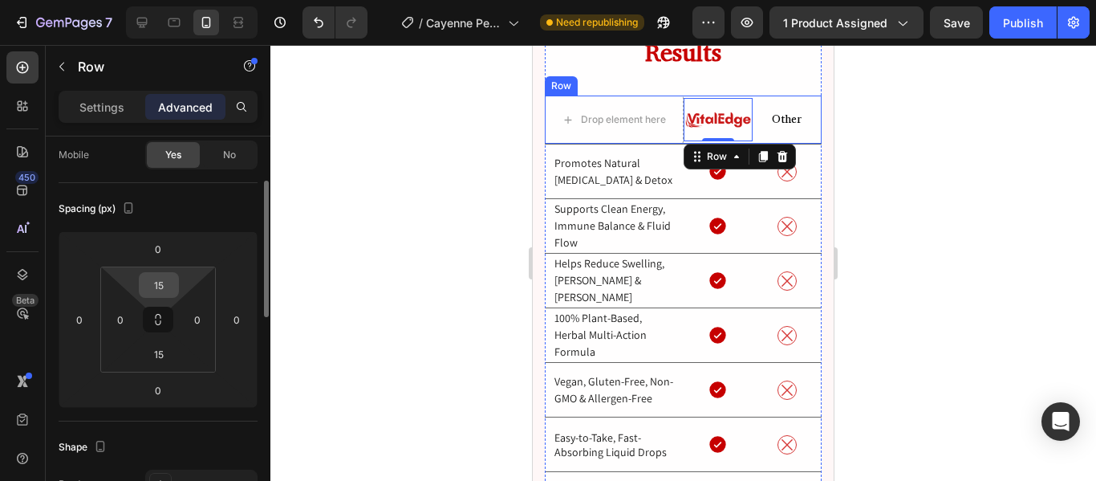
click at [153, 291] on input "15" at bounding box center [159, 285] width 32 height 24
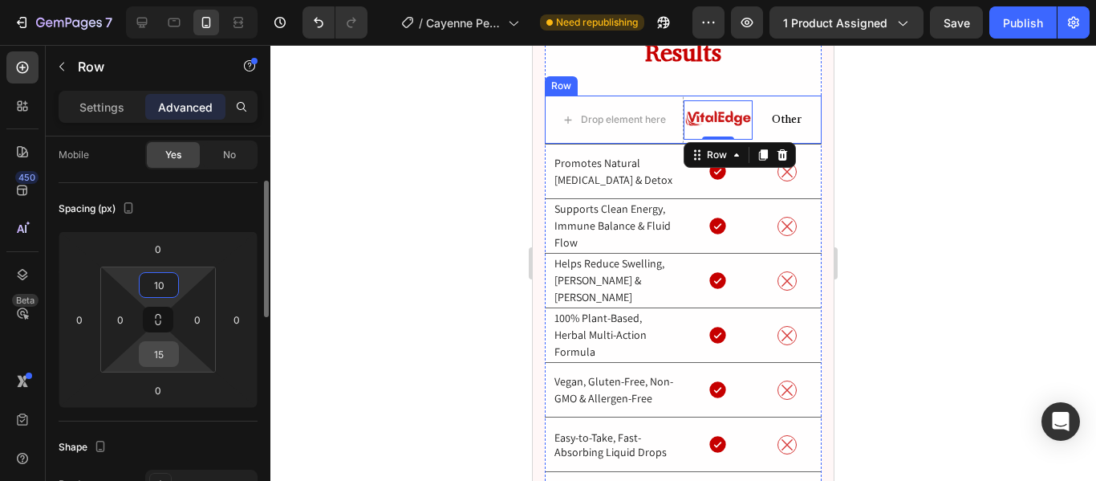
type input "10"
click at [161, 346] on input "15" at bounding box center [159, 354] width 32 height 24
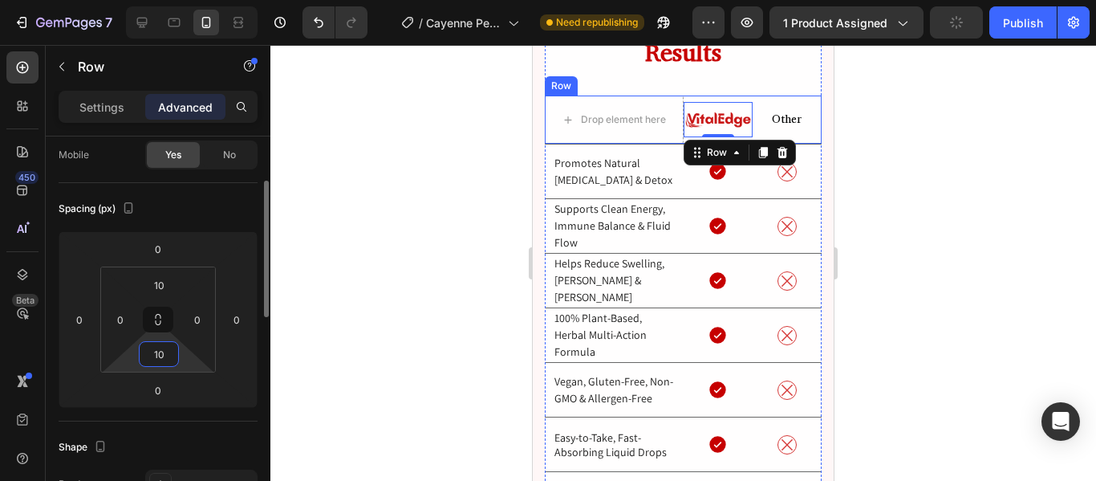
type input "10"
click at [209, 215] on div "Spacing (px)" at bounding box center [158, 209] width 199 height 26
click at [147, 22] on icon at bounding box center [142, 23] width 10 height 10
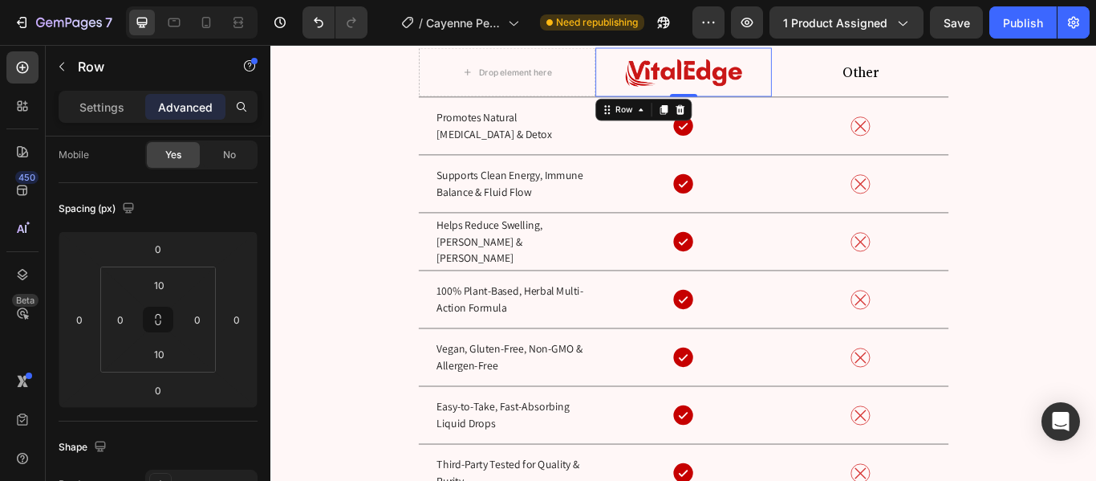
scroll to position [5915, 0]
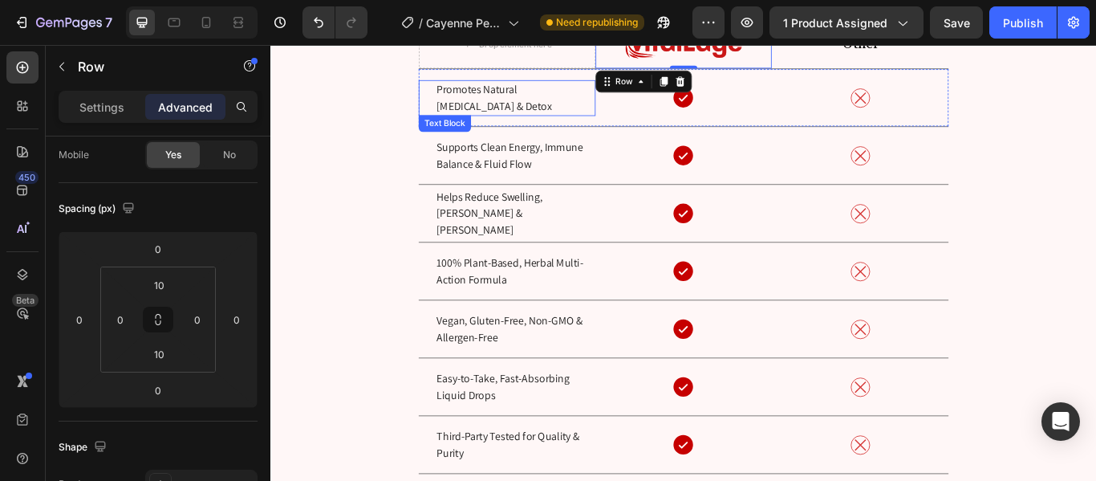
click at [525, 117] on p "Promotes Natural [MEDICAL_DATA] & Detox" at bounding box center [556, 106] width 184 height 39
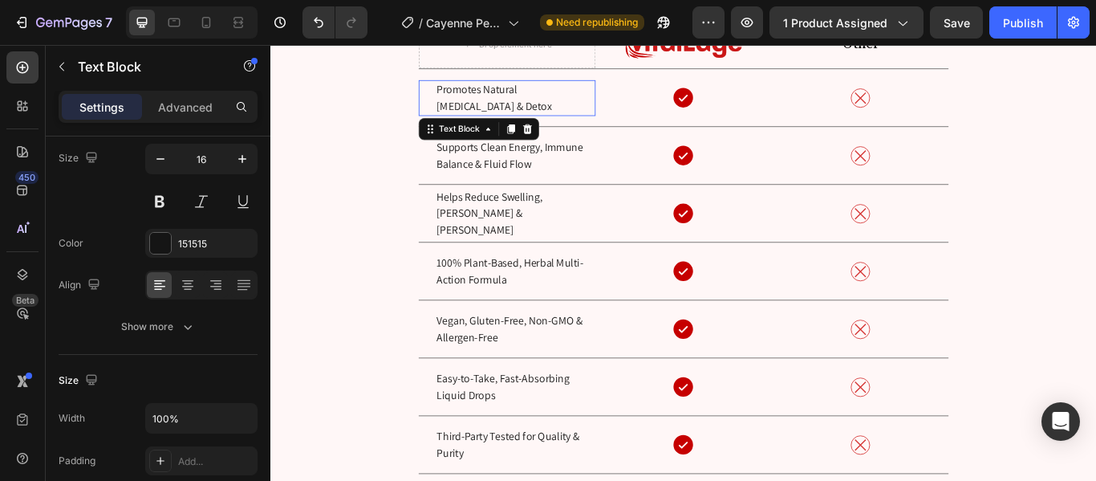
click at [525, 117] on p "Promotes Natural [MEDICAL_DATA] & Detox" at bounding box center [556, 106] width 184 height 39
